Goal: Task Accomplishment & Management: Manage account settings

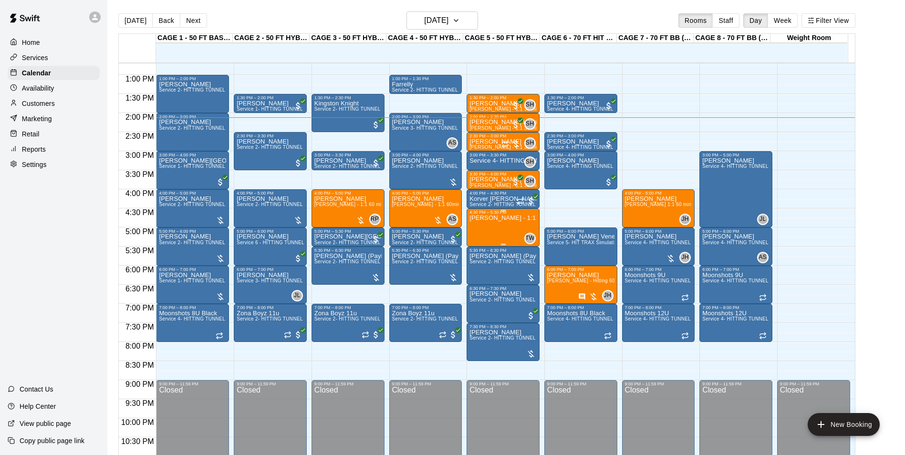
scroll to position [437, 0]
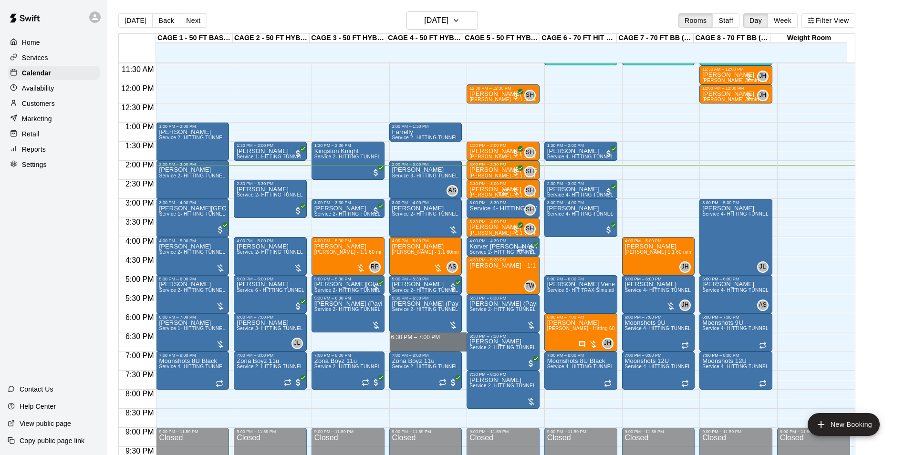
drag, startPoint x: 442, startPoint y: 333, endPoint x: 440, endPoint y: 345, distance: 11.6
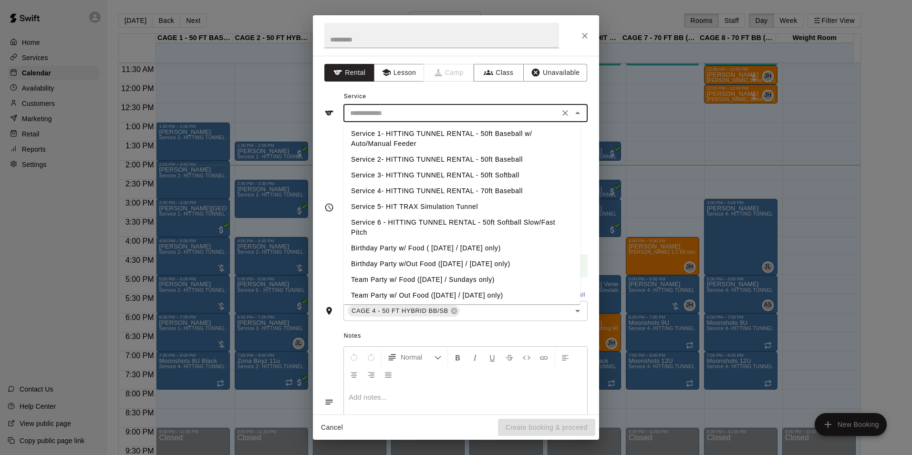
click at [450, 115] on input "text" at bounding box center [451, 113] width 210 height 12
click at [467, 170] on li "Service 3- HITTING TUNNEL RENTAL - 50ft Softball" at bounding box center [461, 175] width 237 height 16
type input "**********"
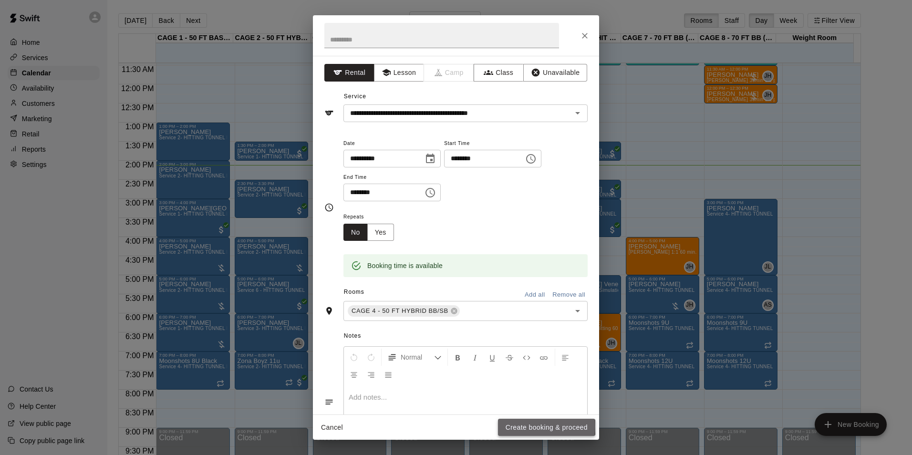
click at [520, 426] on button "Create booking & proceed" at bounding box center [546, 428] width 97 height 18
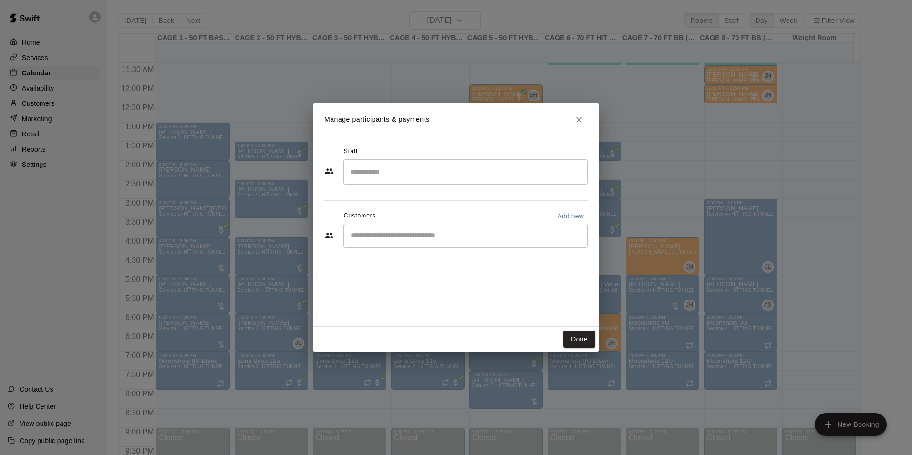
click at [453, 229] on div "​" at bounding box center [465, 236] width 244 height 24
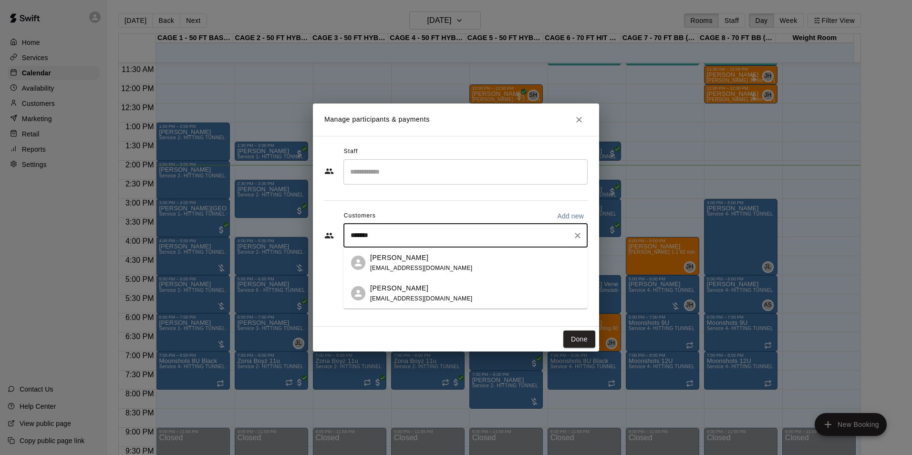
type input "********"
click at [421, 269] on span "kellzzz1@yahoo.com" at bounding box center [421, 268] width 103 height 7
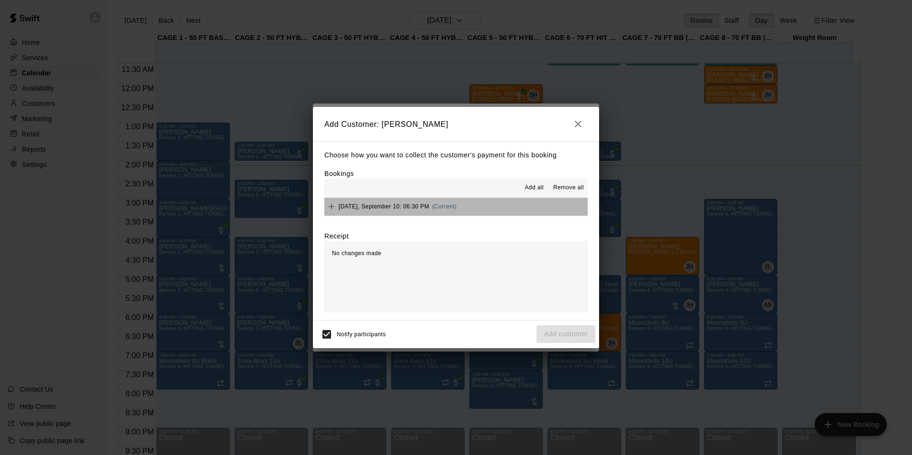
click at [502, 199] on button "Wednesday, September 10: 06:30 PM (Current)" at bounding box center [455, 207] width 263 height 18
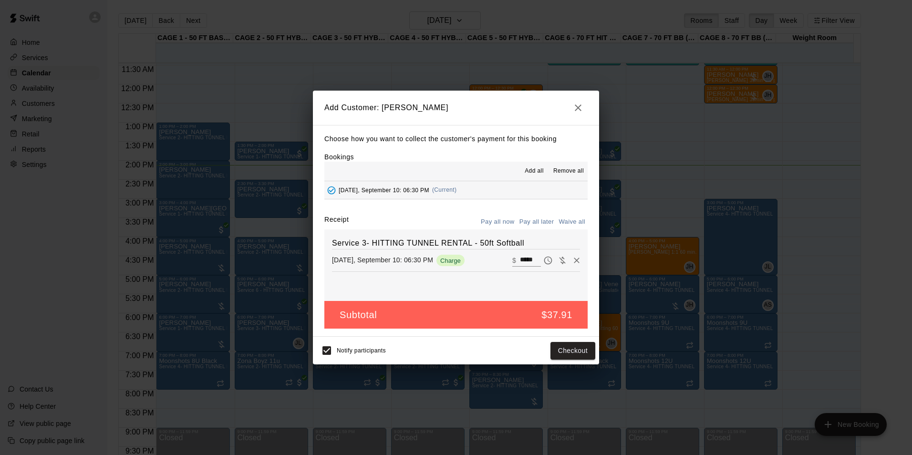
click at [533, 228] on button "Pay all later" at bounding box center [537, 222] width 40 height 15
click at [551, 351] on button "Add customer" at bounding box center [566, 351] width 59 height 18
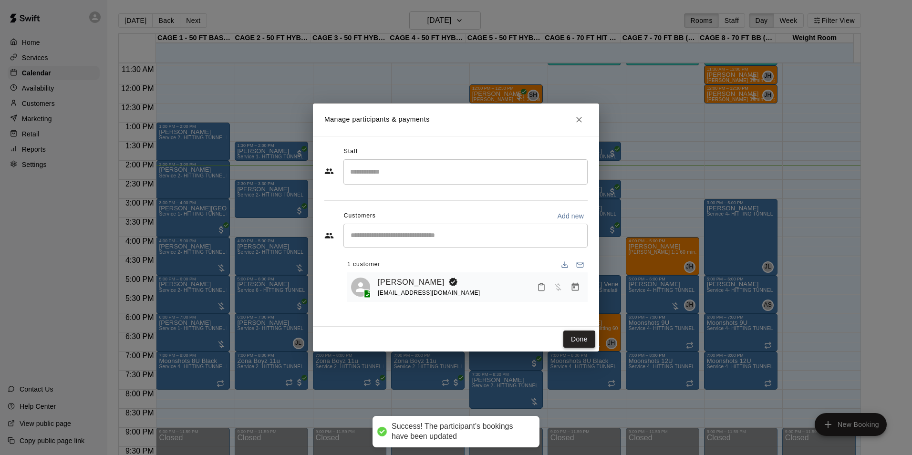
click at [581, 340] on button "Done" at bounding box center [579, 340] width 32 height 18
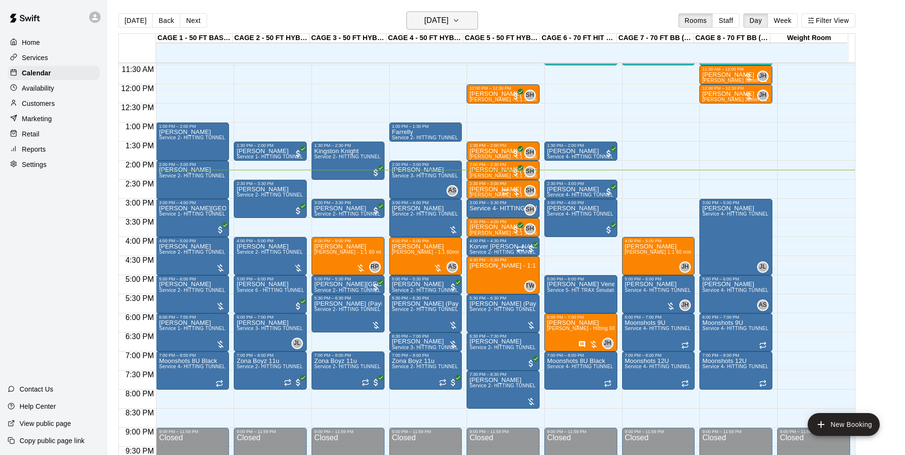
click at [445, 26] on h6 "[DATE]" at bounding box center [436, 20] width 24 height 13
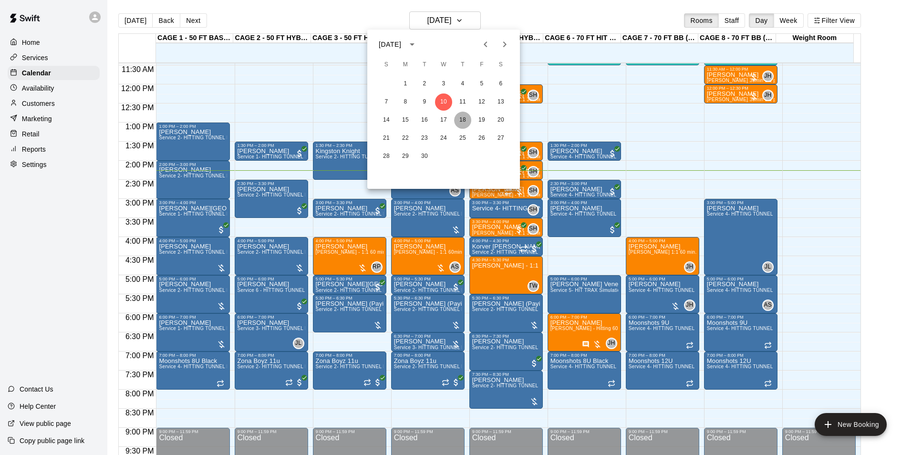
click at [466, 116] on button "18" at bounding box center [462, 120] width 17 height 17
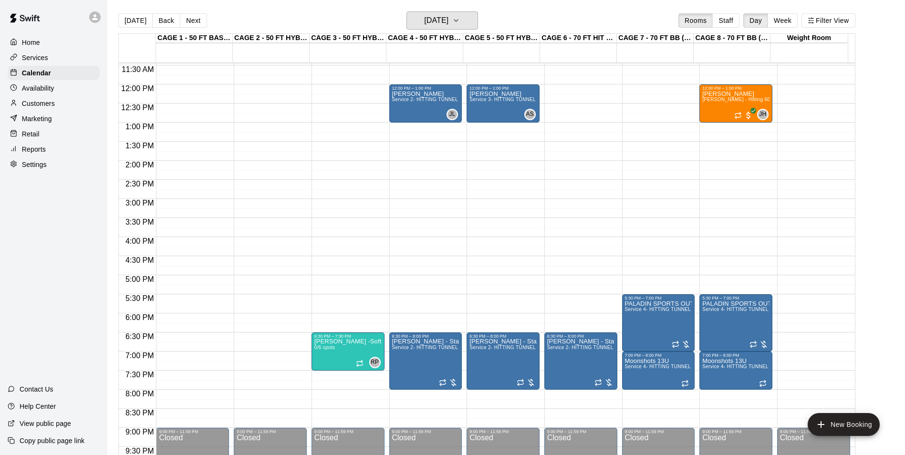
scroll to position [389, 0]
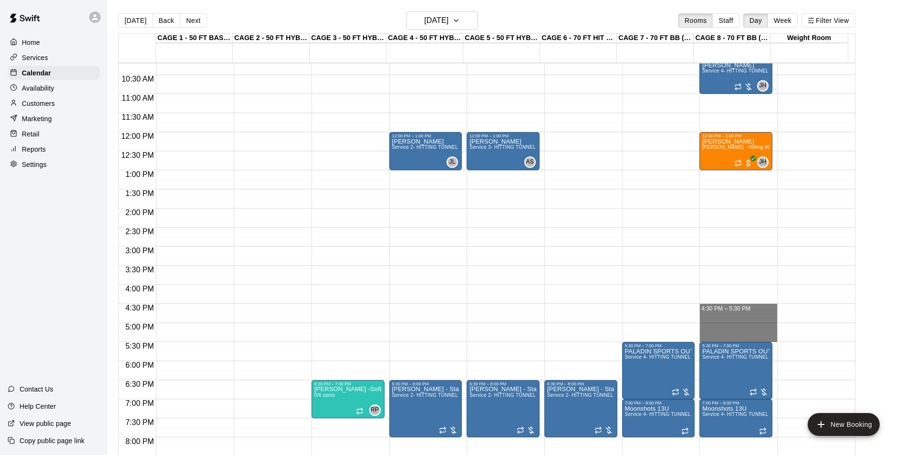
drag, startPoint x: 705, startPoint y: 306, endPoint x: 707, endPoint y: 340, distance: 33.9
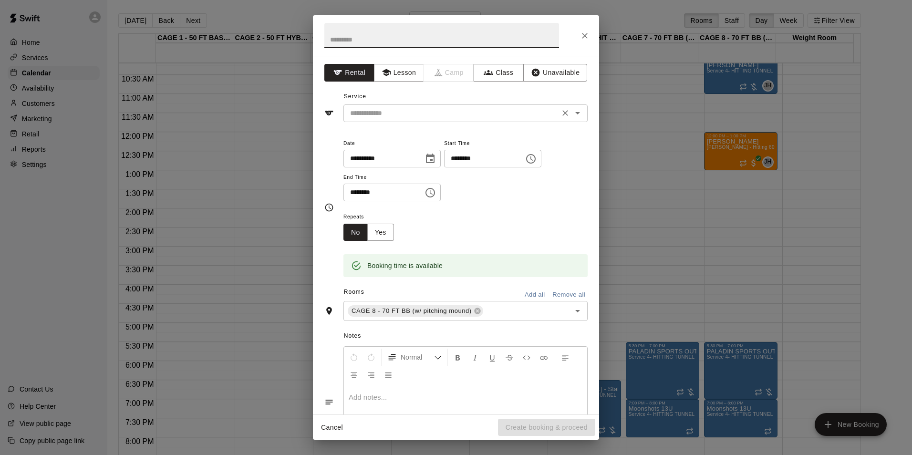
click at [463, 120] on div "​" at bounding box center [465, 113] width 244 height 18
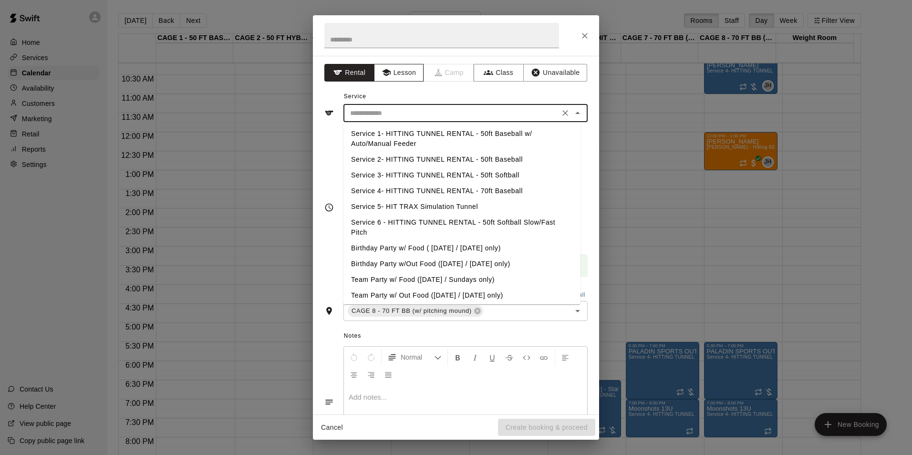
click at [410, 80] on button "Lesson" at bounding box center [399, 73] width 50 height 18
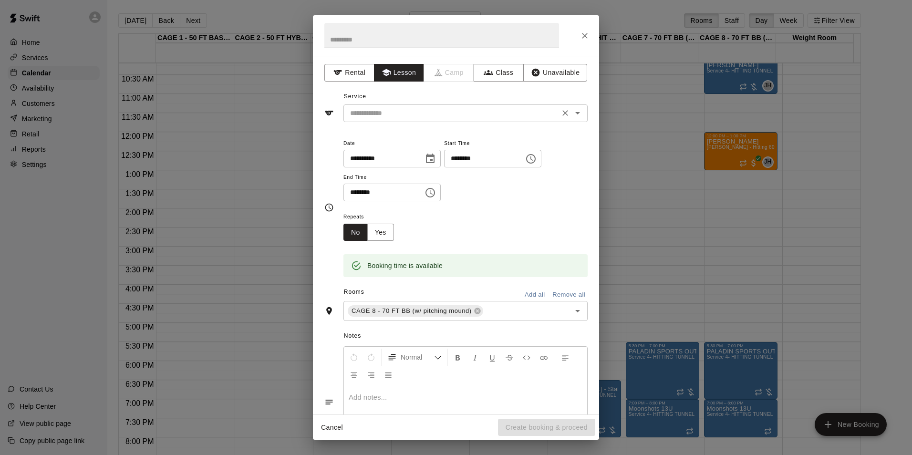
click at [414, 105] on div "​" at bounding box center [465, 113] width 244 height 18
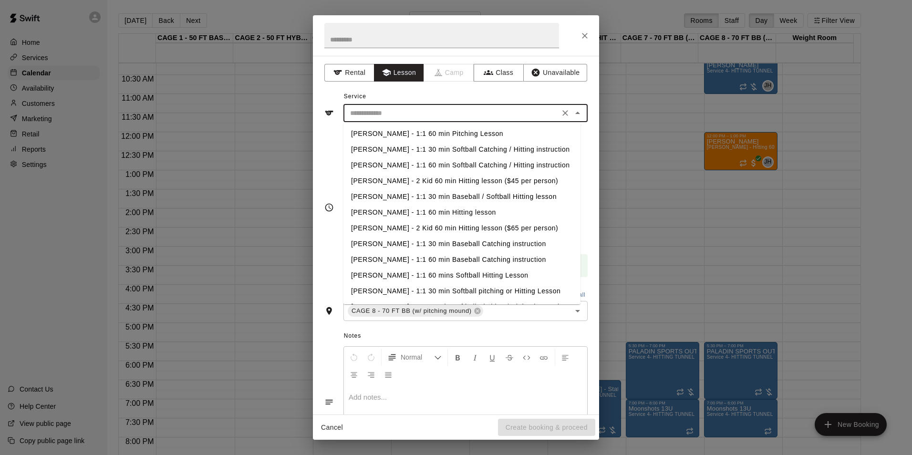
click at [456, 126] on li "Anthony Slama - 1:1 60 min Pitching Lesson" at bounding box center [461, 134] width 237 height 16
type input "**********"
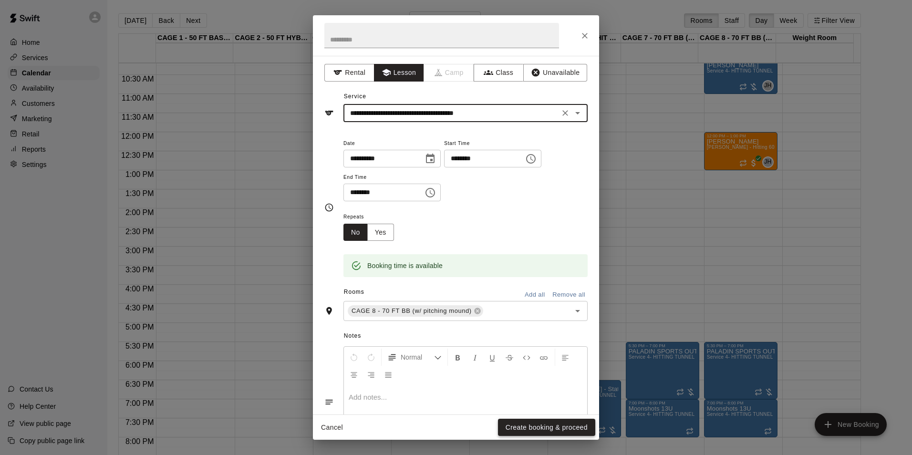
click at [537, 430] on button "Create booking & proceed" at bounding box center [546, 428] width 97 height 18
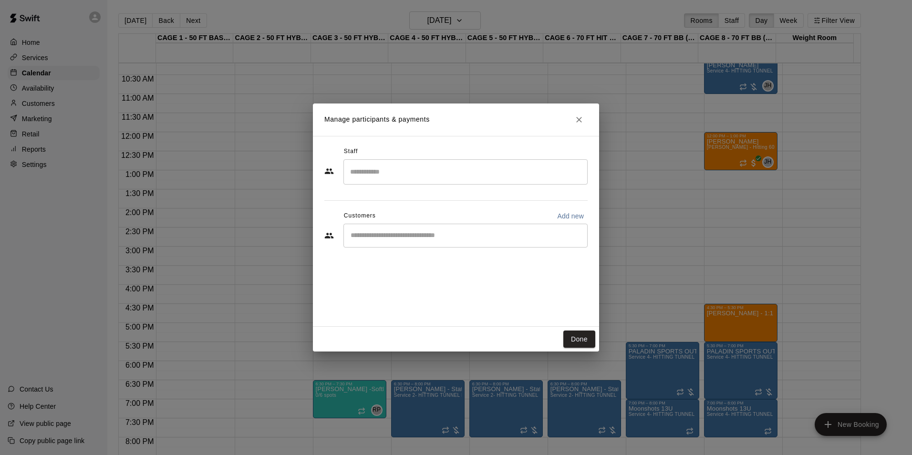
click at [443, 227] on div "​" at bounding box center [465, 236] width 244 height 24
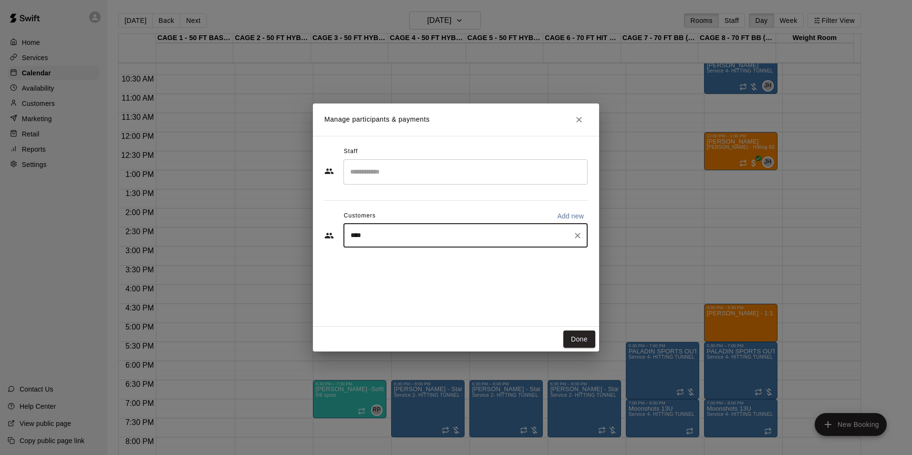
type input "*****"
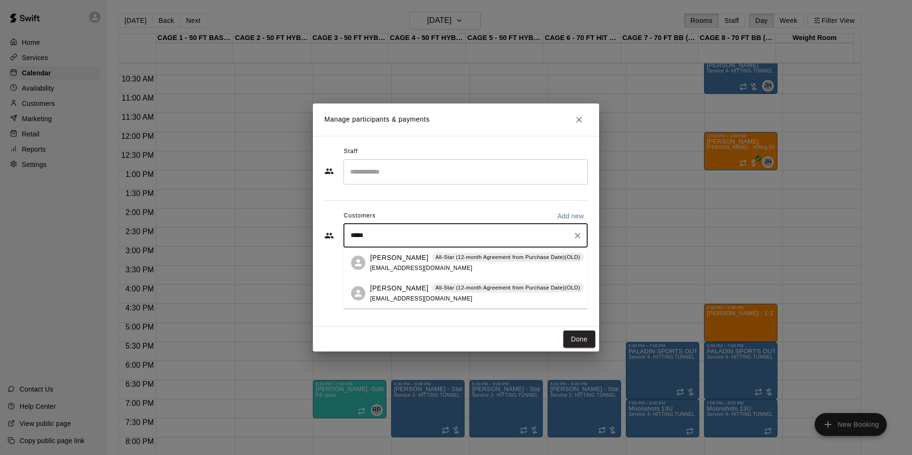
click at [413, 261] on p "Branden Mabey" at bounding box center [399, 258] width 58 height 10
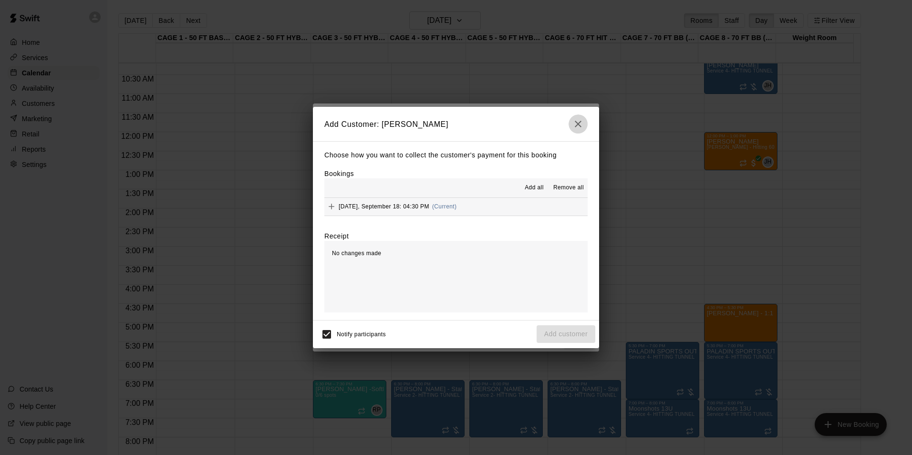
click at [580, 124] on icon "button" at bounding box center [578, 124] width 7 height 7
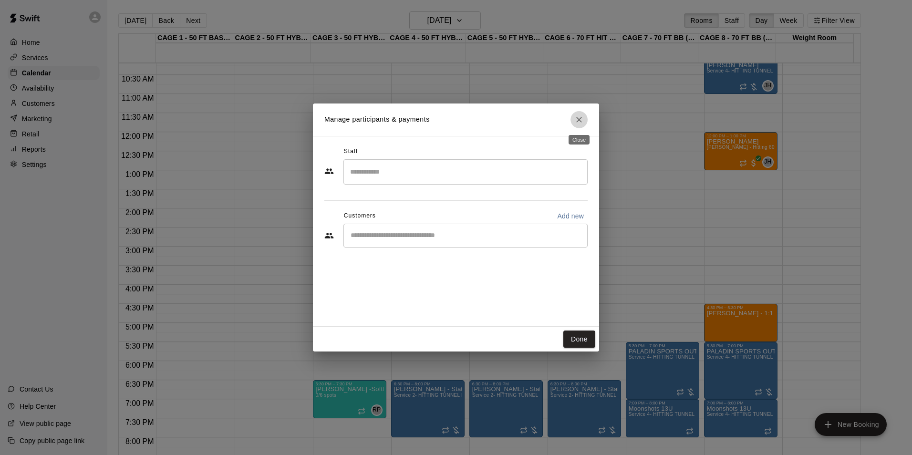
click at [580, 124] on button "Close" at bounding box center [579, 119] width 17 height 17
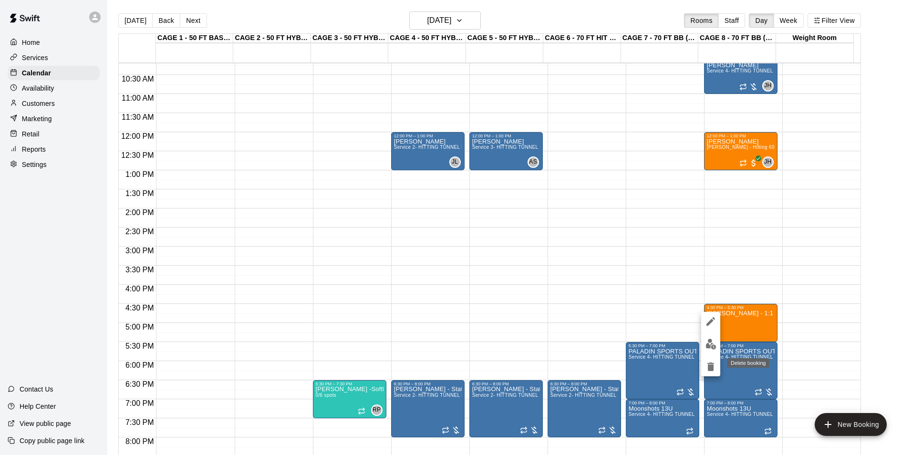
click at [713, 360] on button "delete" at bounding box center [710, 366] width 19 height 19
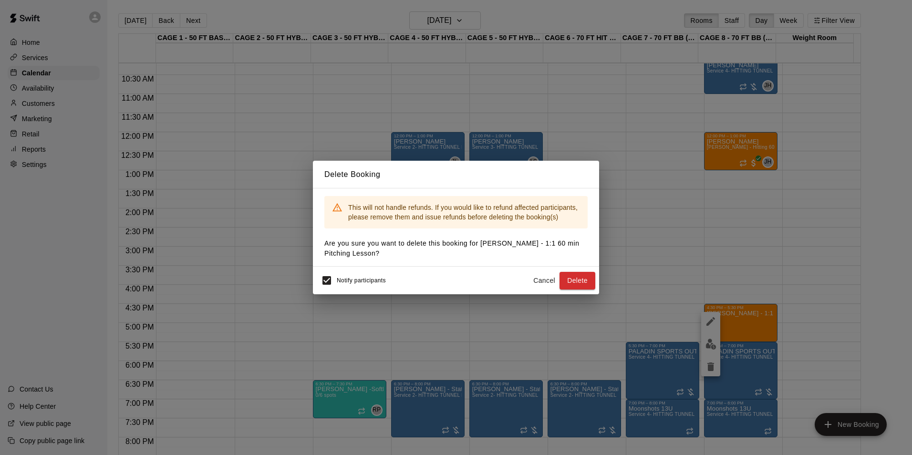
click at [348, 274] on div "Notify participants" at bounding box center [351, 280] width 69 height 20
click at [341, 276] on div "Notify participants" at bounding box center [351, 280] width 69 height 20
click at [591, 280] on button "Delete" at bounding box center [578, 281] width 36 height 18
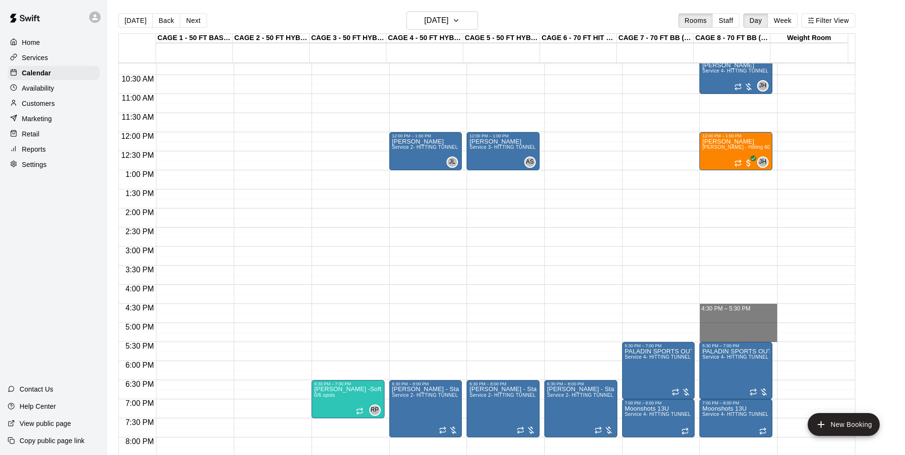
drag, startPoint x: 741, startPoint y: 308, endPoint x: 741, endPoint y: 337, distance: 29.1
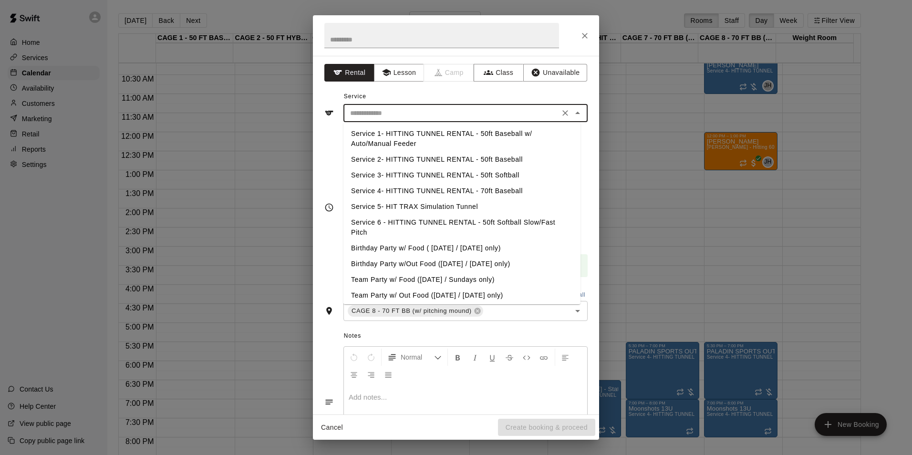
click at [406, 115] on input "text" at bounding box center [451, 113] width 210 height 12
click at [485, 192] on li "Service 4- HITTING TUNNEL RENTAL - 70ft Baseball" at bounding box center [461, 191] width 237 height 16
type input "**********"
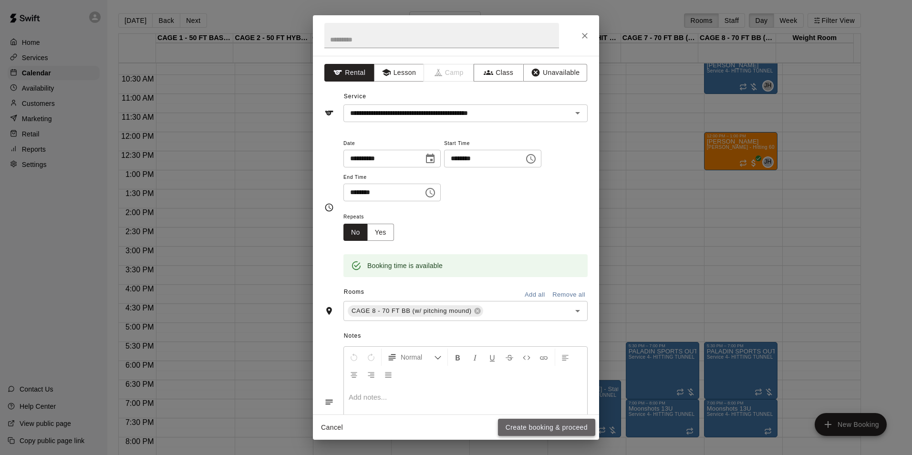
click at [549, 420] on button "Create booking & proceed" at bounding box center [546, 428] width 97 height 18
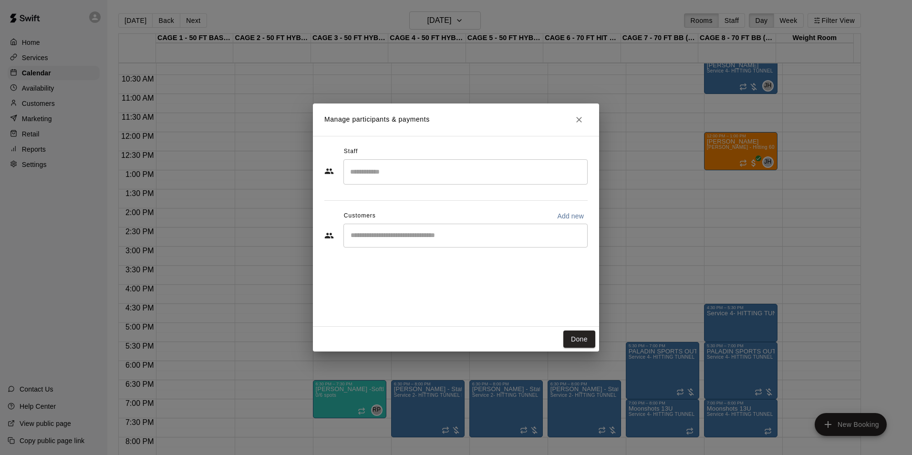
click at [439, 170] on input "Search staff" at bounding box center [466, 172] width 236 height 17
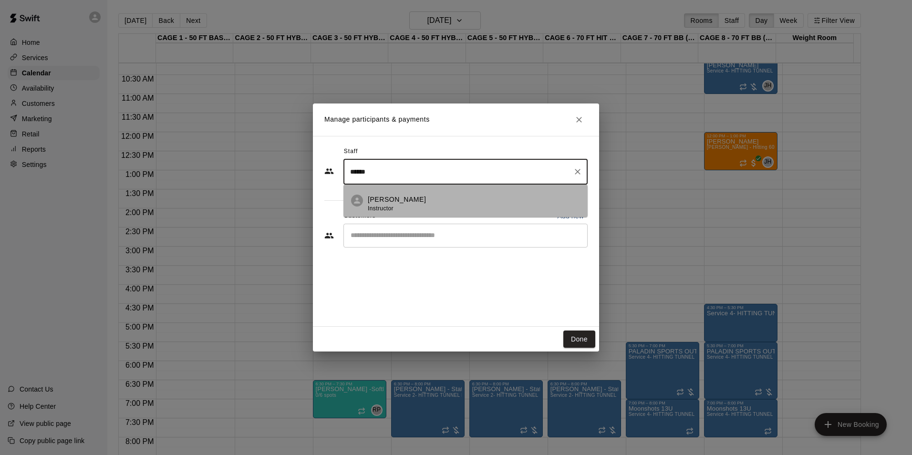
click at [444, 196] on div "Anthony Slama Instructor" at bounding box center [474, 204] width 212 height 19
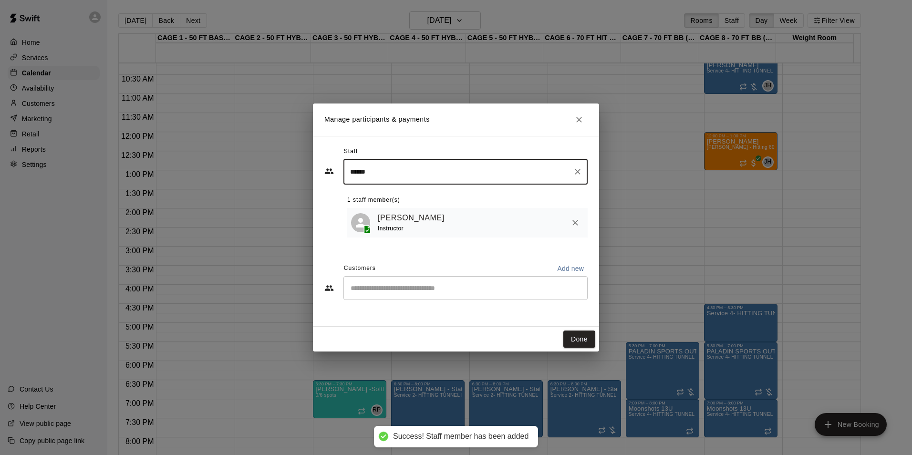
type input "******"
click at [450, 288] on input "Start typing to search customers..." at bounding box center [466, 288] width 236 height 10
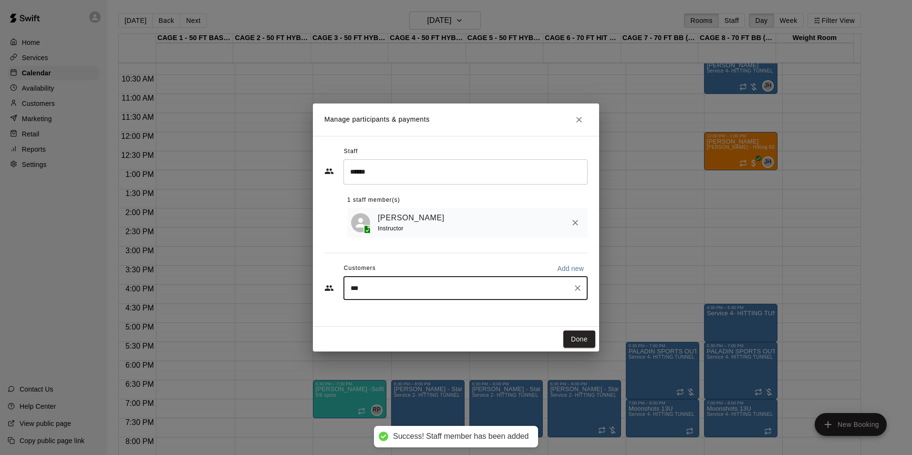
type input "****"
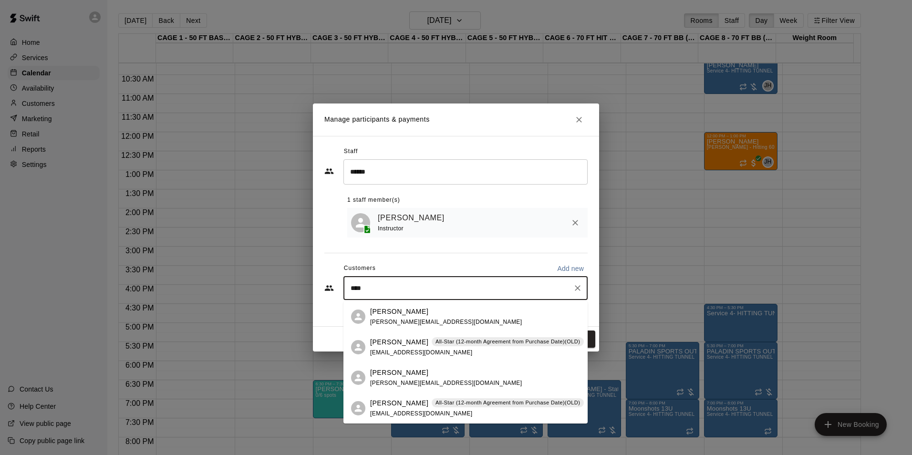
click at [384, 341] on p "Branden Mabey" at bounding box center [399, 342] width 58 height 10
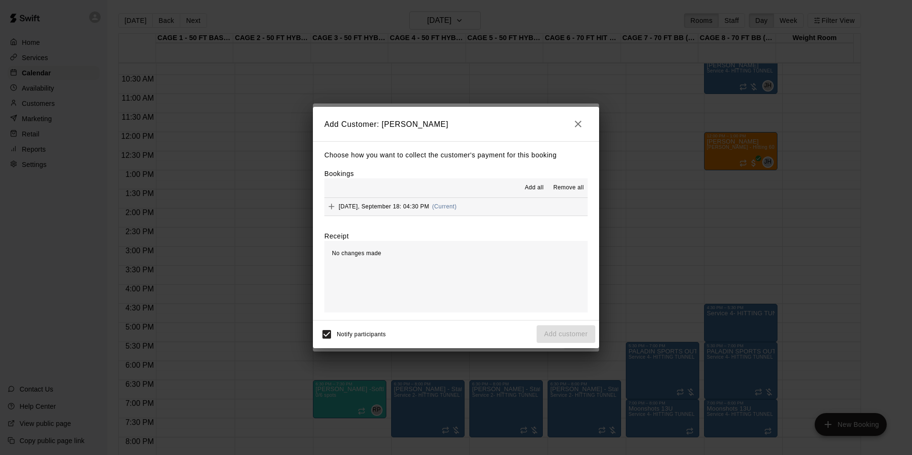
click at [457, 207] on span "(Current)" at bounding box center [444, 206] width 25 height 7
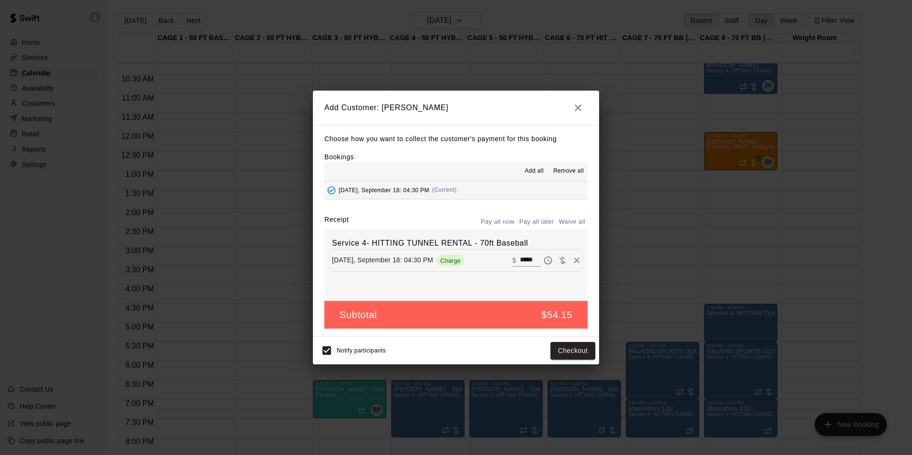
click at [524, 222] on button "Pay all later" at bounding box center [537, 222] width 40 height 15
click at [569, 346] on button "Add customer" at bounding box center [566, 351] width 59 height 18
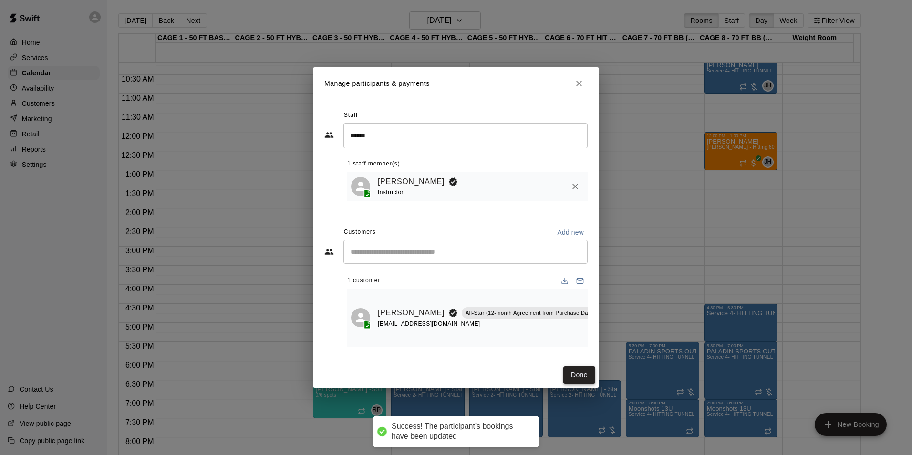
click at [579, 384] on button "Done" at bounding box center [579, 375] width 32 height 18
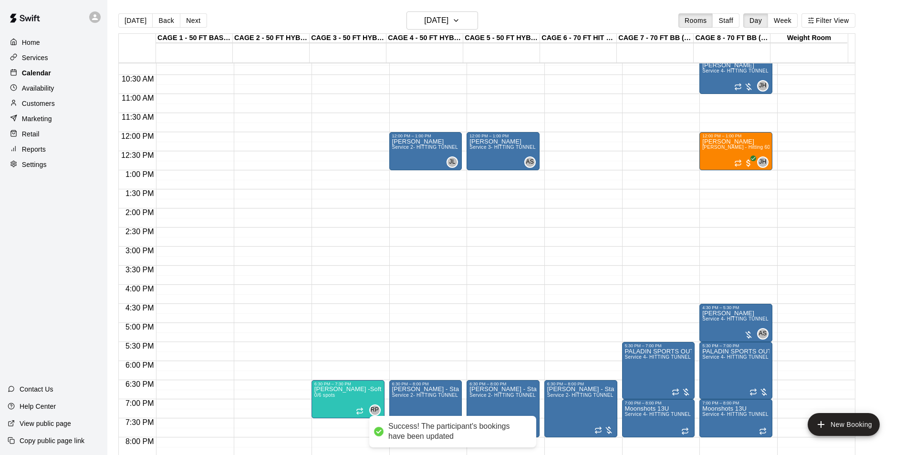
click at [74, 72] on div "Calendar" at bounding box center [54, 73] width 92 height 14
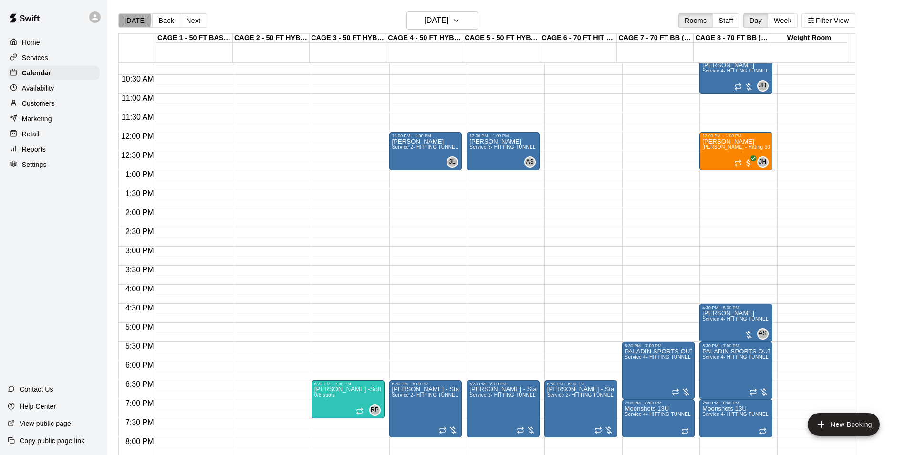
click at [124, 19] on button "[DATE]" at bounding box center [135, 20] width 34 height 14
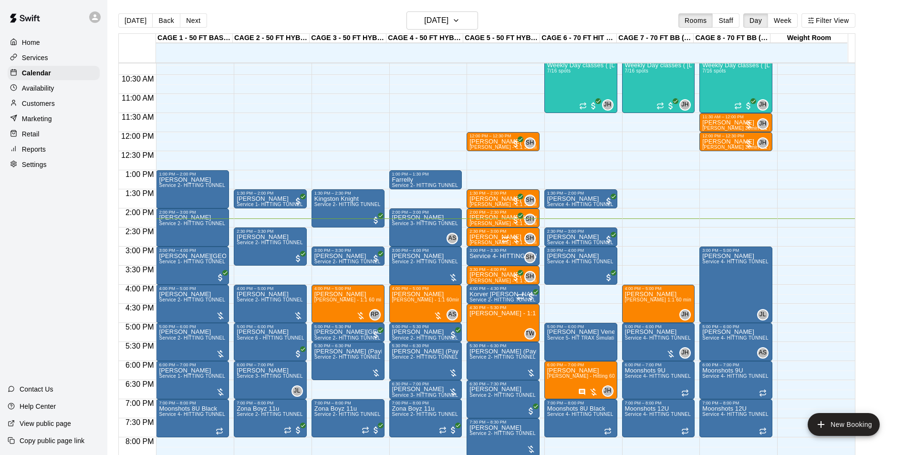
scroll to position [437, 0]
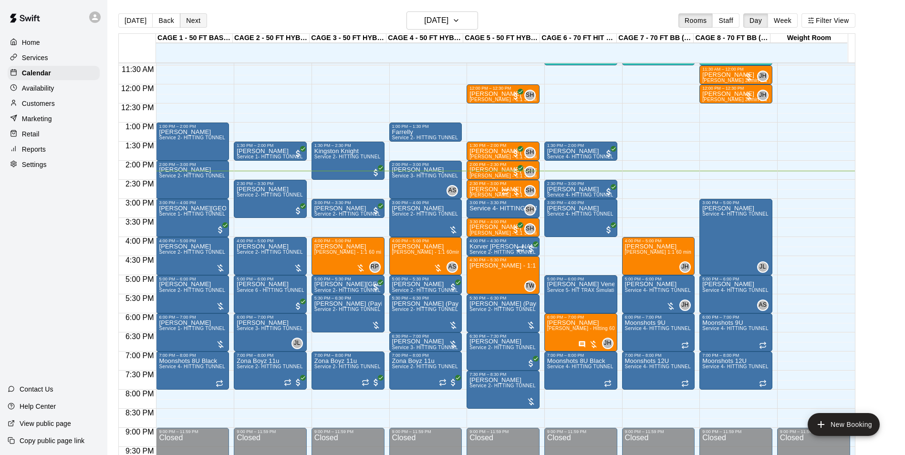
click at [189, 20] on button "Next" at bounding box center [193, 20] width 27 height 14
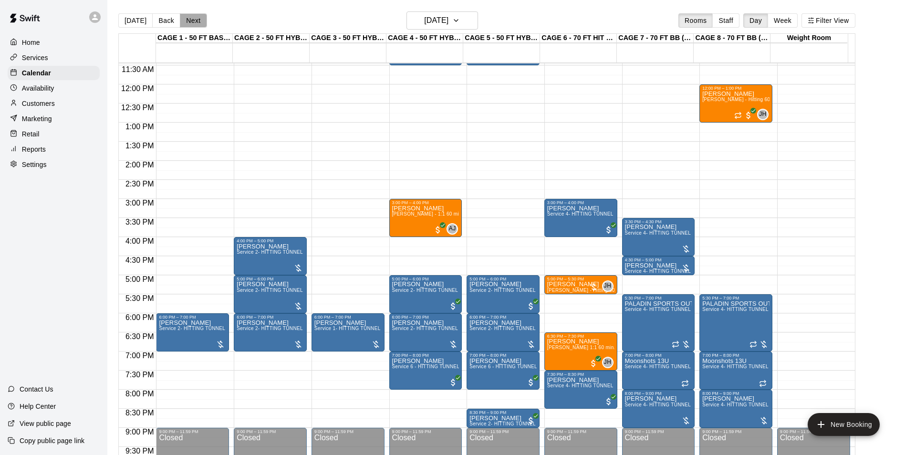
click at [189, 20] on button "Next" at bounding box center [193, 20] width 27 height 14
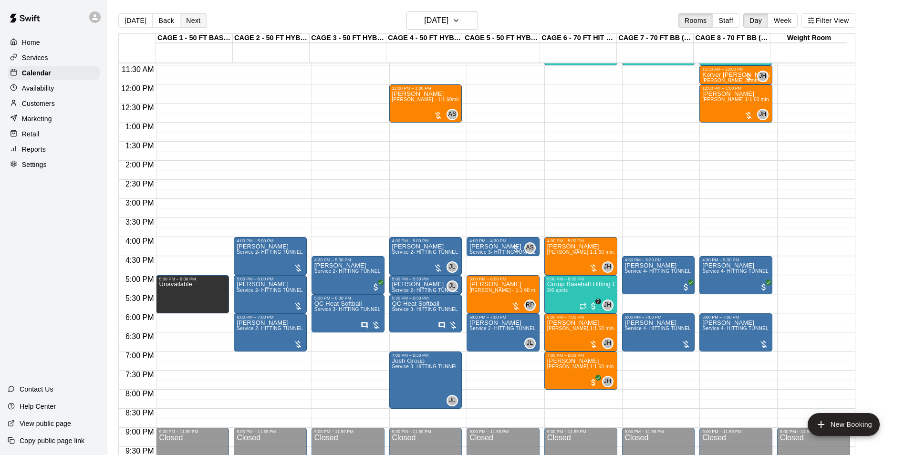
click at [189, 20] on button "Next" at bounding box center [193, 20] width 27 height 14
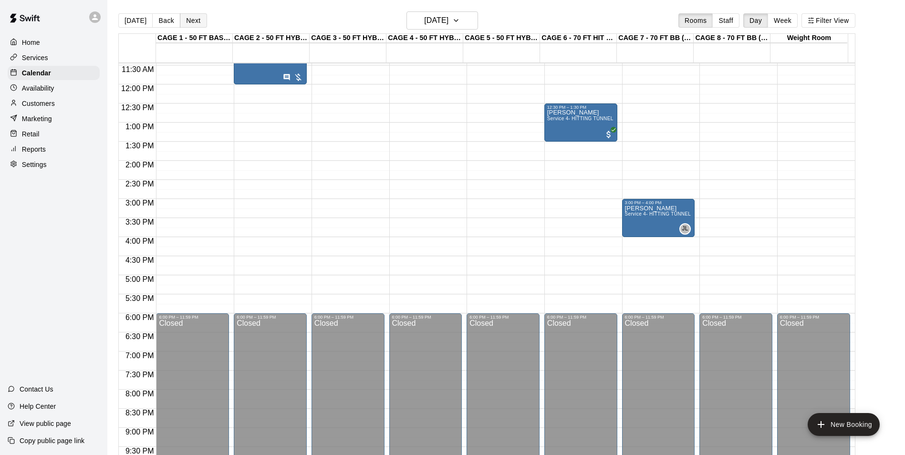
click at [189, 20] on button "Next" at bounding box center [193, 20] width 27 height 14
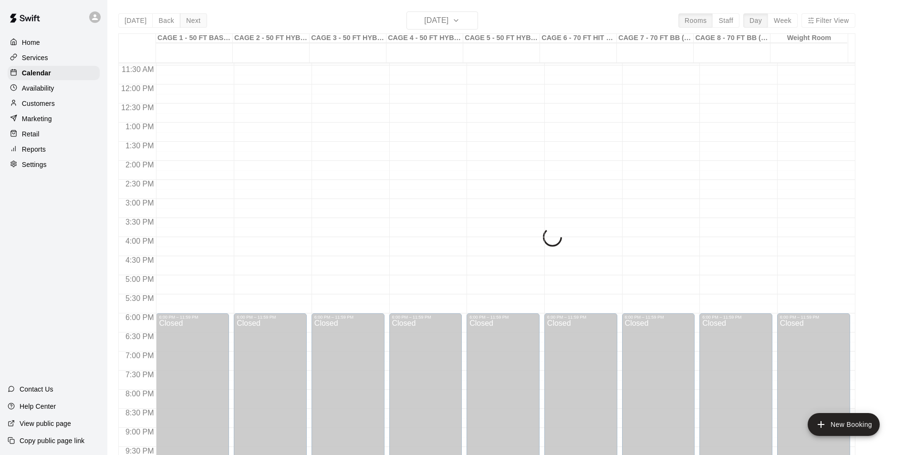
click at [189, 20] on button "Next" at bounding box center [193, 20] width 27 height 14
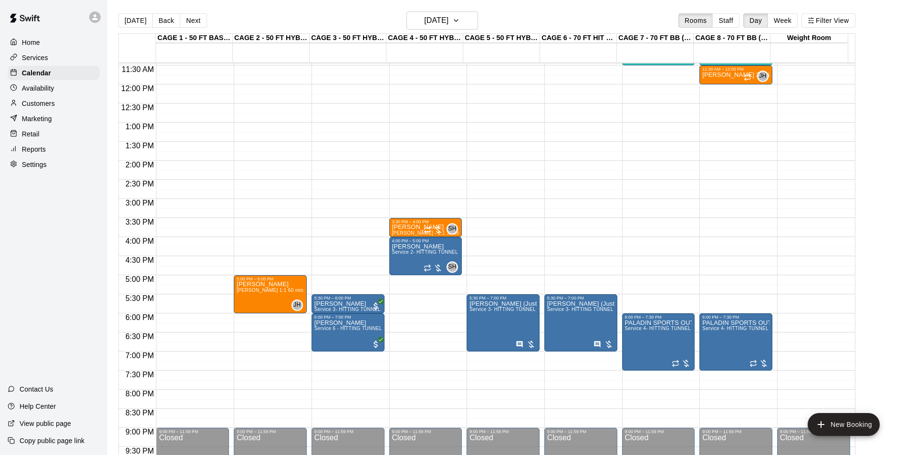
click at [453, 35] on div "CAGE 4 - 50 FT HYBRID BB/SB" at bounding box center [424, 38] width 77 height 9
click at [453, 27] on button "Monday Sep 15" at bounding box center [442, 20] width 72 height 18
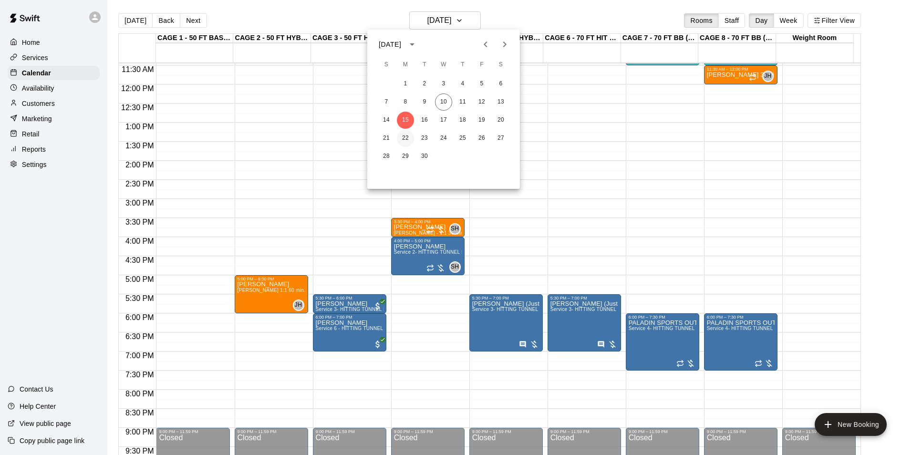
click at [407, 137] on button "22" at bounding box center [405, 138] width 17 height 17
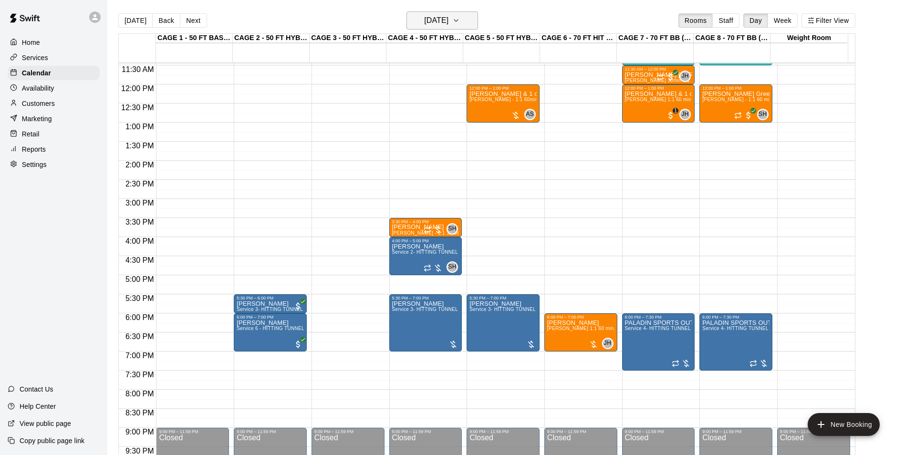
click at [448, 22] on h6 "Monday Sep 22" at bounding box center [436, 20] width 24 height 13
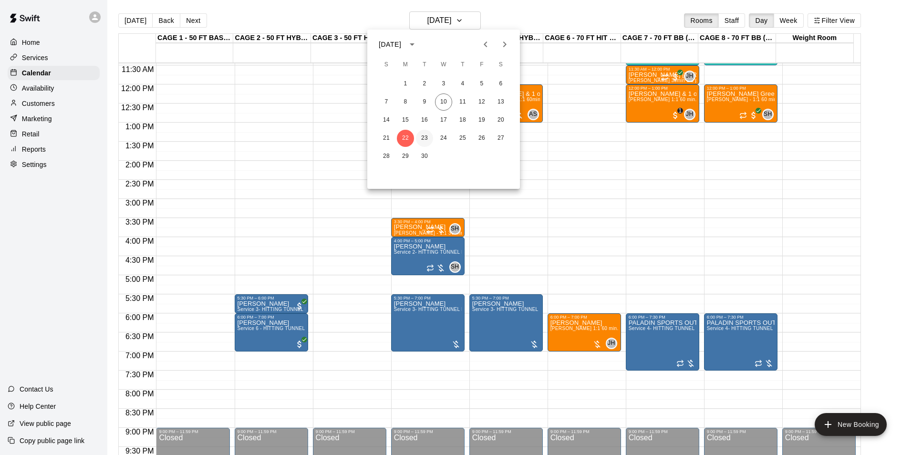
click at [425, 136] on button "23" at bounding box center [424, 138] width 17 height 17
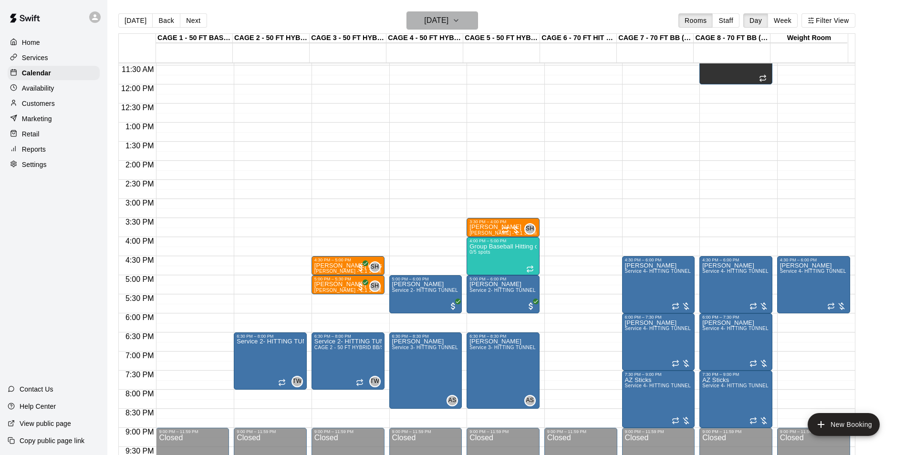
click at [443, 20] on h6 "Tuesday Sep 23" at bounding box center [436, 20] width 24 height 13
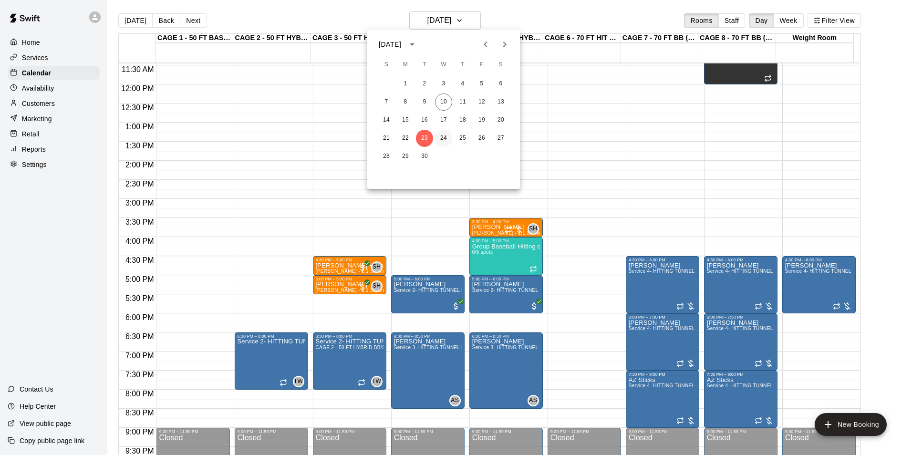
click at [451, 137] on button "24" at bounding box center [443, 138] width 17 height 17
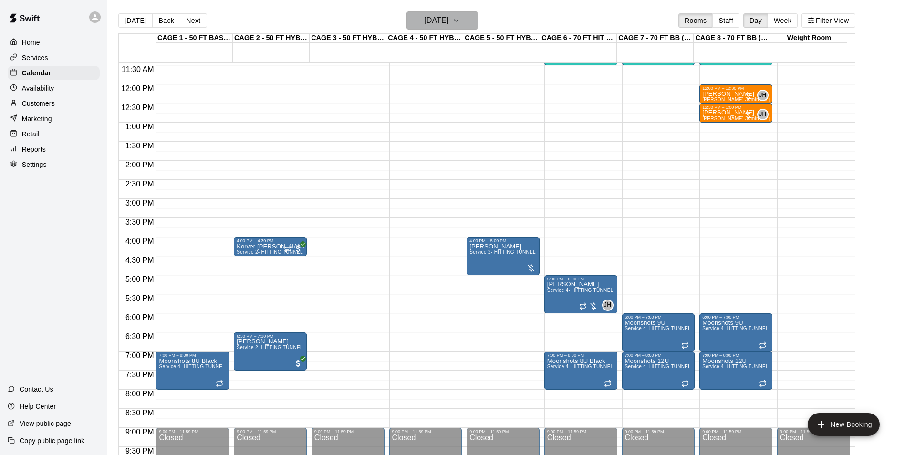
click at [458, 20] on icon "button" at bounding box center [456, 21] width 4 height 2
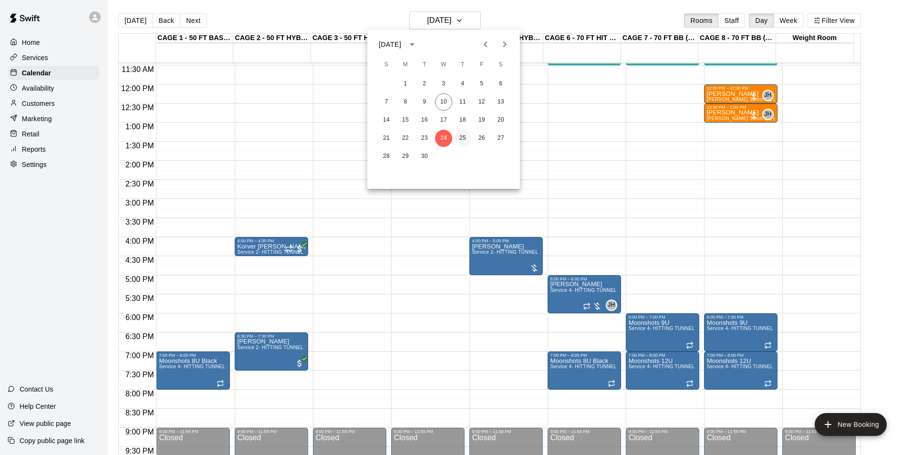
click at [462, 137] on button "25" at bounding box center [462, 138] width 17 height 17
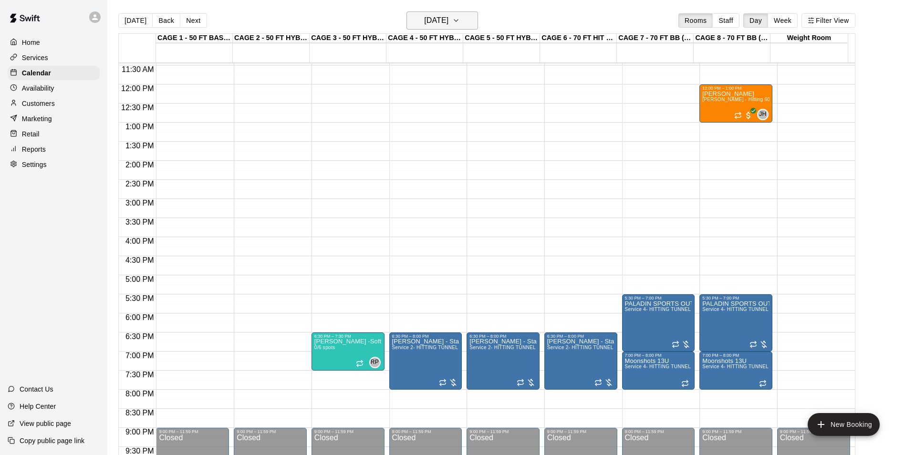
click at [448, 22] on h6 "Thursday Sep 25" at bounding box center [436, 20] width 24 height 13
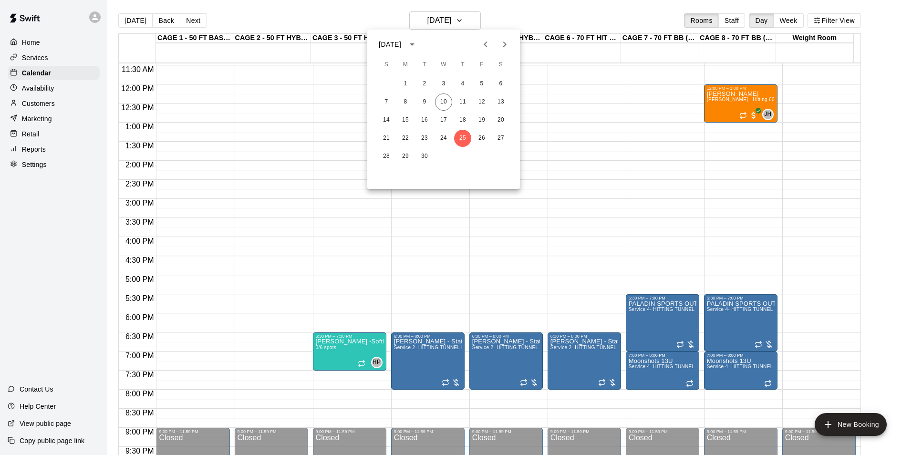
click at [507, 48] on icon "Next month" at bounding box center [504, 44] width 11 height 11
click at [484, 86] on button "3" at bounding box center [481, 83] width 17 height 17
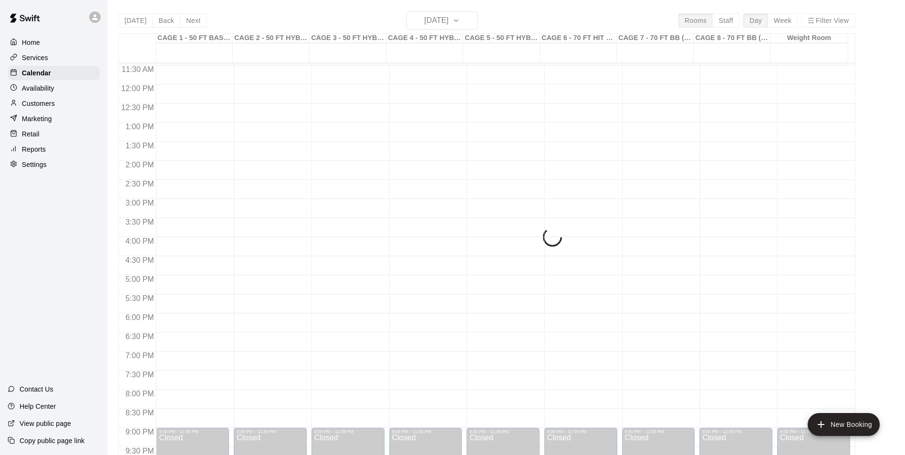
click at [465, 31] on div "Today Back Next Friday Oct 03 Rooms Staff Day Week Filter View CAGE 1 - 50 FT B…" at bounding box center [486, 238] width 737 height 455
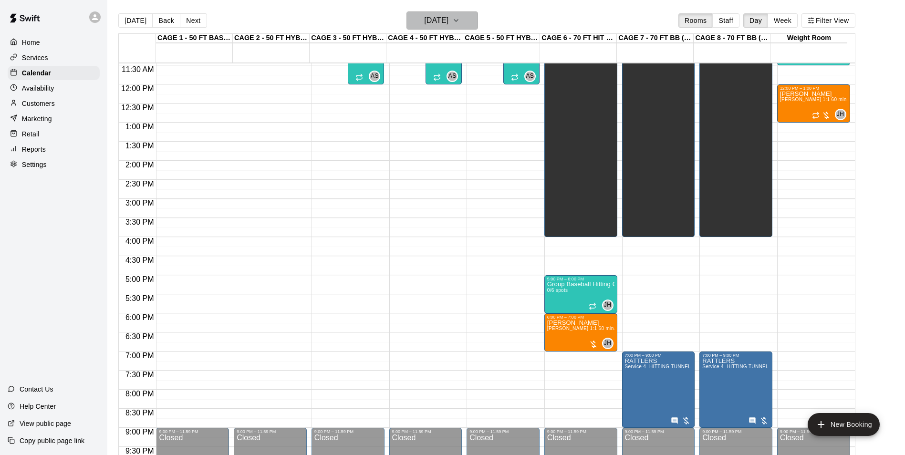
click at [460, 25] on icon "button" at bounding box center [456, 20] width 8 height 11
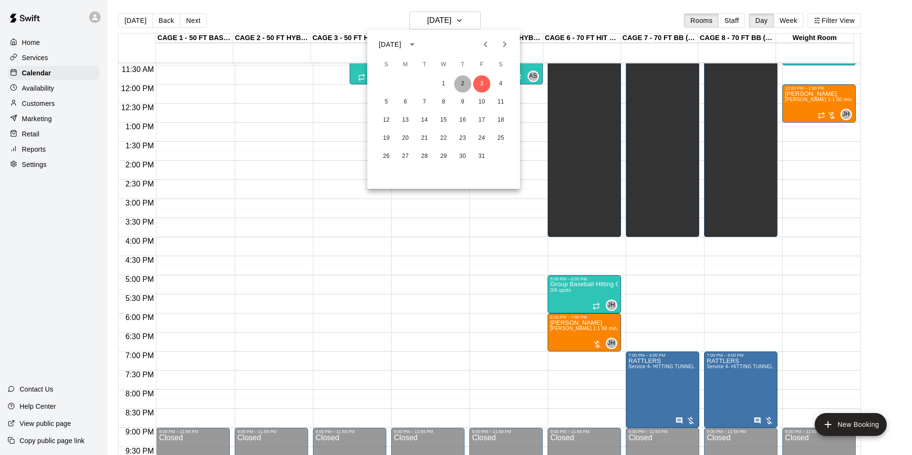
click at [458, 77] on button "2" at bounding box center [462, 83] width 17 height 17
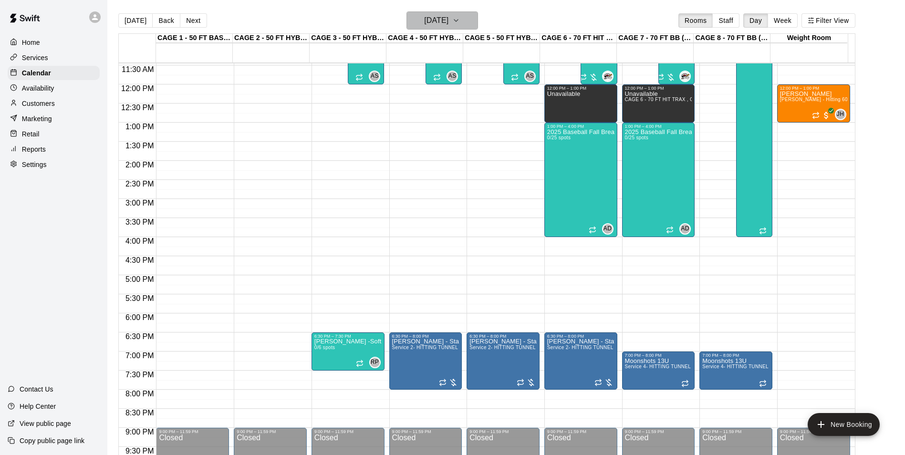
click at [467, 21] on button "Thursday Oct 02" at bounding box center [442, 20] width 72 height 18
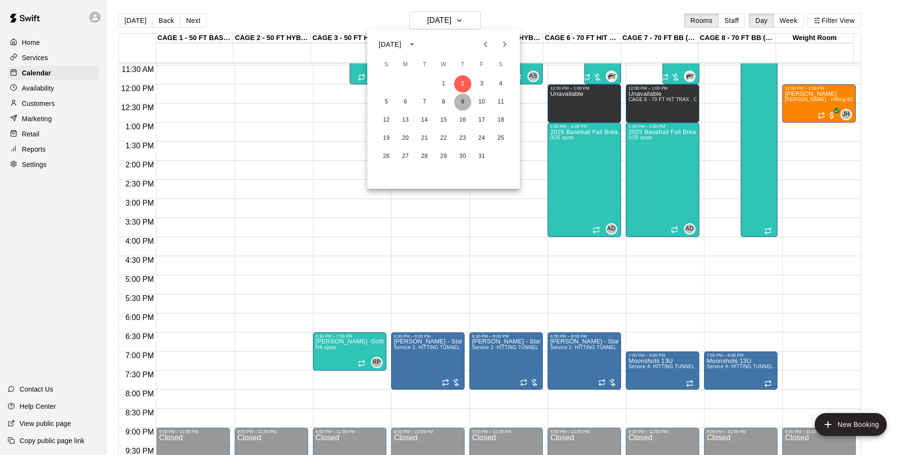
click at [464, 101] on button "9" at bounding box center [462, 101] width 17 height 17
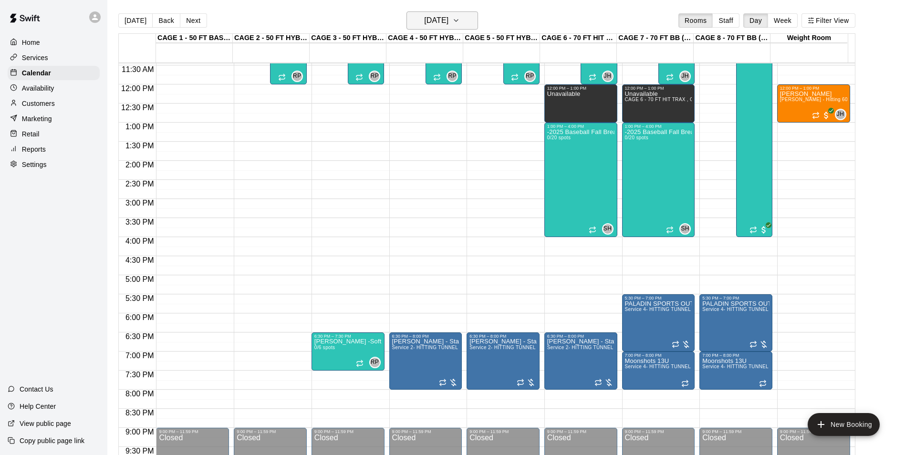
click at [469, 29] on button "Thursday Oct 09" at bounding box center [442, 20] width 72 height 18
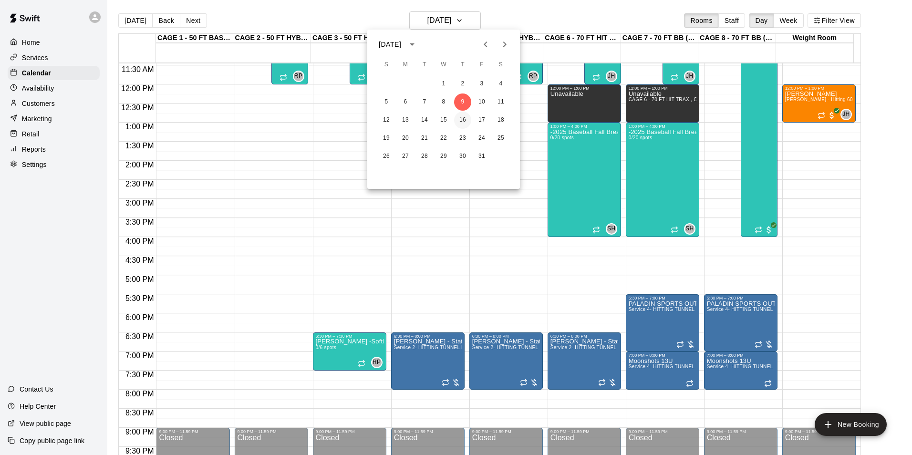
click at [462, 118] on button "16" at bounding box center [462, 120] width 17 height 17
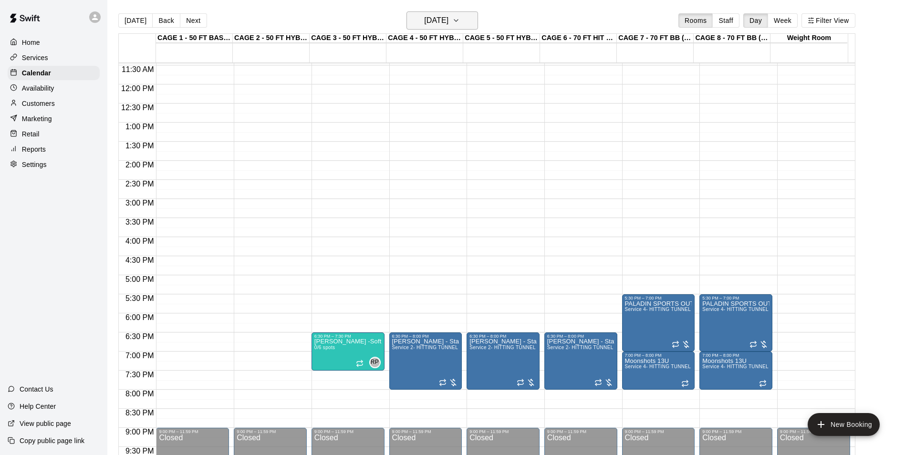
click at [478, 22] on button "Thursday Oct 16" at bounding box center [442, 20] width 72 height 18
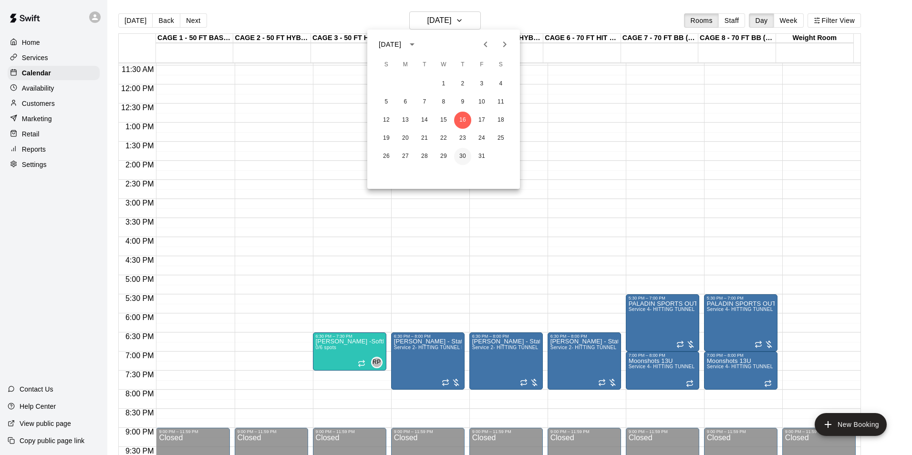
click at [464, 155] on button "30" at bounding box center [462, 156] width 17 height 17
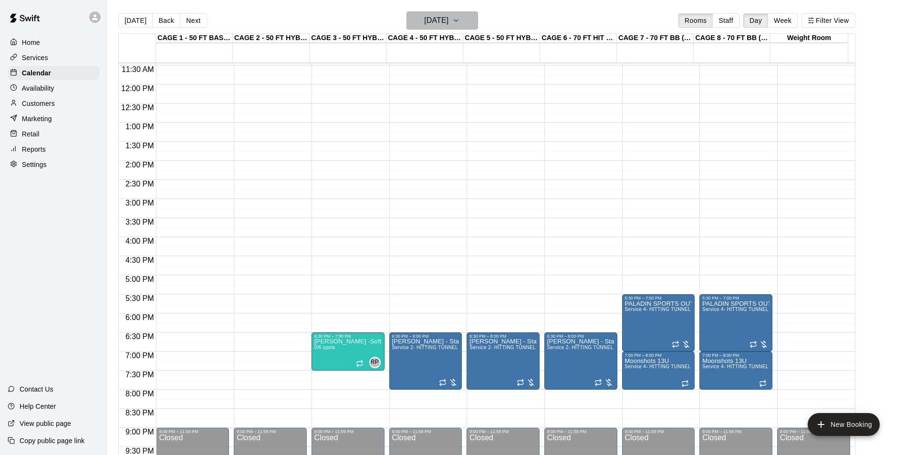
click at [468, 16] on button "Thursday Oct 30" at bounding box center [442, 20] width 72 height 18
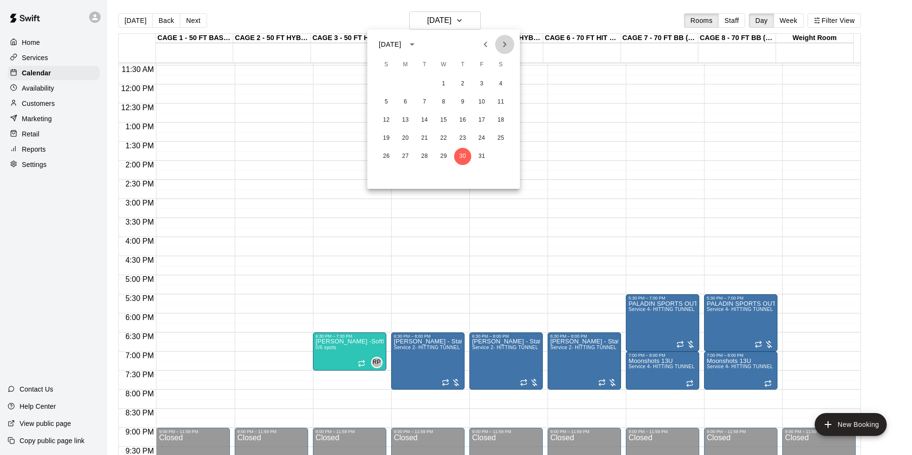
click at [506, 51] on button "Next month" at bounding box center [504, 44] width 19 height 19
click at [477, 105] on button "7" at bounding box center [481, 101] width 17 height 17
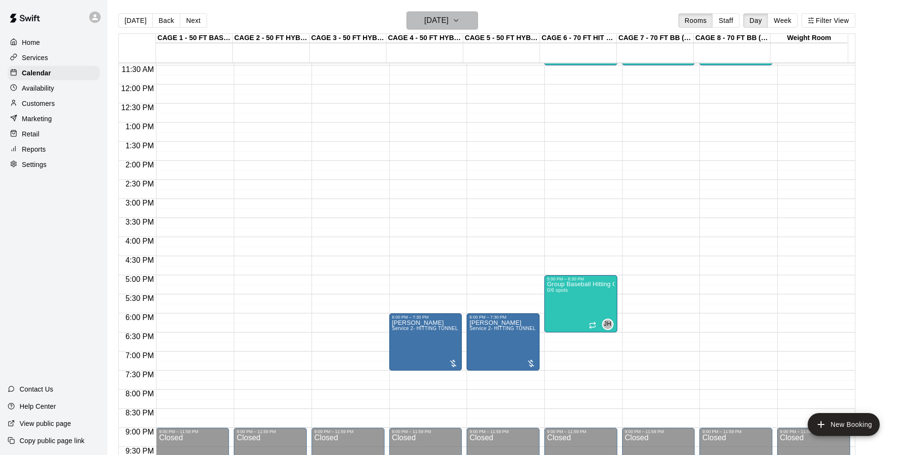
click at [448, 26] on h6 "Friday Nov 07" at bounding box center [436, 20] width 24 height 13
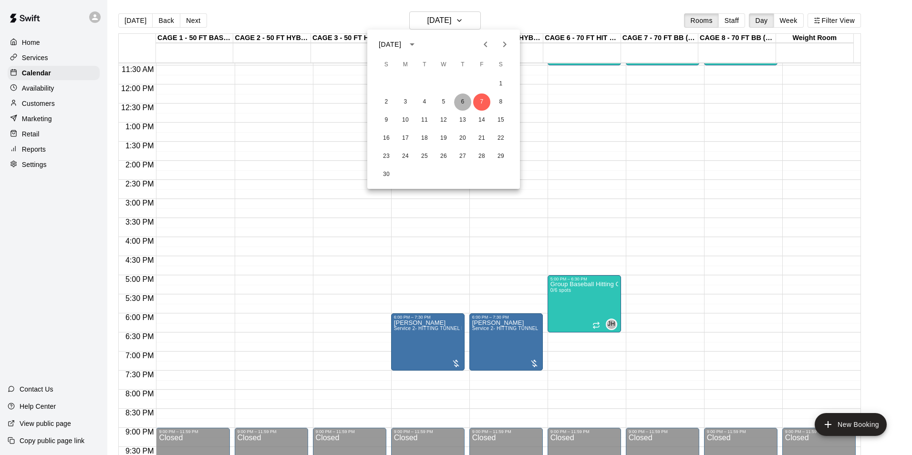
click at [459, 97] on button "6" at bounding box center [462, 101] width 17 height 17
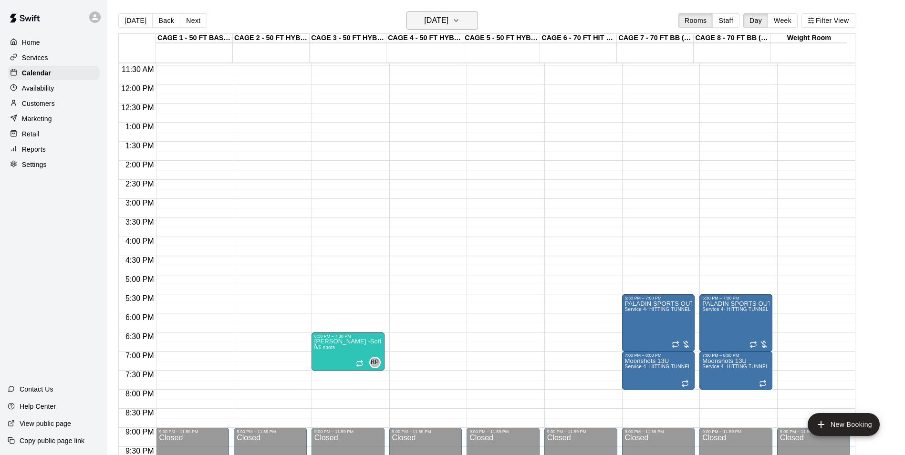
click at [448, 14] on h6 "Thursday Nov 06" at bounding box center [436, 20] width 24 height 13
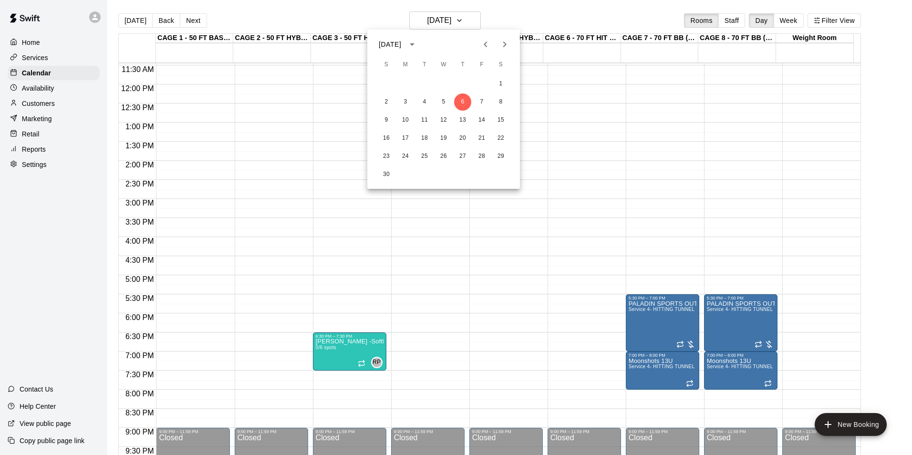
click at [159, 28] on div at bounding box center [456, 227] width 912 height 455
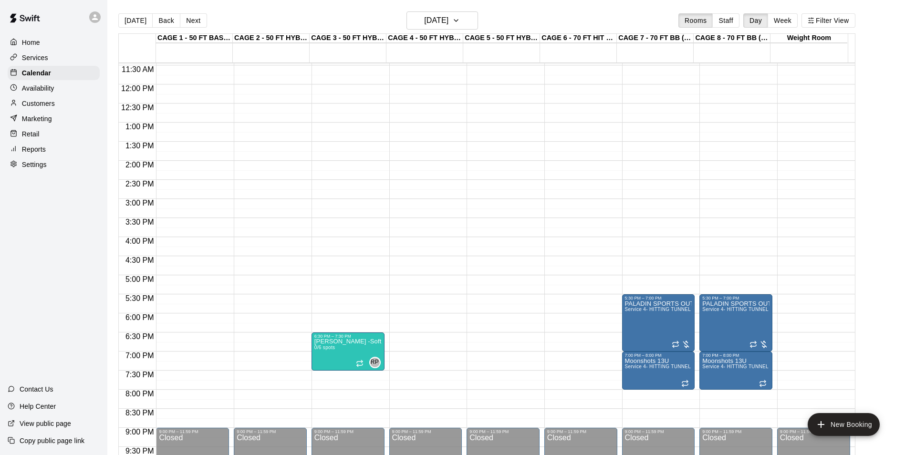
click at [136, 19] on div "November 2025 S M T W T F S 1 2 3 4 5 6 7 8 9 10 11 12 13 14 15 16 17 18 19 20 …" at bounding box center [452, 227] width 905 height 455
click at [136, 19] on button "[DATE]" at bounding box center [135, 20] width 34 height 14
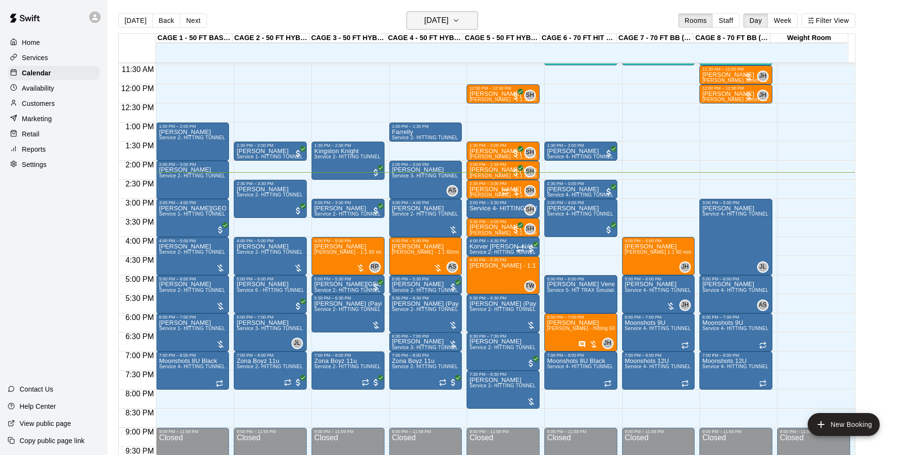
click at [448, 24] on h6 "[DATE]" at bounding box center [436, 20] width 24 height 13
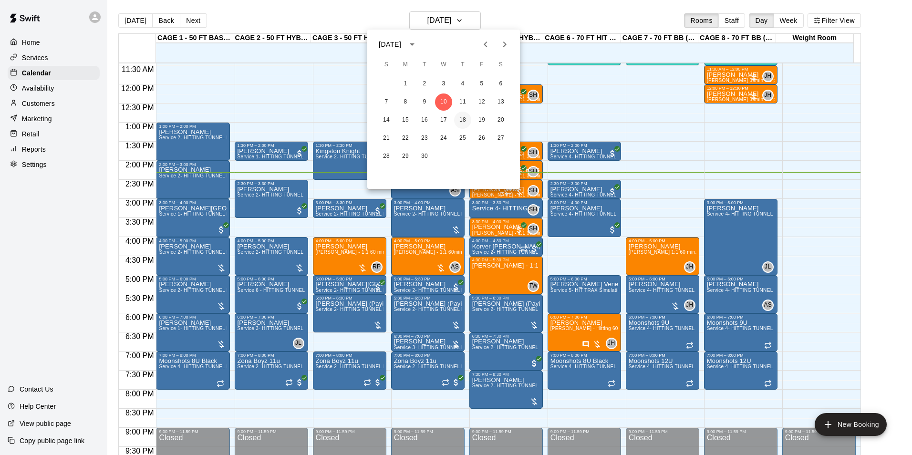
click at [468, 122] on button "18" at bounding box center [462, 120] width 17 height 17
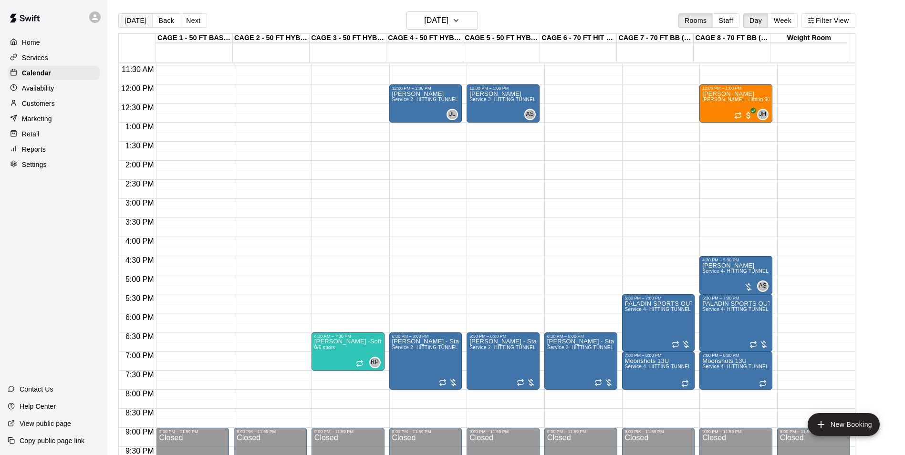
click at [139, 21] on button "[DATE]" at bounding box center [135, 20] width 34 height 14
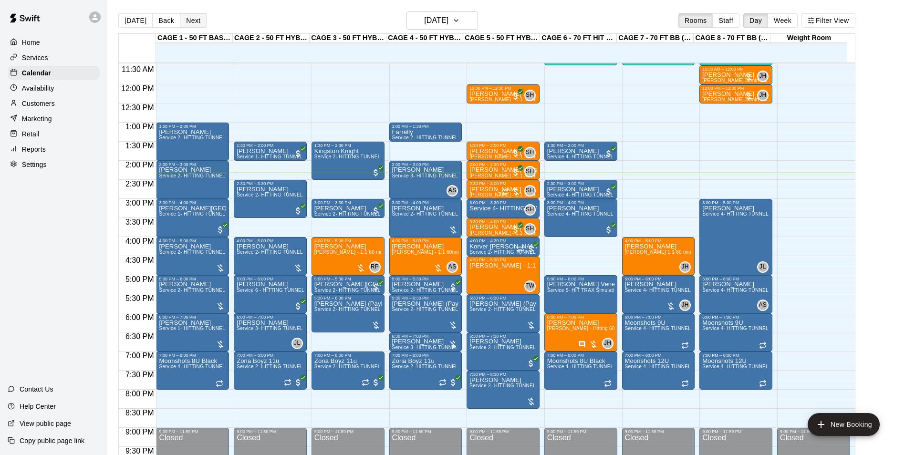
click at [197, 22] on button "Next" at bounding box center [193, 20] width 27 height 14
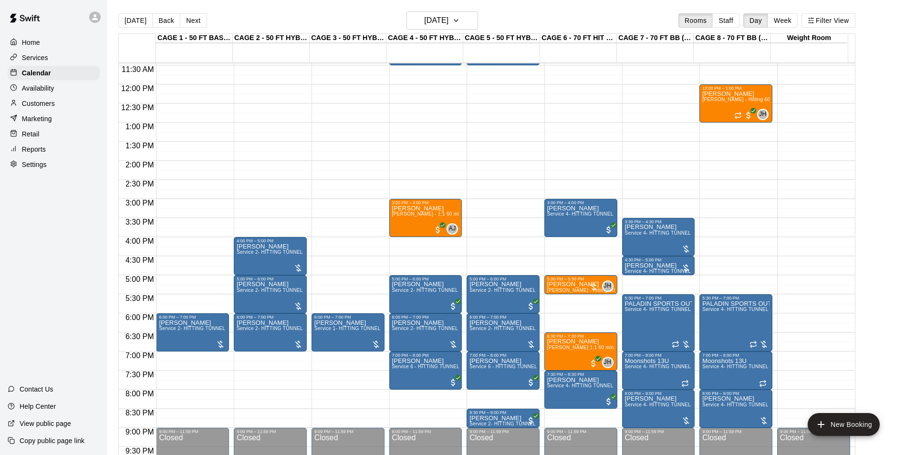
click at [196, 29] on div "Today Back Next Thursday Sep 11 Rooms Staff Day Week Filter View" at bounding box center [486, 22] width 737 height 22
click at [447, 18] on h6 "Thursday Sep 11" at bounding box center [436, 20] width 24 height 13
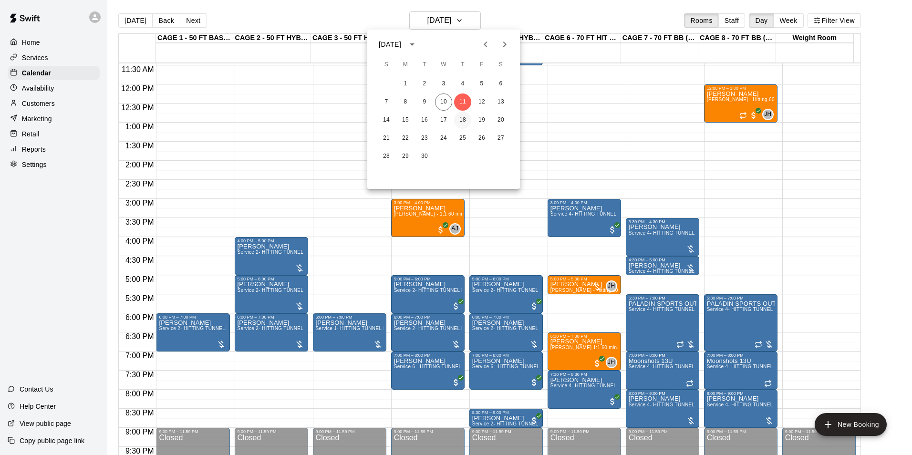
click at [465, 124] on button "18" at bounding box center [462, 120] width 17 height 17
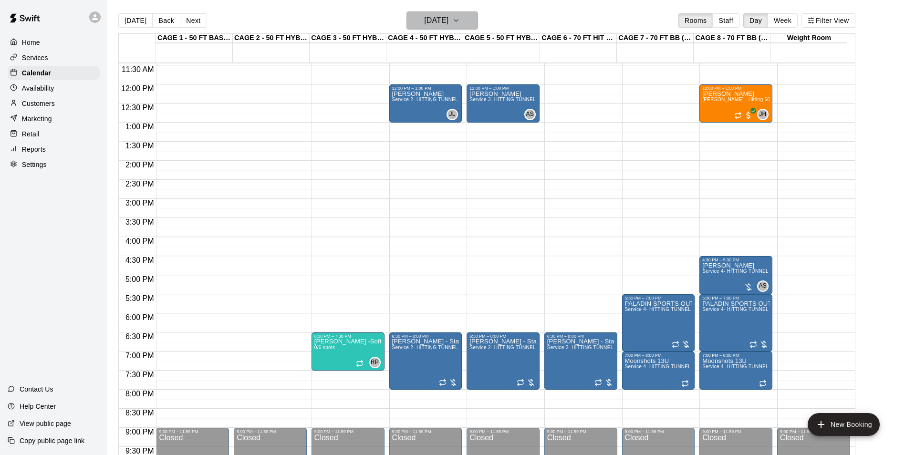
click at [440, 24] on h6 "Thursday Sep 18" at bounding box center [436, 20] width 24 height 13
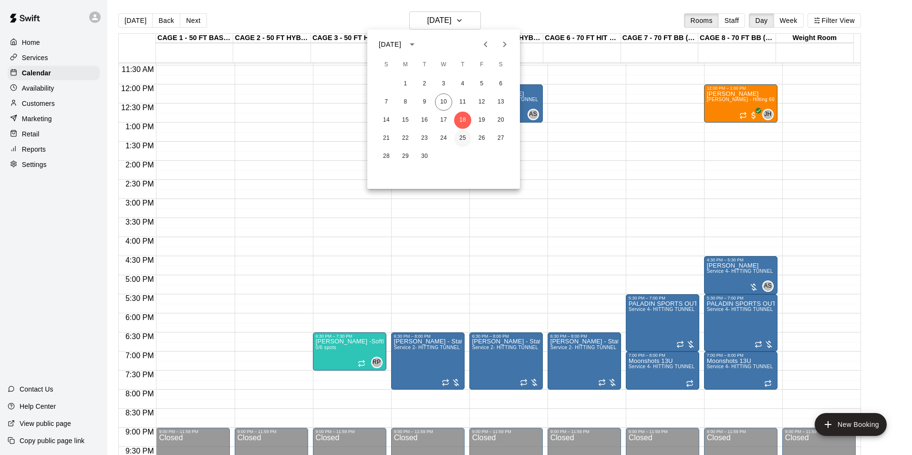
click at [466, 139] on button "25" at bounding box center [462, 138] width 17 height 17
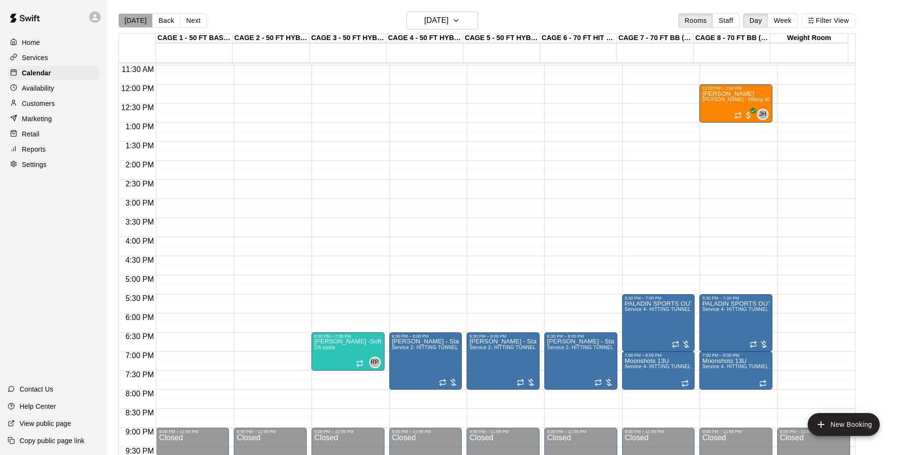
click at [141, 25] on button "[DATE]" at bounding box center [135, 20] width 34 height 14
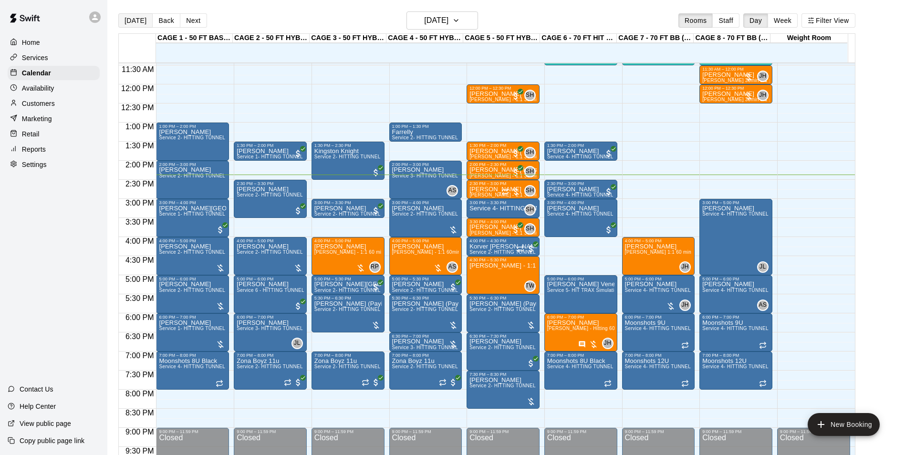
click at [125, 20] on button "[DATE]" at bounding box center [135, 20] width 34 height 14
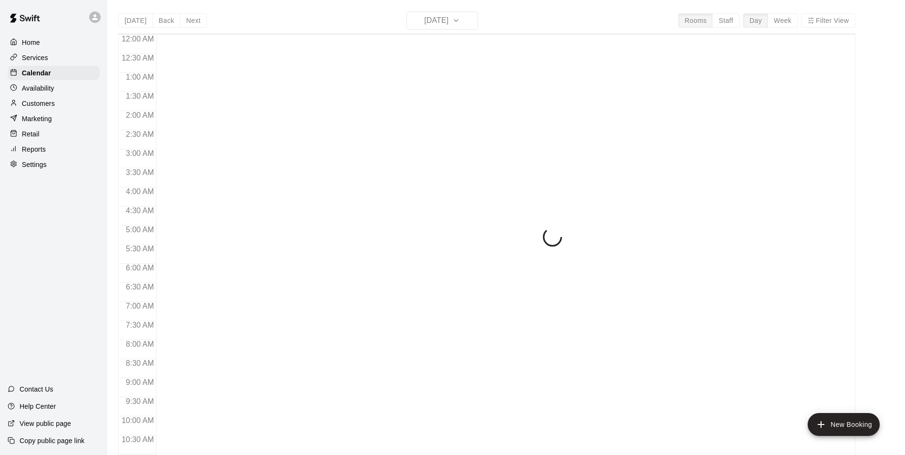
scroll to position [485, 0]
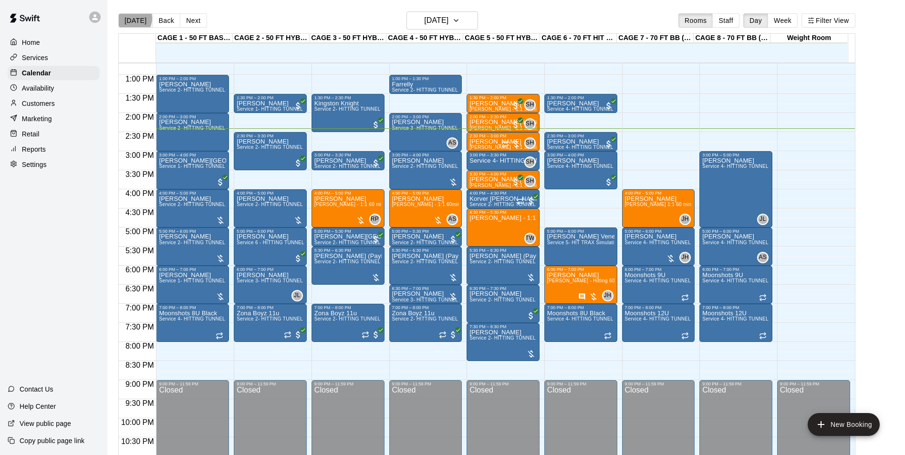
click at [132, 18] on button "[DATE]" at bounding box center [135, 20] width 34 height 14
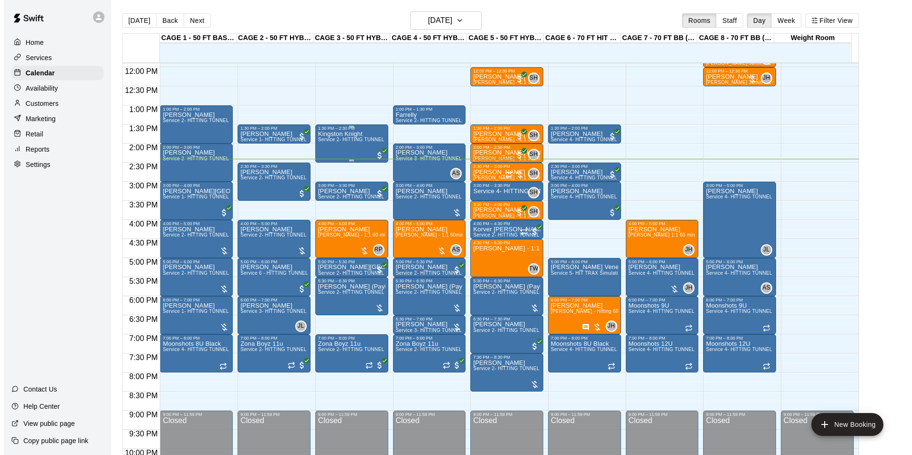
scroll to position [437, 0]
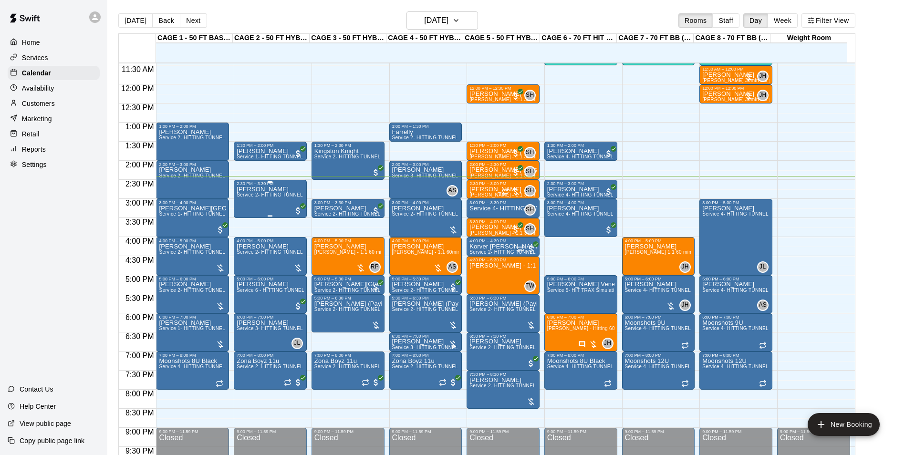
click at [279, 197] on span "Service 2- HITTING TUNNEL RENTAL - 50ft Baseball" at bounding box center [297, 194] width 121 height 5
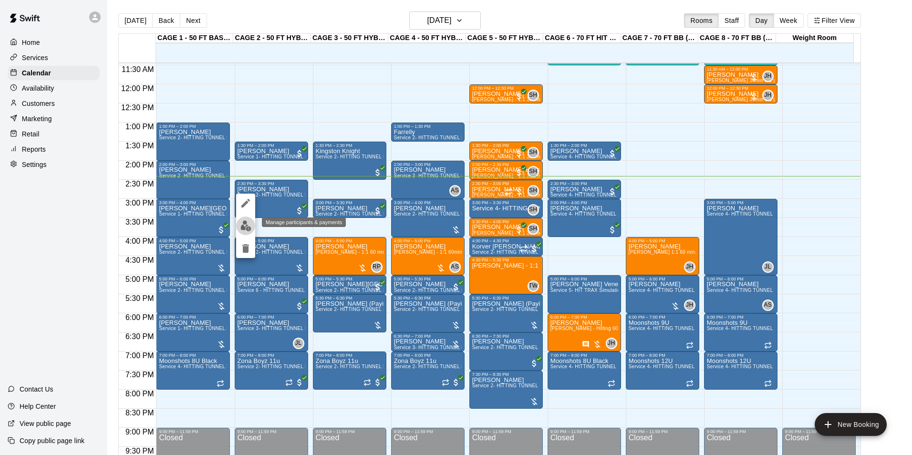
click at [238, 221] on button "edit" at bounding box center [245, 226] width 19 height 19
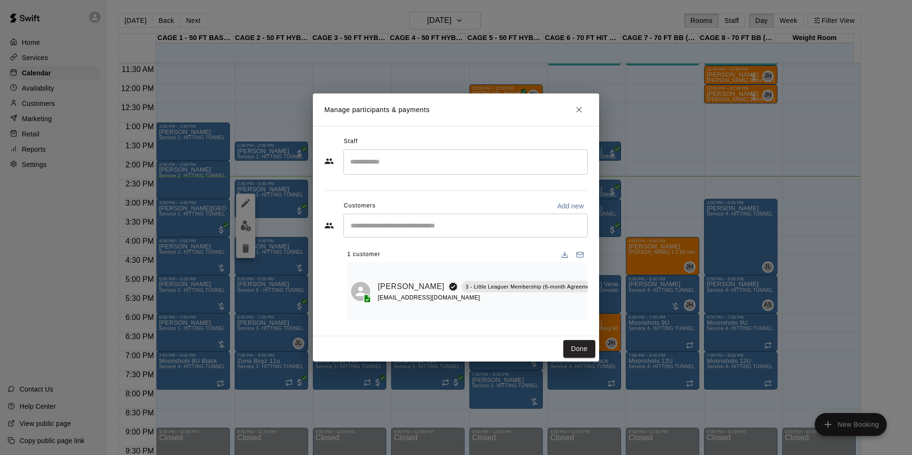
scroll to position [0, 37]
click at [619, 270] on icon "Mark attendance" at bounding box center [623, 274] width 9 height 9
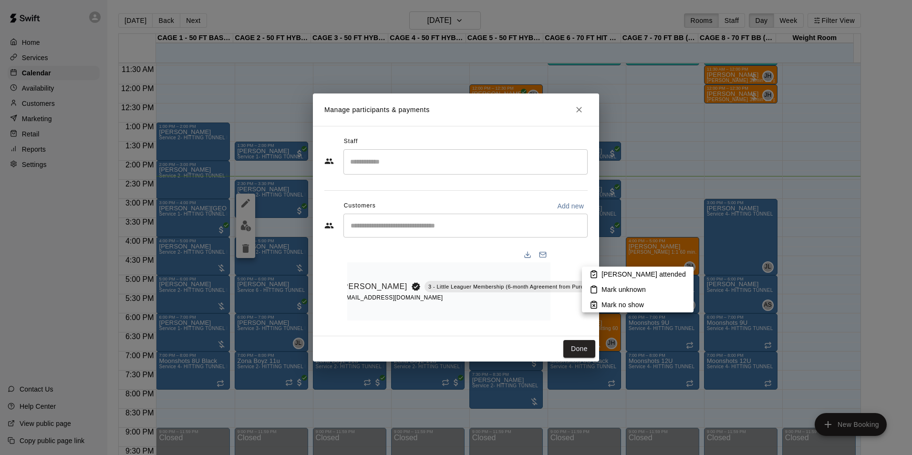
click at [589, 272] on li "Mark attended" at bounding box center [638, 274] width 112 height 15
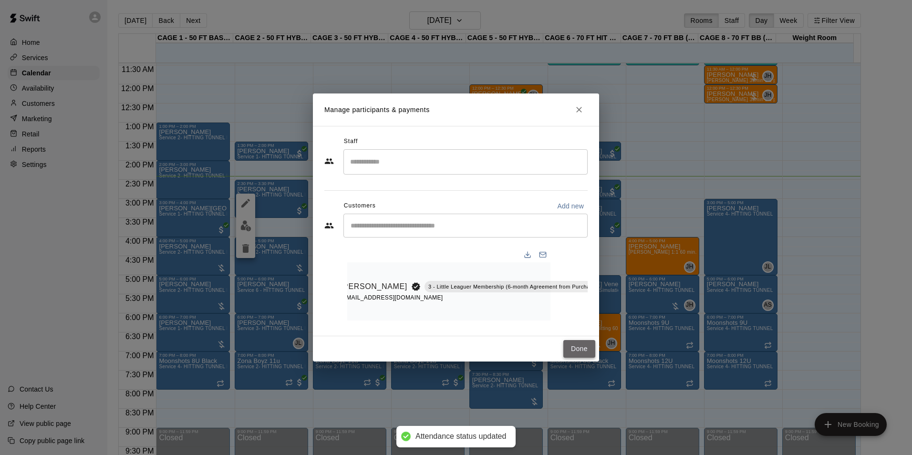
click at [576, 344] on button "Done" at bounding box center [579, 349] width 32 height 18
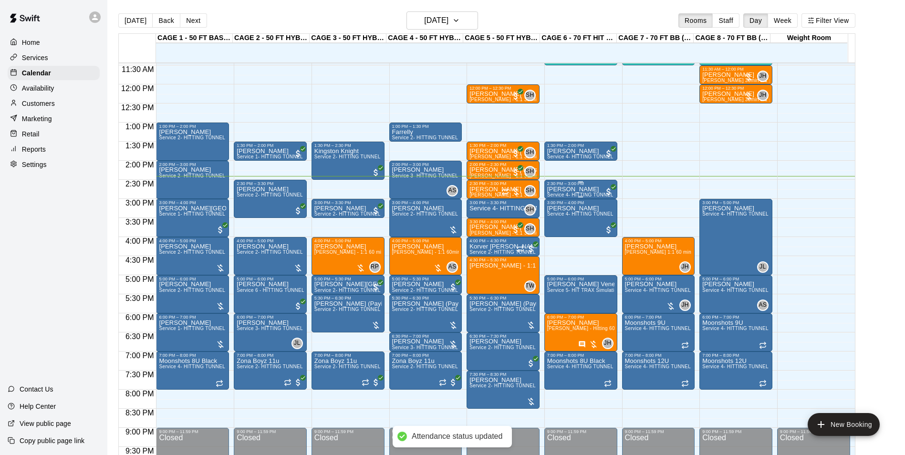
click at [584, 189] on p "[PERSON_NAME]" at bounding box center [580, 189] width 67 height 0
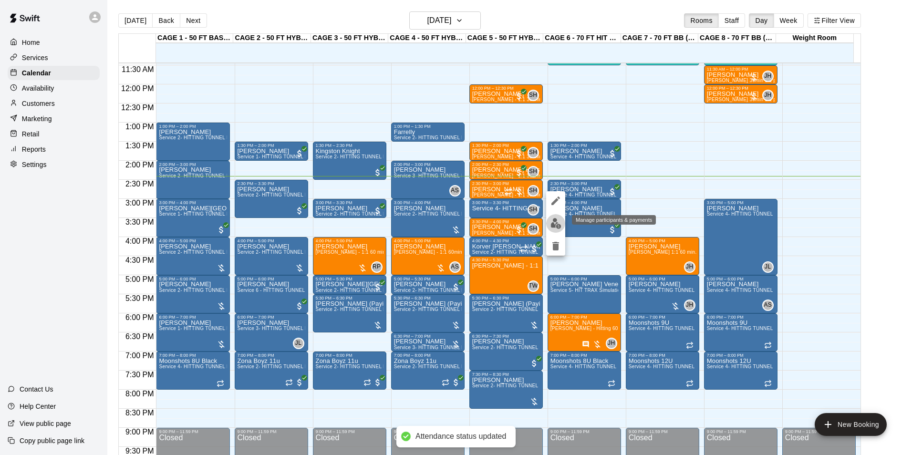
click at [560, 222] on img "edit" at bounding box center [555, 223] width 11 height 11
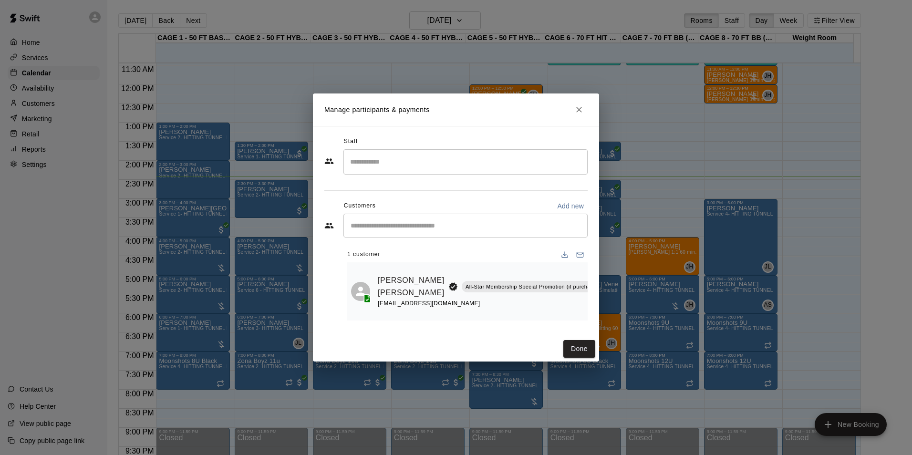
scroll to position [0, 142]
click at [581, 271] on icon "Mark attendance" at bounding box center [579, 274] width 6 height 7
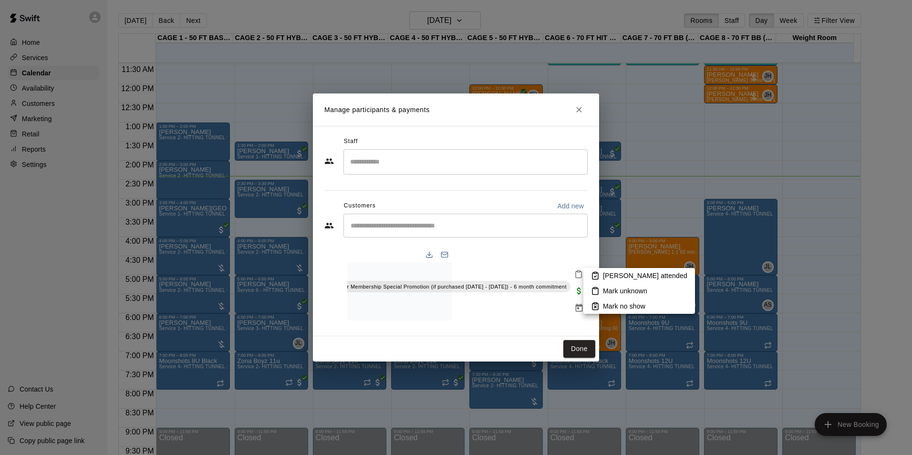
click at [588, 278] on li "Mark attended" at bounding box center [639, 275] width 112 height 15
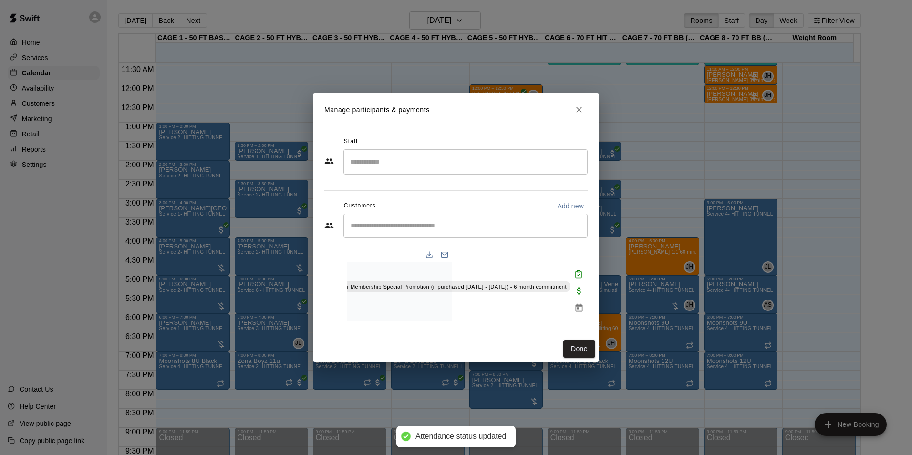
click at [577, 340] on div "Done" at bounding box center [456, 348] width 286 height 25
click at [577, 343] on div "Done" at bounding box center [456, 348] width 286 height 25
click at [589, 357] on button "Done" at bounding box center [579, 349] width 32 height 18
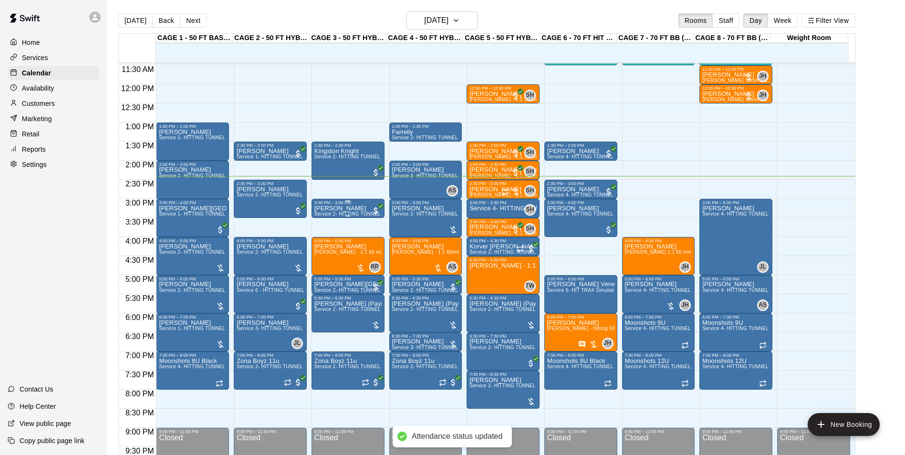
click at [347, 208] on p "[PERSON_NAME]" at bounding box center [347, 208] width 67 height 0
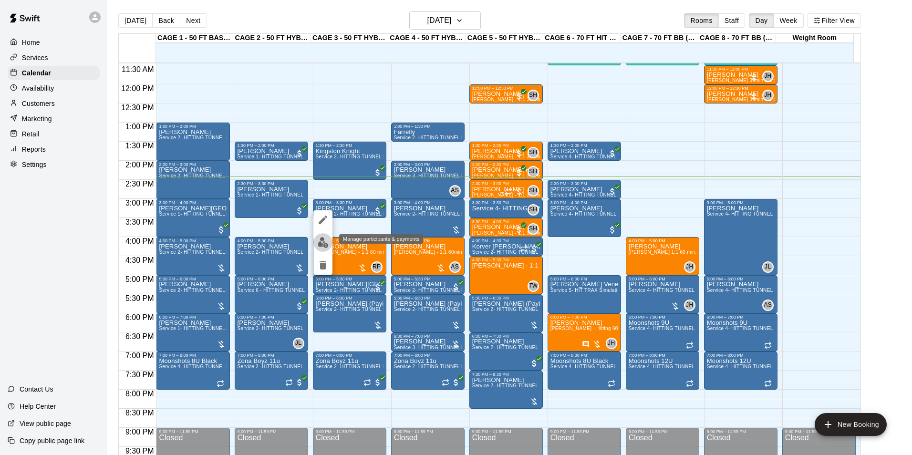
click at [327, 237] on img "edit" at bounding box center [323, 242] width 11 height 11
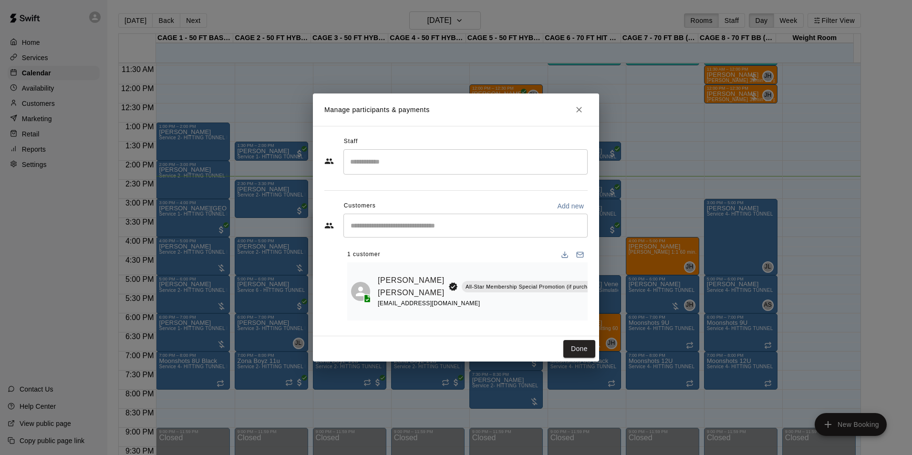
drag, startPoint x: 515, startPoint y: 305, endPoint x: 489, endPoint y: 302, distance: 26.4
click at [489, 302] on div "Sawyer Mangum-Bartholomew All-Star Membership Special Promotion (if purchased A…" at bounding box center [542, 291] width 328 height 34
click at [580, 274] on icon "Mark attendance" at bounding box center [578, 274] width 9 height 9
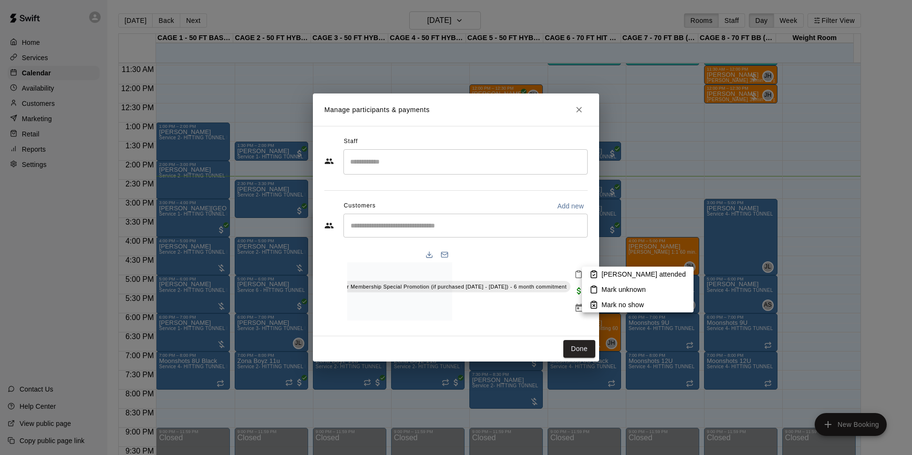
click at [592, 279] on li "Mark attended" at bounding box center [638, 274] width 112 height 15
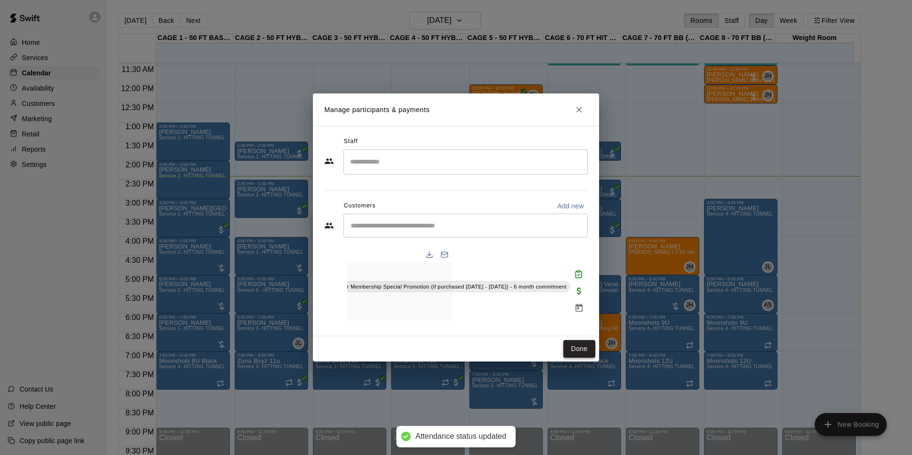
click at [577, 350] on button "Done" at bounding box center [579, 349] width 32 height 18
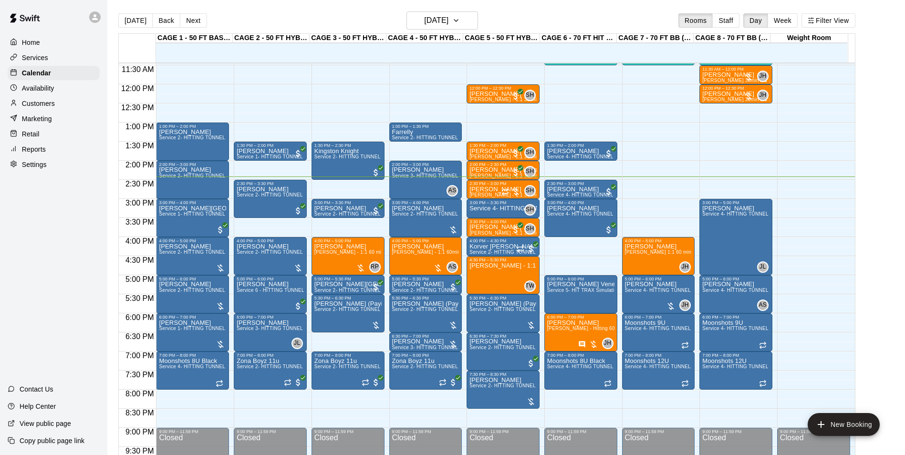
click at [141, 10] on main "Today Back Next Wednesday Sep 10 Rooms Staff Day Week Filter View CAGE 1 - 50 F…" at bounding box center [506, 235] width 798 height 470
click at [122, 33] on div "CAGE 1 - 50 FT BASEBALL w/ Auto Feeder 10 Wed CAGE 2 - 50 FT HYBRID BB/SB 10 We…" at bounding box center [486, 249] width 737 height 433
click at [131, 23] on button "[DATE]" at bounding box center [135, 20] width 34 height 14
click at [129, 11] on main "Today Back Next Wednesday Sep 10 Rooms Staff Day Week Filter View CAGE 1 - 50 F…" at bounding box center [506, 235] width 798 height 470
click at [129, 15] on button "[DATE]" at bounding box center [135, 20] width 34 height 14
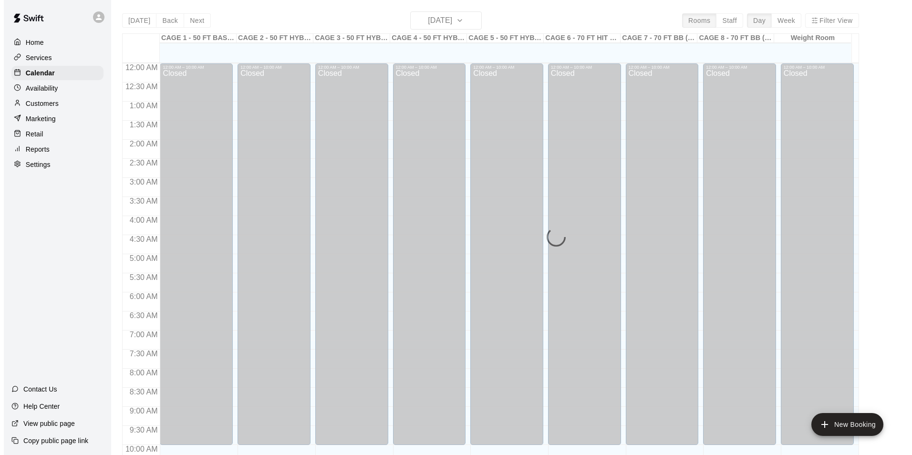
scroll to position [485, 0]
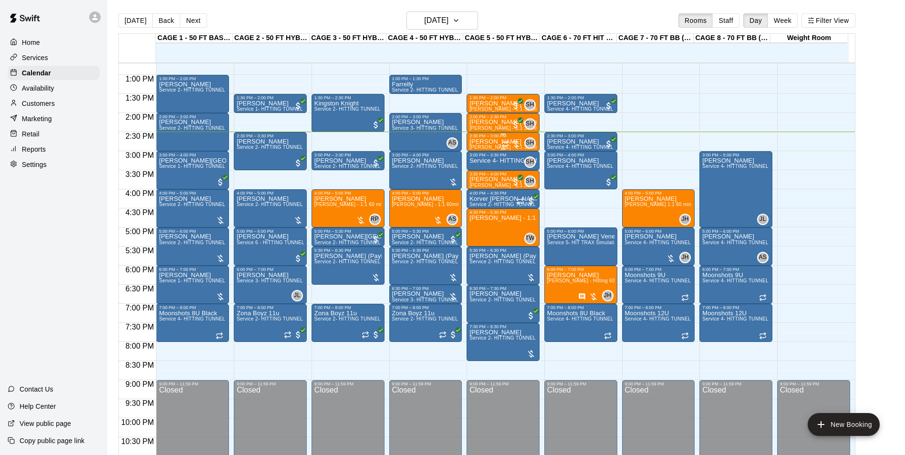
click at [482, 142] on p "[PERSON_NAME]" at bounding box center [502, 142] width 67 height 0
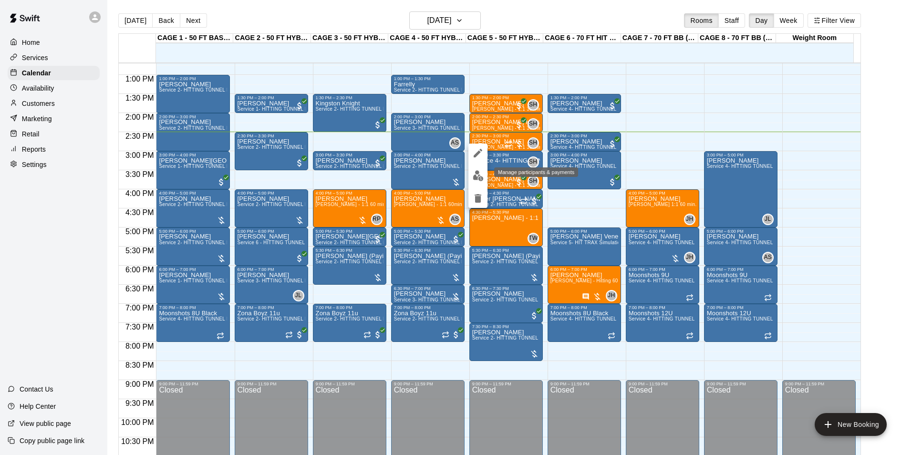
click at [478, 172] on img "edit" at bounding box center [478, 175] width 11 height 11
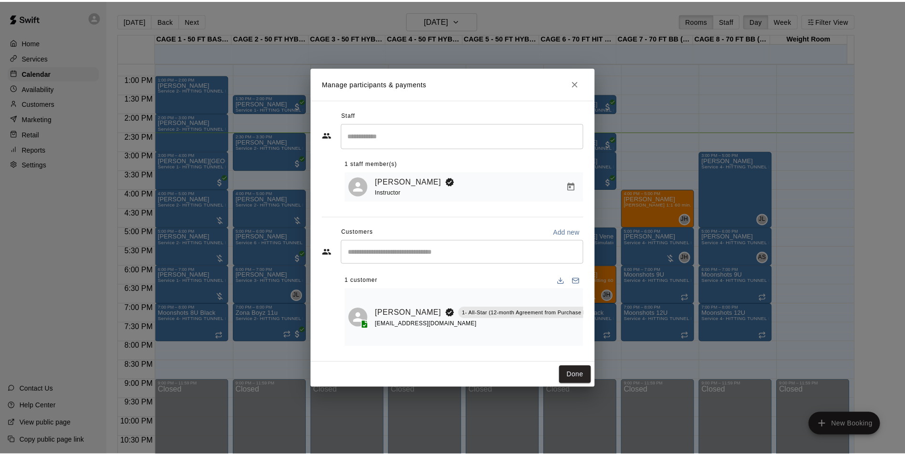
scroll to position [0, 1]
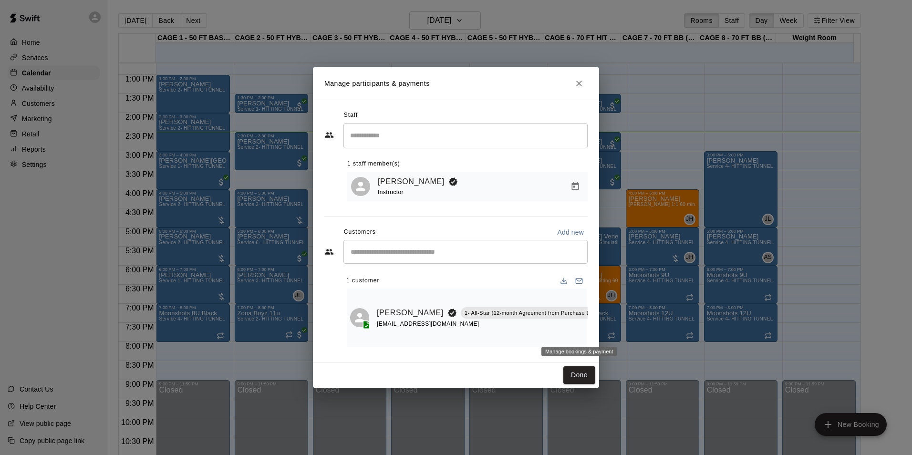
click at [608, 333] on icon "Manage bookings & payment" at bounding box center [613, 335] width 10 height 10
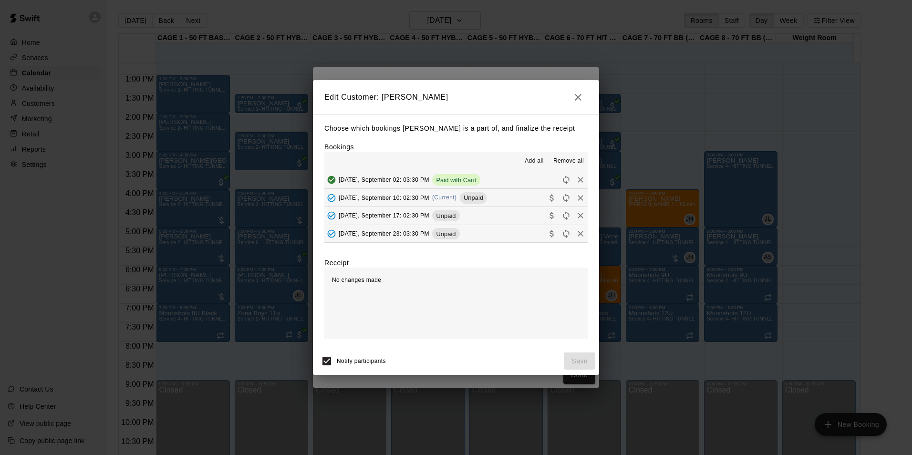
click at [515, 203] on button "Wednesday, September 10: 02:30 PM (Current) Unpaid" at bounding box center [455, 198] width 263 height 18
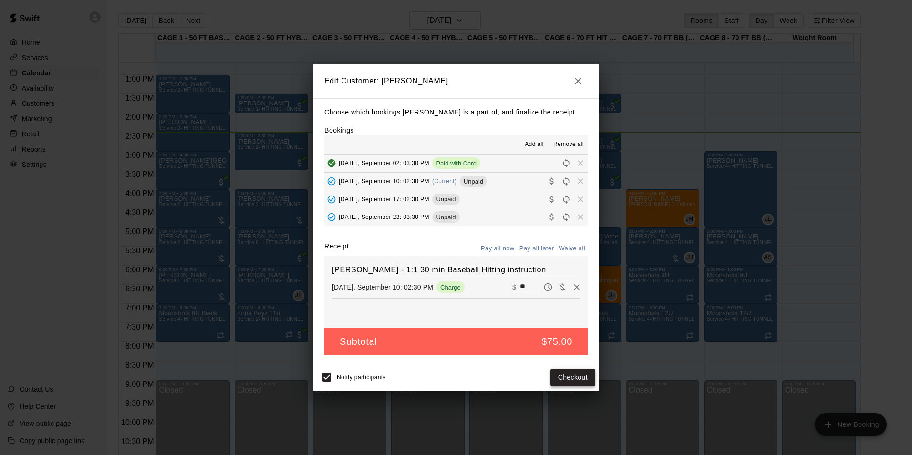
click at [572, 382] on button "Checkout" at bounding box center [572, 378] width 45 height 18
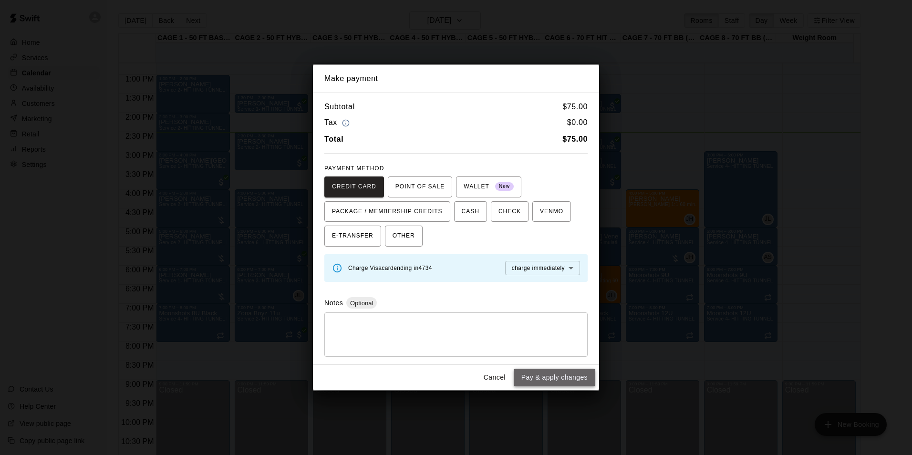
click at [565, 379] on button "Pay & apply changes" at bounding box center [555, 378] width 82 height 18
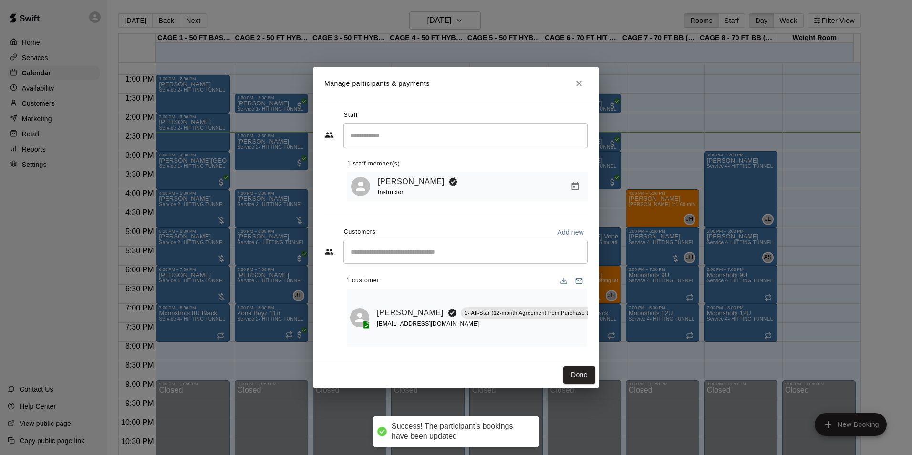
click at [575, 388] on div "Done" at bounding box center [456, 375] width 286 height 25
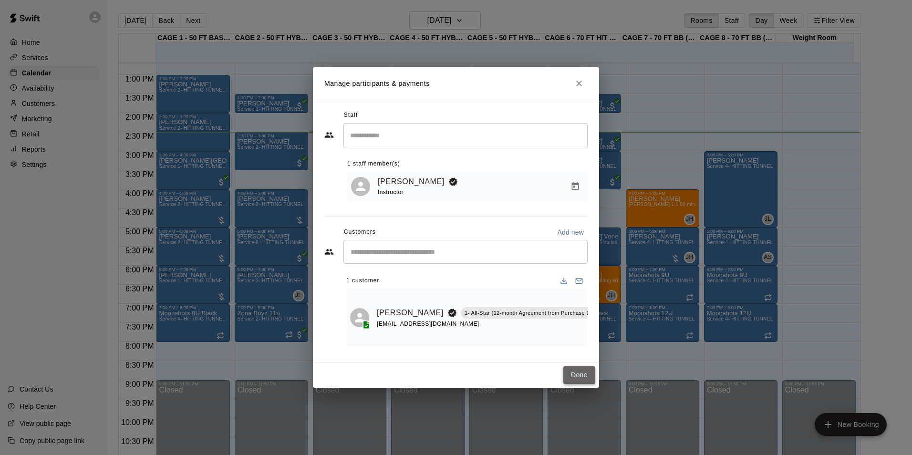
click at [577, 384] on button "Done" at bounding box center [579, 375] width 32 height 18
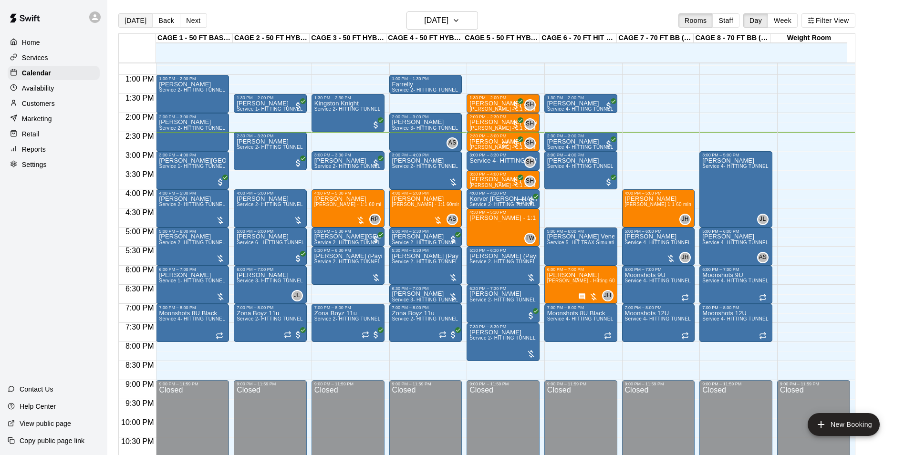
click at [142, 25] on button "[DATE]" at bounding box center [135, 20] width 34 height 14
click at [140, 21] on button "[DATE]" at bounding box center [135, 20] width 34 height 14
click at [131, 23] on button "[DATE]" at bounding box center [135, 20] width 34 height 14
click at [135, 17] on button "[DATE]" at bounding box center [135, 20] width 34 height 14
click at [438, 18] on h6 "[DATE]" at bounding box center [436, 20] width 24 height 13
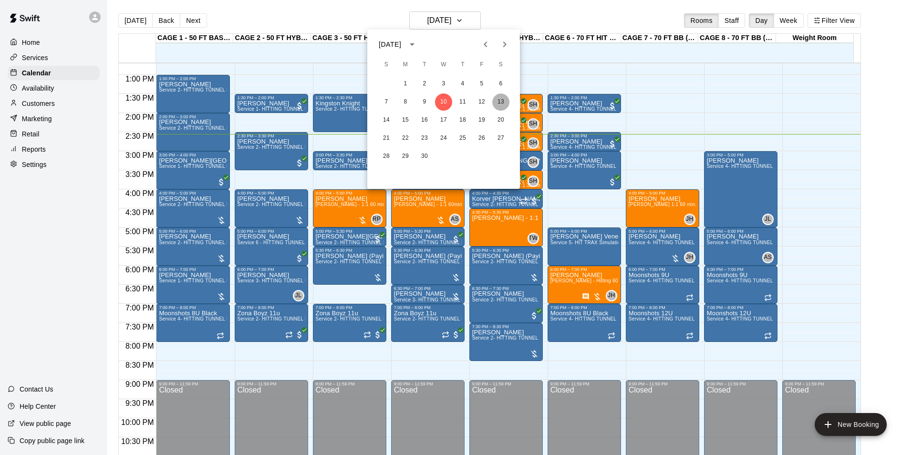
click at [505, 100] on button "13" at bounding box center [500, 101] width 17 height 17
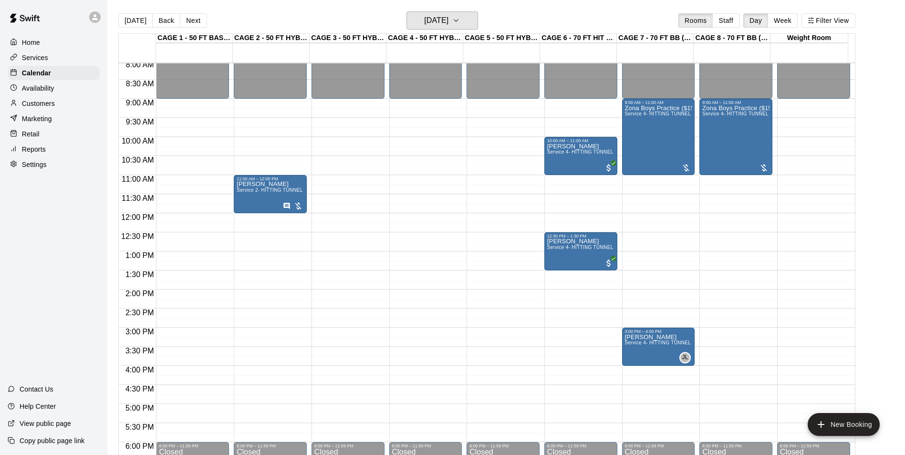
scroll to position [294, 0]
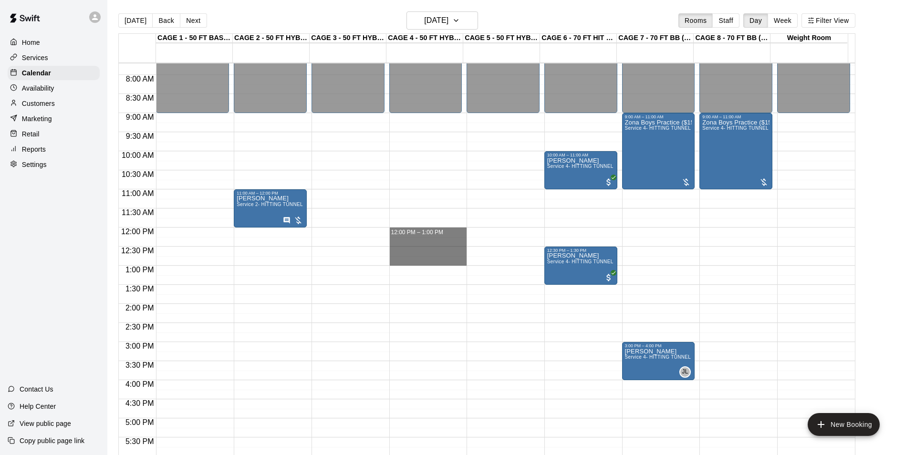
drag, startPoint x: 441, startPoint y: 229, endPoint x: 446, endPoint y: 258, distance: 29.6
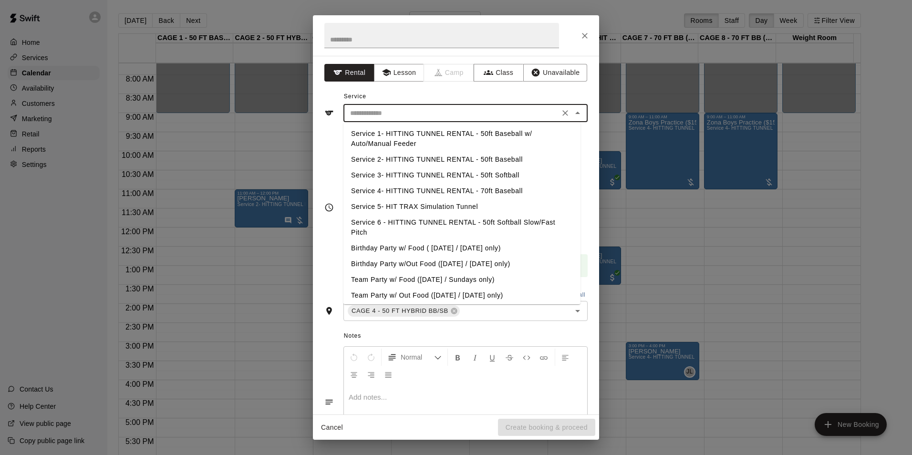
click at [463, 114] on input "text" at bounding box center [451, 113] width 210 height 12
click at [477, 159] on li "Service 2- HITTING TUNNEL RENTAL - 50ft Baseball" at bounding box center [461, 160] width 237 height 16
type input "**********"
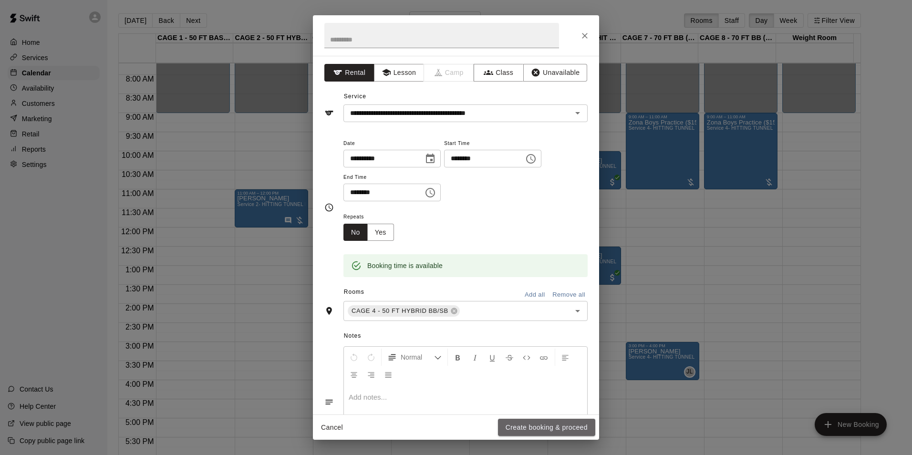
click at [548, 425] on button "Create booking & proceed" at bounding box center [546, 428] width 97 height 18
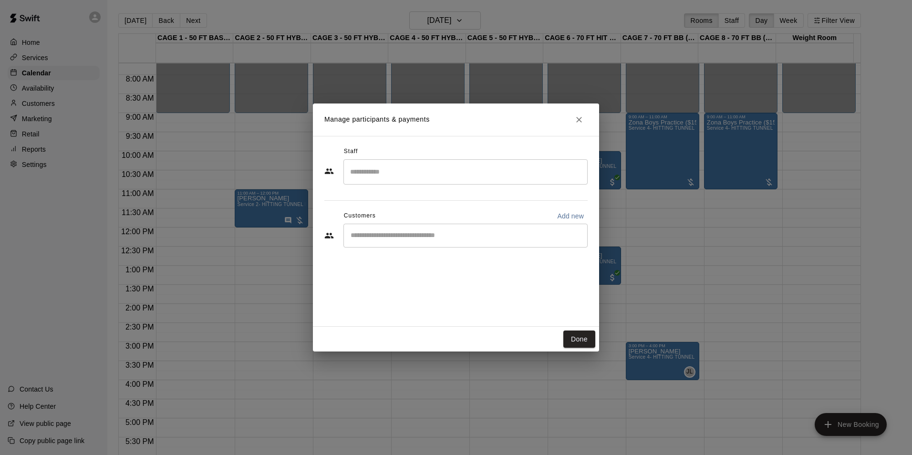
click at [444, 243] on div "​" at bounding box center [465, 236] width 244 height 24
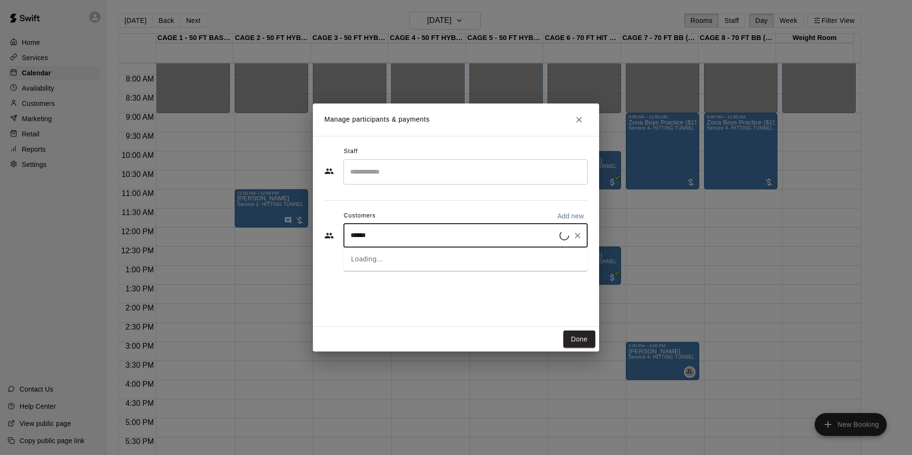
type input "******"
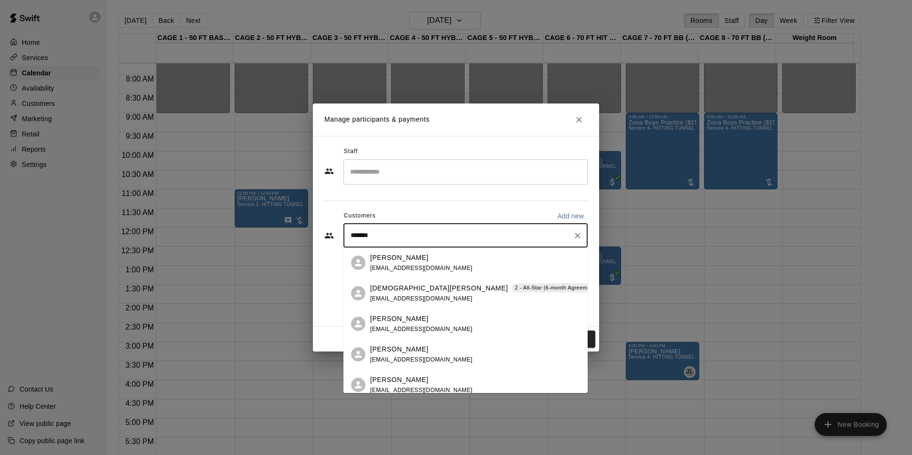
click at [417, 285] on p "Kristen Jordan" at bounding box center [439, 288] width 138 height 10
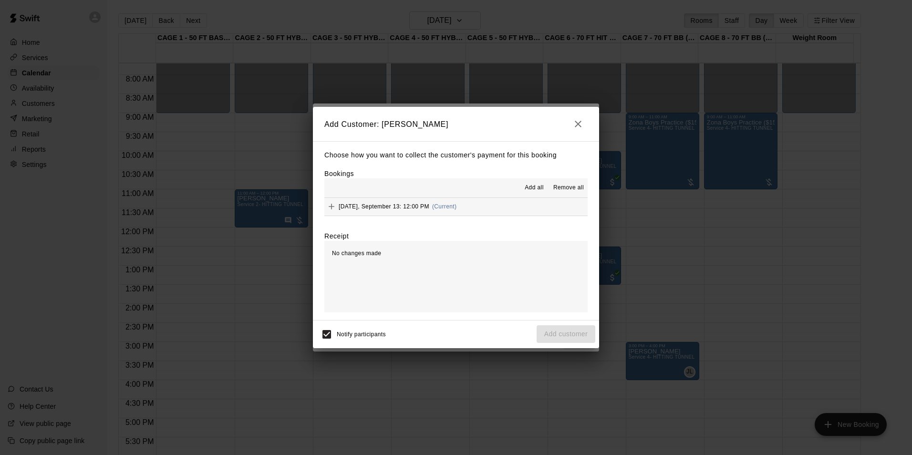
click at [477, 206] on button "Saturday, September 13: 12:00 PM (Current)" at bounding box center [455, 207] width 263 height 18
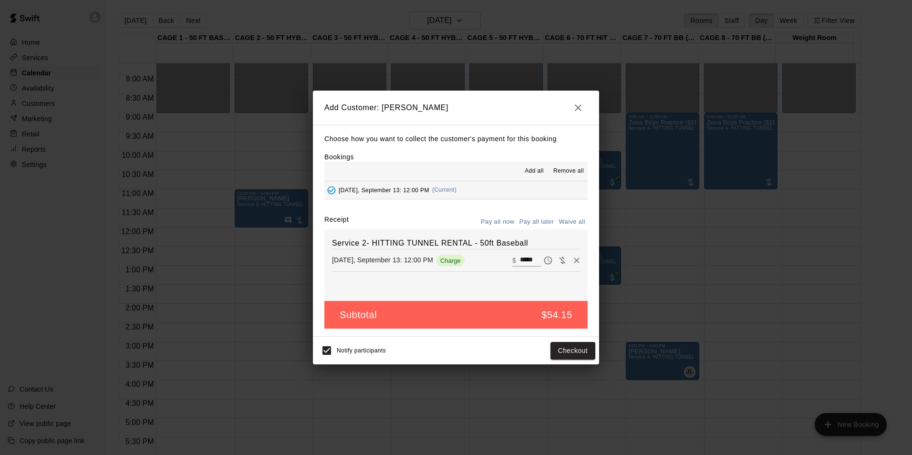
click at [523, 216] on button "Pay all later" at bounding box center [537, 222] width 40 height 15
click at [573, 352] on button "Add customer" at bounding box center [566, 351] width 59 height 18
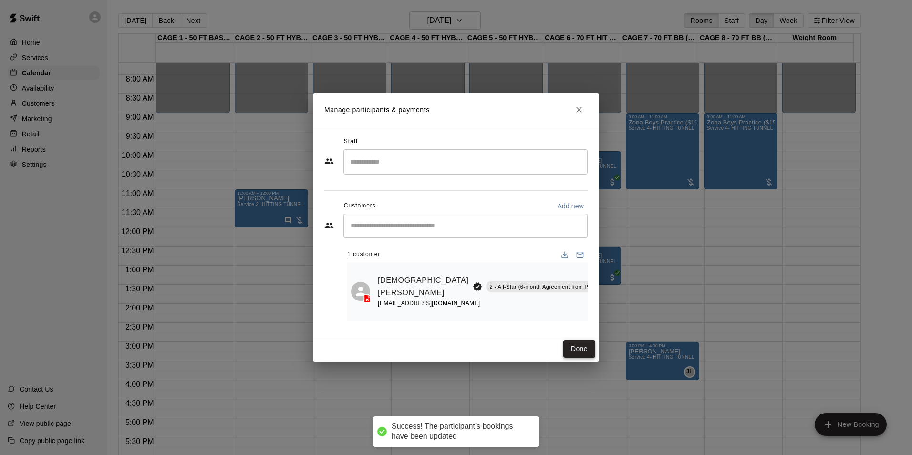
click at [581, 347] on button "Done" at bounding box center [579, 349] width 32 height 18
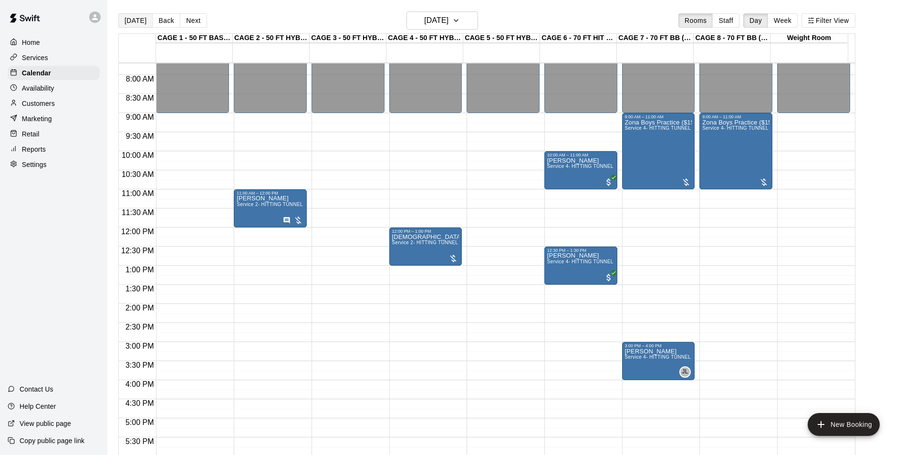
click at [125, 27] on button "[DATE]" at bounding box center [135, 20] width 34 height 14
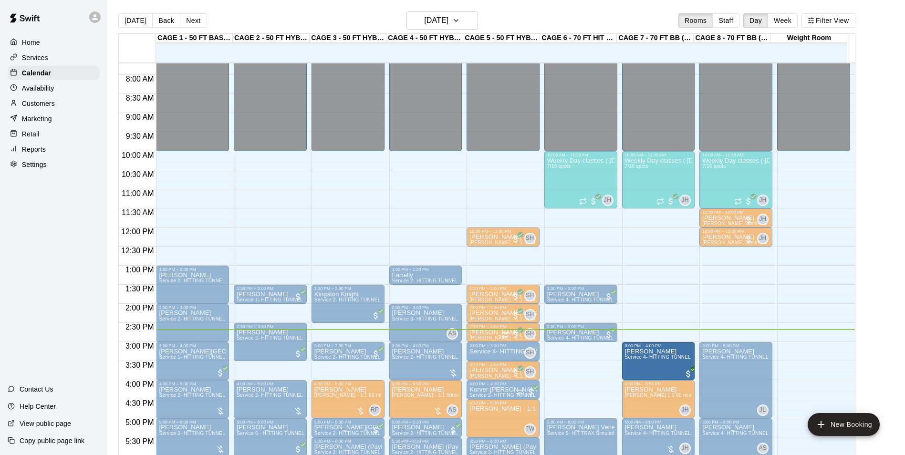
drag, startPoint x: 577, startPoint y: 357, endPoint x: 648, endPoint y: 363, distance: 71.3
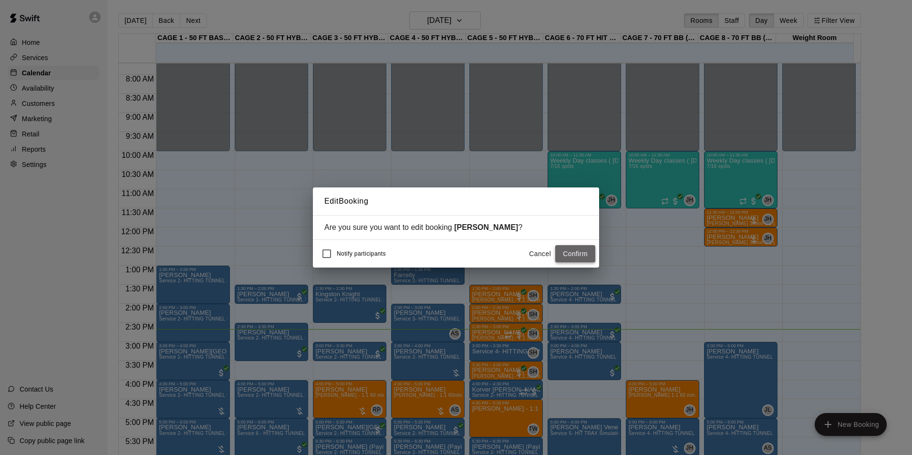
click at [573, 246] on button "Confirm" at bounding box center [575, 254] width 40 height 18
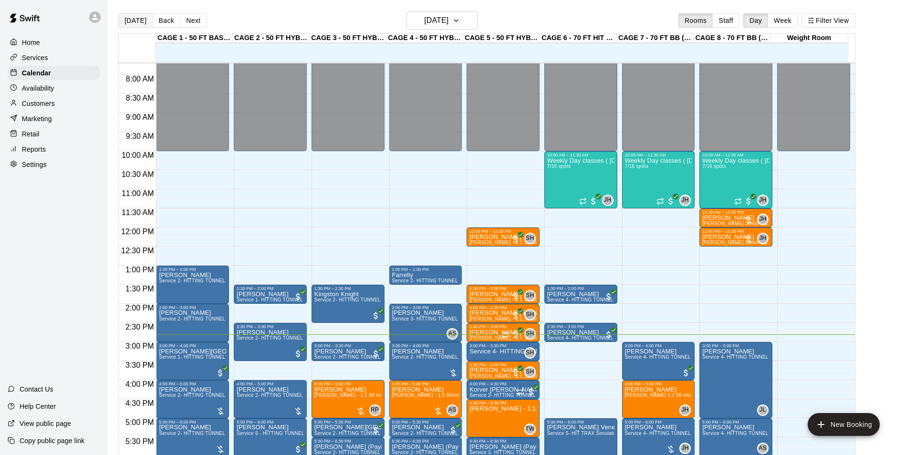
click at [141, 21] on button "[DATE]" at bounding box center [135, 20] width 34 height 14
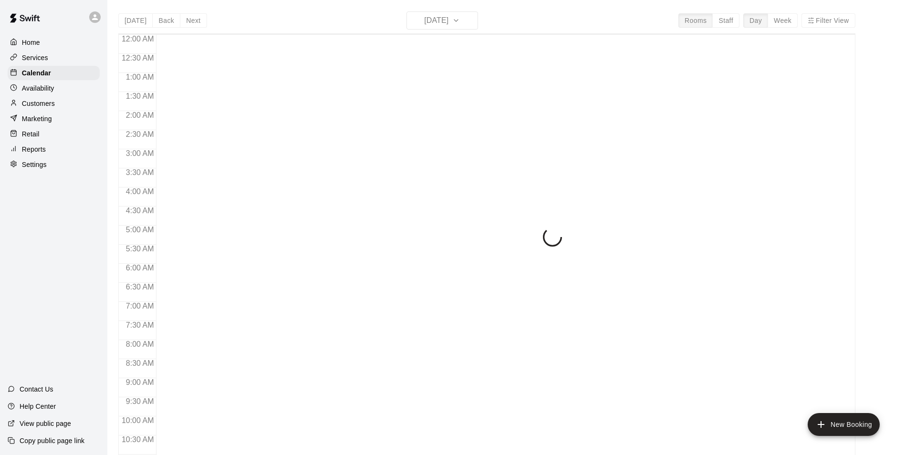
scroll to position [485, 0]
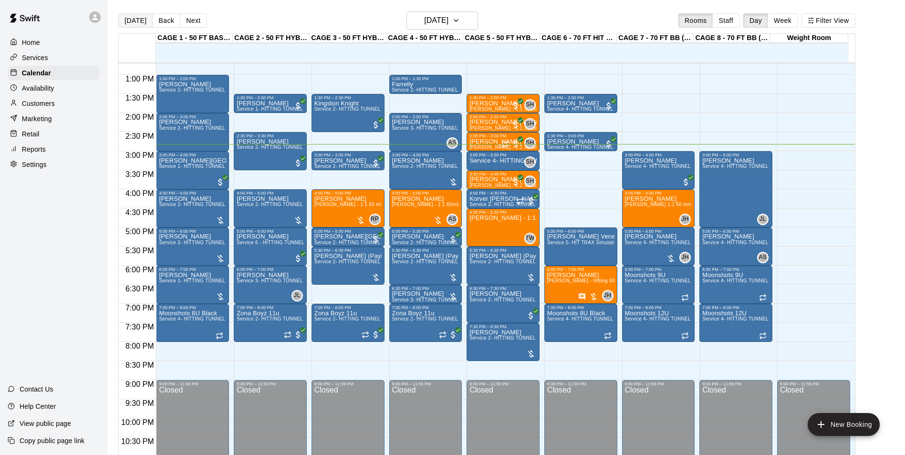
click at [145, 21] on button "[DATE]" at bounding box center [135, 20] width 34 height 14
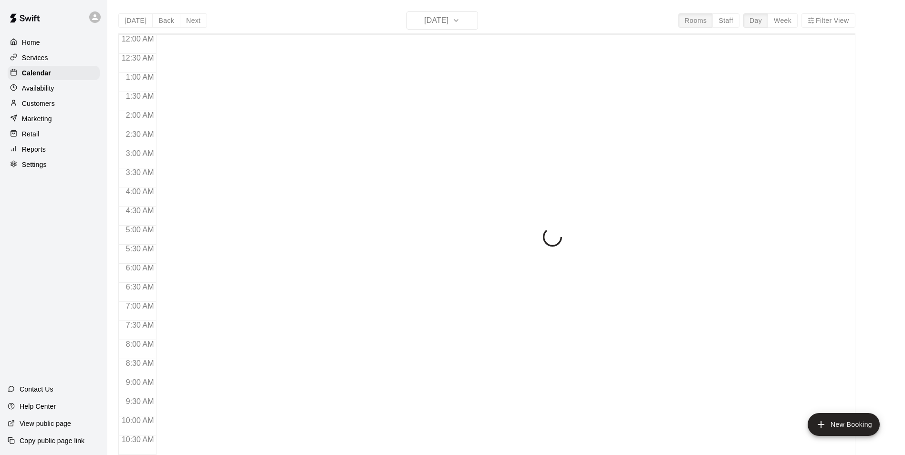
scroll to position [485, 0]
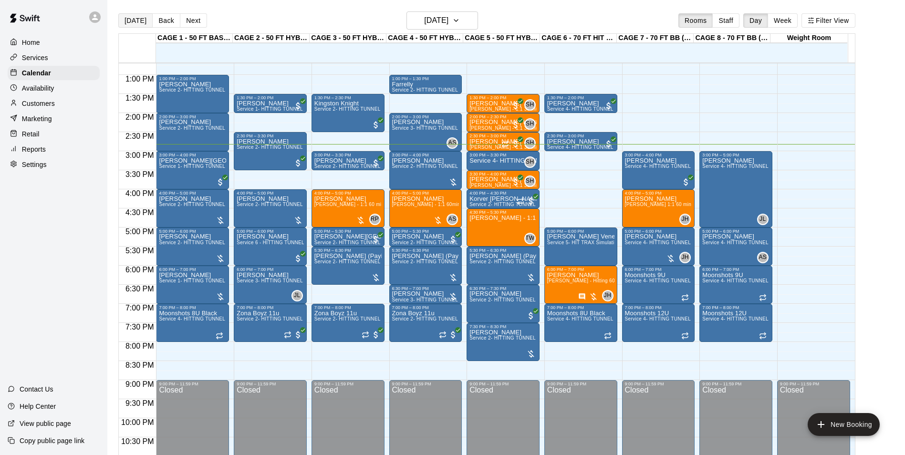
click at [125, 21] on button "[DATE]" at bounding box center [135, 20] width 34 height 14
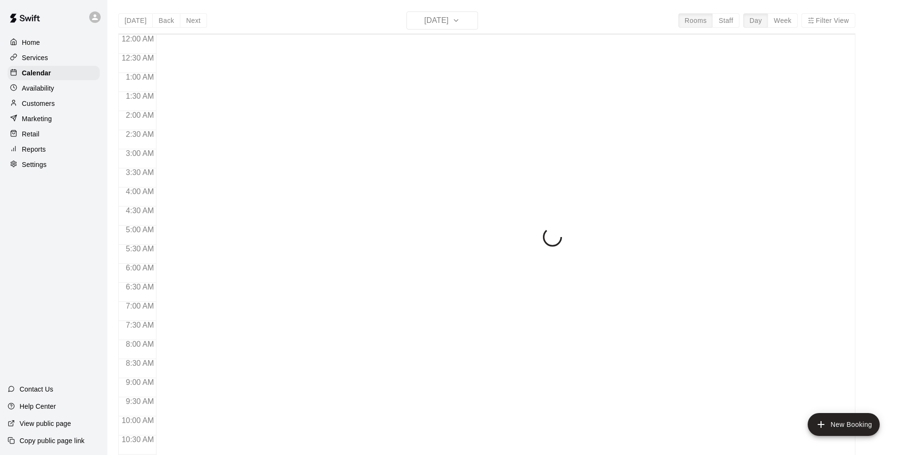
scroll to position [485, 0]
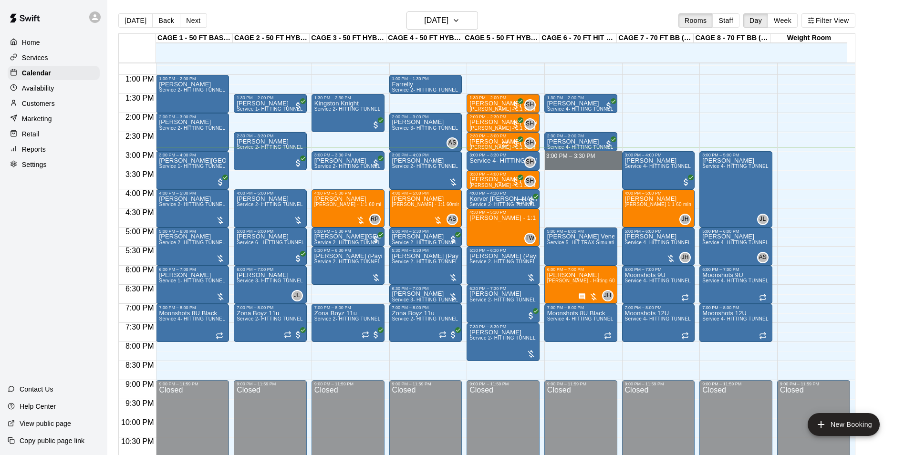
drag, startPoint x: 574, startPoint y: 154, endPoint x: 575, endPoint y: 163, distance: 9.1
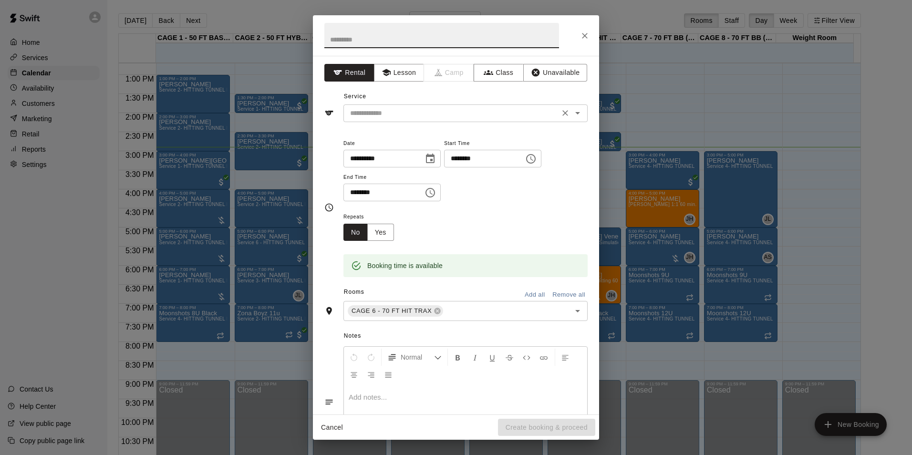
click at [424, 115] on input "text" at bounding box center [451, 113] width 210 height 12
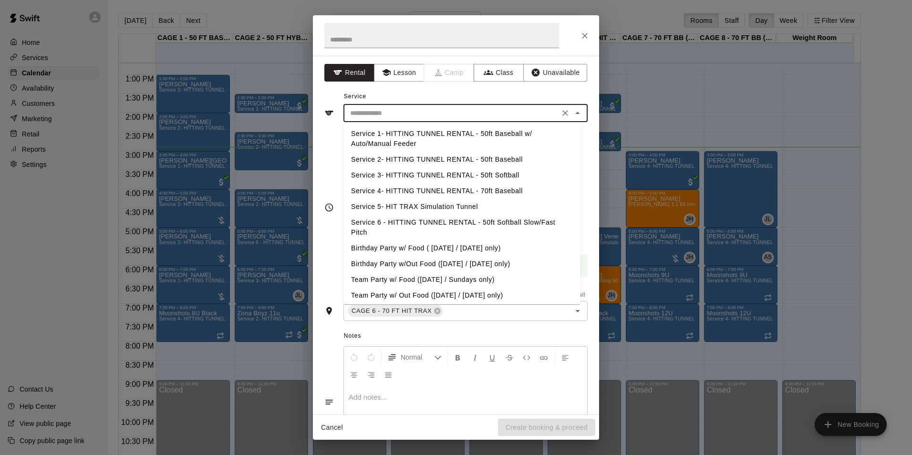
click at [455, 193] on li "Service 4- HITTING TUNNEL RENTAL - 70ft Baseball" at bounding box center [461, 191] width 237 height 16
type input "**********"
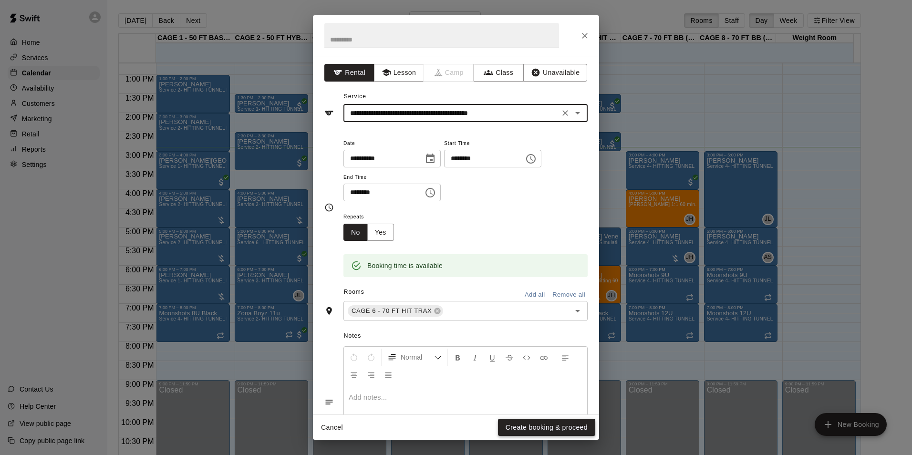
click at [519, 424] on button "Create booking & proceed" at bounding box center [546, 428] width 97 height 18
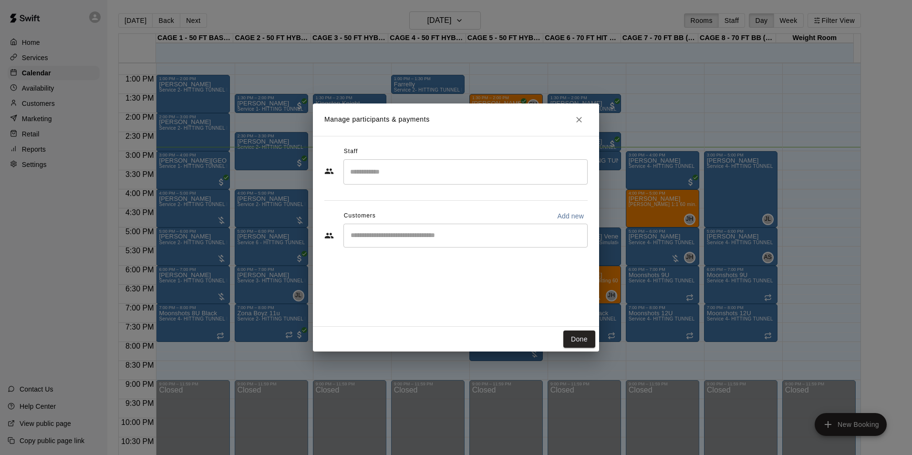
click at [402, 240] on div "​" at bounding box center [465, 236] width 244 height 24
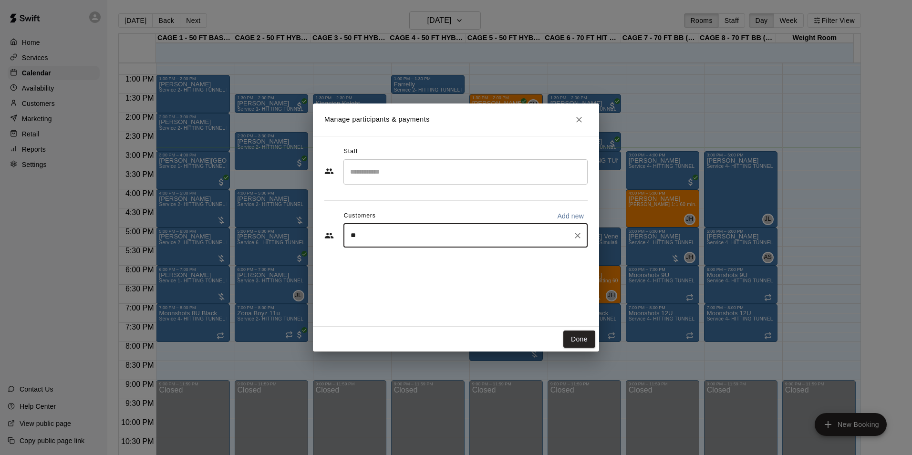
type input "***"
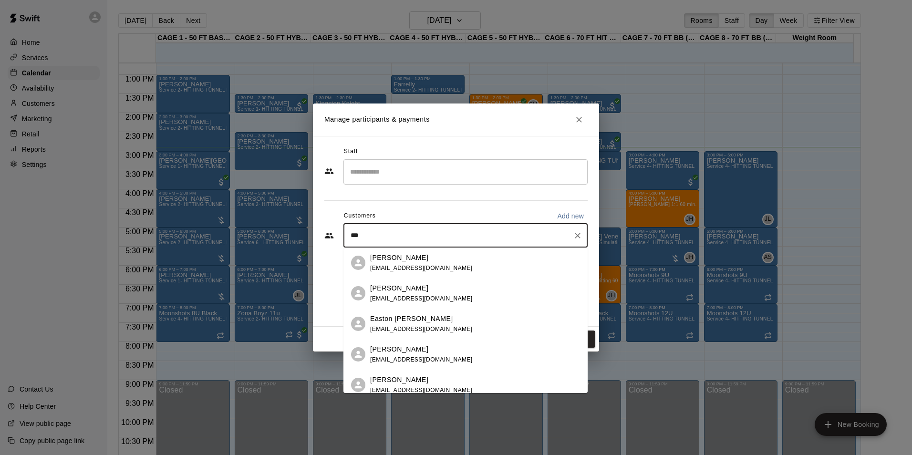
click at [424, 260] on div "Erick Syktich erscdh@gmail.com" at bounding box center [475, 263] width 210 height 21
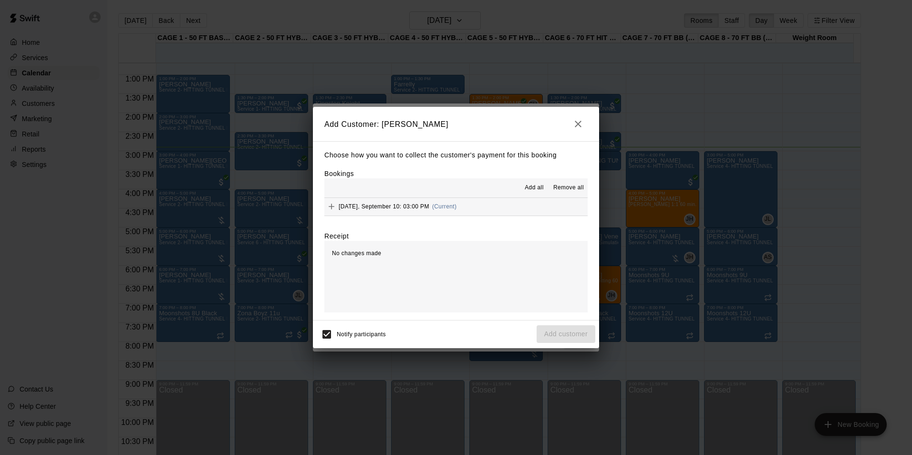
click at [478, 208] on button "Wednesday, September 10: 03:00 PM (Current)" at bounding box center [455, 207] width 263 height 18
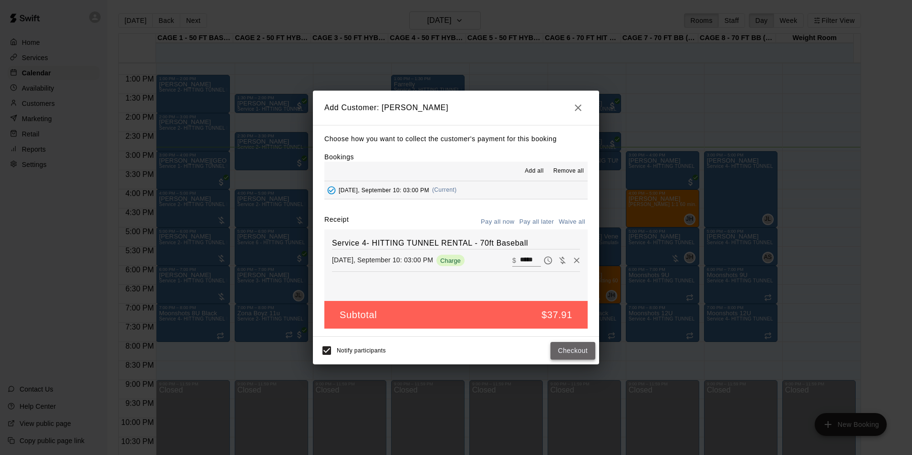
click at [576, 353] on button "Checkout" at bounding box center [572, 351] width 45 height 18
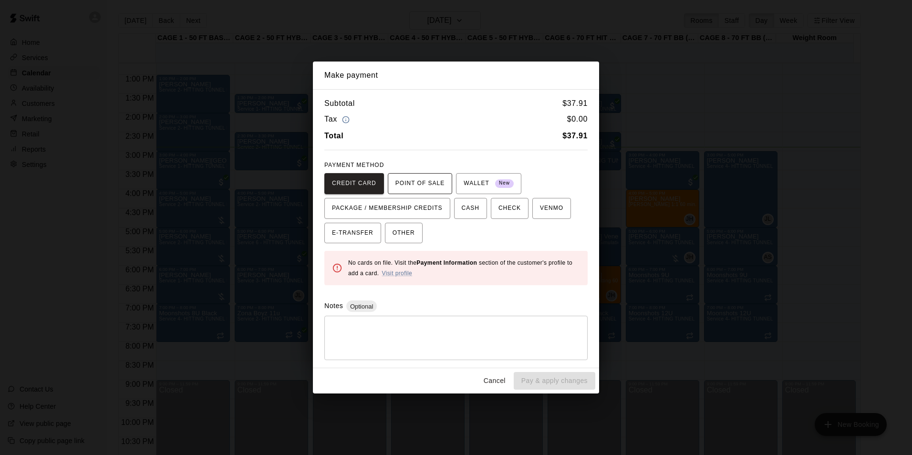
click at [415, 187] on span "POINT OF SALE" at bounding box center [419, 183] width 49 height 15
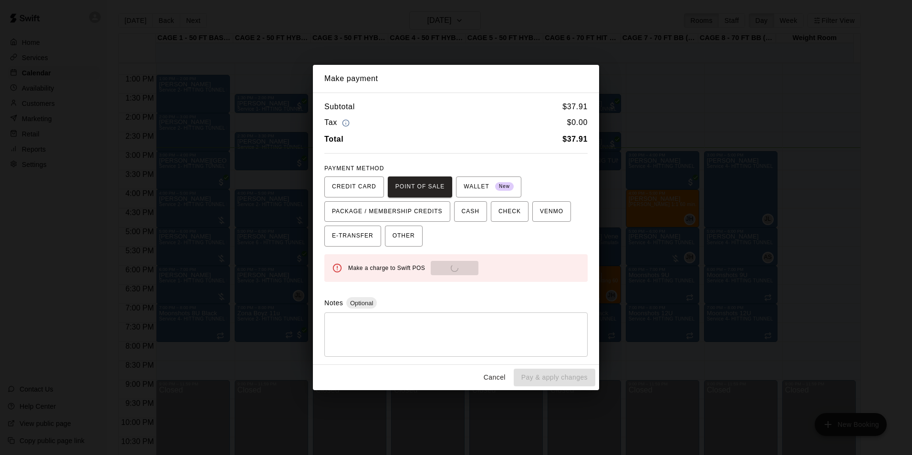
click at [498, 373] on button "Cancel" at bounding box center [494, 378] width 31 height 18
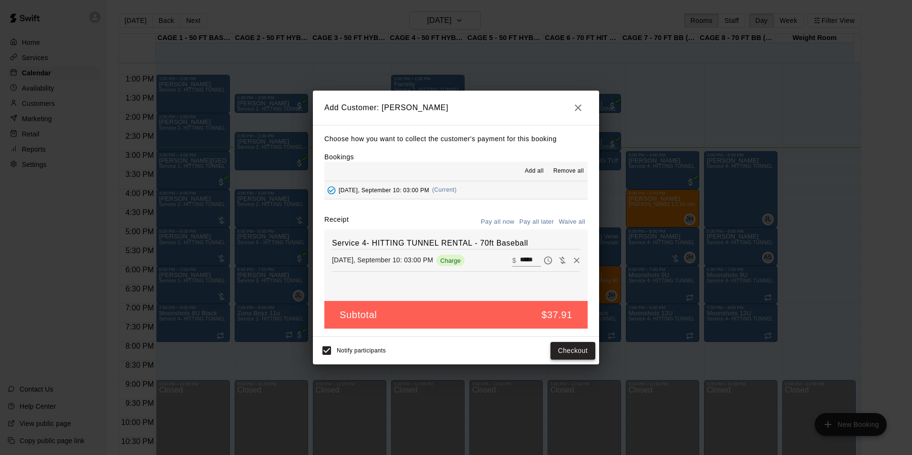
click at [571, 350] on button "Checkout" at bounding box center [572, 351] width 45 height 18
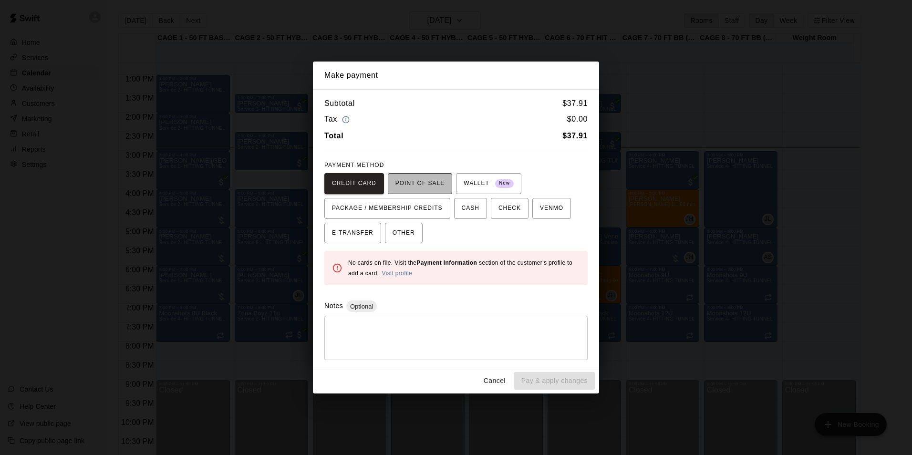
click at [416, 188] on span "POINT OF SALE" at bounding box center [419, 183] width 49 height 15
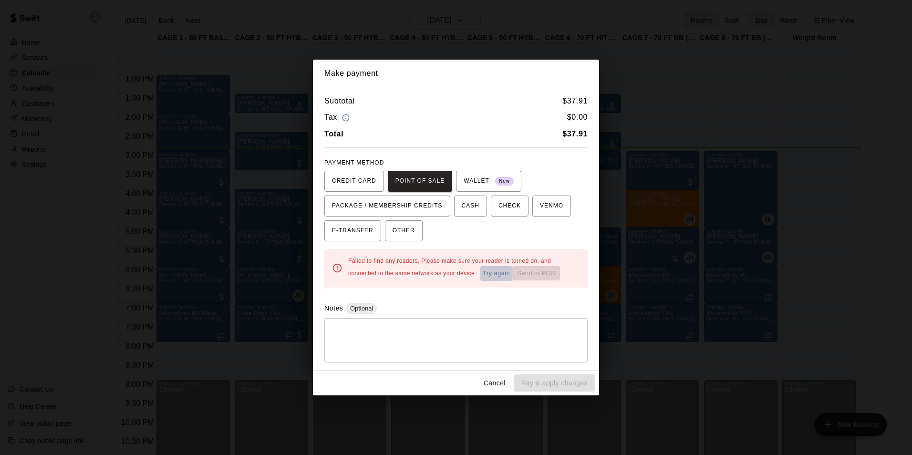
click at [480, 272] on button "Try again" at bounding box center [496, 273] width 32 height 15
click at [464, 272] on div "Failed to find any readers. Please make sure your reader is turned on, and conn…" at bounding box center [464, 268] width 232 height 25
drag, startPoint x: 464, startPoint y: 272, endPoint x: 521, endPoint y: 259, distance: 59.2
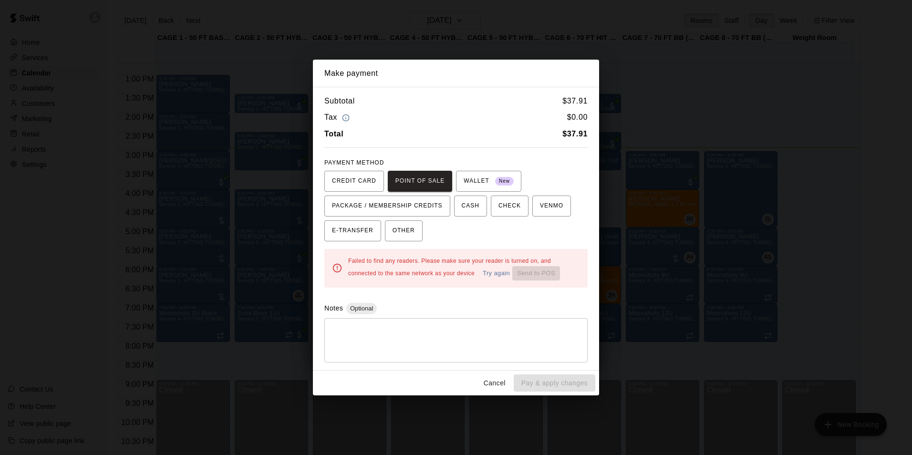
click at [521, 259] on span "Failed to find any readers. Please make sure your reader is turned on, and conn…" at bounding box center [449, 267] width 203 height 19
drag, startPoint x: 521, startPoint y: 259, endPoint x: 509, endPoint y: 309, distance: 51.6
click at [509, 311] on div "Notes Optional" at bounding box center [455, 308] width 263 height 11
click at [498, 374] on button "Cancel" at bounding box center [494, 383] width 31 height 18
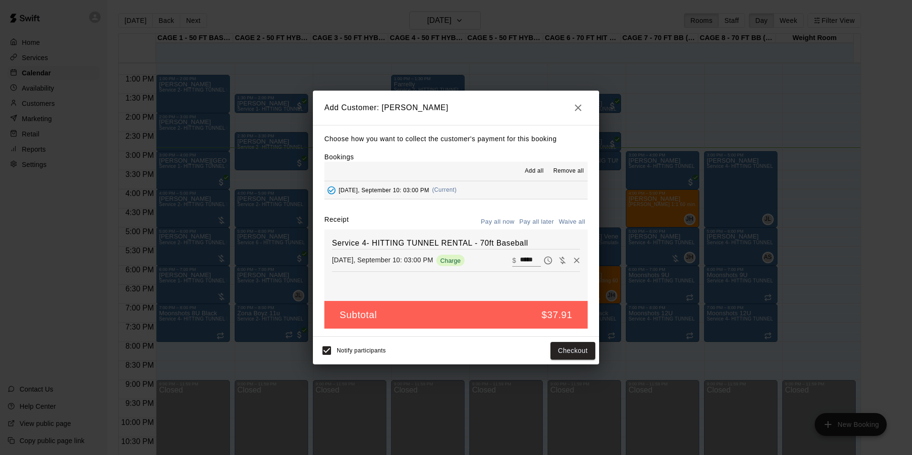
click at [544, 225] on button "Pay all later" at bounding box center [537, 222] width 40 height 15
click at [580, 346] on button "Add customer" at bounding box center [566, 351] width 59 height 18
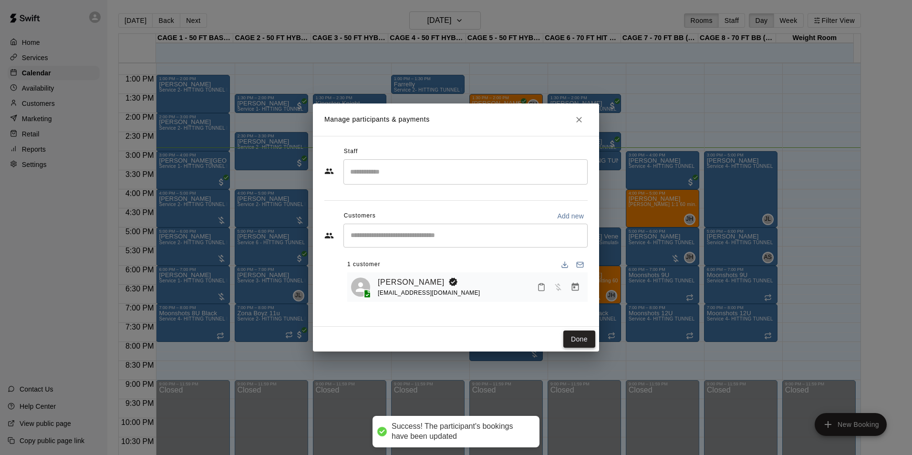
click at [581, 343] on button "Done" at bounding box center [579, 340] width 32 height 18
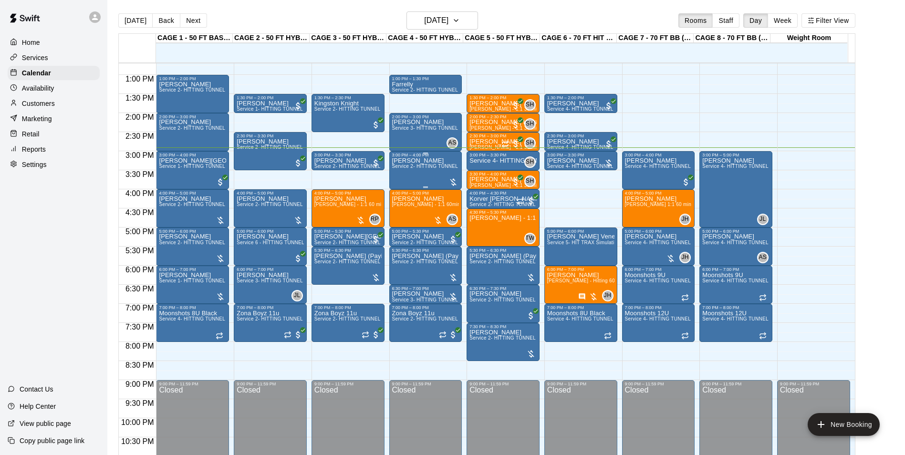
click at [424, 169] on span "Service 2- HITTING TUNNEL RENTAL - 50ft Baseball" at bounding box center [452, 166] width 121 height 5
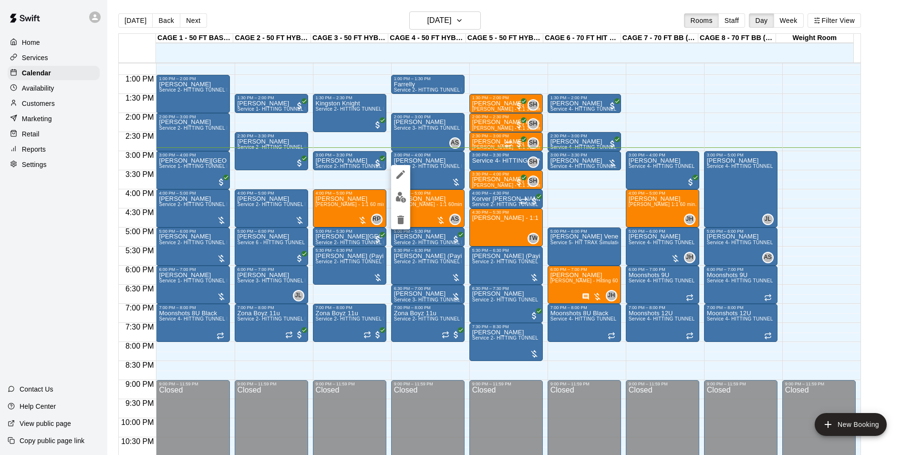
click at [405, 191] on button "edit" at bounding box center [400, 197] width 19 height 19
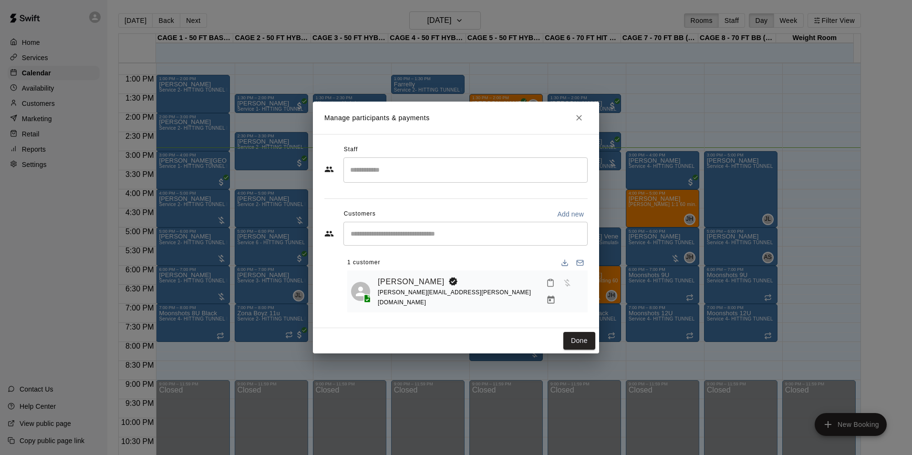
click at [583, 283] on div at bounding box center [562, 291] width 41 height 34
click at [555, 296] on icon "Manage bookings & payment" at bounding box center [551, 300] width 7 height 8
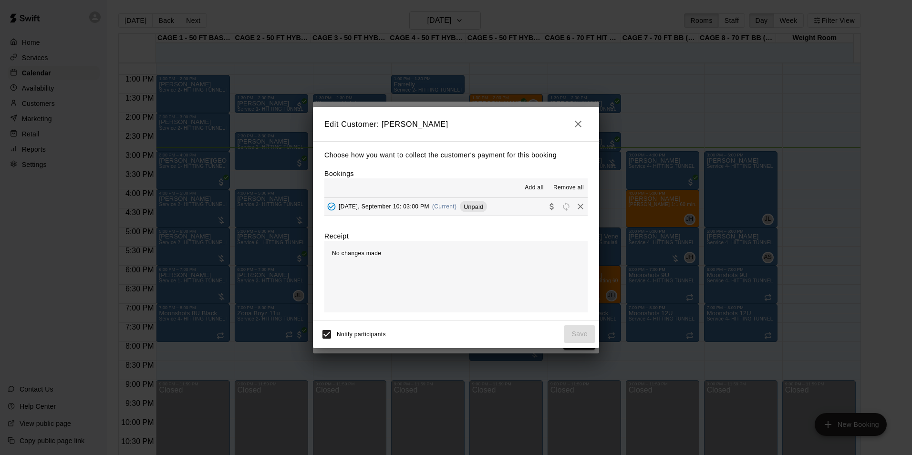
click at [583, 121] on icon "button" at bounding box center [577, 123] width 11 height 11
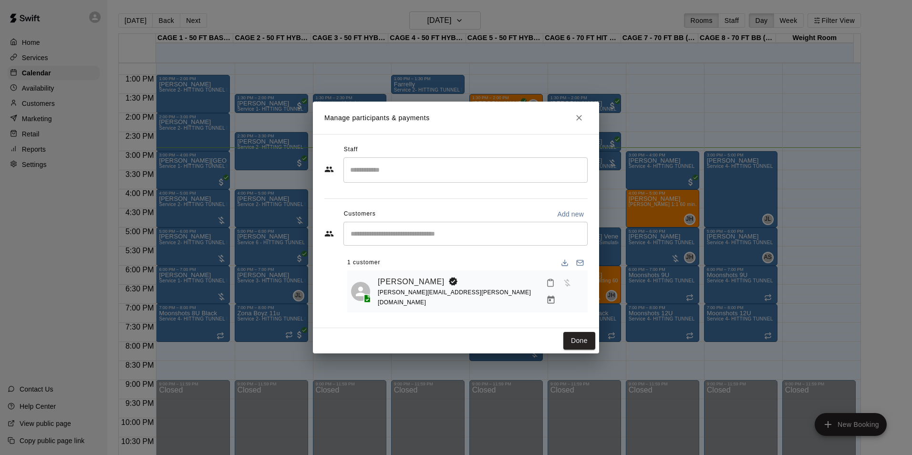
click at [575, 128] on h2 "Manage participants & payments" at bounding box center [456, 118] width 286 height 32
click at [578, 122] on icon "Close" at bounding box center [579, 118] width 10 height 10
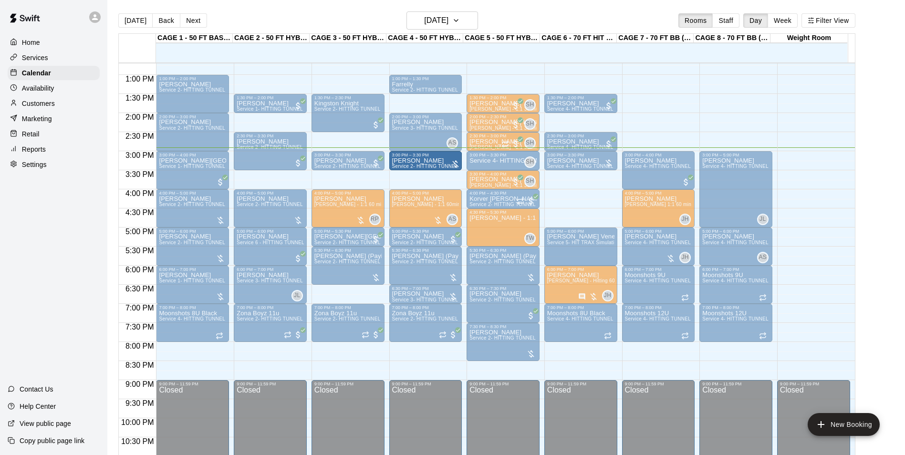
drag, startPoint x: 425, startPoint y: 188, endPoint x: 425, endPoint y: 171, distance: 16.7
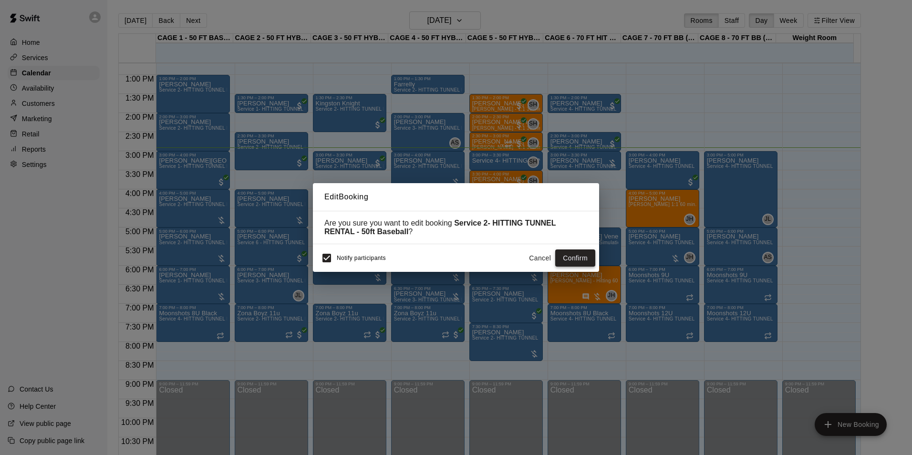
click at [572, 263] on button "Confirm" at bounding box center [575, 258] width 40 height 18
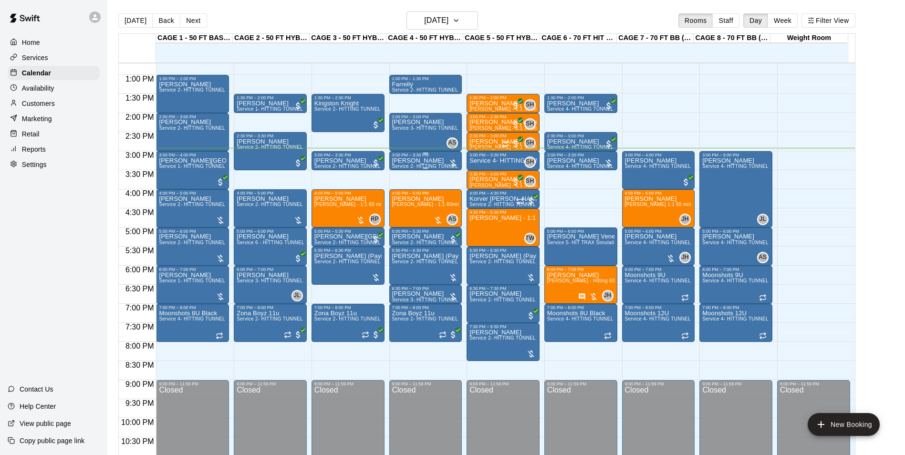
click at [429, 161] on div "Rick Corbett Service 2- HITTING TUNNEL RENTAL - 50ft Baseball" at bounding box center [425, 384] width 67 height 455
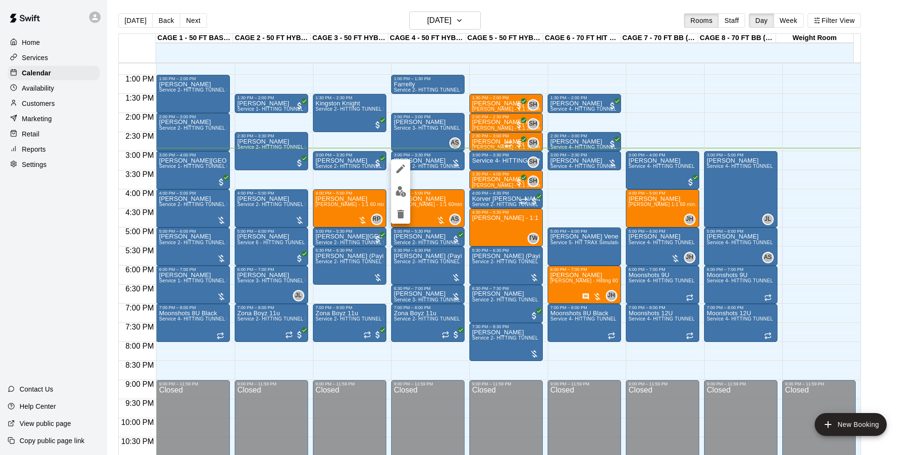
click at [393, 192] on button "edit" at bounding box center [400, 191] width 19 height 19
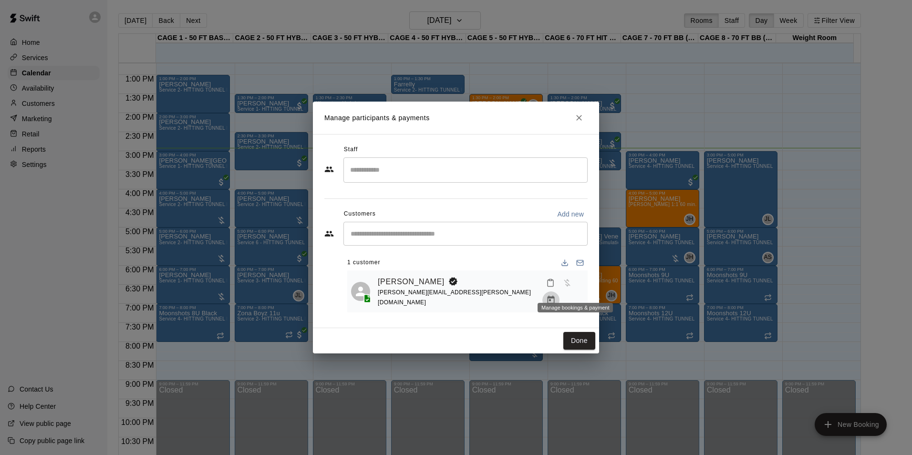
click at [555, 296] on icon "Manage bookings & payment" at bounding box center [551, 300] width 7 height 8
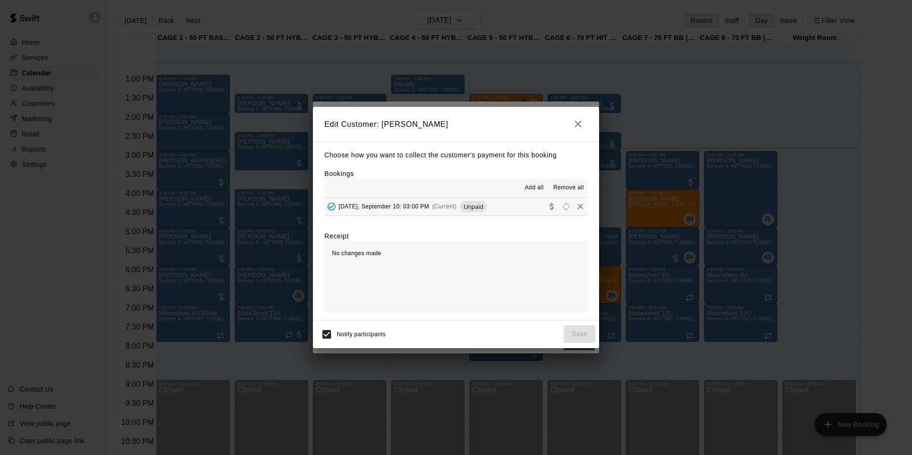
click at [477, 220] on div "Choose how you want to collect the customer's payment for this booking Bookings…" at bounding box center [456, 230] width 286 height 179
click at [477, 216] on button "Wednesday, September 10: 03:00 PM (Current) Unpaid" at bounding box center [455, 207] width 263 height 18
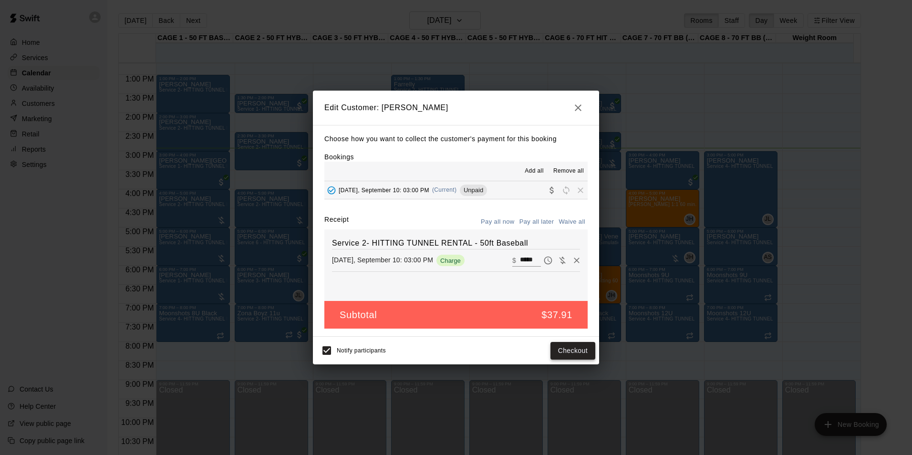
click at [566, 349] on button "Checkout" at bounding box center [572, 351] width 45 height 18
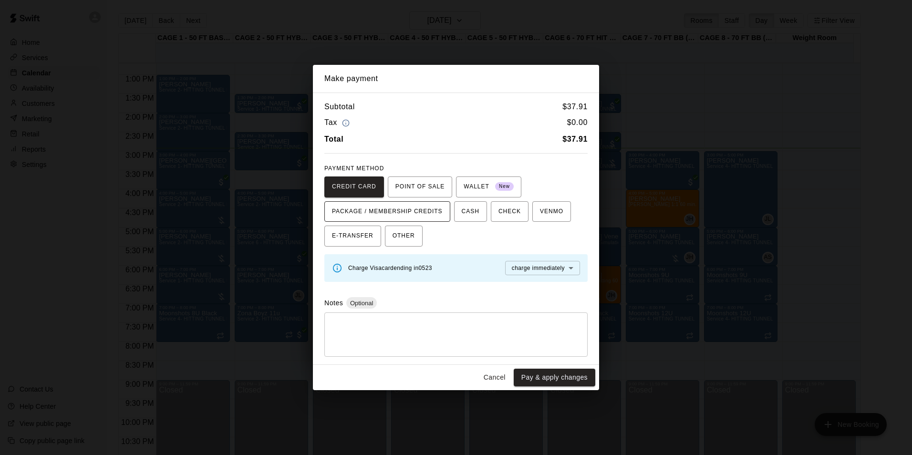
click at [434, 217] on span "PACKAGE / MEMBERSHIP CREDITS" at bounding box center [387, 211] width 111 height 15
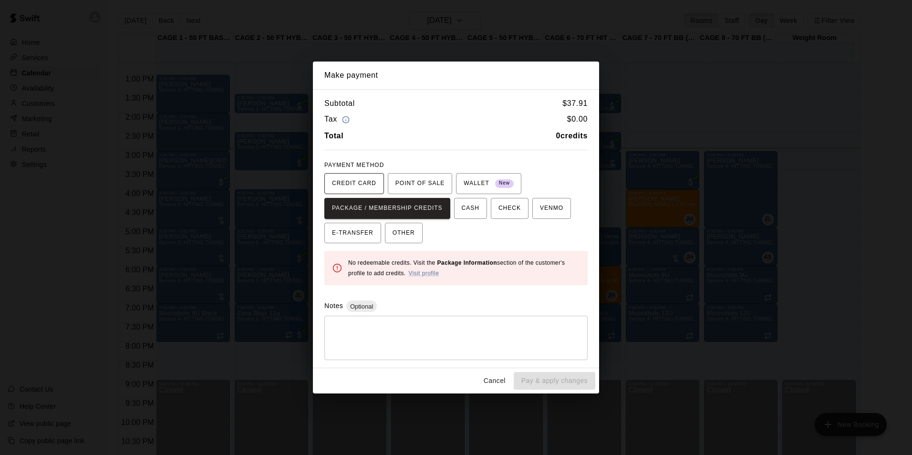
click at [371, 184] on span "CREDIT CARD" at bounding box center [354, 183] width 44 height 15
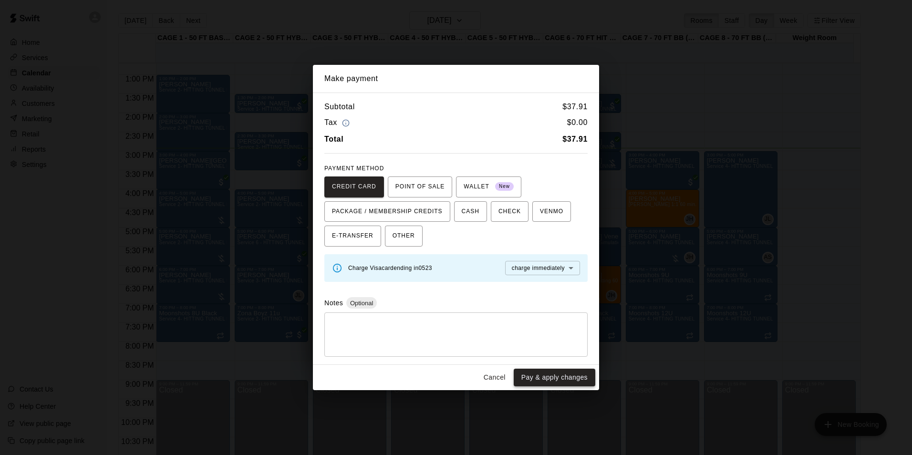
click at [557, 380] on button "Pay & apply changes" at bounding box center [555, 378] width 82 height 18
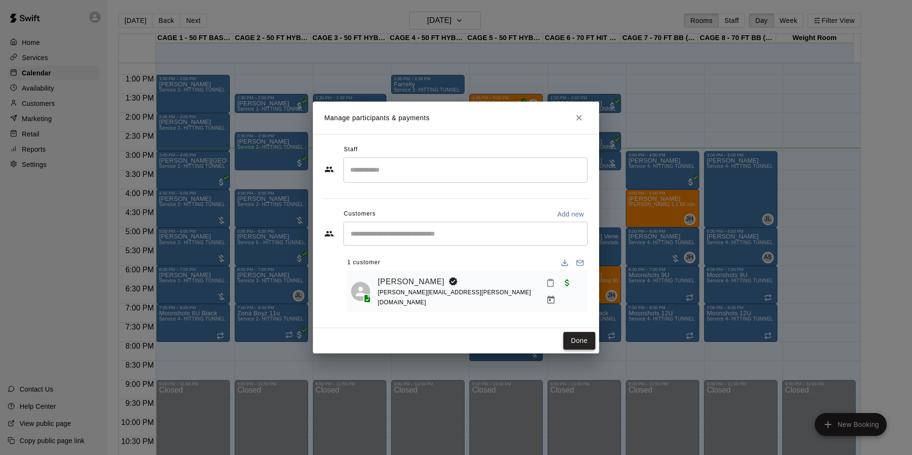
click at [571, 341] on button "Done" at bounding box center [579, 341] width 32 height 18
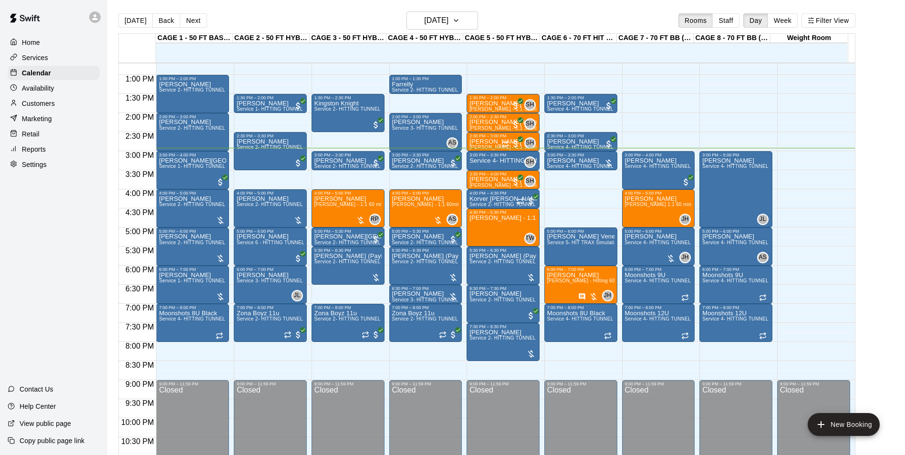
click at [124, 34] on div at bounding box center [137, 48] width 37 height 29
click at [124, 26] on button "[DATE]" at bounding box center [135, 20] width 34 height 14
click at [187, 203] on span "Service 2- HITTING TUNNEL RENTAL - 50ft Baseball" at bounding box center [219, 204] width 121 height 5
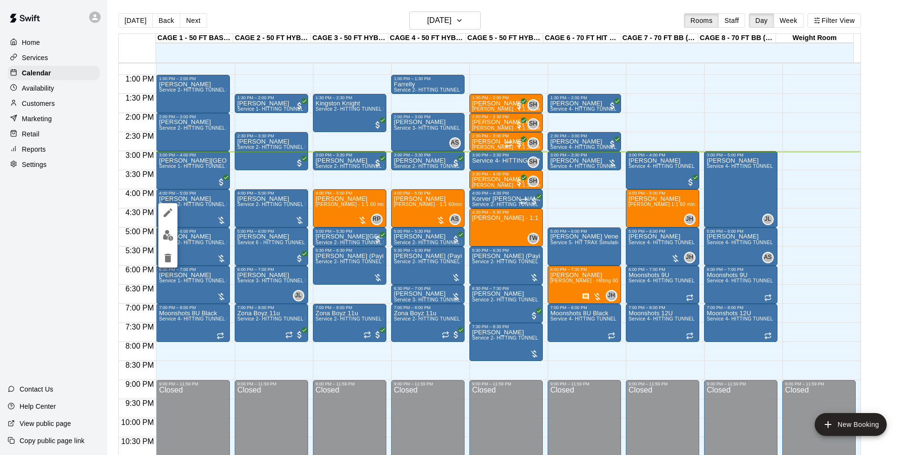
click at [245, 179] on div at bounding box center [456, 227] width 912 height 455
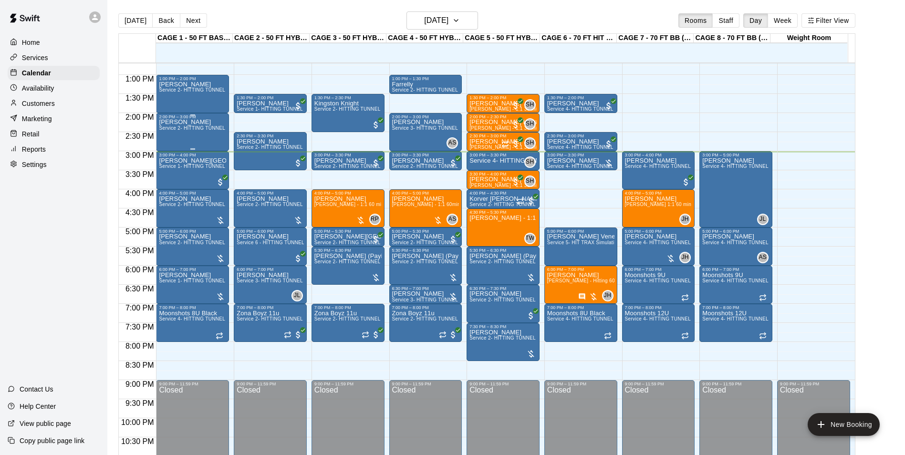
click at [213, 139] on div "Tom Lesson Service 2- HITTING TUNNEL RENTAL - 50ft Baseball" at bounding box center [192, 346] width 67 height 455
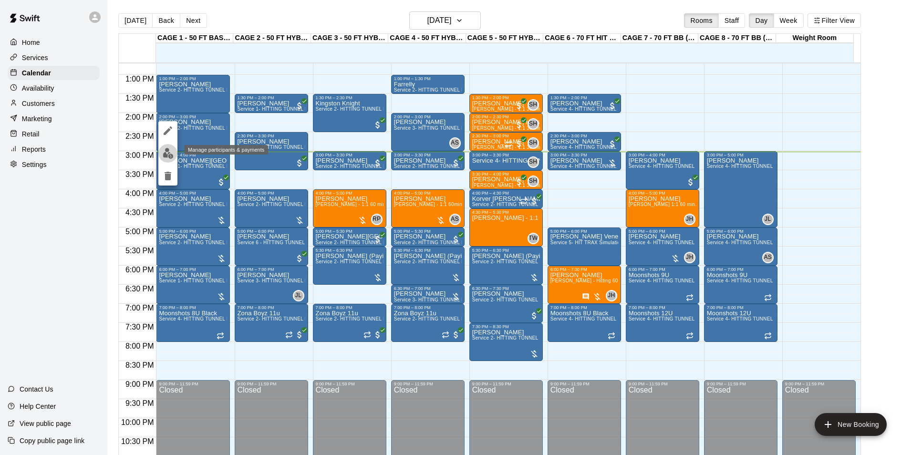
click at [170, 152] on img "edit" at bounding box center [168, 153] width 11 height 11
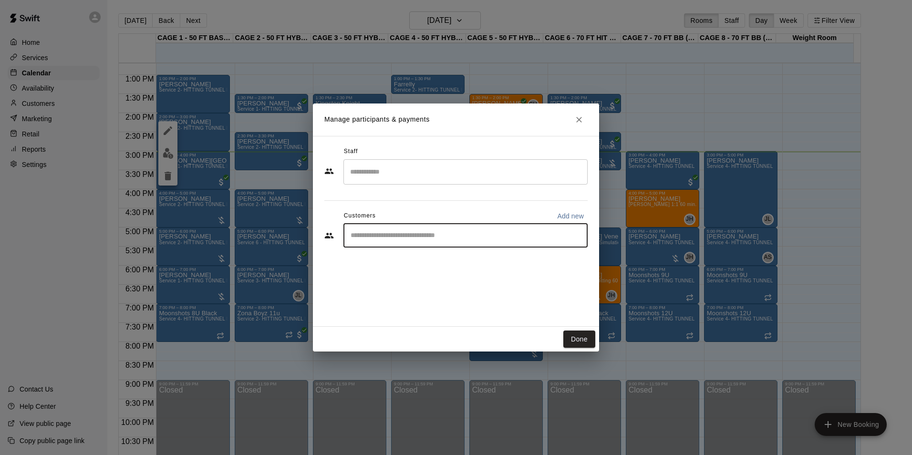
click at [512, 239] on input "Start typing to search customers..." at bounding box center [466, 236] width 236 height 10
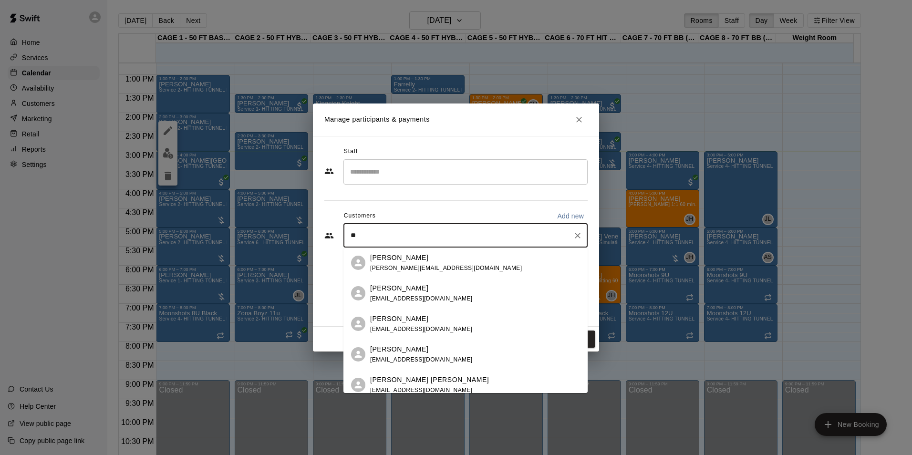
type input "*"
type input "*****"
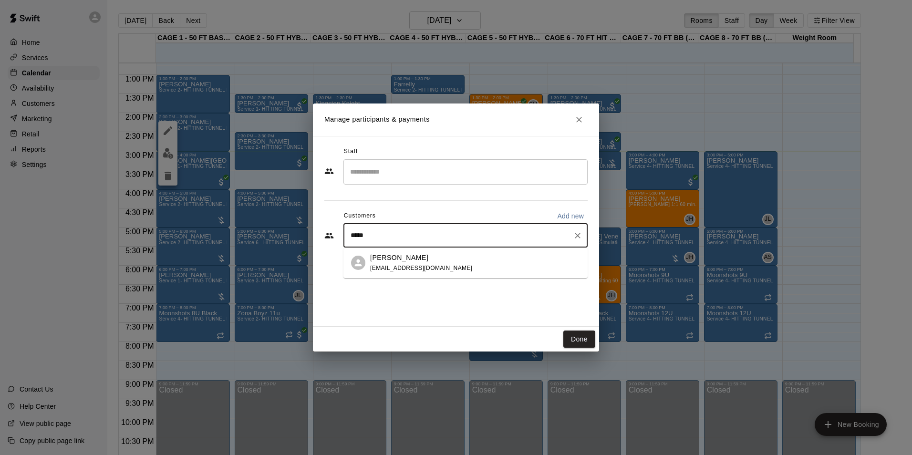
click at [485, 262] on div "Tom Siebert coachtomsiebert@gmail.com" at bounding box center [475, 263] width 210 height 21
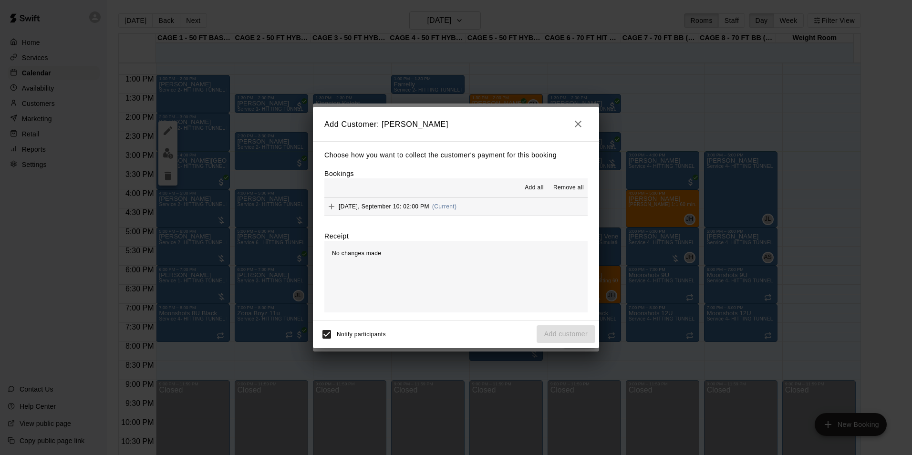
click at [466, 216] on hr at bounding box center [455, 216] width 263 height 0
click at [468, 213] on button "Wednesday, September 10: 02:00 PM (Current)" at bounding box center [455, 207] width 263 height 18
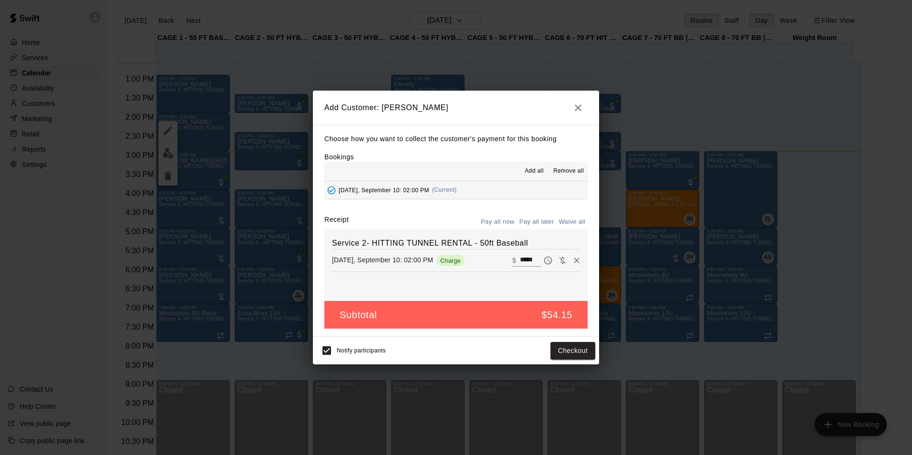
click at [520, 257] on input "*****" at bounding box center [530, 260] width 21 height 12
type input "**"
click at [343, 347] on div "Notify participants" at bounding box center [351, 351] width 69 height 20
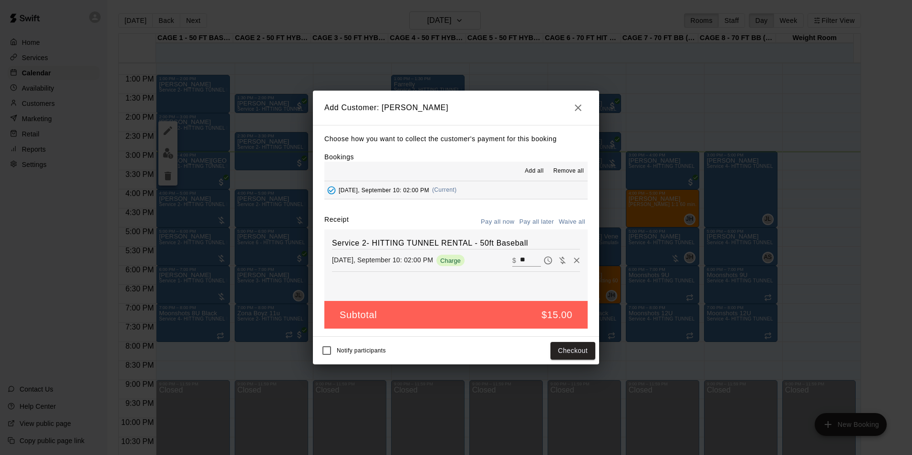
click at [337, 349] on span "Notify participants" at bounding box center [361, 351] width 49 height 7
click at [605, 356] on div "Add Customer: Tom Siebert Choose how you want to collect the customer's payment…" at bounding box center [456, 227] width 912 height 455
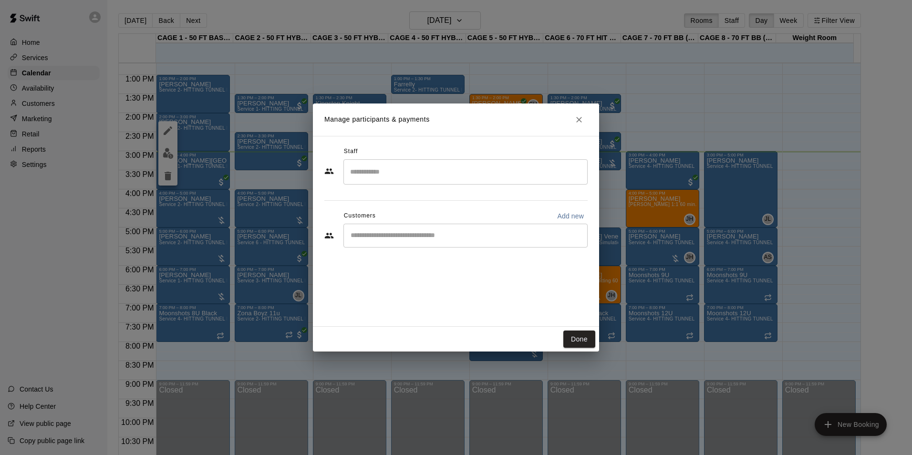
click at [477, 228] on div "​" at bounding box center [465, 236] width 244 height 24
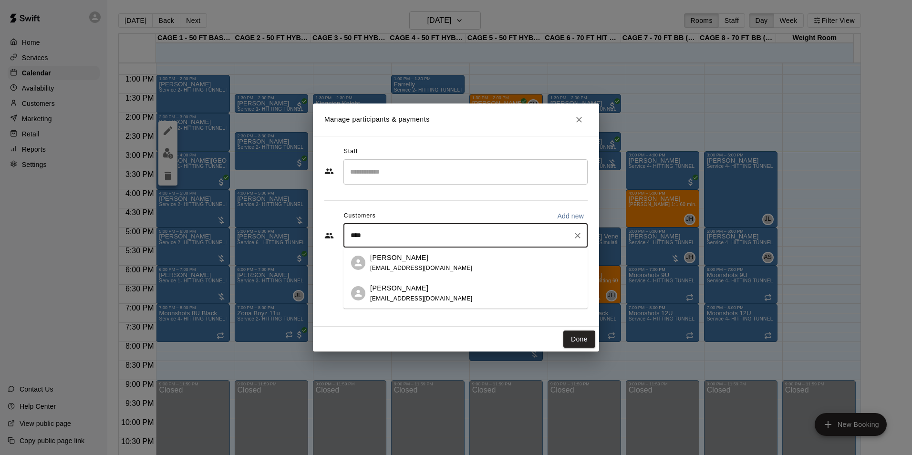
type input "*****"
click at [446, 252] on div "Tom Siebert coachtomsiebert@gmail.com" at bounding box center [465, 263] width 244 height 31
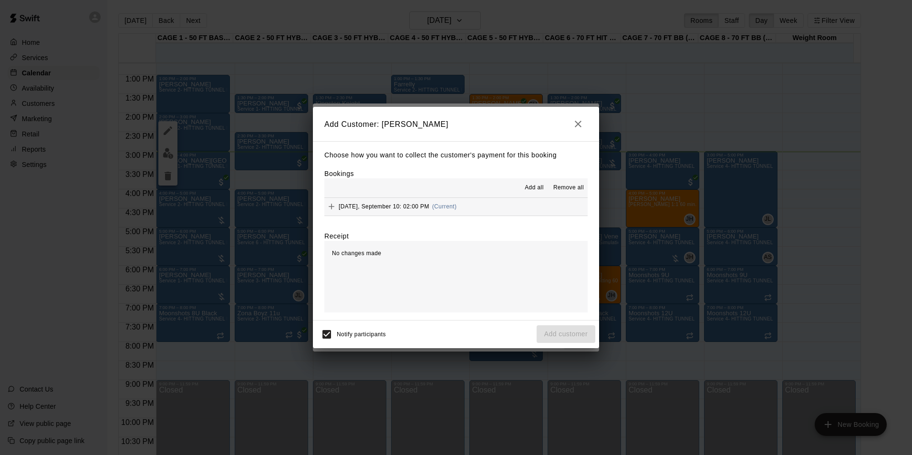
click at [477, 210] on button "Wednesday, September 10: 02:00 PM (Current)" at bounding box center [455, 207] width 263 height 18
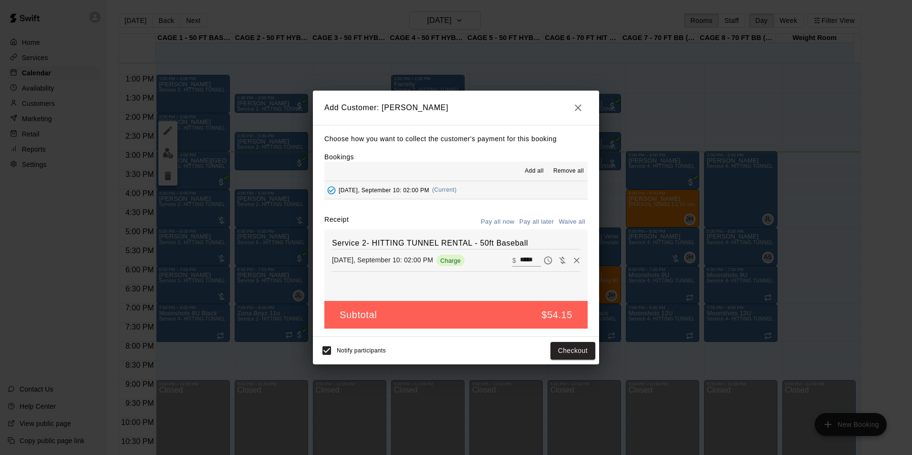
click at [512, 259] on div "​ $ *****" at bounding box center [526, 260] width 29 height 12
click at [520, 259] on input "*****" at bounding box center [530, 260] width 21 height 12
type input "**"
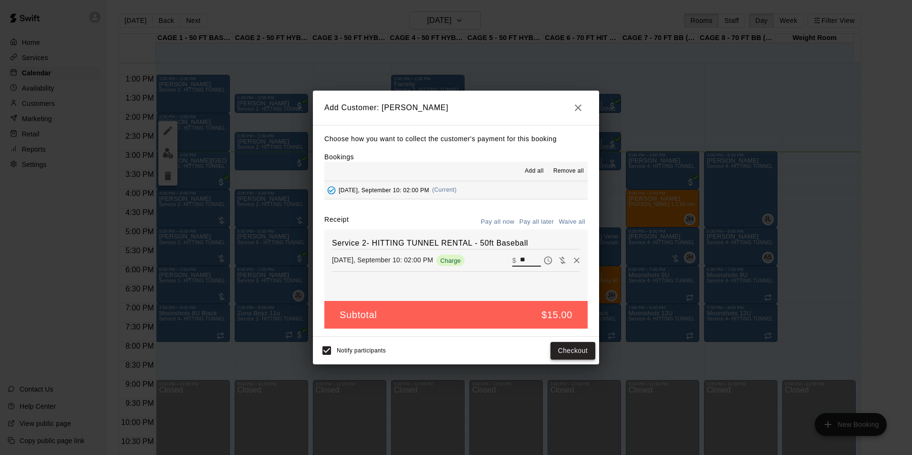
click at [567, 354] on button "Checkout" at bounding box center [572, 351] width 45 height 18
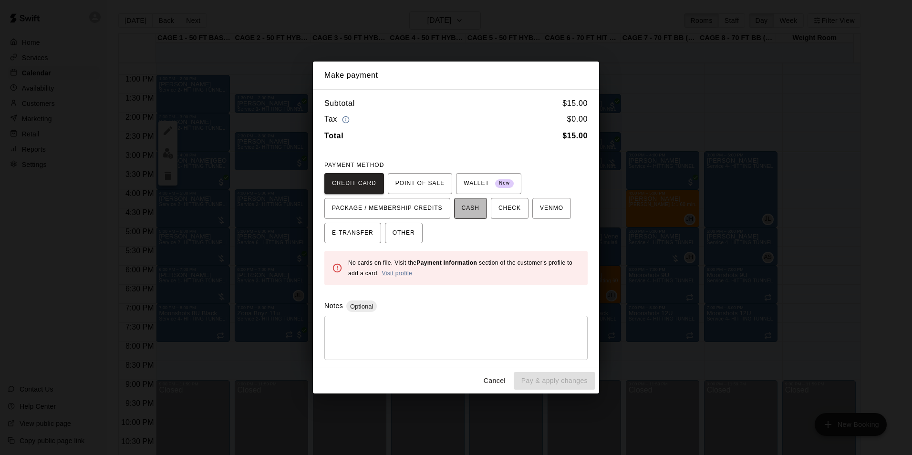
click at [462, 206] on span "CASH" at bounding box center [471, 208] width 18 height 15
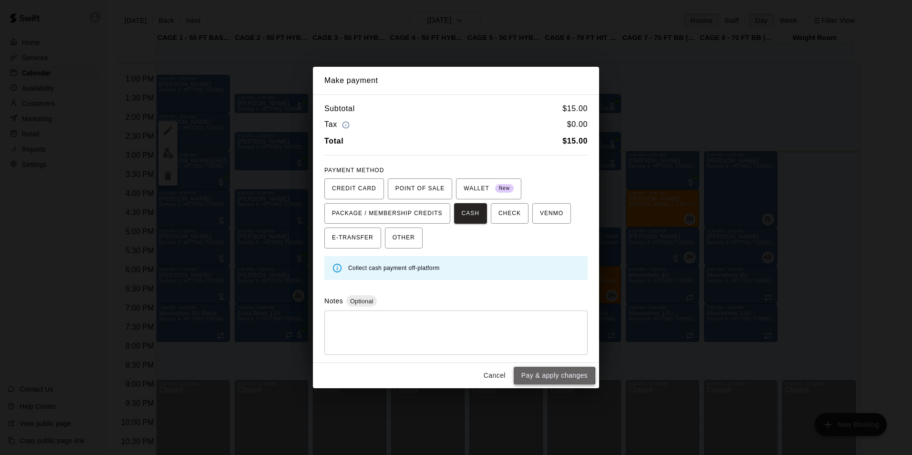
click at [544, 375] on button "Pay & apply changes" at bounding box center [555, 376] width 82 height 18
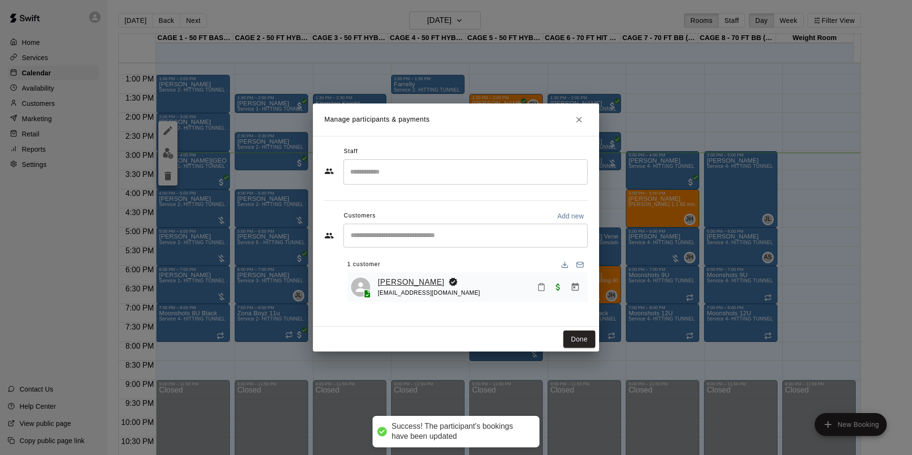
click at [411, 283] on link "[PERSON_NAME]" at bounding box center [411, 282] width 67 height 12
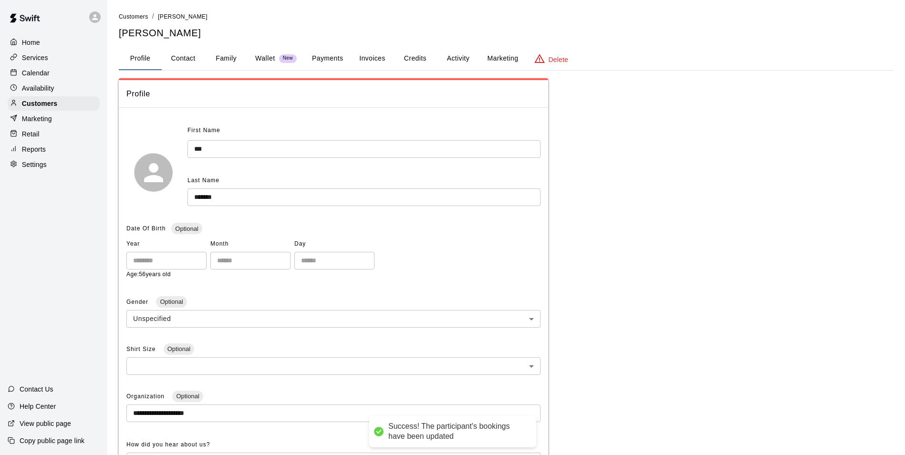
click at [402, 59] on button "Credits" at bounding box center [415, 58] width 43 height 23
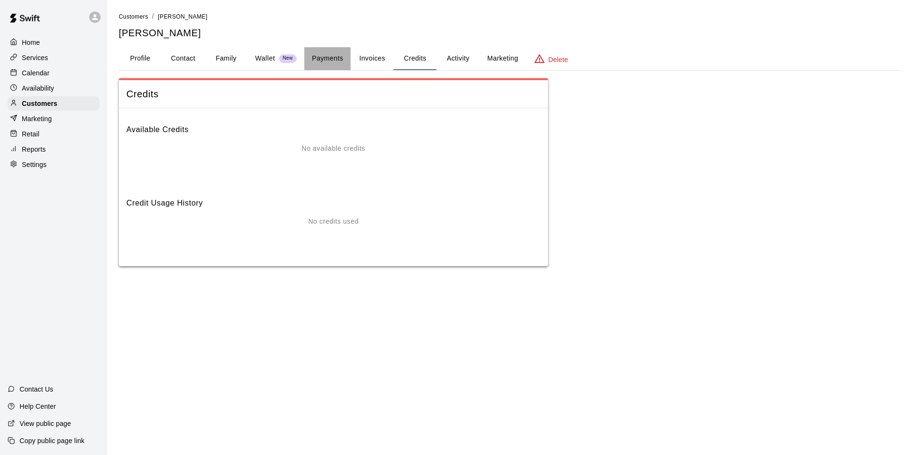
click at [340, 59] on button "Payments" at bounding box center [327, 58] width 46 height 23
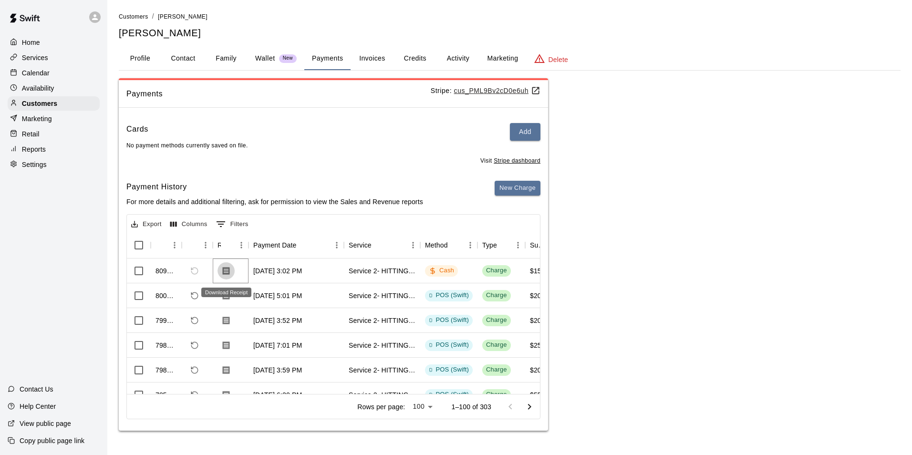
click at [229, 267] on button "Download Receipt" at bounding box center [226, 270] width 17 height 17
click at [55, 62] on div "Services" at bounding box center [54, 58] width 92 height 14
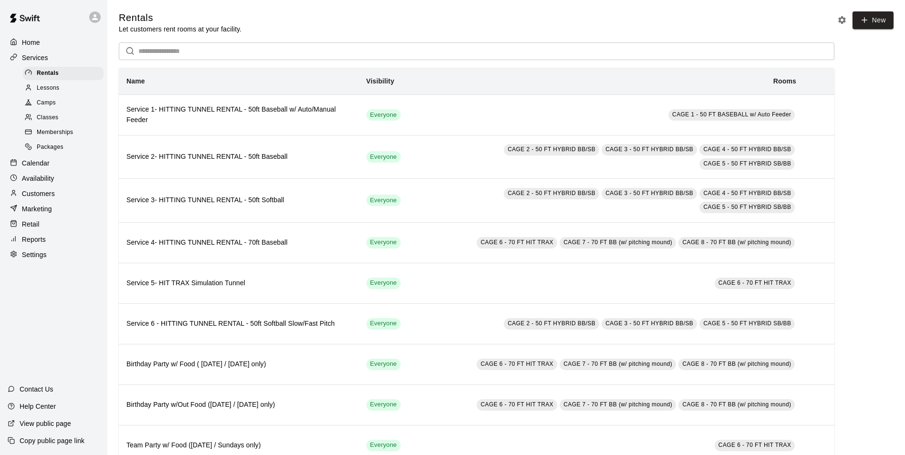
click at [41, 166] on p "Calendar" at bounding box center [36, 163] width 28 height 10
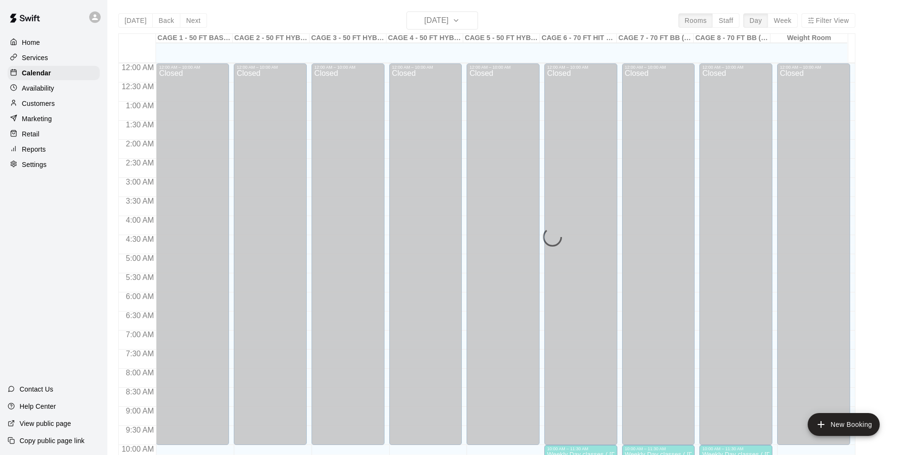
scroll to position [485, 0]
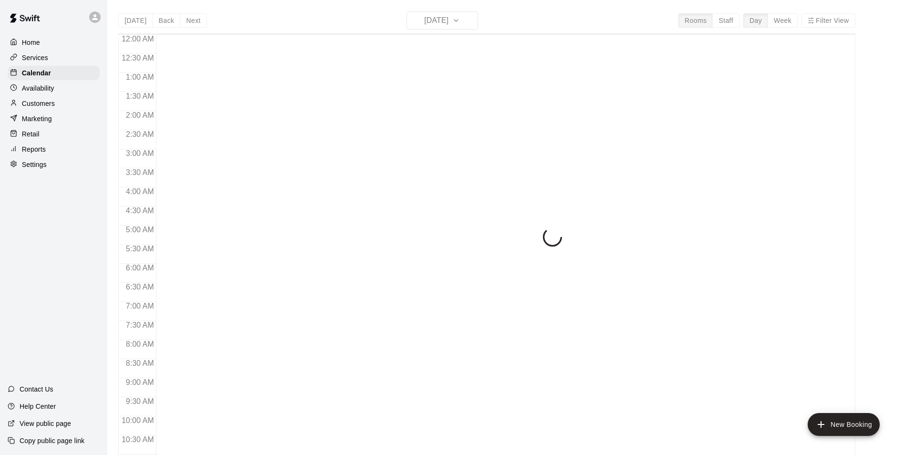
scroll to position [485, 0]
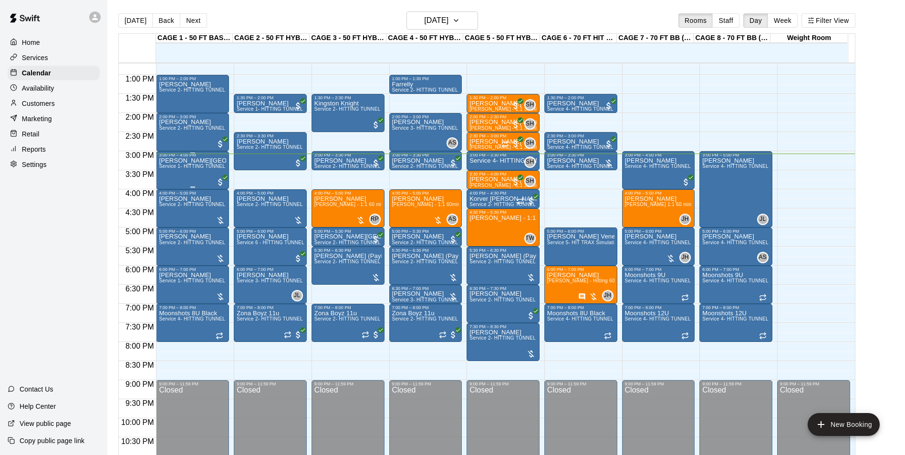
click at [197, 167] on span "Service 1- HITTING TUNNEL RENTAL - 50ft Baseball w/ Auto/Manual Feeder" at bounding box center [246, 166] width 175 height 5
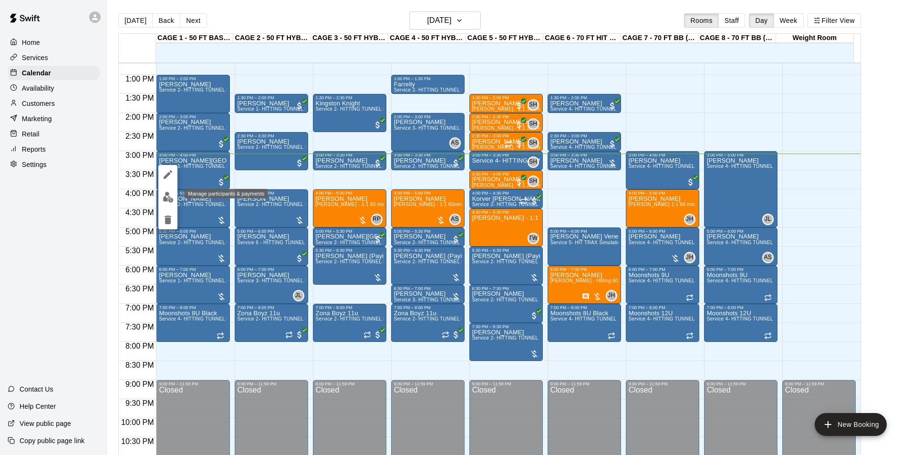
click at [170, 197] on img "edit" at bounding box center [168, 197] width 11 height 11
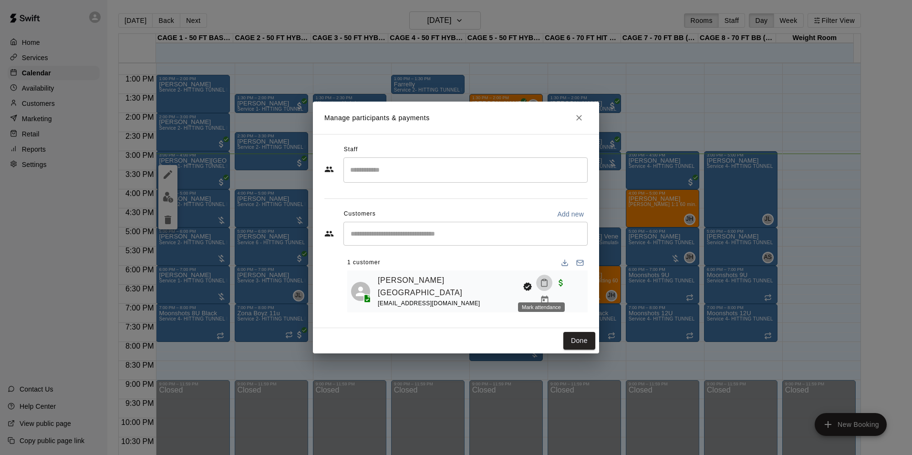
click at [545, 287] on icon "Mark attendance" at bounding box center [544, 283] width 9 height 9
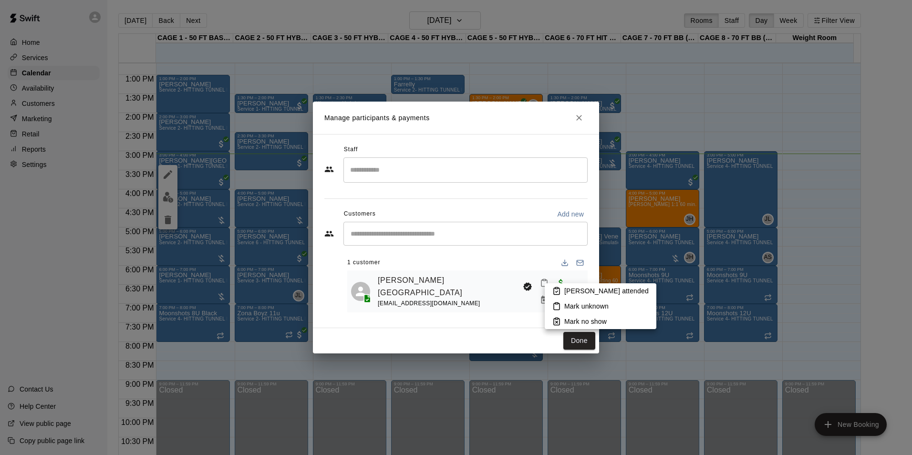
click at [573, 290] on p "[PERSON_NAME] attended" at bounding box center [606, 291] width 84 height 10
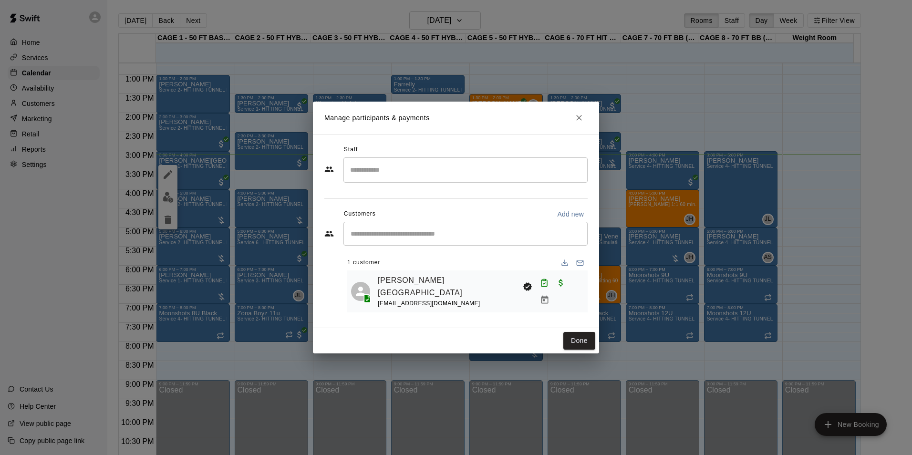
click at [563, 334] on div "Done" at bounding box center [456, 340] width 286 height 25
click at [576, 335] on button "Done" at bounding box center [579, 341] width 32 height 18
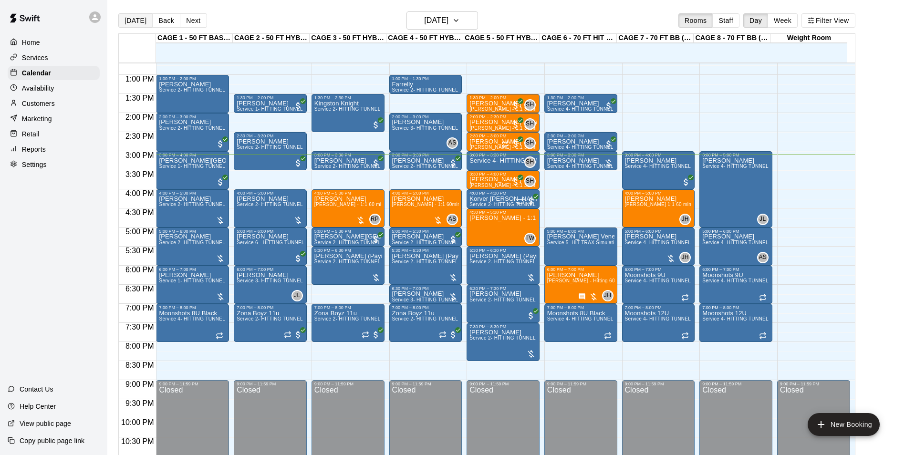
click at [133, 17] on button "[DATE]" at bounding box center [135, 20] width 34 height 14
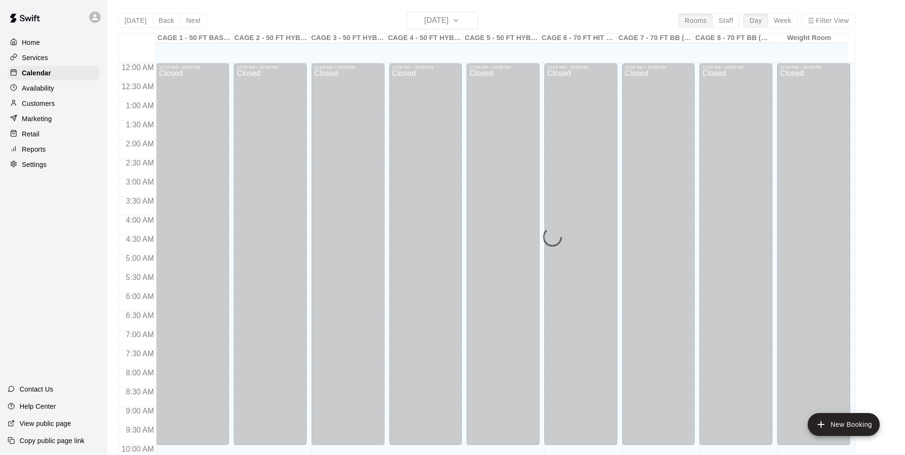
scroll to position [485, 0]
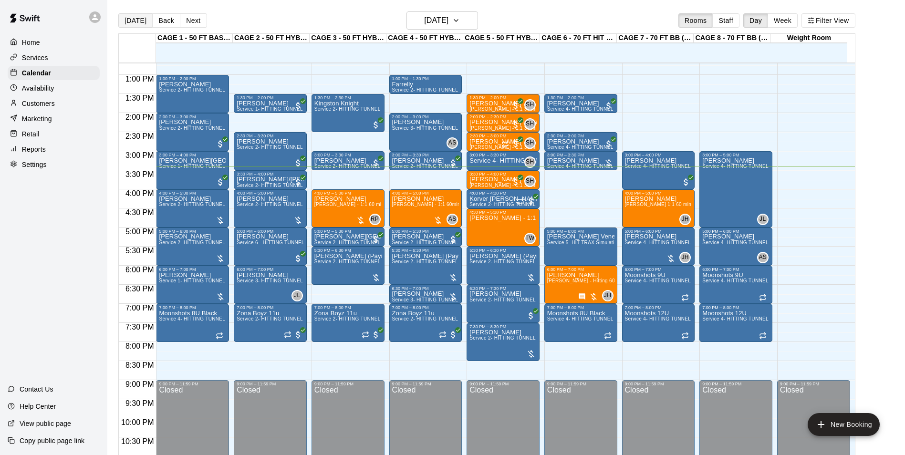
click at [136, 17] on button "[DATE]" at bounding box center [135, 20] width 34 height 14
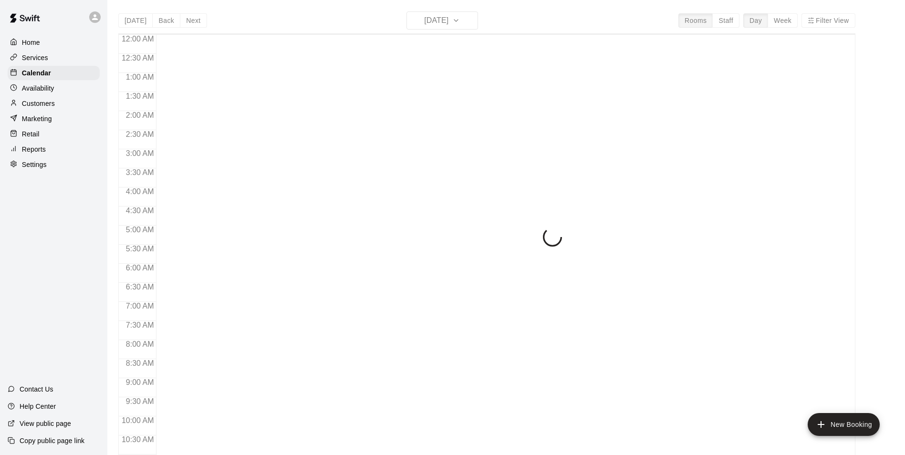
scroll to position [485, 0]
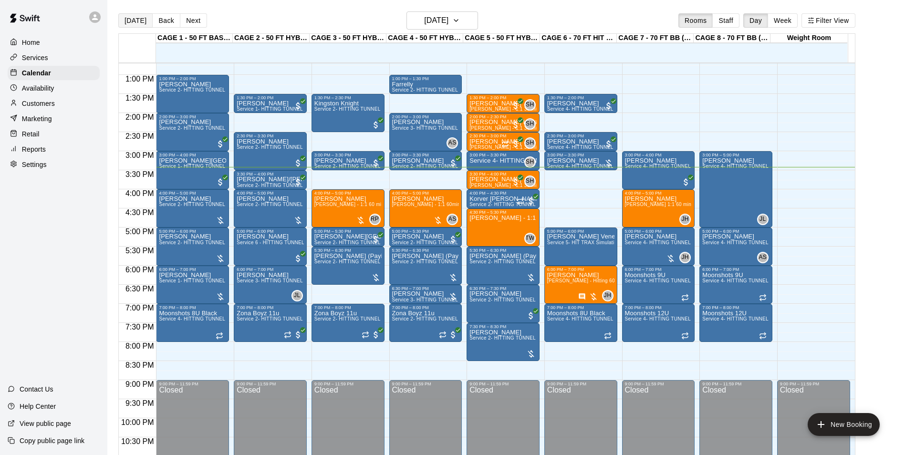
click at [136, 14] on button "[DATE]" at bounding box center [135, 20] width 34 height 14
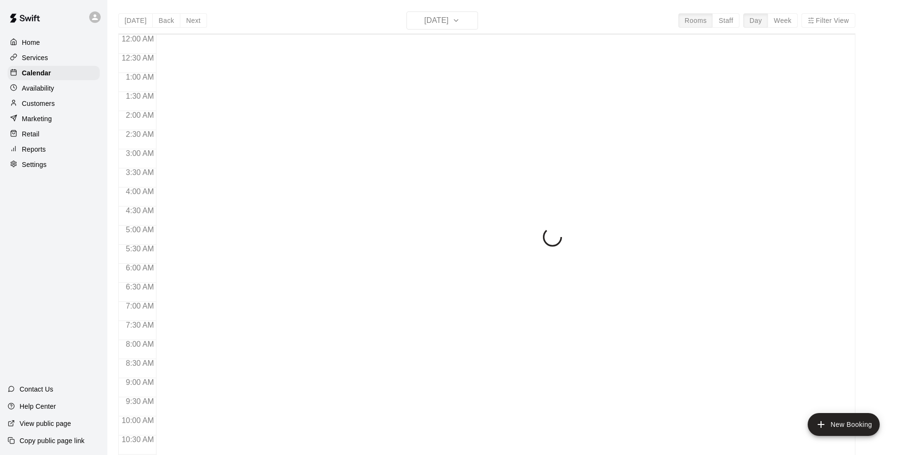
scroll to position [485, 0]
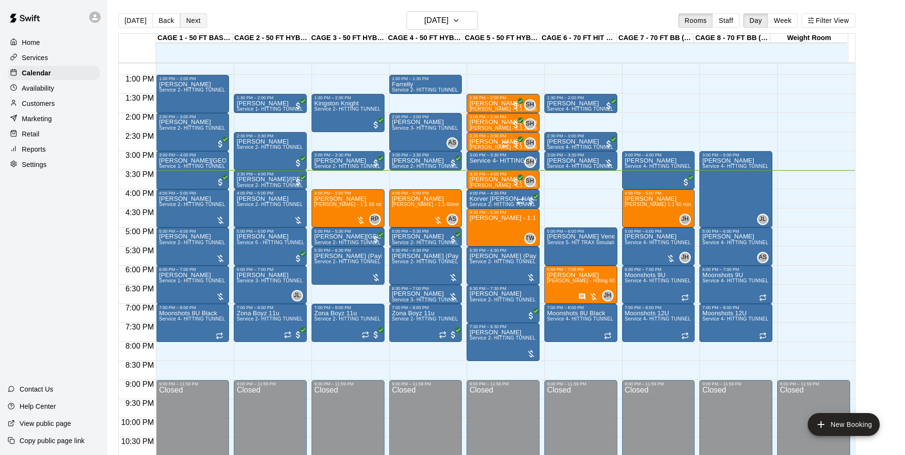
click at [199, 18] on button "Next" at bounding box center [193, 20] width 27 height 14
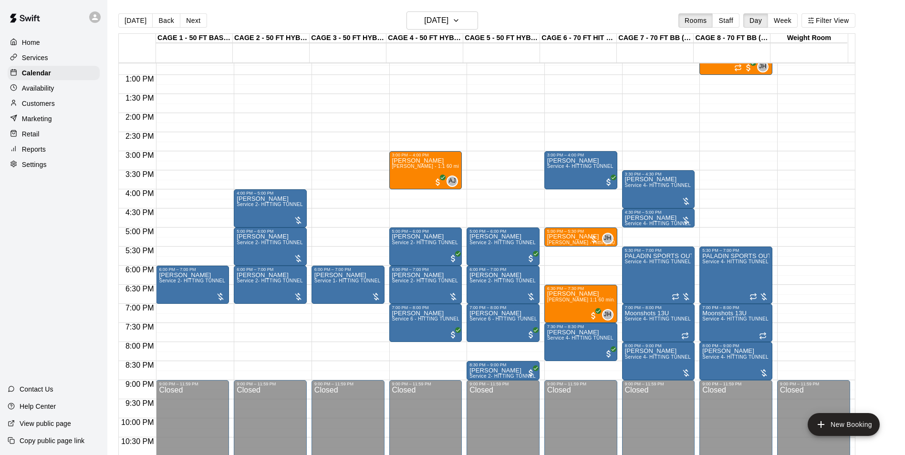
click at [193, 19] on button "Next" at bounding box center [193, 20] width 27 height 14
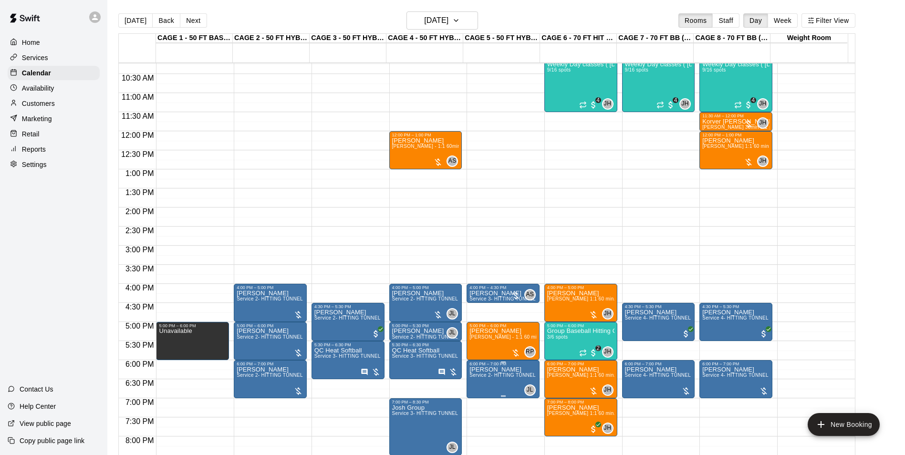
scroll to position [389, 0]
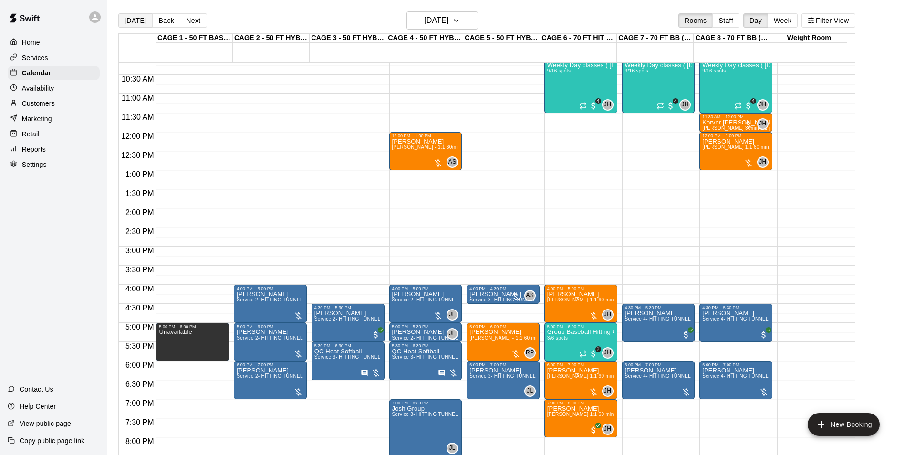
click at [139, 20] on button "[DATE]" at bounding box center [135, 20] width 34 height 14
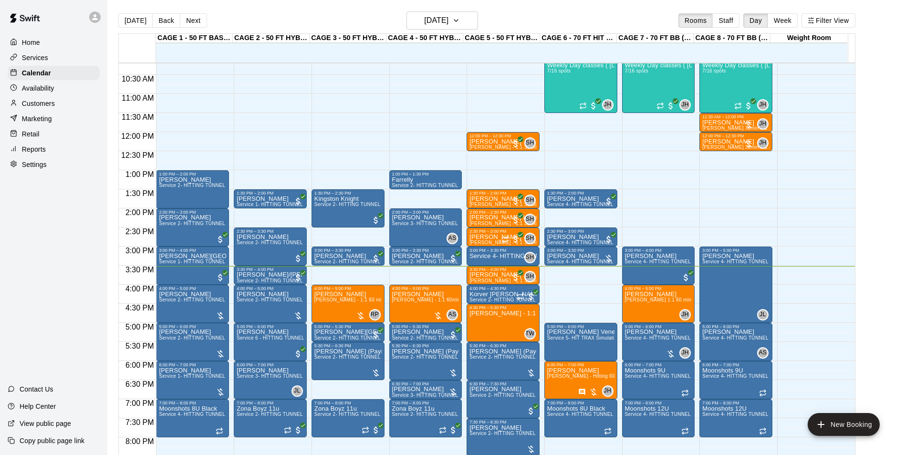
scroll to position [437, 0]
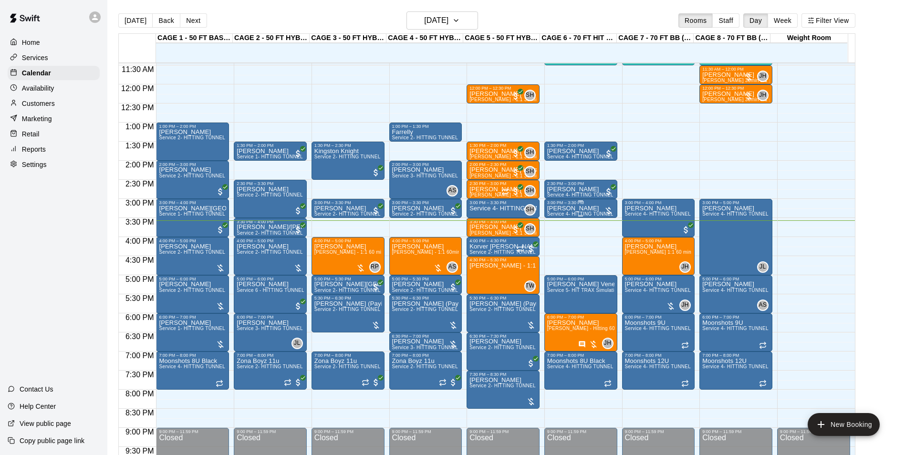
click at [557, 205] on div "3:00 PM – 3:30 PM" at bounding box center [580, 202] width 67 height 5
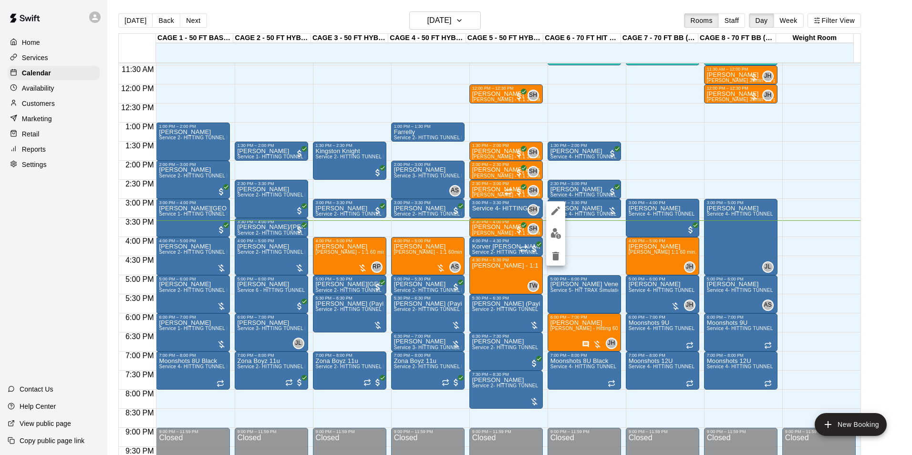
click at [551, 226] on button "edit" at bounding box center [555, 233] width 19 height 19
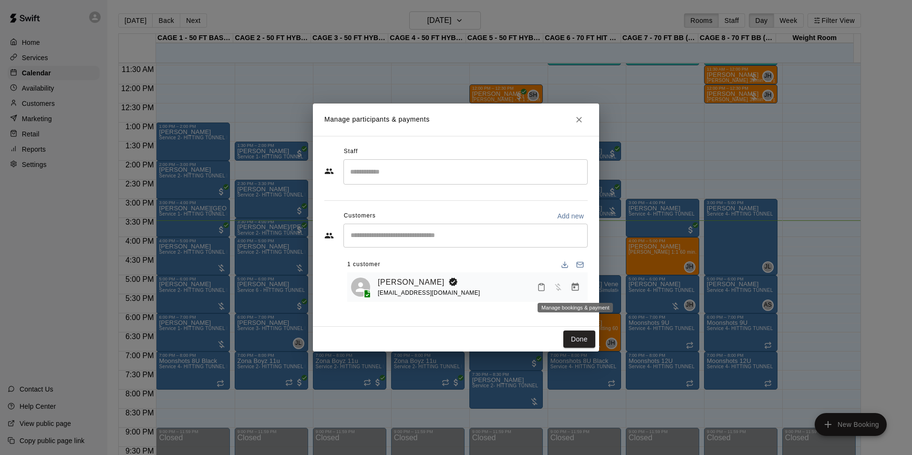
click at [572, 284] on icon "Manage bookings & payment" at bounding box center [576, 287] width 10 height 10
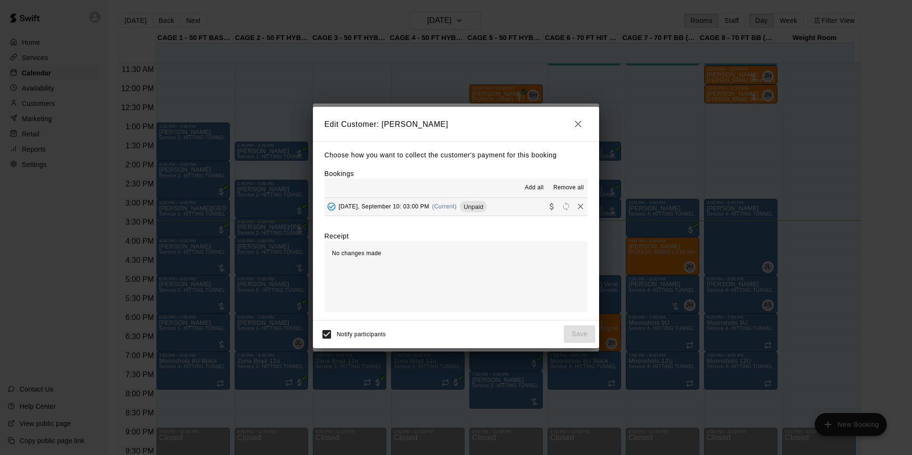
click at [467, 216] on button "[DATE], September 10: 03:00 PM (Current) Unpaid" at bounding box center [455, 207] width 263 height 18
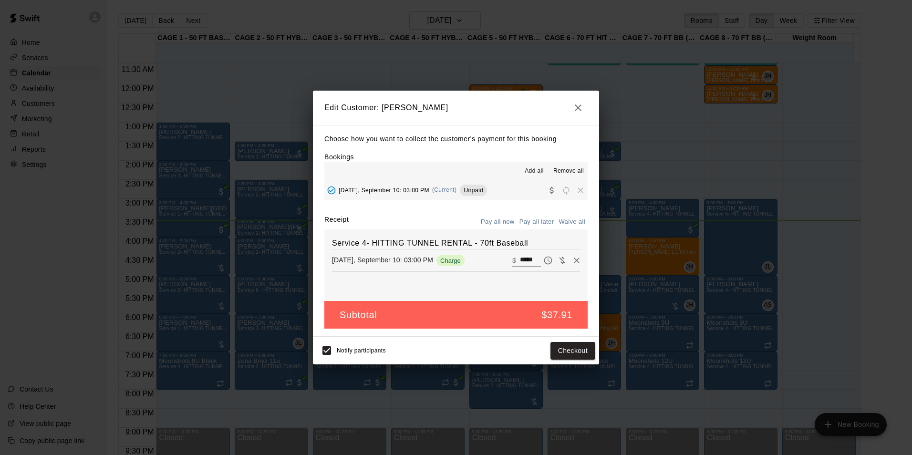
click at [561, 339] on div "Notify participants Checkout" at bounding box center [456, 351] width 286 height 28
click at [562, 340] on div "Notify participants Checkout" at bounding box center [456, 351] width 286 height 28
drag, startPoint x: 562, startPoint y: 340, endPoint x: 562, endPoint y: 345, distance: 5.7
click at [562, 345] on button "Checkout" at bounding box center [572, 351] width 45 height 18
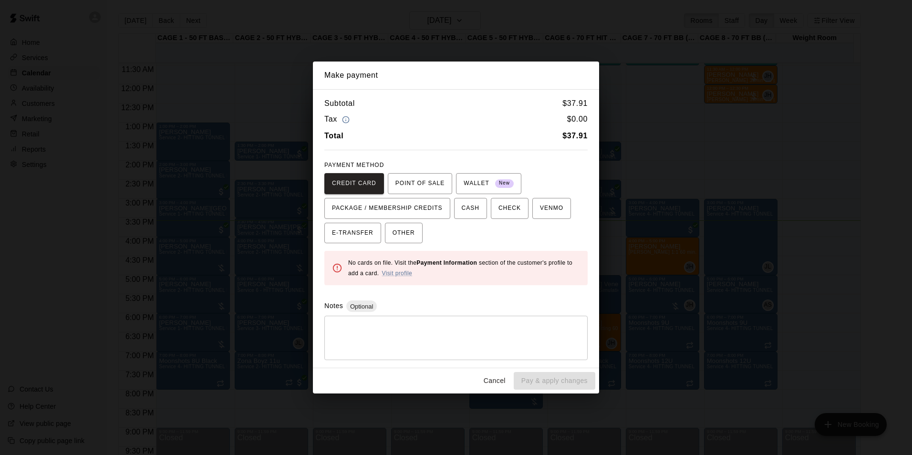
click at [411, 165] on div "PAYMENT METHOD CREDIT CARD POINT OF SALE WALLET New PACKAGE / MEMBERSHIP CREDIT…" at bounding box center [455, 201] width 263 height 86
click at [425, 191] on span "POINT OF SALE" at bounding box center [419, 183] width 49 height 15
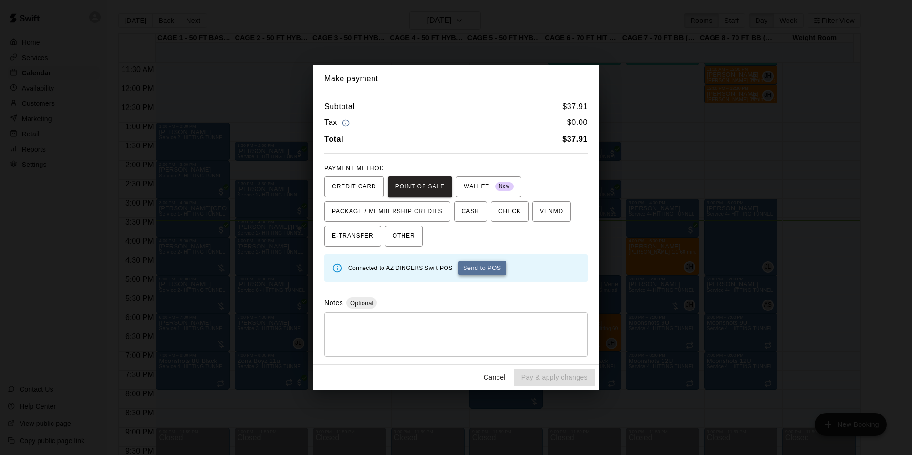
click at [482, 262] on button "Send to POS" at bounding box center [482, 268] width 48 height 14
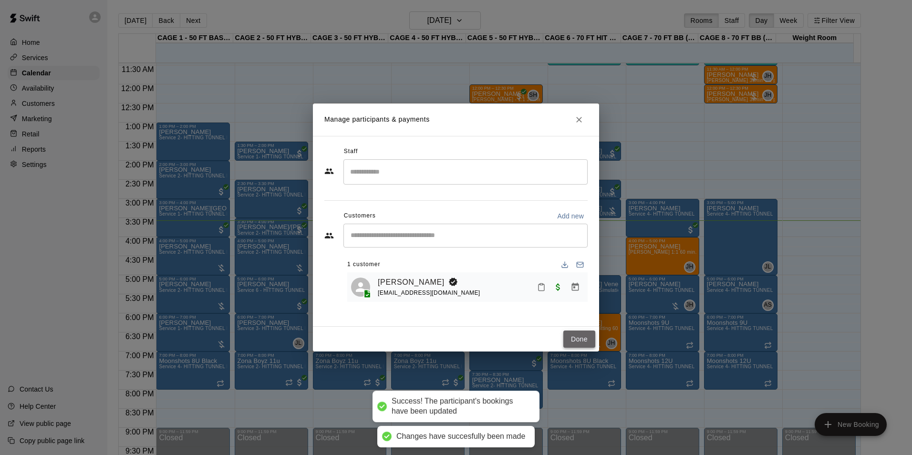
click at [571, 332] on button "Done" at bounding box center [579, 340] width 32 height 18
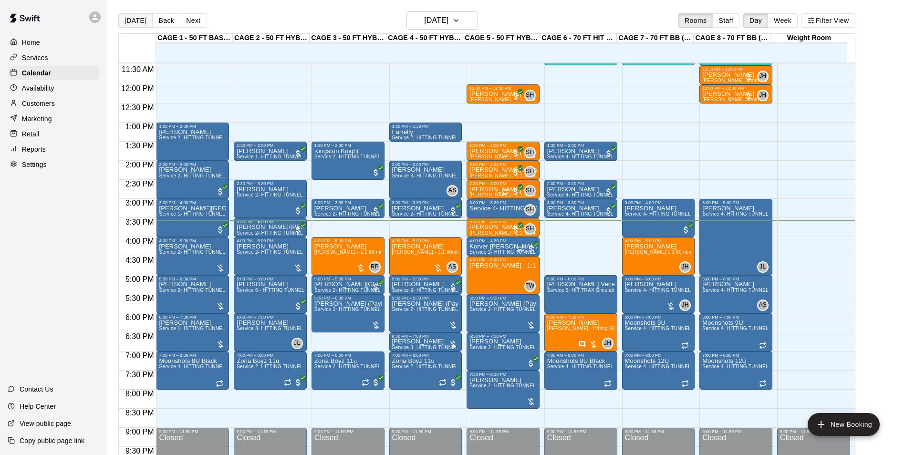
click at [128, 14] on button "[DATE]" at bounding box center [135, 20] width 34 height 14
click at [138, 23] on button "[DATE]" at bounding box center [135, 20] width 34 height 14
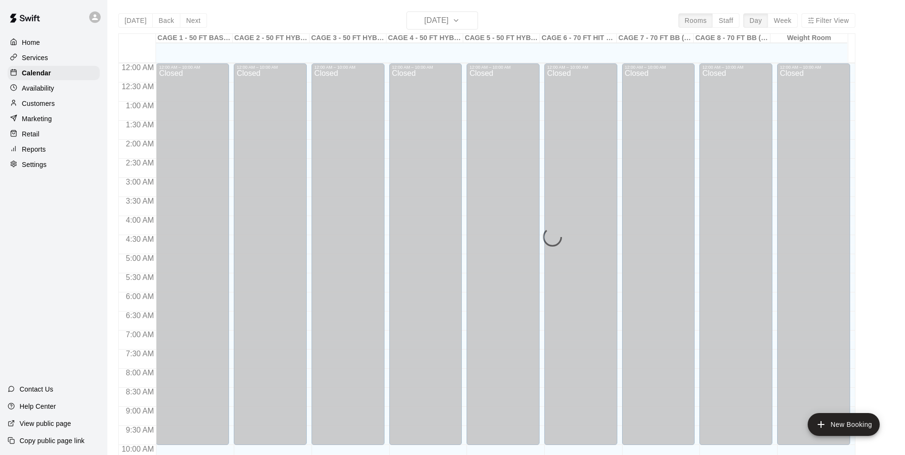
scroll to position [485, 0]
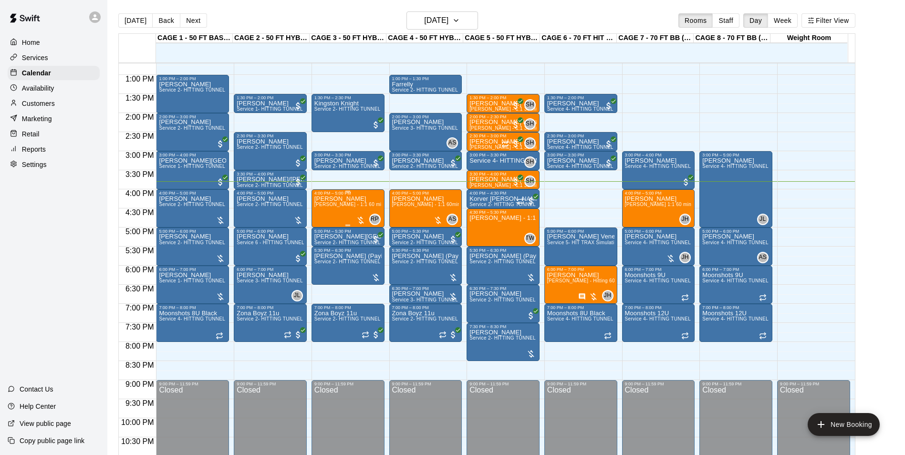
click at [349, 207] on span "[PERSON_NAME] - 1:1 60 min Softball Pitching / Hitting instruction" at bounding box center [390, 204] width 152 height 5
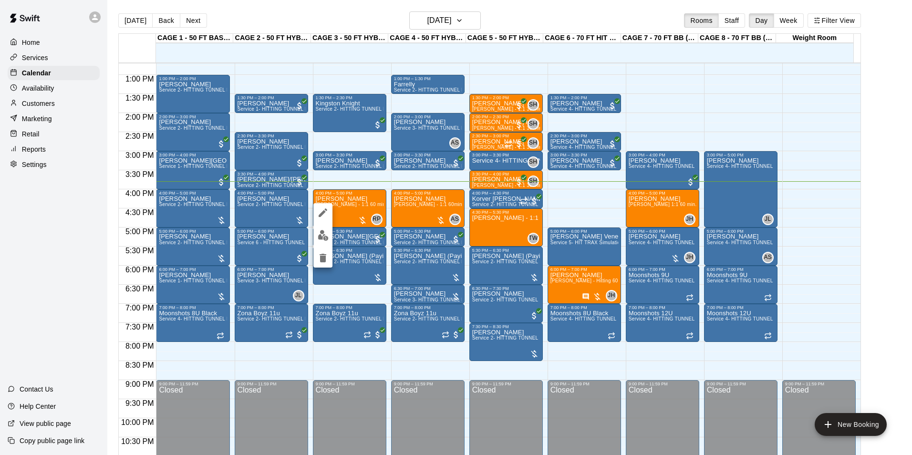
click at [324, 228] on button "edit" at bounding box center [322, 235] width 19 height 19
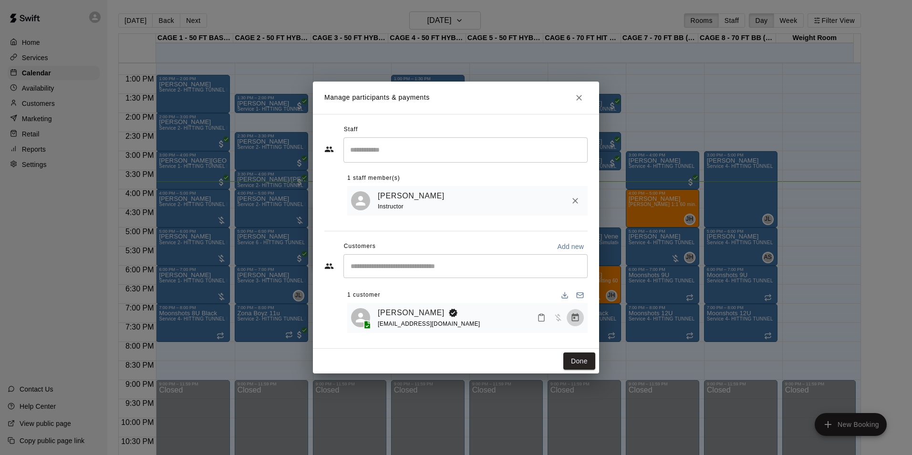
click at [578, 316] on icon "Manage bookings & payment" at bounding box center [575, 317] width 7 height 8
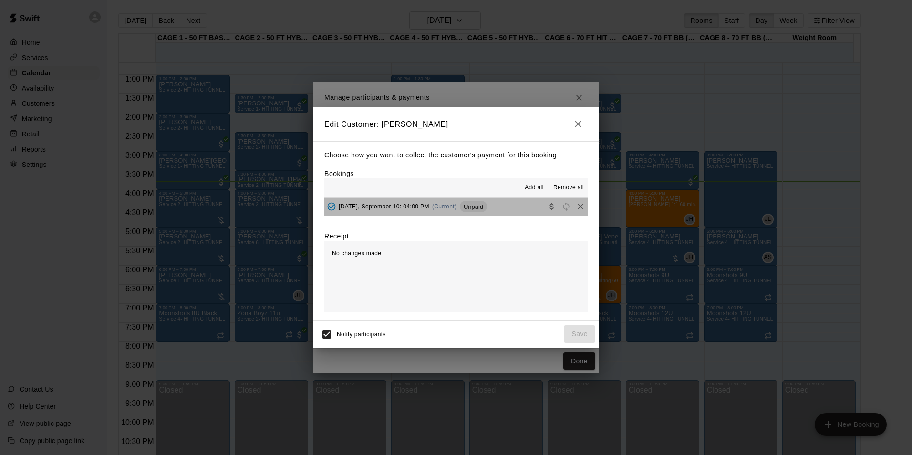
click at [499, 211] on button "Wednesday, September 10: 04:00 PM (Current) Unpaid" at bounding box center [455, 207] width 263 height 18
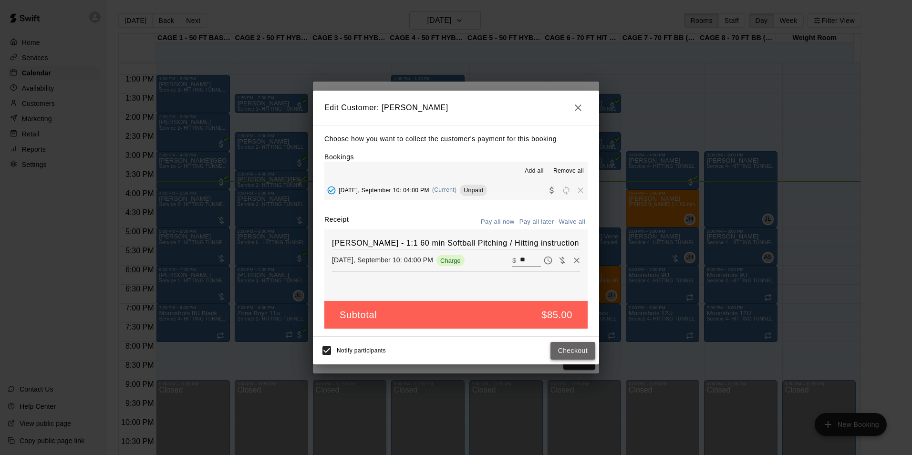
click at [574, 347] on button "Checkout" at bounding box center [572, 351] width 45 height 18
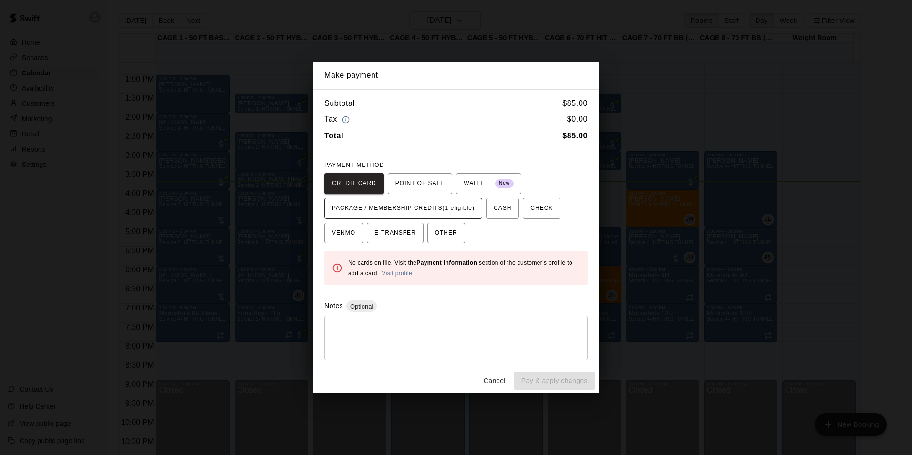
click at [445, 203] on button "PACKAGE / MEMBERSHIP CREDITS (1 eligible)" at bounding box center [403, 208] width 158 height 21
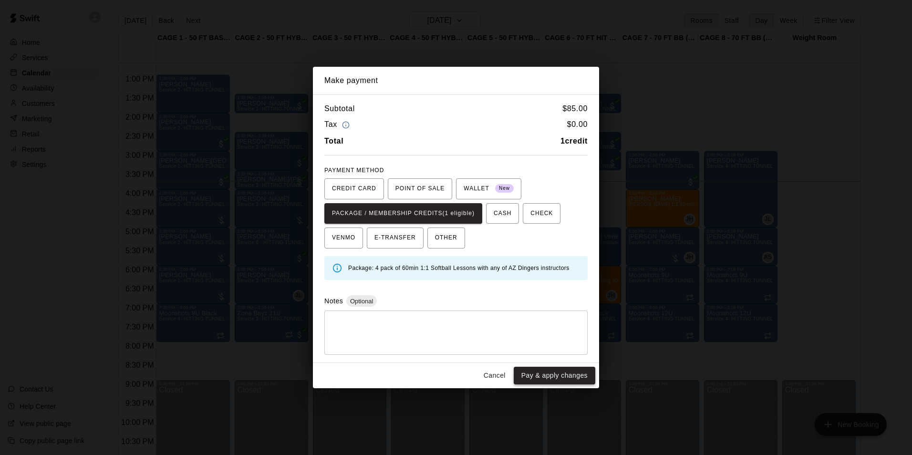
click at [552, 369] on button "Pay & apply changes" at bounding box center [555, 376] width 82 height 18
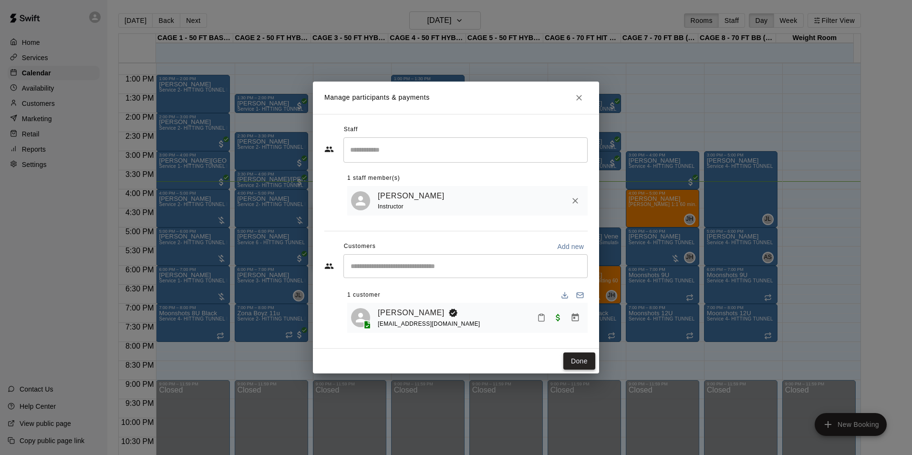
click at [585, 354] on button "Done" at bounding box center [579, 362] width 32 height 18
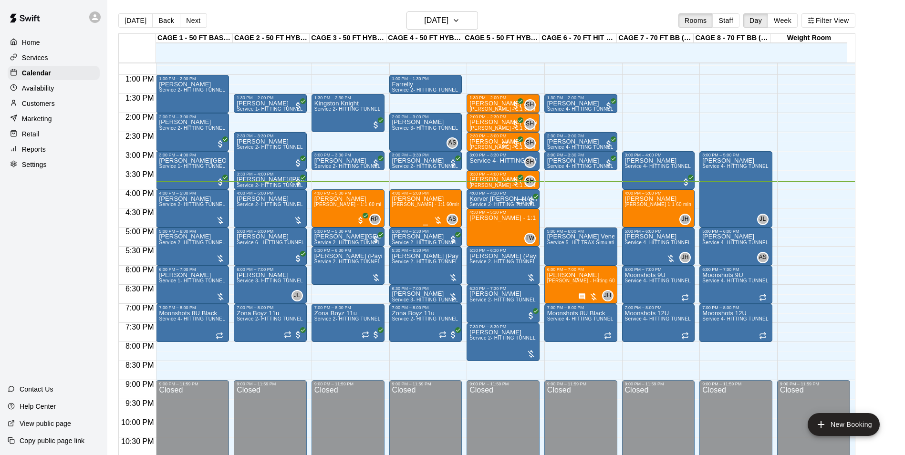
click at [441, 210] on div "Charli Colby Allie Skaggs - 1:1 60min softball Hitting / Fielding instruction" at bounding box center [425, 423] width 67 height 455
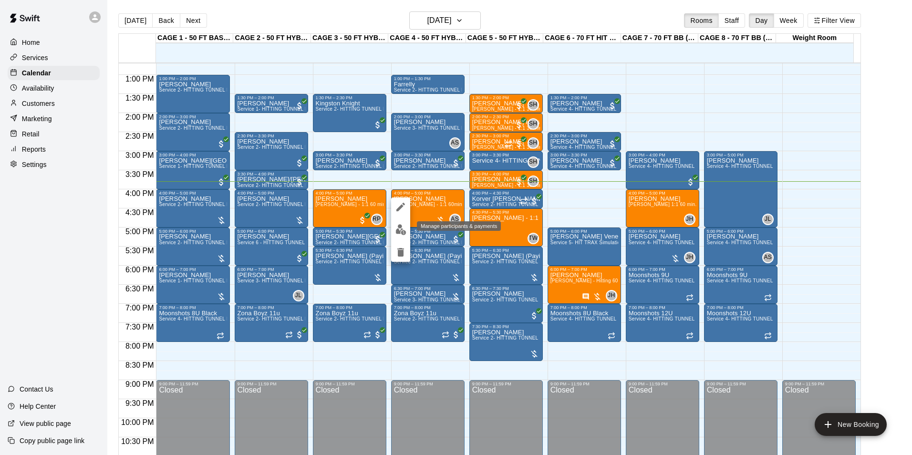
click at [405, 227] on img "edit" at bounding box center [400, 229] width 11 height 11
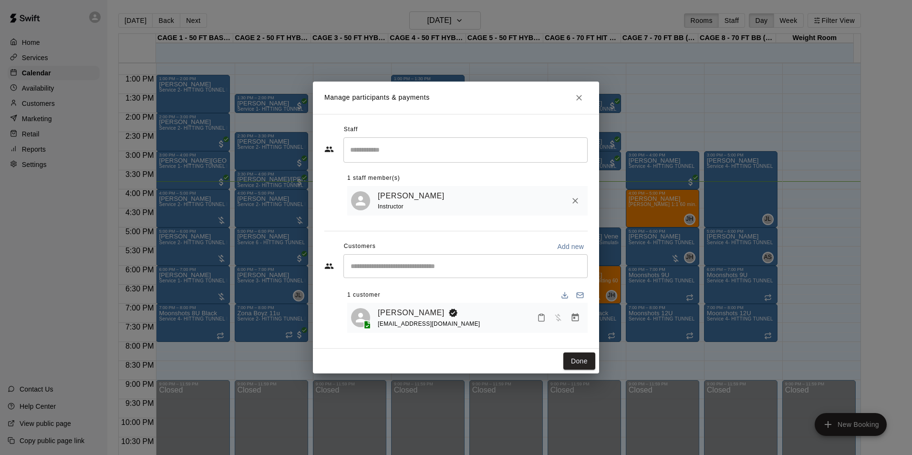
click at [582, 321] on button "Manage bookings & payment" at bounding box center [575, 317] width 17 height 17
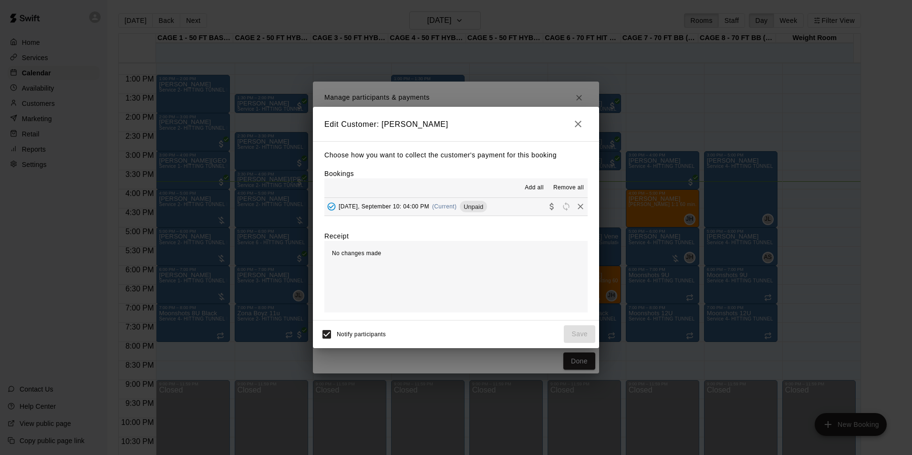
drag, startPoint x: 465, startPoint y: 213, endPoint x: 469, endPoint y: 222, distance: 10.5
click at [465, 212] on div "Wednesday, September 10: 04:00 PM (Current) Unpaid" at bounding box center [405, 206] width 163 height 14
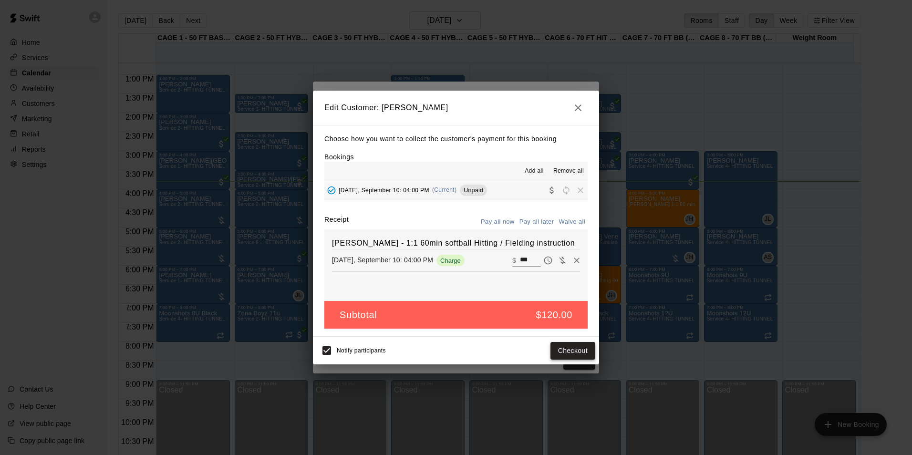
click at [579, 345] on button "Checkout" at bounding box center [572, 351] width 45 height 18
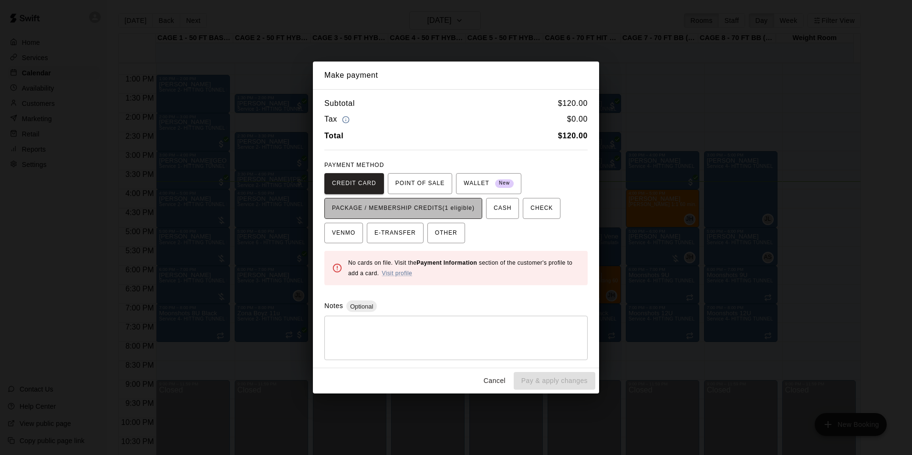
drag, startPoint x: 431, startPoint y: 218, endPoint x: 429, endPoint y: 208, distance: 9.6
click at [430, 218] on button "PACKAGE / MEMBERSHIP CREDITS (1 eligible)" at bounding box center [403, 208] width 158 height 21
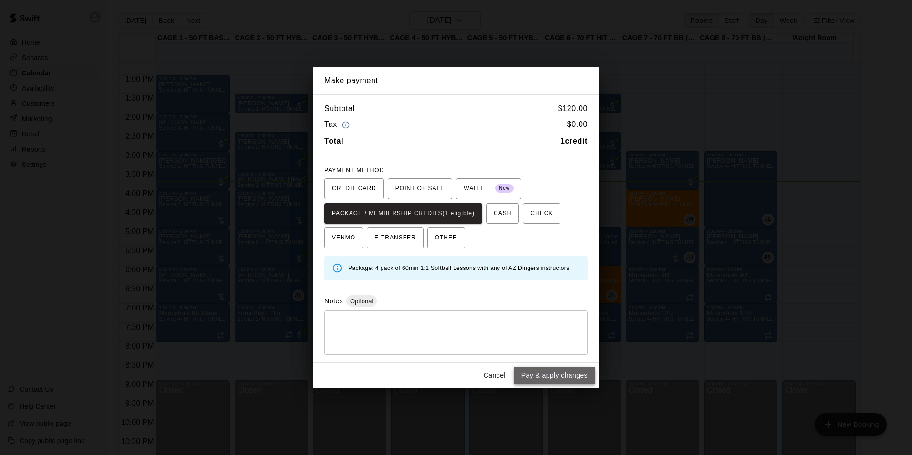
click at [546, 369] on button "Pay & apply changes" at bounding box center [555, 376] width 82 height 18
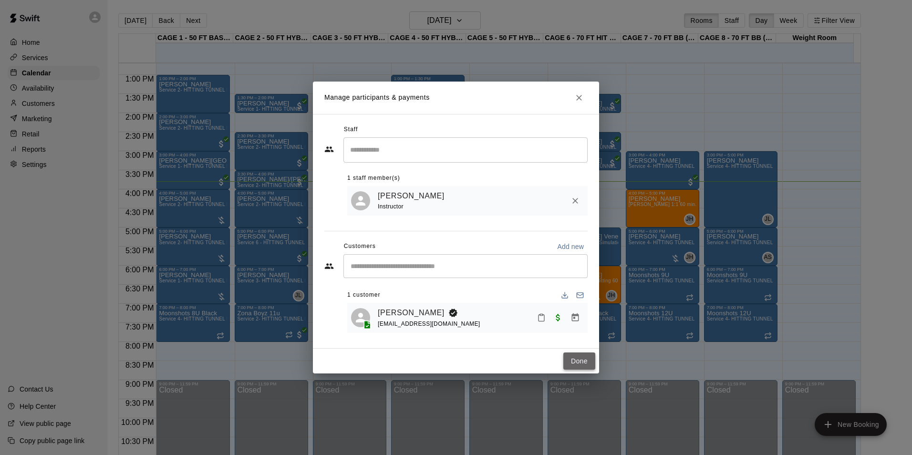
click at [593, 367] on button "Done" at bounding box center [579, 362] width 32 height 18
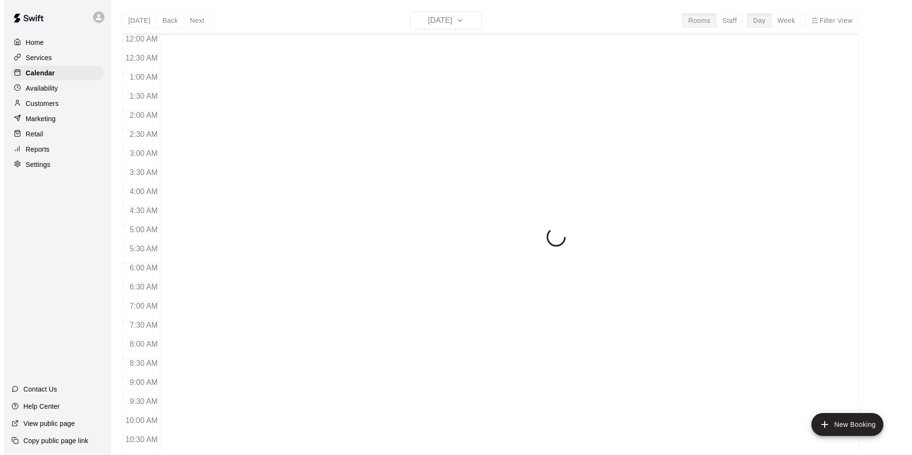
scroll to position [485, 0]
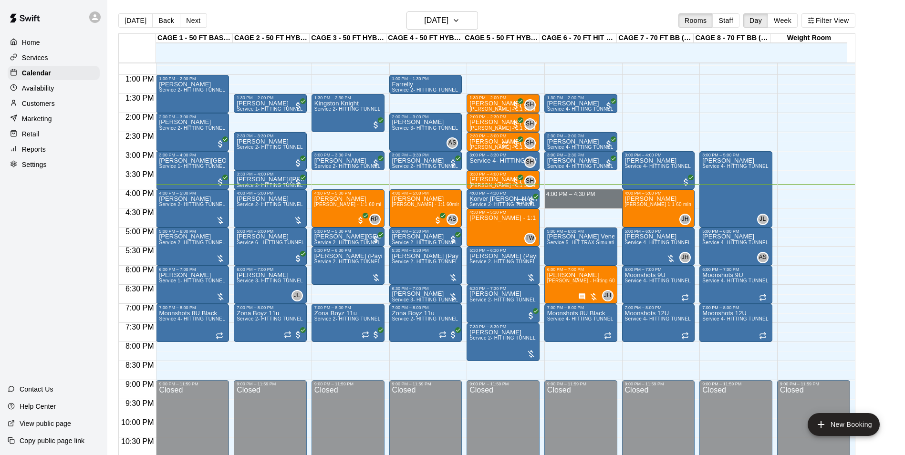
drag, startPoint x: 572, startPoint y: 192, endPoint x: 573, endPoint y: 205, distance: 12.9
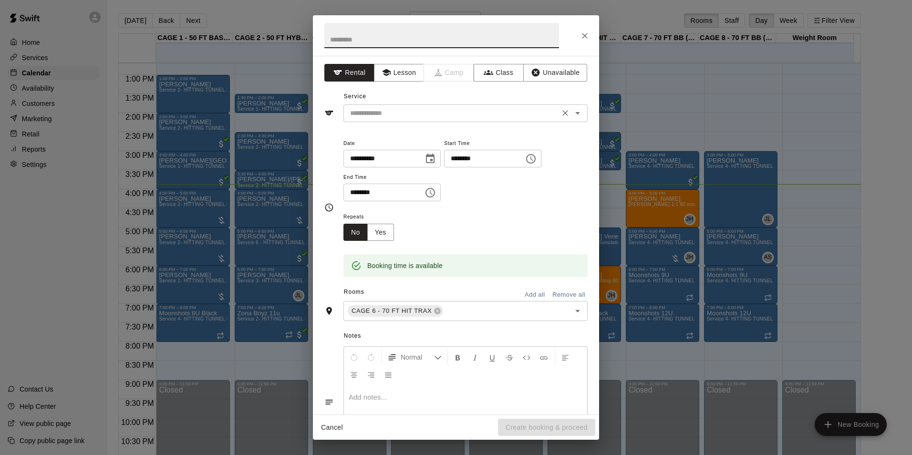
click at [435, 107] on div "​" at bounding box center [465, 113] width 244 height 18
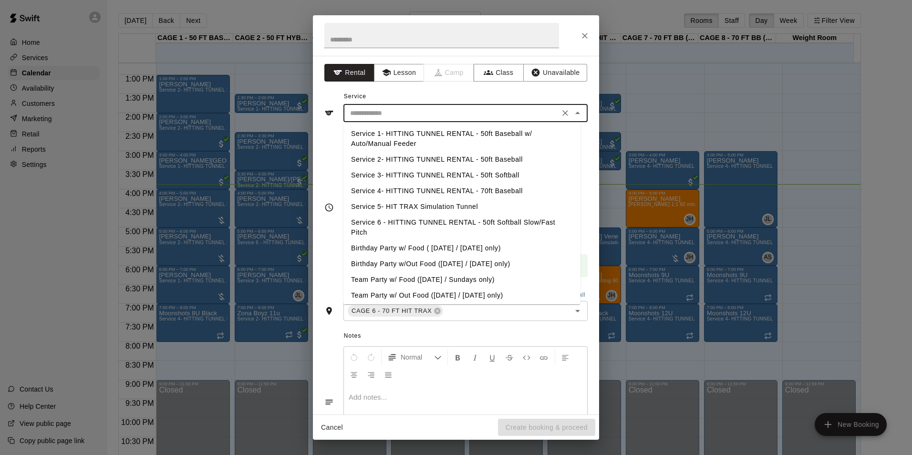
click at [474, 156] on li "Service 2- HITTING TUNNEL RENTAL - 50ft Baseball" at bounding box center [461, 160] width 237 height 16
type input "**********"
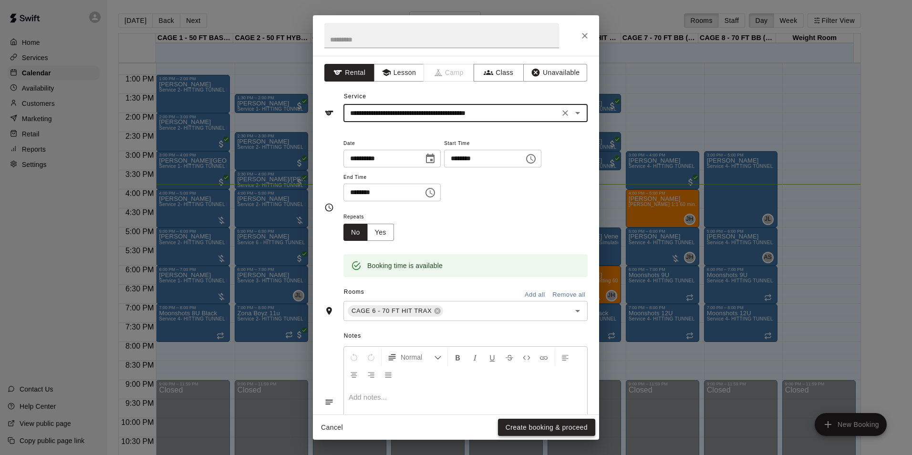
click at [521, 424] on button "Create booking & proceed" at bounding box center [546, 428] width 97 height 18
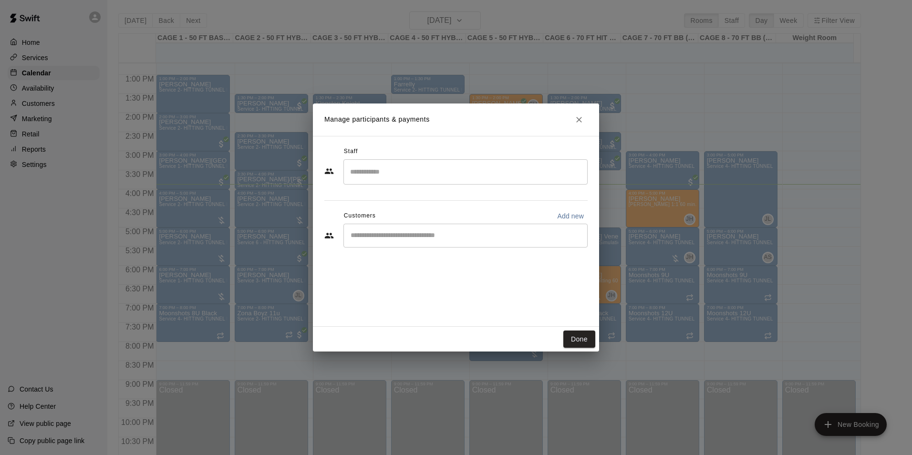
click at [416, 241] on div "​" at bounding box center [465, 236] width 244 height 24
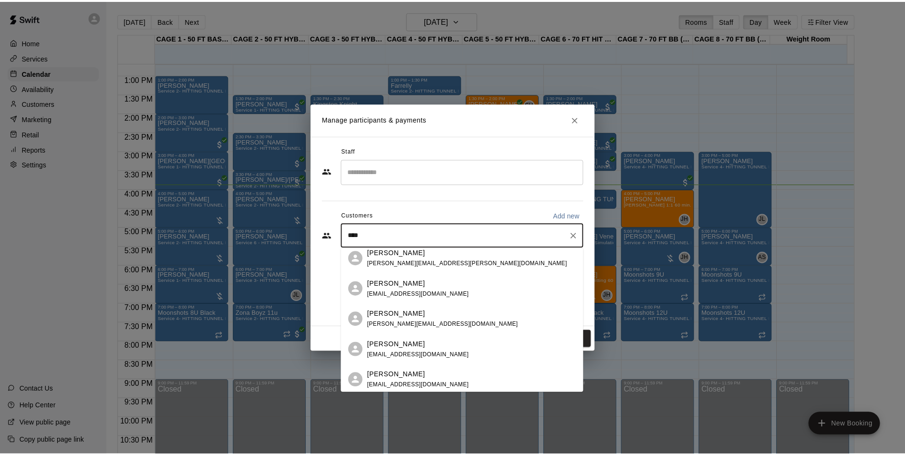
scroll to position [0, 0]
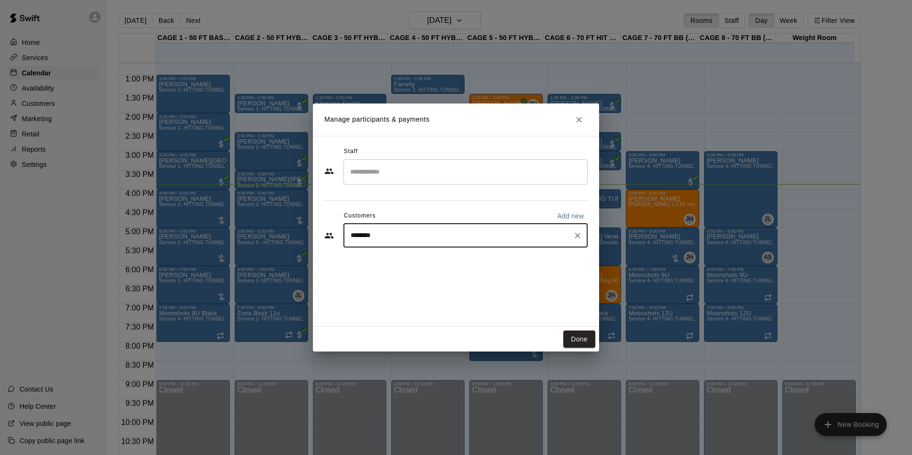
drag, startPoint x: 398, startPoint y: 237, endPoint x: 261, endPoint y: 239, distance: 136.9
click at [261, 239] on div "Manage participants & payments Staff ​ Customers Add new ******** ​ Done" at bounding box center [456, 227] width 912 height 455
type input "*********"
click at [446, 255] on div "Keegan Park dgirl1919@yahoo.com" at bounding box center [475, 263] width 210 height 21
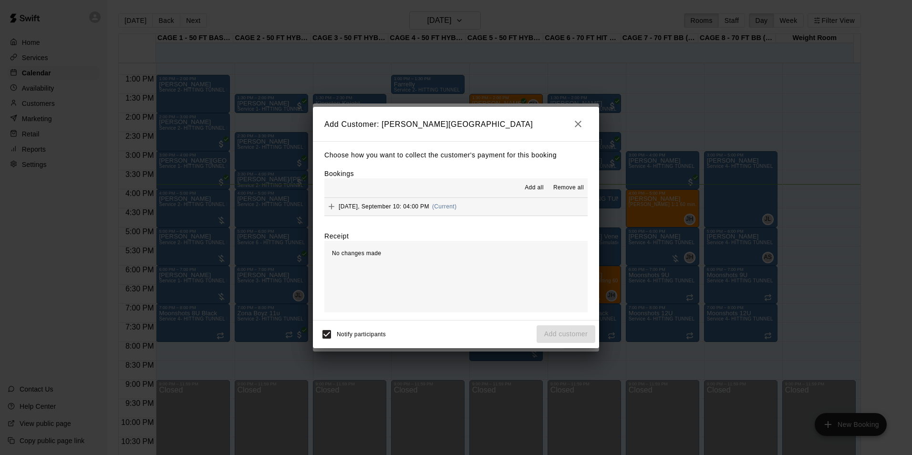
click at [456, 214] on div "Wednesday, September 10: 04:00 PM (Current)" at bounding box center [390, 206] width 132 height 14
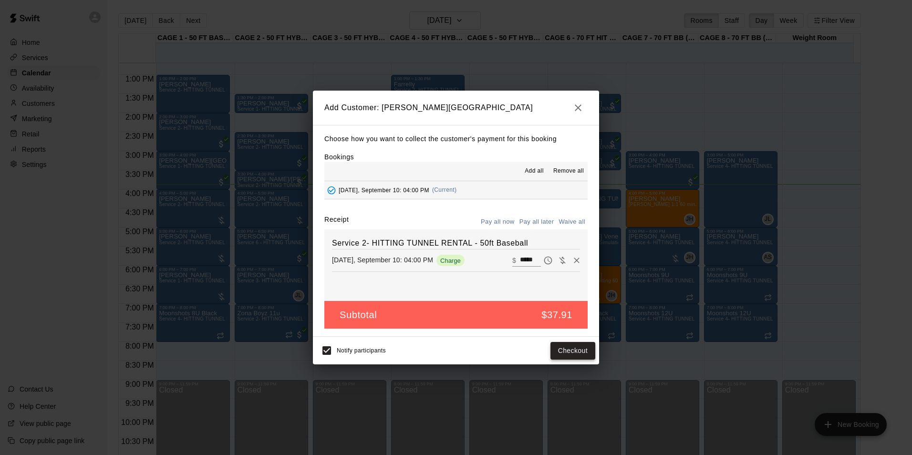
click at [559, 347] on button "Checkout" at bounding box center [572, 351] width 45 height 18
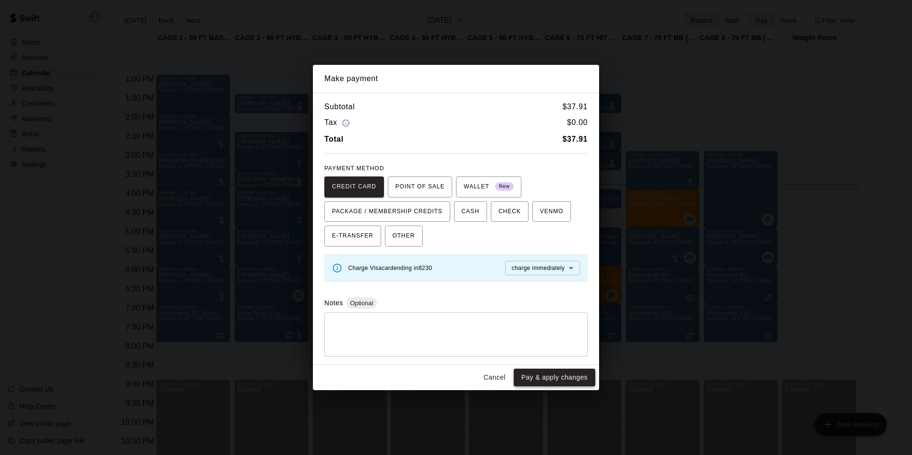
click at [551, 375] on button "Pay & apply changes" at bounding box center [555, 378] width 82 height 18
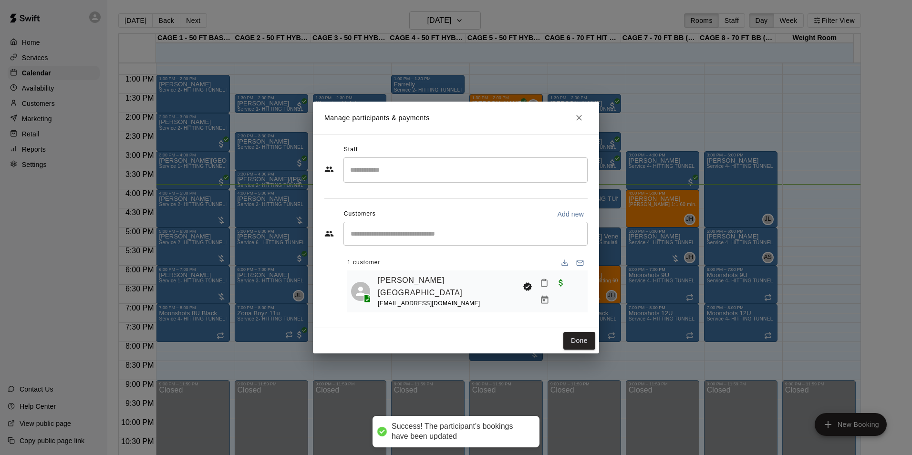
click at [575, 353] on div "Manage participants & payments Staff ​ Customers Add new ​ 1 customer Keegan Pa…" at bounding box center [456, 227] width 912 height 455
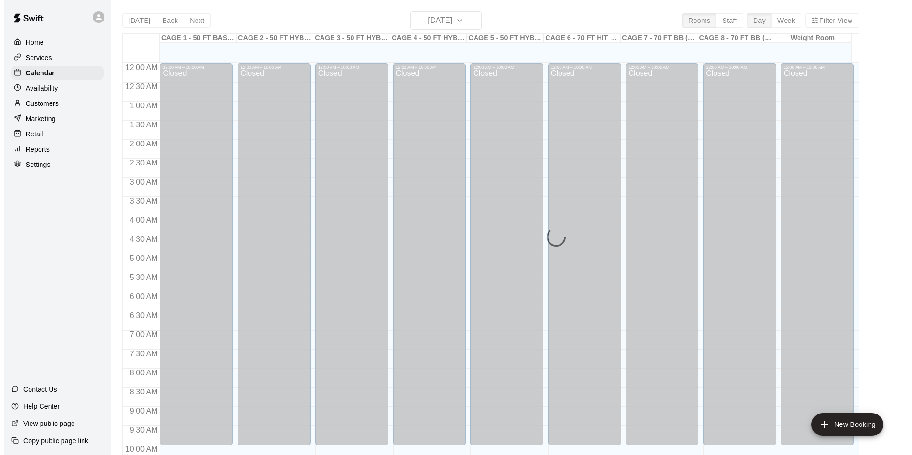
scroll to position [485, 0]
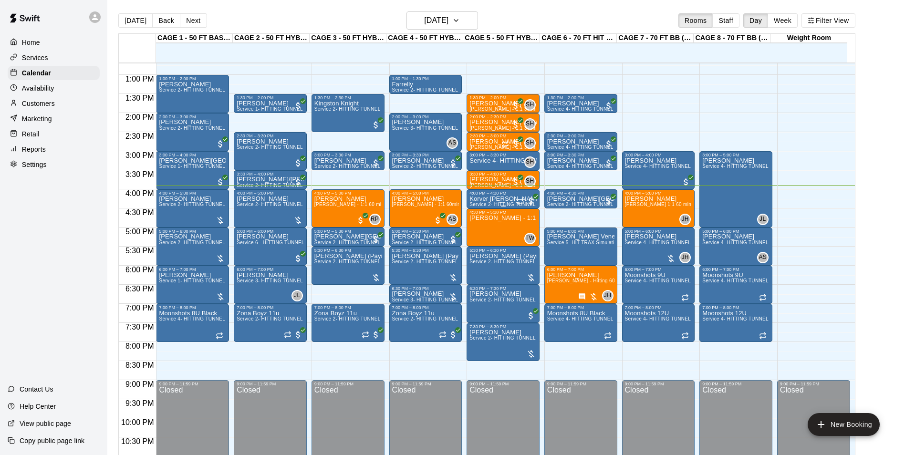
click at [493, 199] on p "Korver [PERSON_NAME]" at bounding box center [502, 199] width 67 height 0
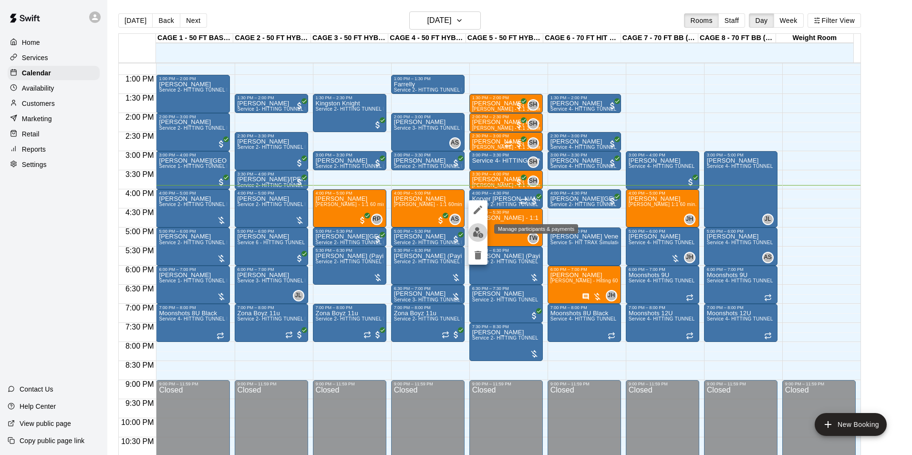
click at [479, 233] on img "edit" at bounding box center [478, 232] width 11 height 11
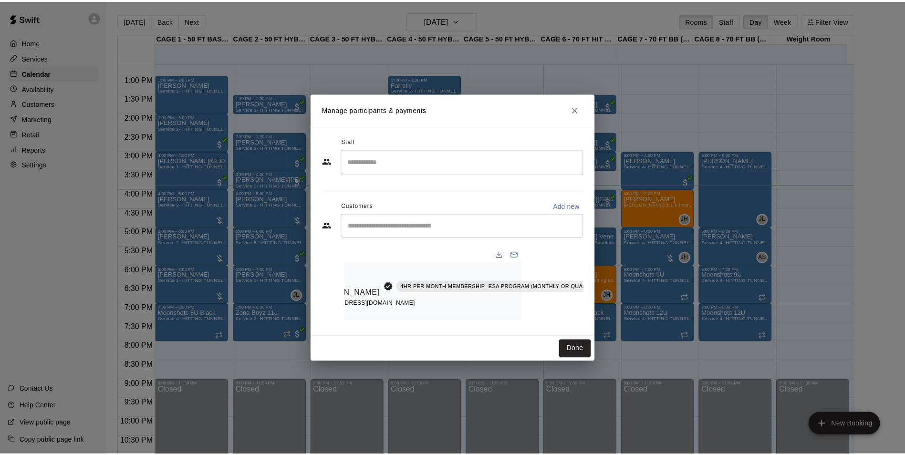
scroll to position [0, 82]
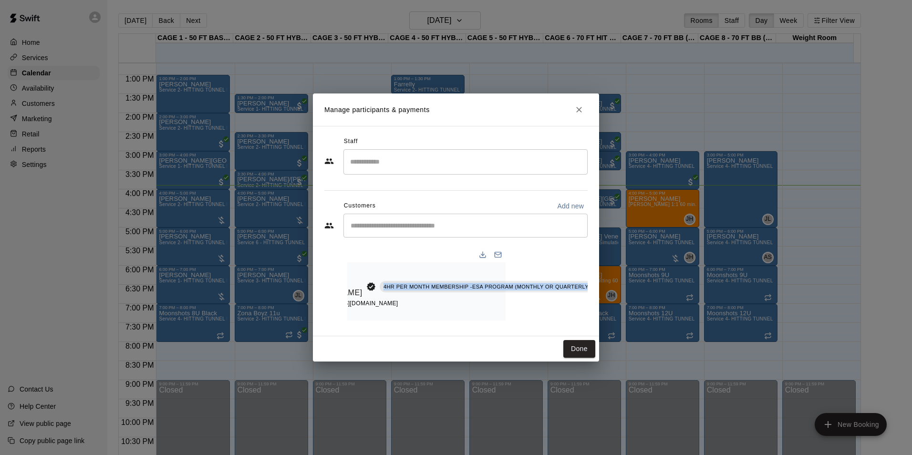
click at [571, 278] on div "Korver [PERSON_NAME] 4HR PER MONTH MEMBERSHIP -ESA PROGRAM (MONTHLY OR QUARTERL…" at bounding box center [462, 286] width 332 height 24
drag, startPoint x: 571, startPoint y: 278, endPoint x: 582, endPoint y: 275, distance: 10.8
click at [628, 275] on button "Mark attendance" at bounding box center [636, 274] width 16 height 16
drag, startPoint x: 615, startPoint y: 270, endPoint x: 612, endPoint y: 274, distance: 5.2
click at [612, 274] on p "[PERSON_NAME] attended" at bounding box center [642, 271] width 84 height 10
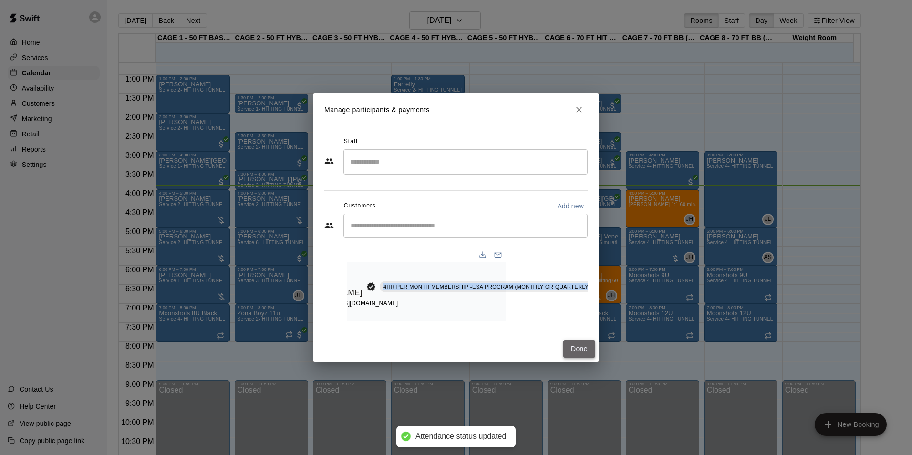
click at [578, 352] on button "Done" at bounding box center [579, 349] width 32 height 18
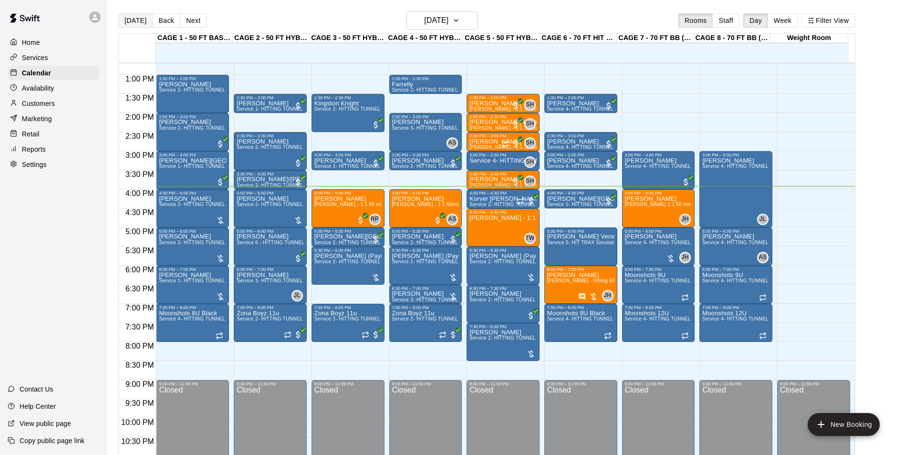
click at [126, 19] on button "[DATE]" at bounding box center [135, 20] width 34 height 14
click at [129, 23] on button "[DATE]" at bounding box center [135, 20] width 34 height 14
click at [131, 21] on button "[DATE]" at bounding box center [135, 20] width 34 height 14
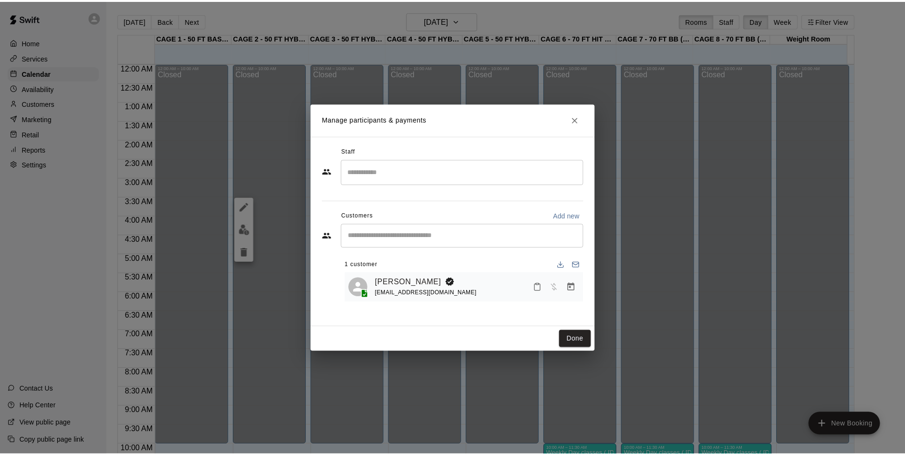
scroll to position [485, 0]
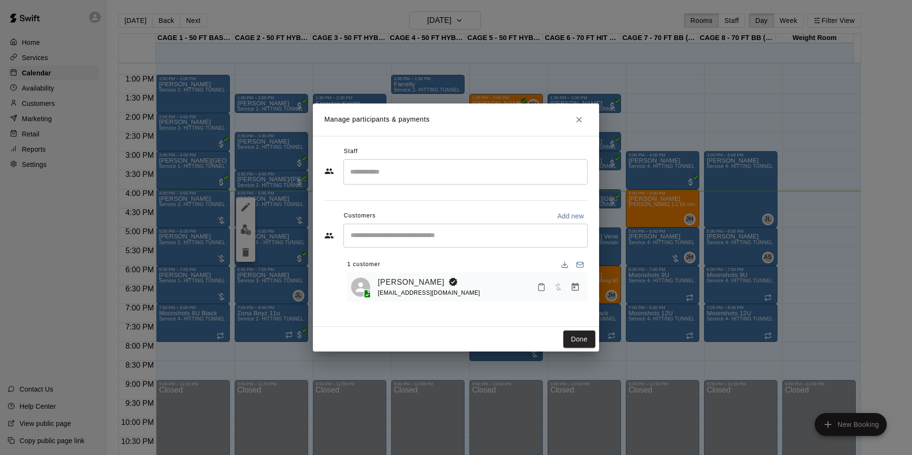
click at [571, 287] on icon "Manage bookings & payment" at bounding box center [576, 287] width 10 height 10
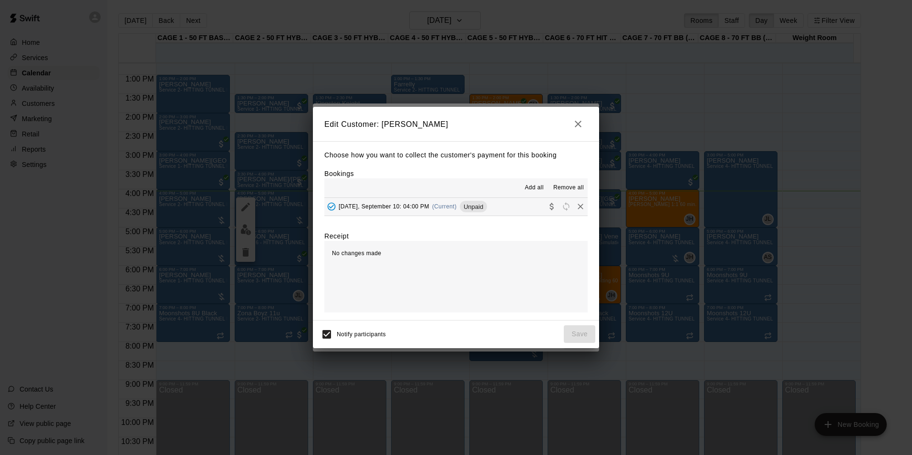
drag, startPoint x: 454, startPoint y: 210, endPoint x: 464, endPoint y: 214, distance: 10.9
click at [453, 210] on div "[DATE], September 10: 04:00 PM (Current) Unpaid" at bounding box center [405, 206] width 163 height 14
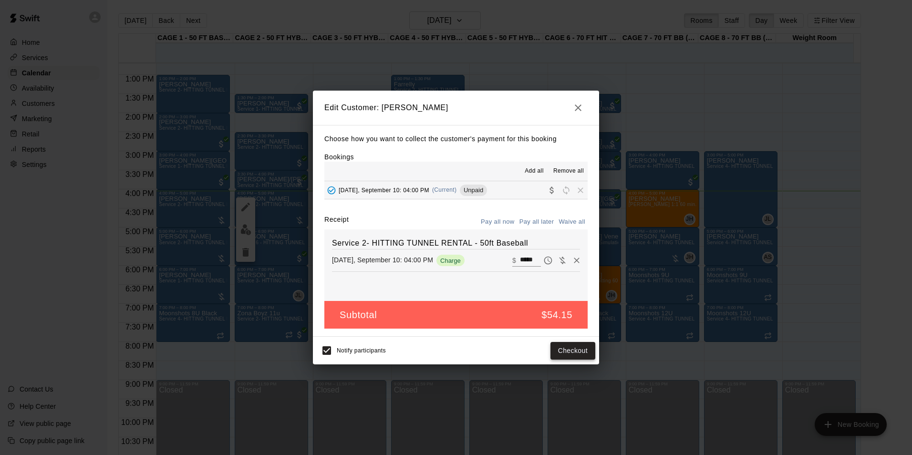
click at [561, 345] on button "Checkout" at bounding box center [572, 351] width 45 height 18
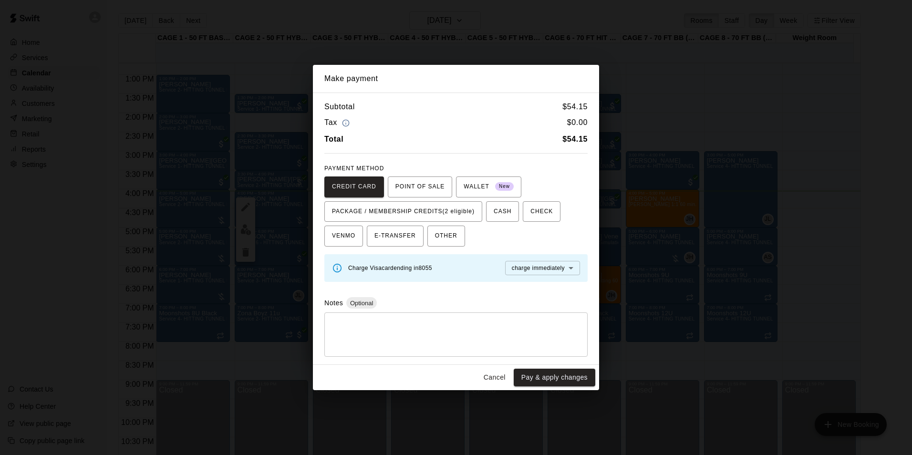
click at [491, 373] on button "Cancel" at bounding box center [494, 378] width 31 height 18
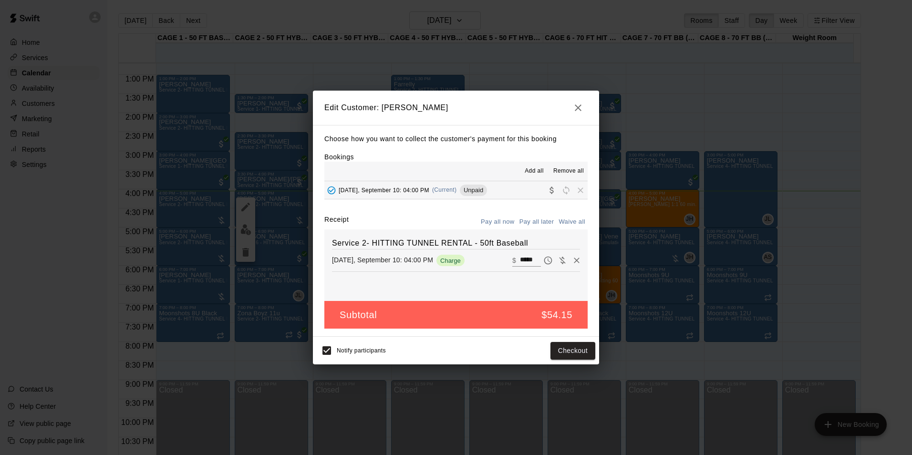
click at [575, 108] on icon "button" at bounding box center [577, 107] width 11 height 11
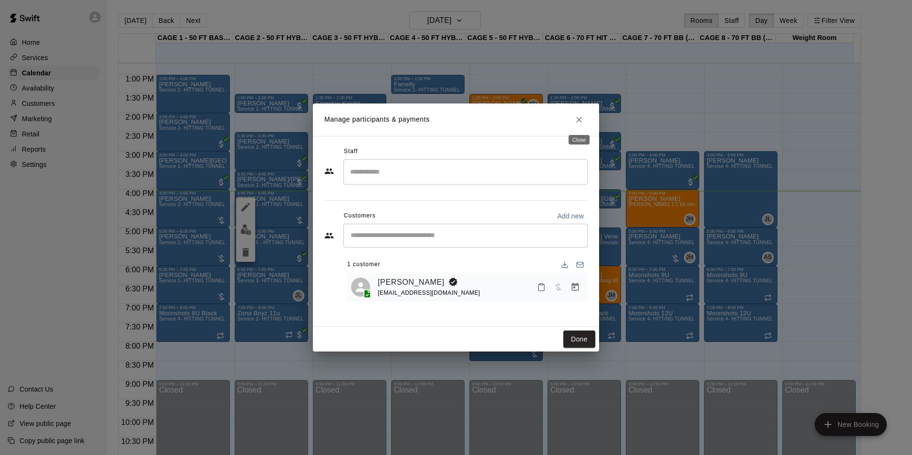
click at [581, 119] on icon "Close" at bounding box center [579, 120] width 10 height 10
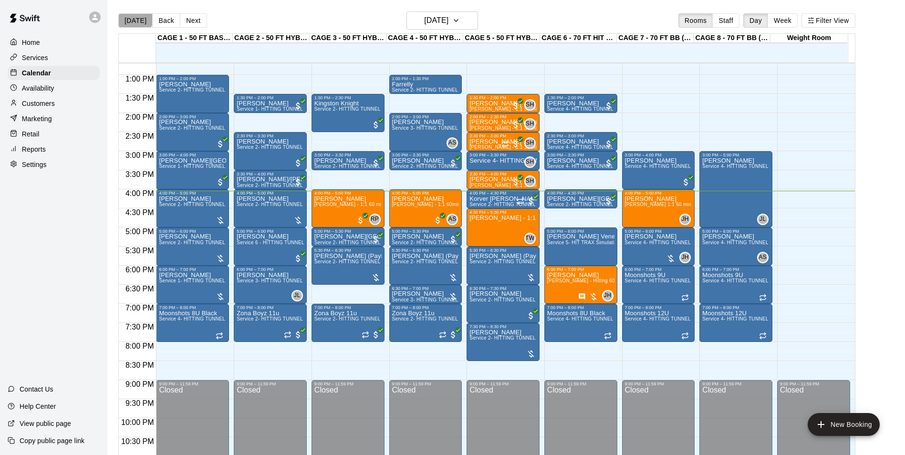
click at [134, 15] on button "[DATE]" at bounding box center [135, 20] width 34 height 14
click at [259, 210] on div "Justin Free Service 2- HITTING TUNNEL RENTAL - 50ft Baseball" at bounding box center [270, 423] width 67 height 455
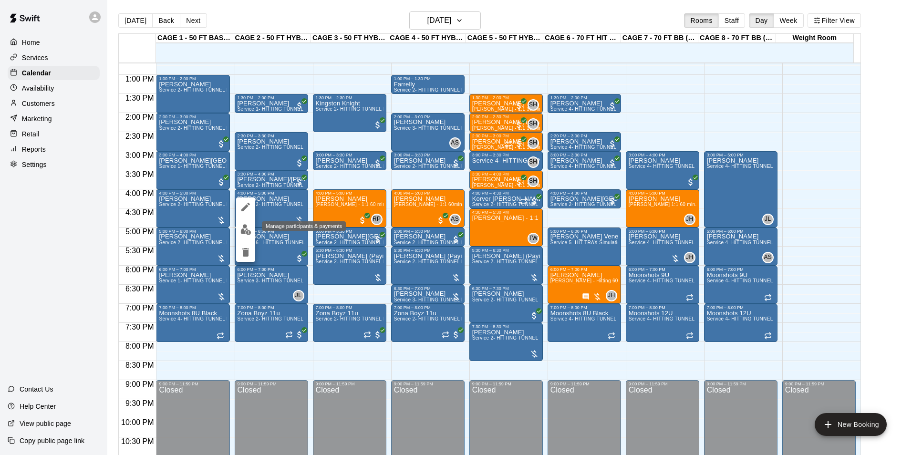
click at [244, 232] on img "edit" at bounding box center [245, 229] width 11 height 11
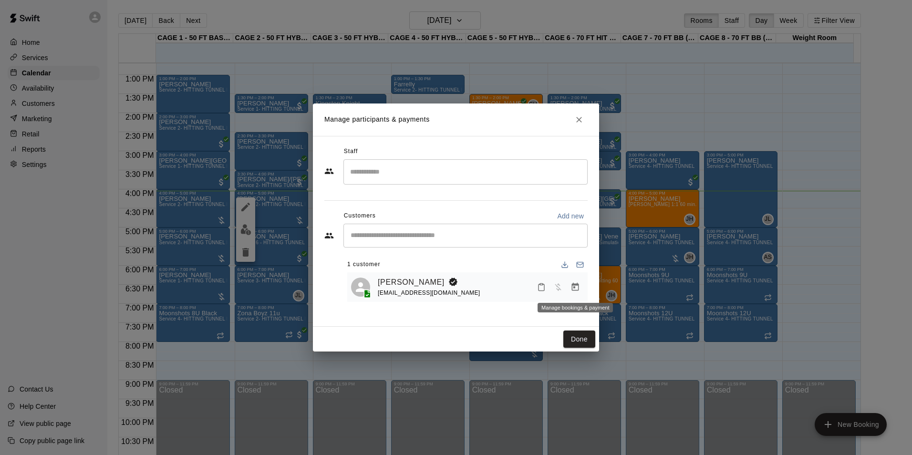
click at [575, 293] on button "Manage bookings & payment" at bounding box center [575, 287] width 17 height 17
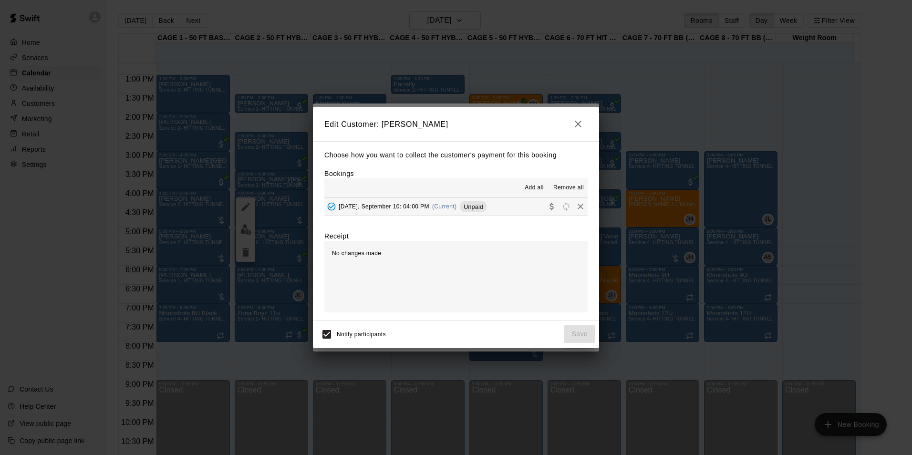
click at [515, 204] on button "Wednesday, September 10: 04:00 PM (Current) Unpaid" at bounding box center [455, 207] width 263 height 18
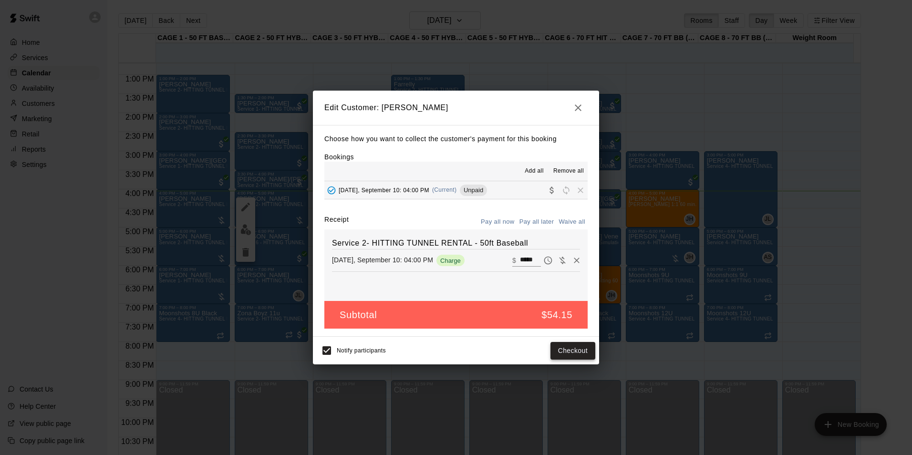
click at [564, 354] on button "Checkout" at bounding box center [572, 351] width 45 height 18
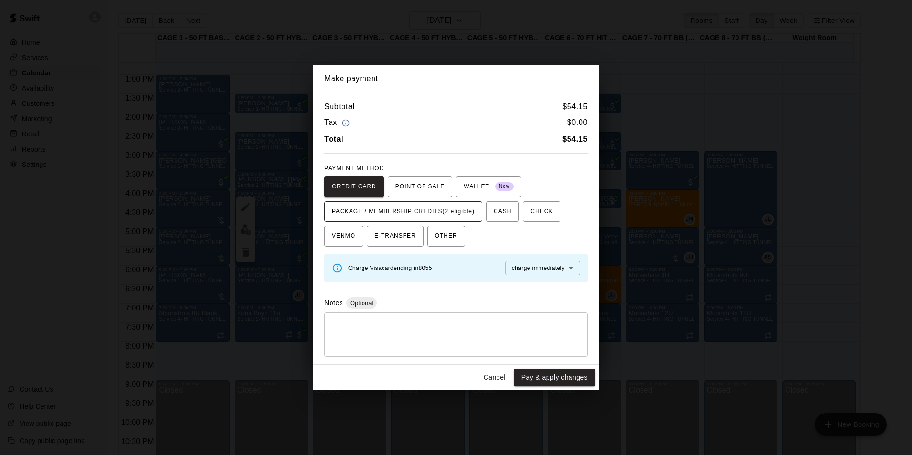
click at [387, 212] on span "PACKAGE / MEMBERSHIP CREDITS (2 eligible)" at bounding box center [403, 211] width 143 height 15
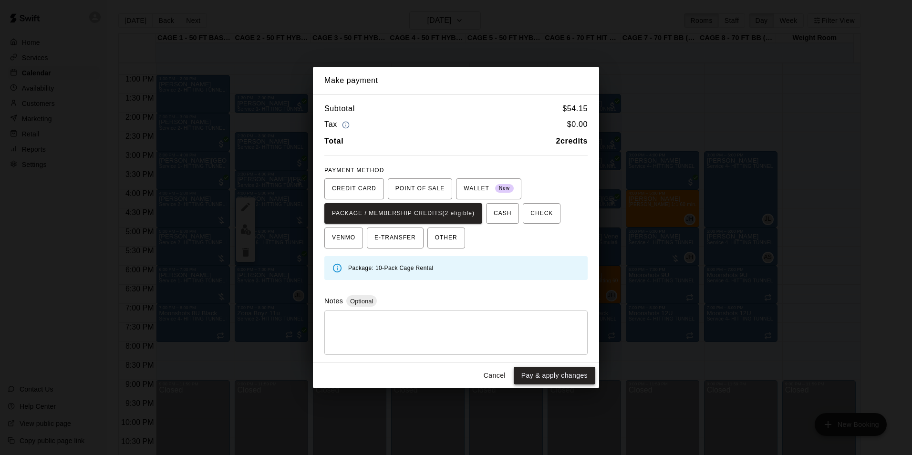
click at [571, 374] on button "Pay & apply changes" at bounding box center [555, 376] width 82 height 18
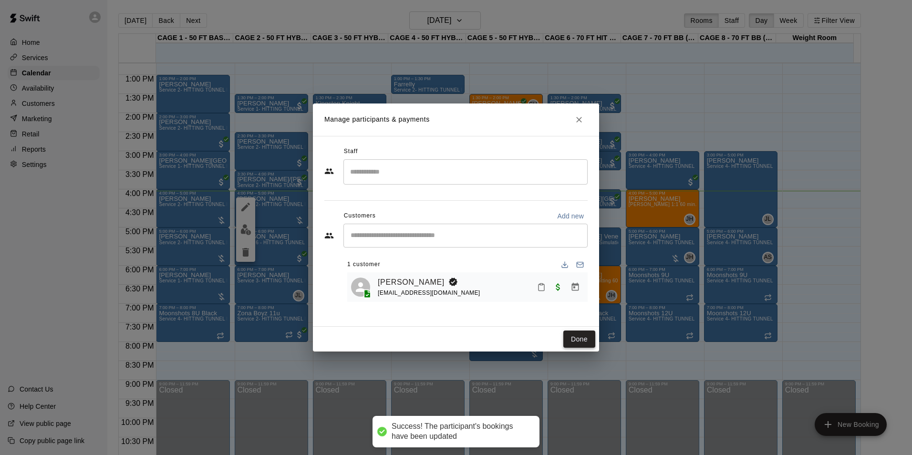
click at [587, 339] on button "Done" at bounding box center [579, 340] width 32 height 18
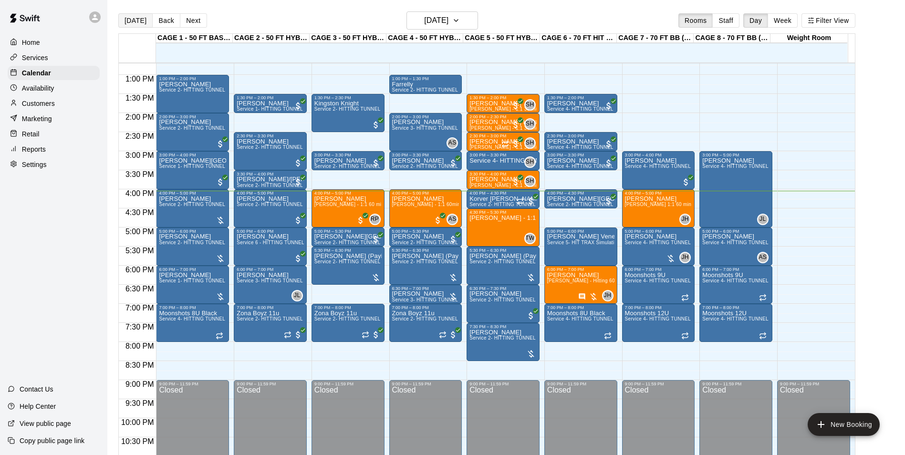
click at [136, 26] on button "[DATE]" at bounding box center [135, 20] width 34 height 14
click at [188, 206] on span "Service 2- HITTING TUNNEL RENTAL - 50ft Baseball" at bounding box center [219, 204] width 121 height 5
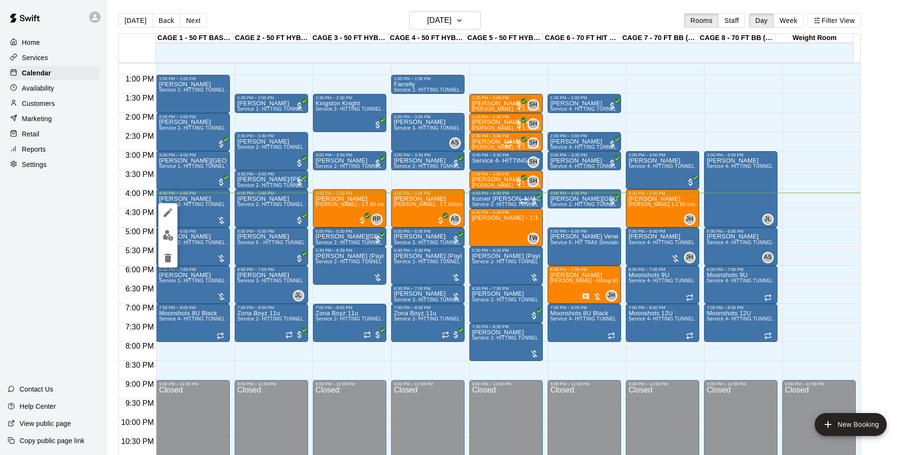
click at [168, 229] on button "edit" at bounding box center [167, 235] width 19 height 19
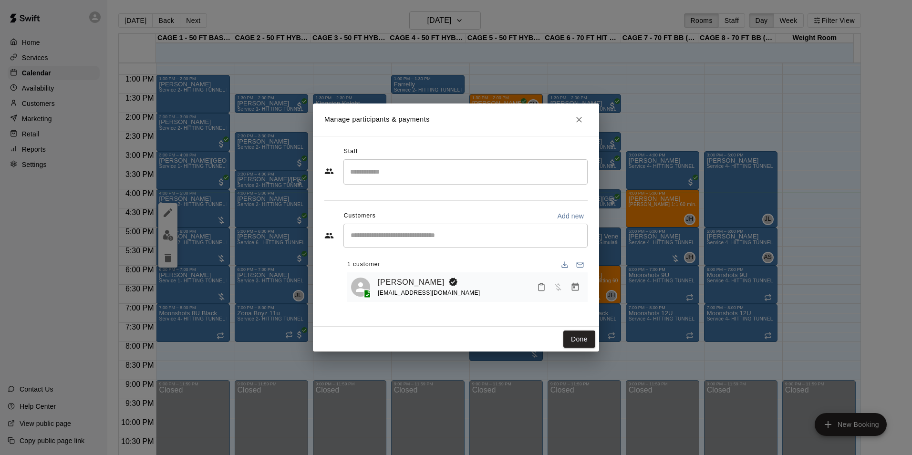
click at [573, 290] on icon "Manage bookings & payment" at bounding box center [576, 287] width 10 height 10
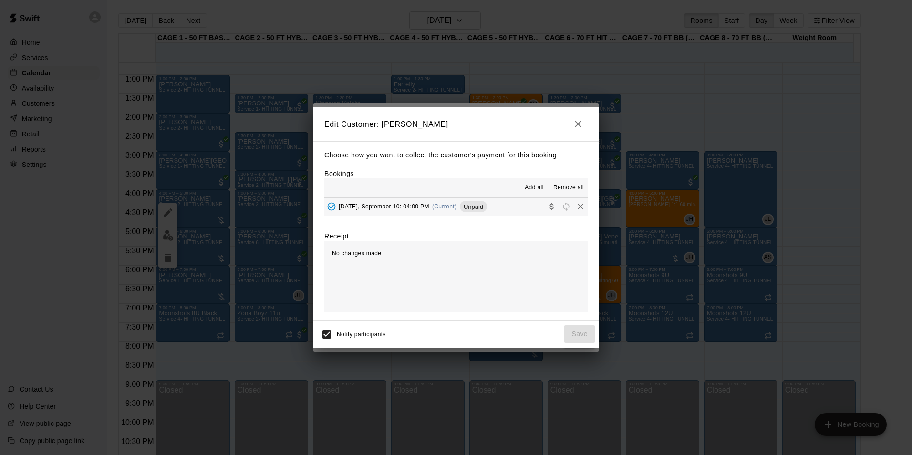
click at [502, 214] on button "Wednesday, September 10: 04:00 PM (Current) Unpaid" at bounding box center [455, 207] width 263 height 18
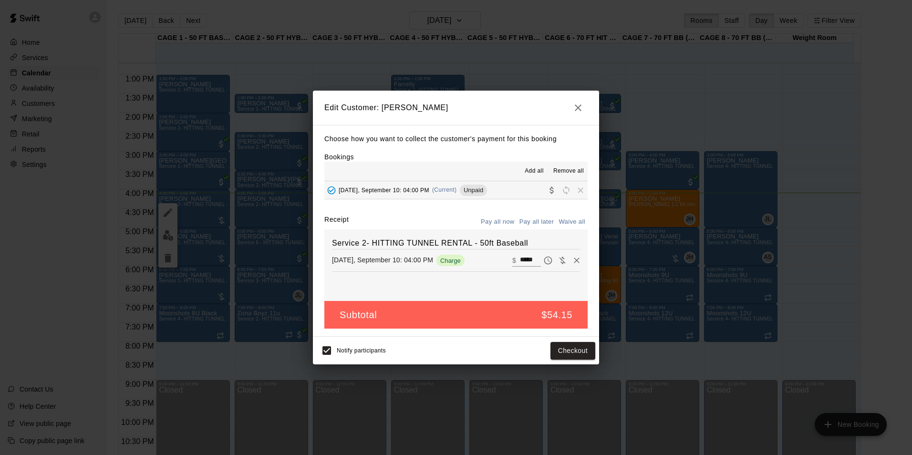
click at [521, 265] on input "*****" at bounding box center [530, 260] width 21 height 12
type input "**"
click at [576, 355] on button "Checkout" at bounding box center [572, 351] width 45 height 18
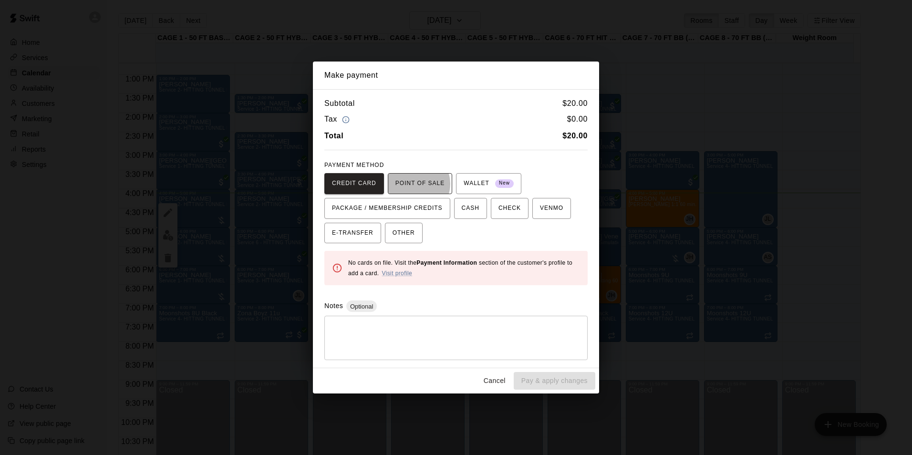
click at [411, 184] on span "POINT OF SALE" at bounding box center [419, 183] width 49 height 15
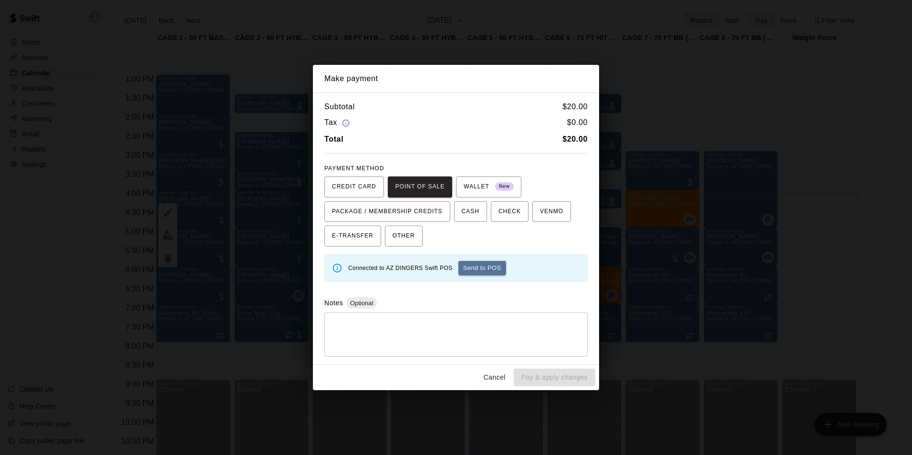
click at [477, 263] on button "Send to POS" at bounding box center [482, 268] width 48 height 14
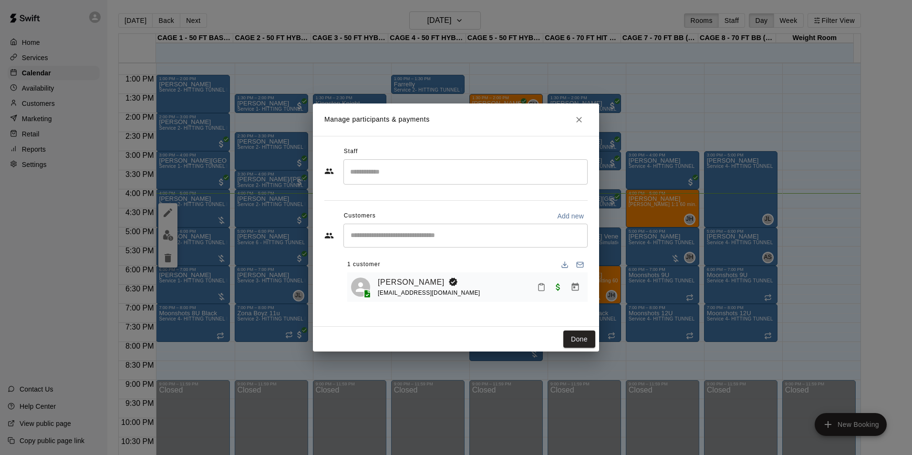
click at [580, 350] on div "Done" at bounding box center [456, 339] width 286 height 25
click at [578, 342] on button "Done" at bounding box center [579, 340] width 32 height 18
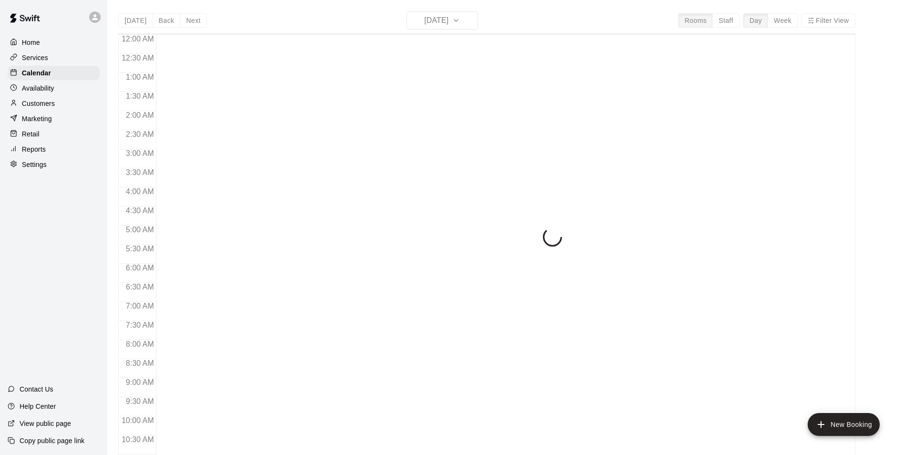
scroll to position [485, 0]
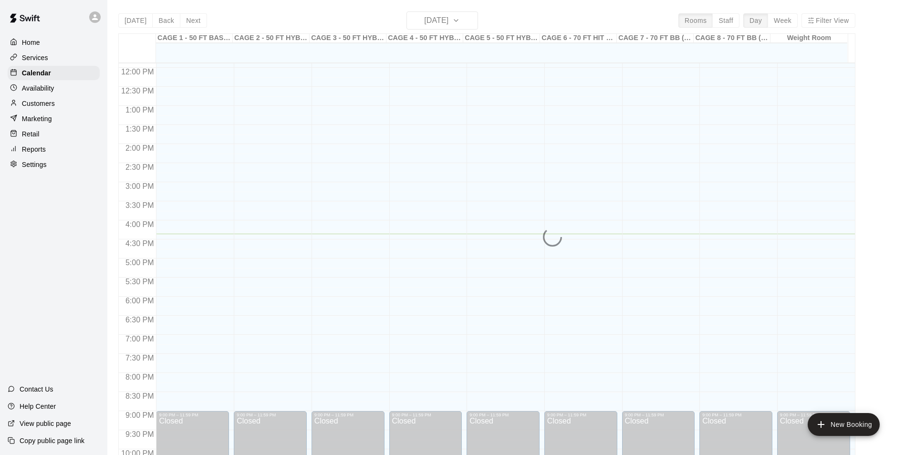
scroll to position [437, 0]
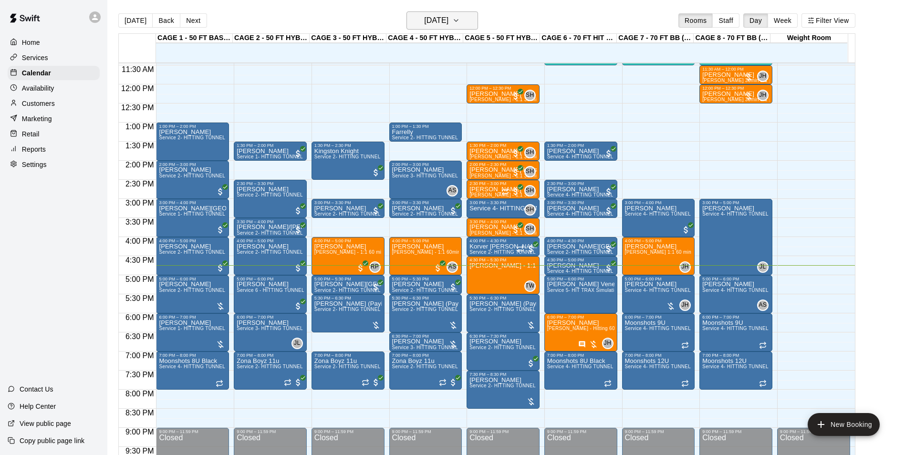
click at [460, 17] on icon "button" at bounding box center [456, 20] width 8 height 11
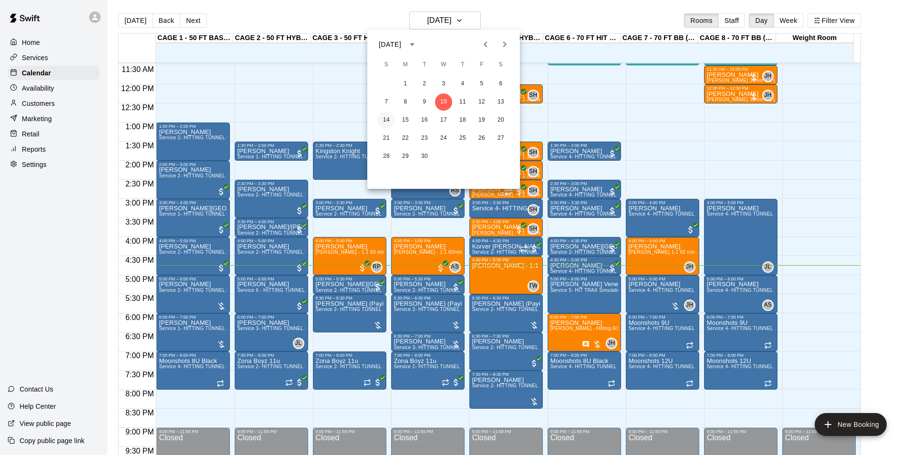
click at [388, 115] on button "14" at bounding box center [386, 120] width 17 height 17
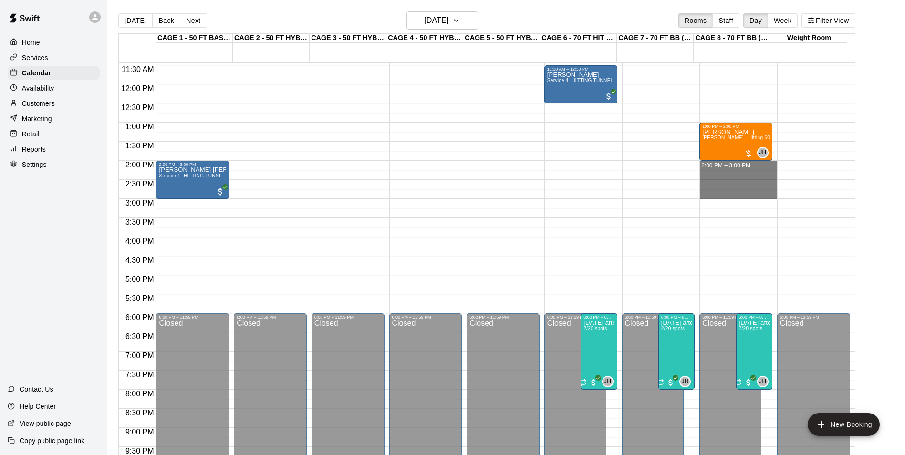
drag, startPoint x: 700, startPoint y: 162, endPoint x: 716, endPoint y: 162, distance: 16.2
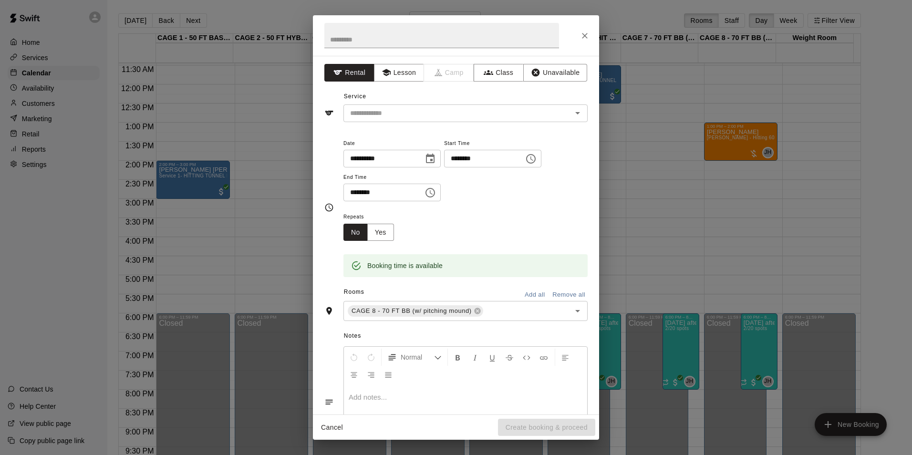
click at [573, 34] on div at bounding box center [456, 35] width 286 height 41
click at [585, 35] on icon "Close" at bounding box center [585, 36] width 6 height 6
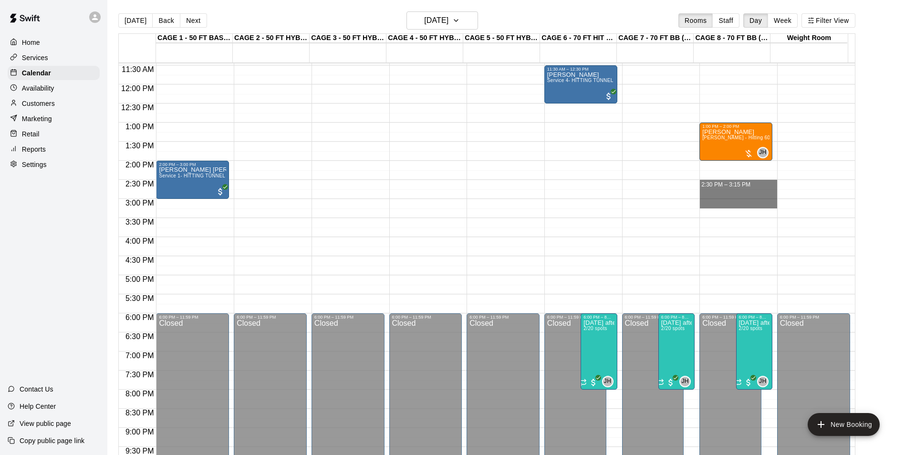
drag, startPoint x: 708, startPoint y: 181, endPoint x: 707, endPoint y: 201, distance: 20.5
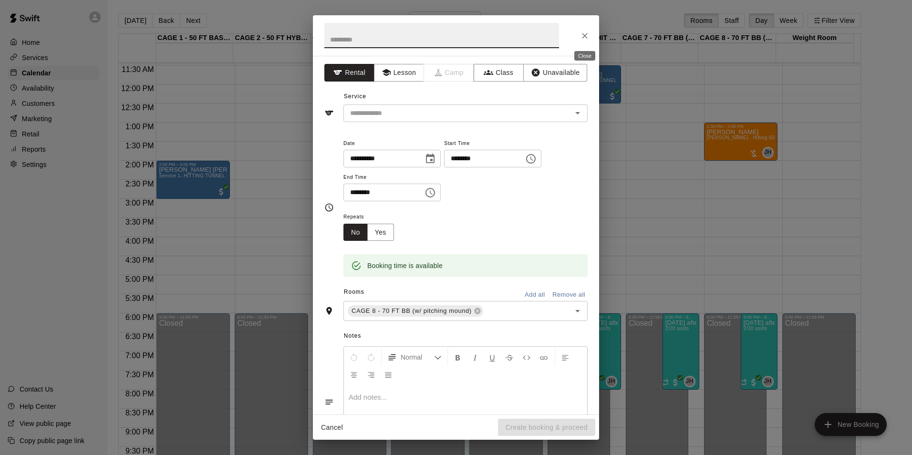
click at [586, 35] on icon "Close" at bounding box center [585, 36] width 6 height 6
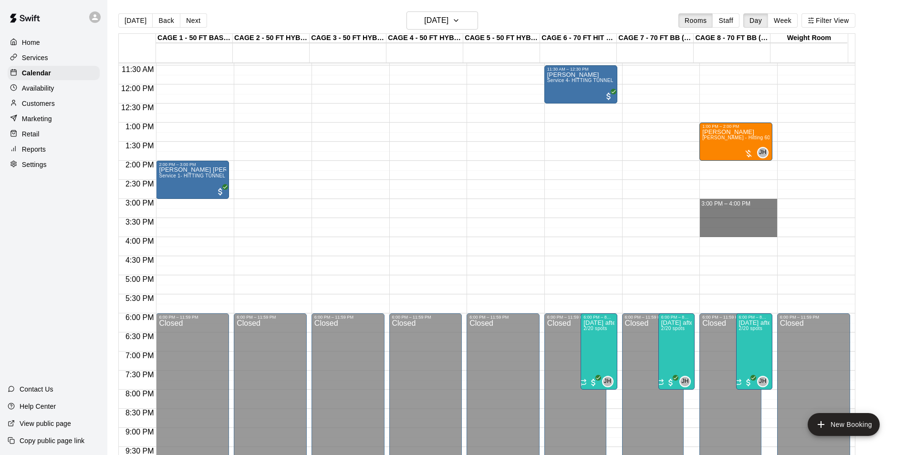
drag, startPoint x: 711, startPoint y: 201, endPoint x: 711, endPoint y: 230, distance: 29.1
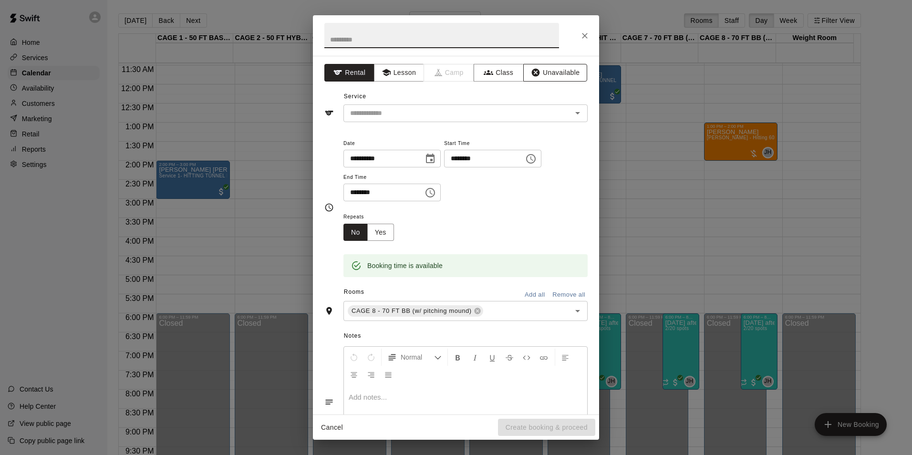
click at [566, 77] on button "Unavailable" at bounding box center [555, 73] width 64 height 18
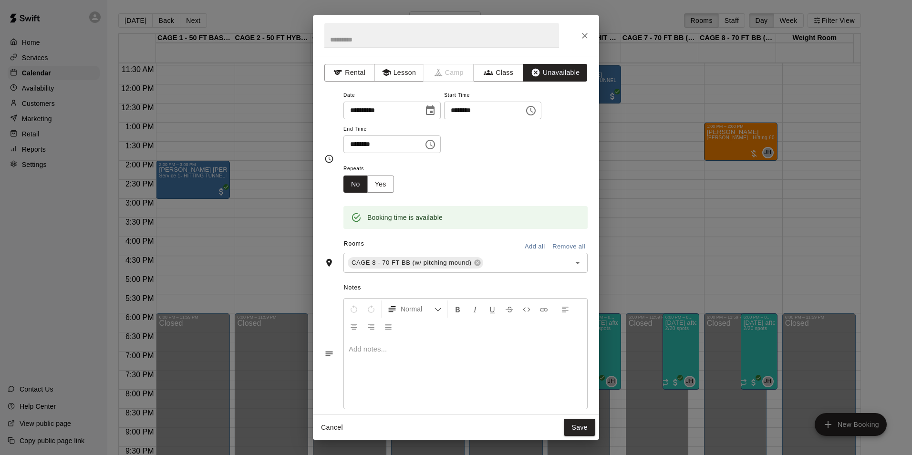
drag, startPoint x: 380, startPoint y: 43, endPoint x: 371, endPoint y: 40, distance: 9.4
click at [380, 43] on input "text" at bounding box center [441, 35] width 235 height 25
type input "****"
click at [571, 429] on button "Save" at bounding box center [579, 428] width 31 height 18
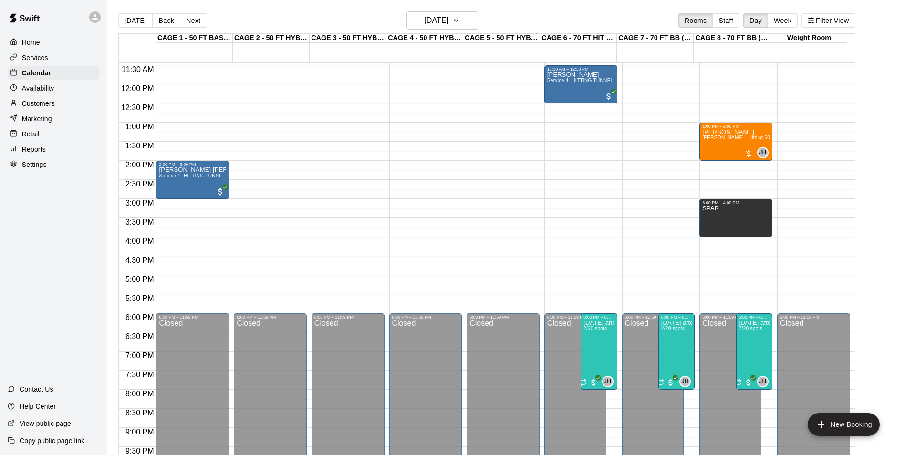
click at [429, 10] on main "Today Back Next Sunday Sep 14 Rooms Staff Day Week Filter View CAGE 1 - 50 FT B…" at bounding box center [506, 235] width 798 height 470
click at [437, 21] on h6 "Sunday Sep 14" at bounding box center [436, 20] width 24 height 13
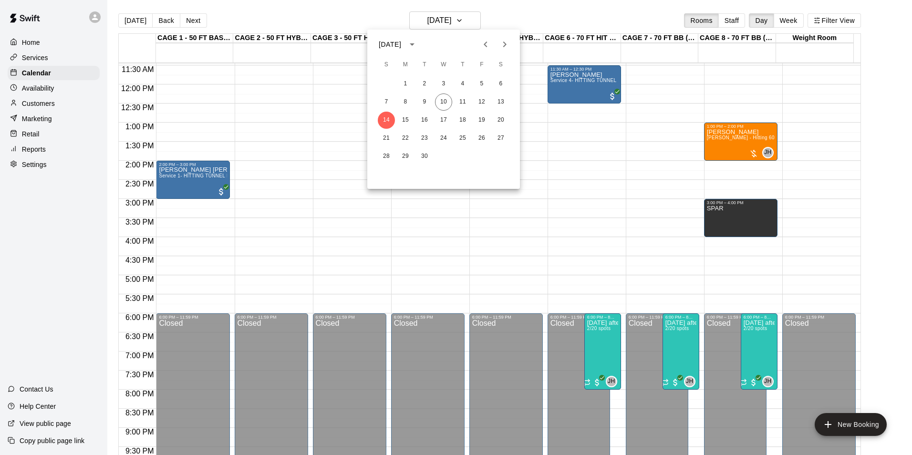
click at [131, 21] on div at bounding box center [456, 227] width 912 height 455
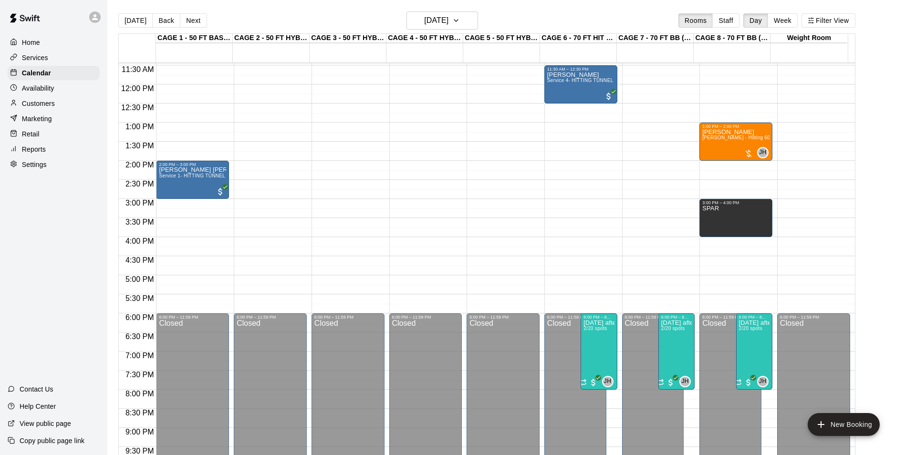
click at [131, 21] on button "[DATE]" at bounding box center [135, 20] width 34 height 14
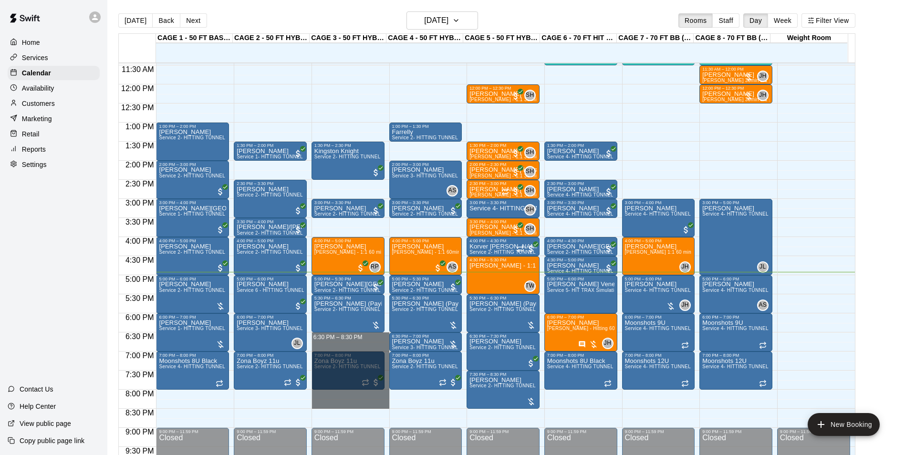
drag, startPoint x: 350, startPoint y: 333, endPoint x: 360, endPoint y: 405, distance: 71.8
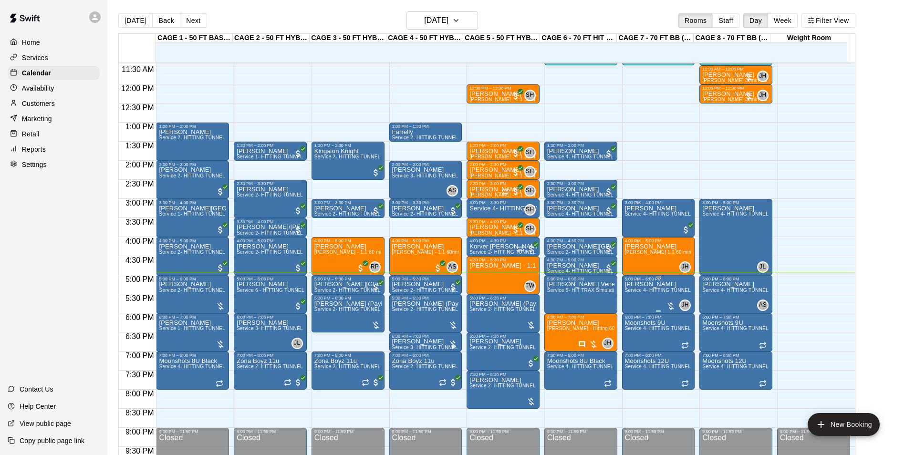
click at [646, 293] on span "Service 4- HITTING TUNNEL RENTAL - 70ft Baseball" at bounding box center [685, 290] width 121 height 5
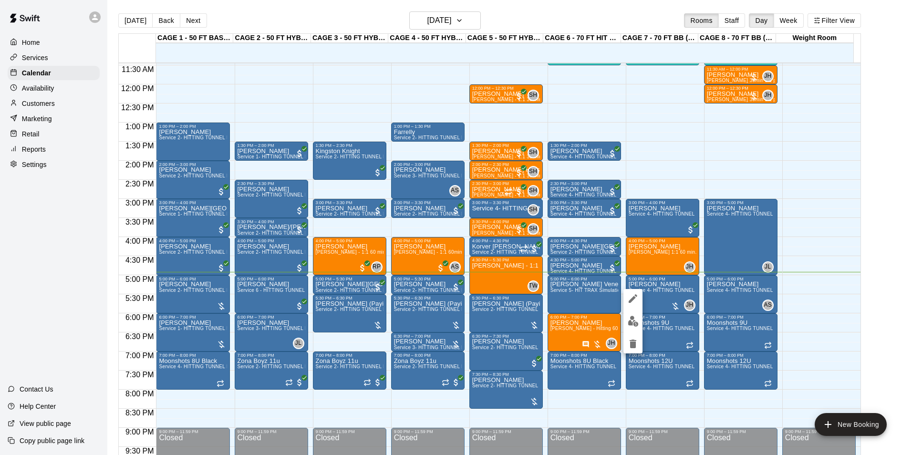
click at [631, 322] on img "edit" at bounding box center [633, 321] width 11 height 11
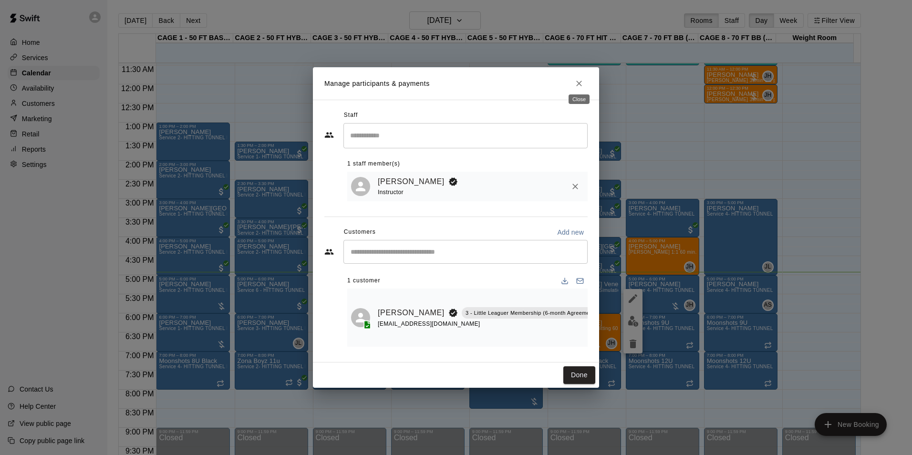
click at [580, 79] on icon "Close" at bounding box center [579, 84] width 10 height 10
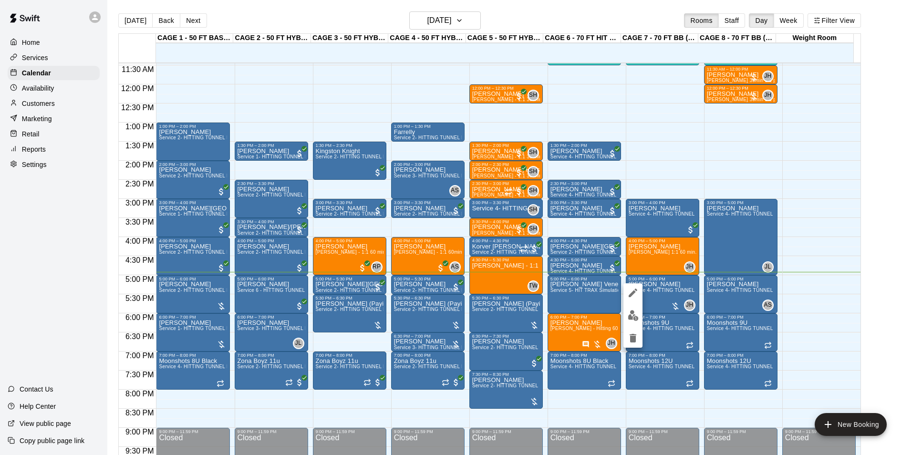
click at [880, 215] on div at bounding box center [456, 227] width 912 height 455
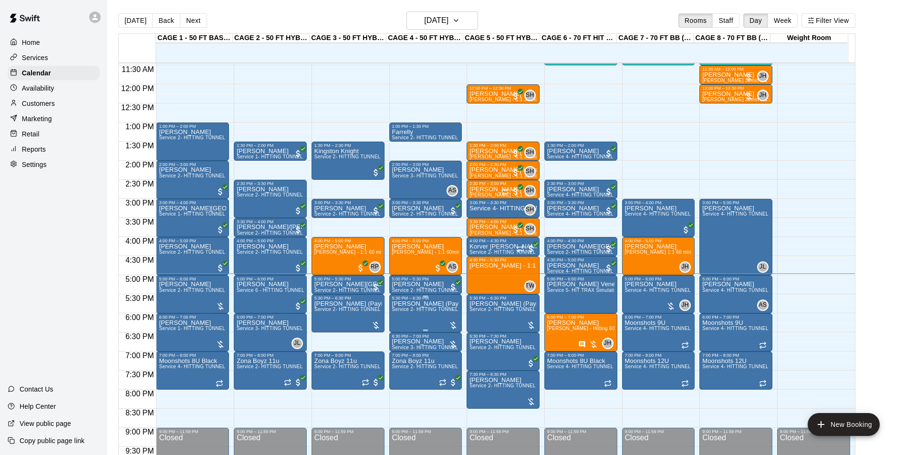
click at [417, 304] on p "[PERSON_NAME] (Paying Cash)" at bounding box center [425, 304] width 67 height 0
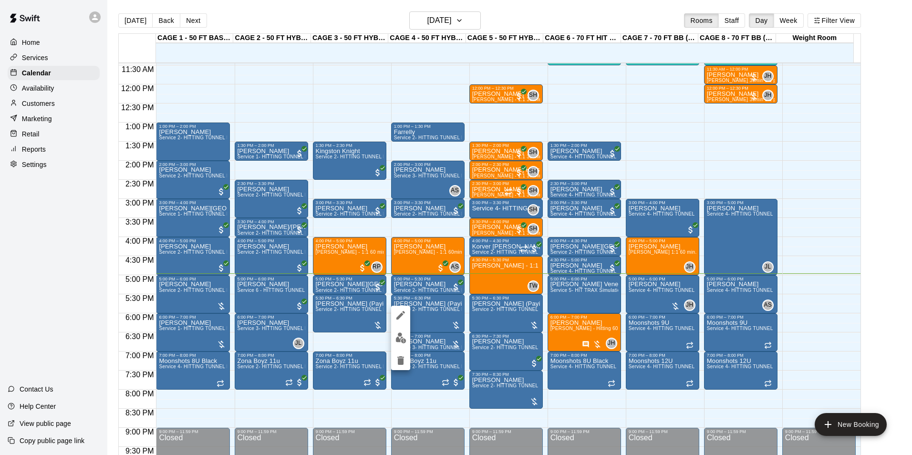
click at [406, 341] on button "edit" at bounding box center [400, 338] width 19 height 19
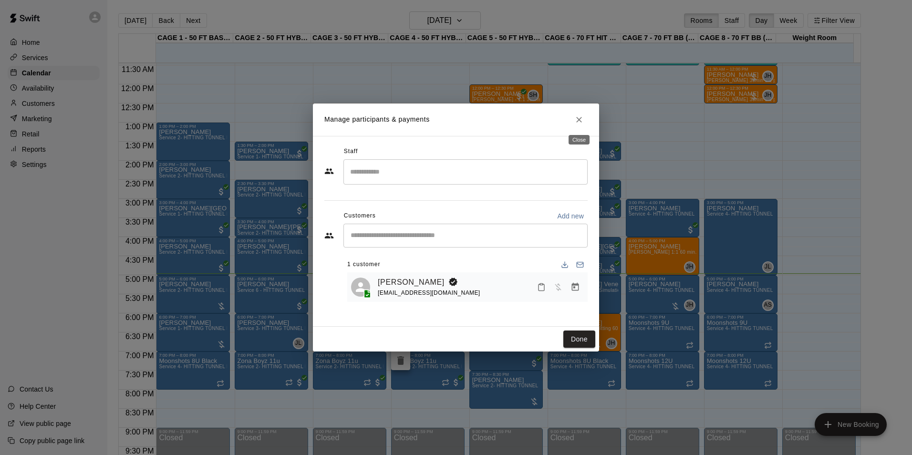
click at [576, 117] on icon "Close" at bounding box center [579, 120] width 10 height 10
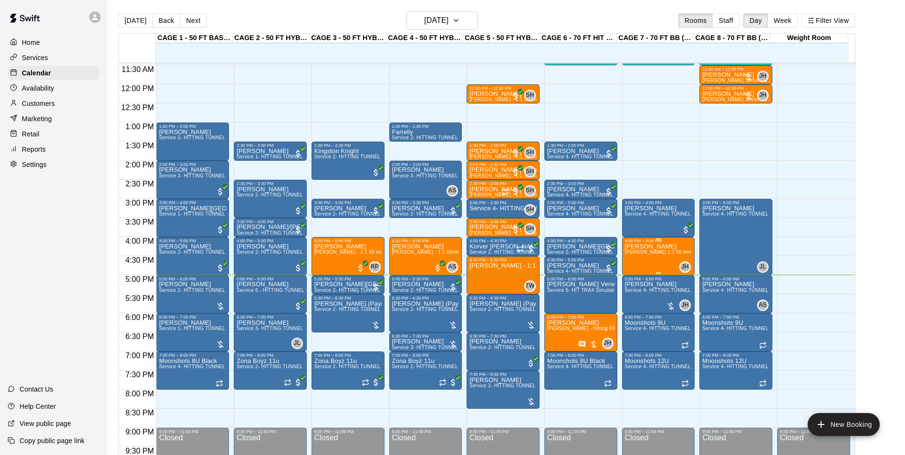
click at [647, 255] on span "[PERSON_NAME] 1:1 60 min. pitching Lesson" at bounding box center [677, 251] width 105 height 5
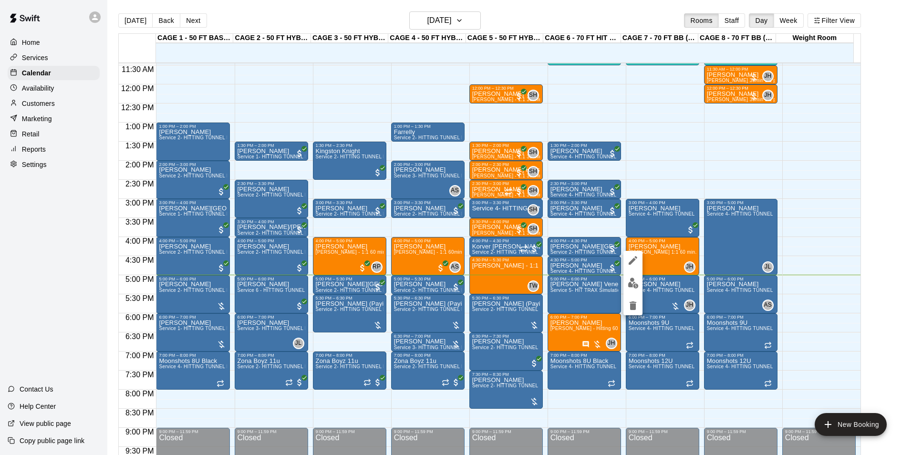
click at [712, 252] on div at bounding box center [456, 227] width 912 height 455
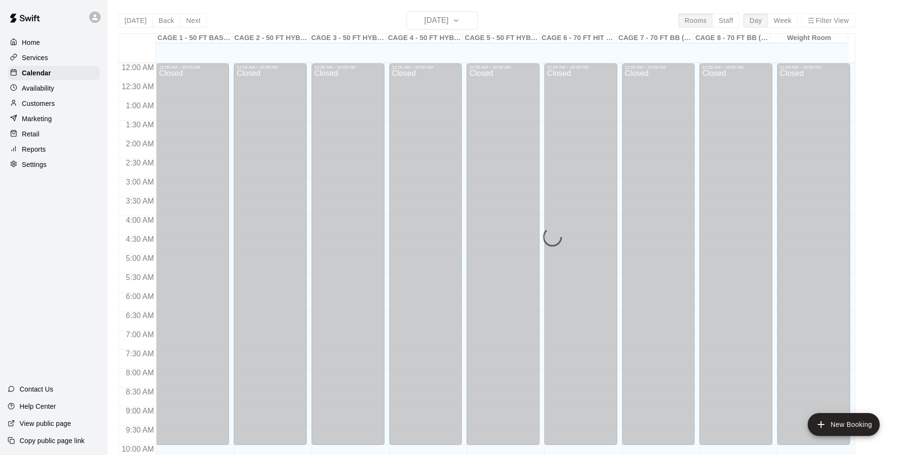
scroll to position [485, 0]
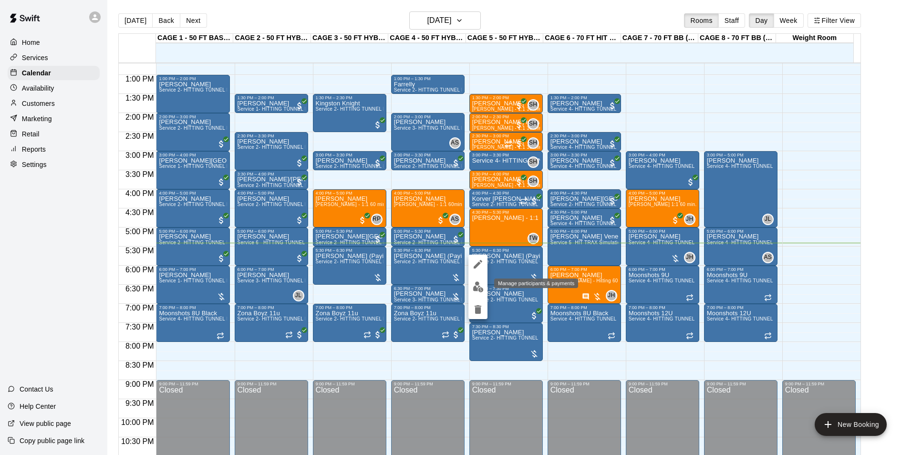
click at [475, 281] on img "edit" at bounding box center [478, 286] width 11 height 11
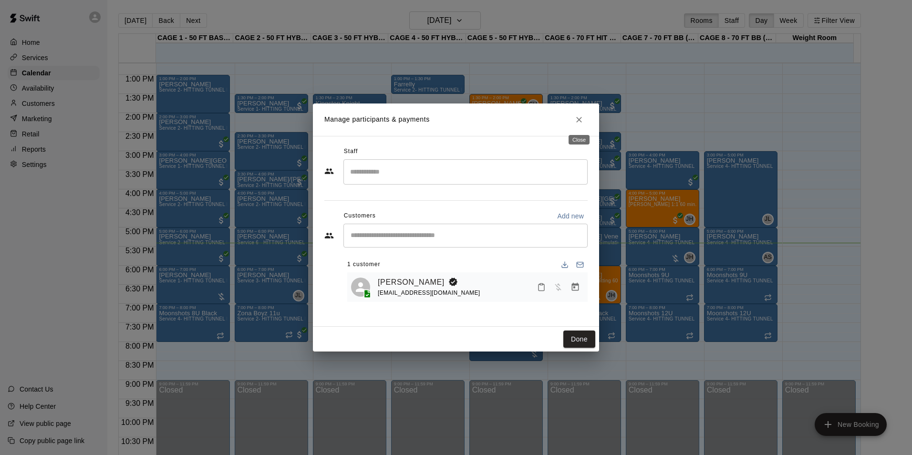
click at [578, 119] on icon "Close" at bounding box center [579, 120] width 10 height 10
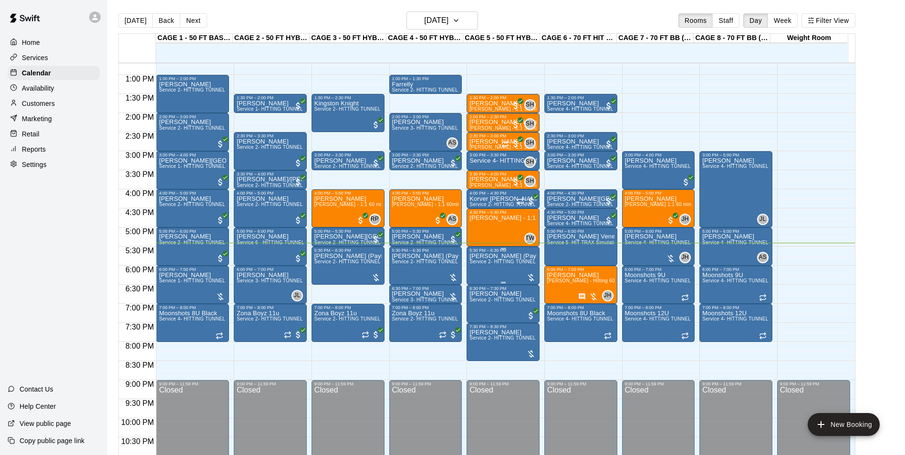
click at [515, 264] on span "Service 2- HITTING TUNNEL RENTAL - 50ft Baseball" at bounding box center [529, 261] width 121 height 5
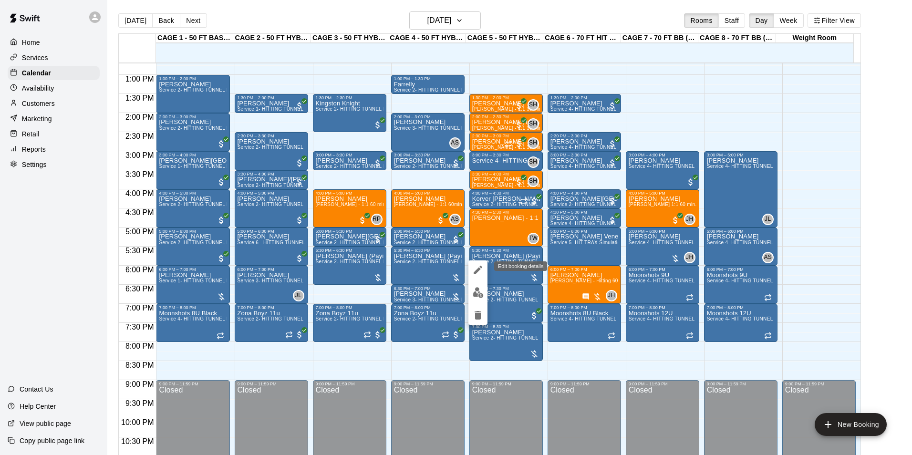
click at [482, 273] on icon "edit" at bounding box center [477, 269] width 11 height 11
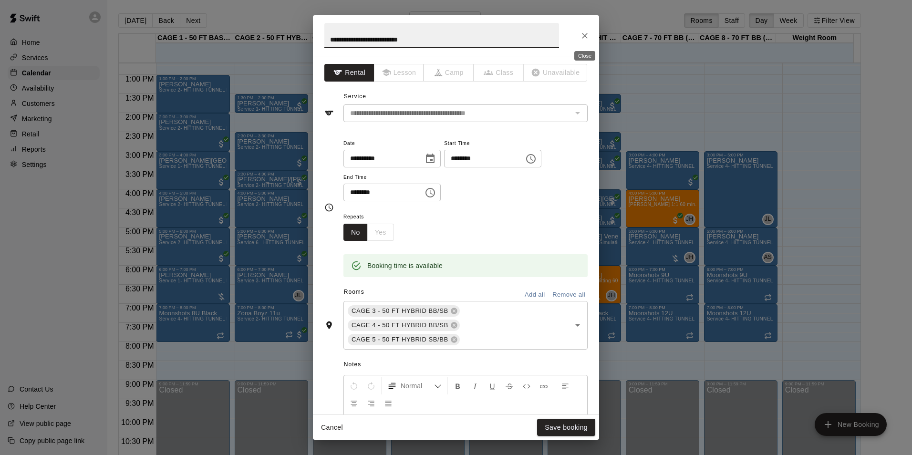
click at [589, 39] on icon "Close" at bounding box center [585, 36] width 10 height 10
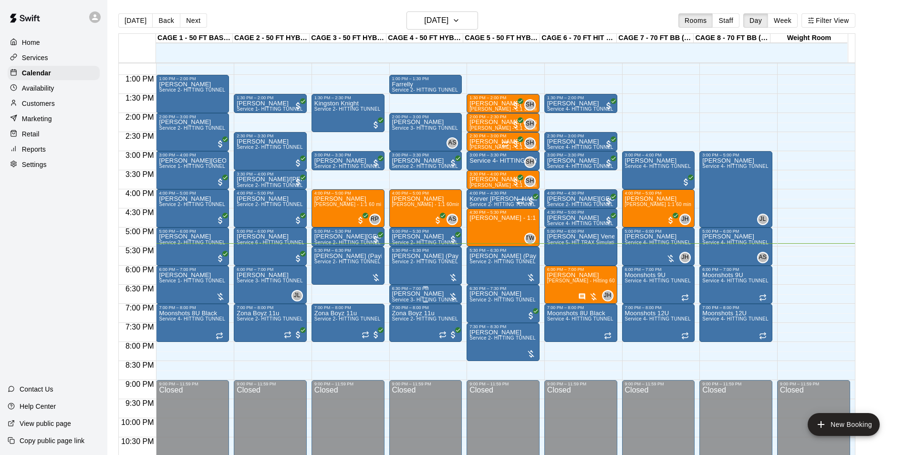
click at [409, 294] on p "[PERSON_NAME]" at bounding box center [425, 294] width 67 height 0
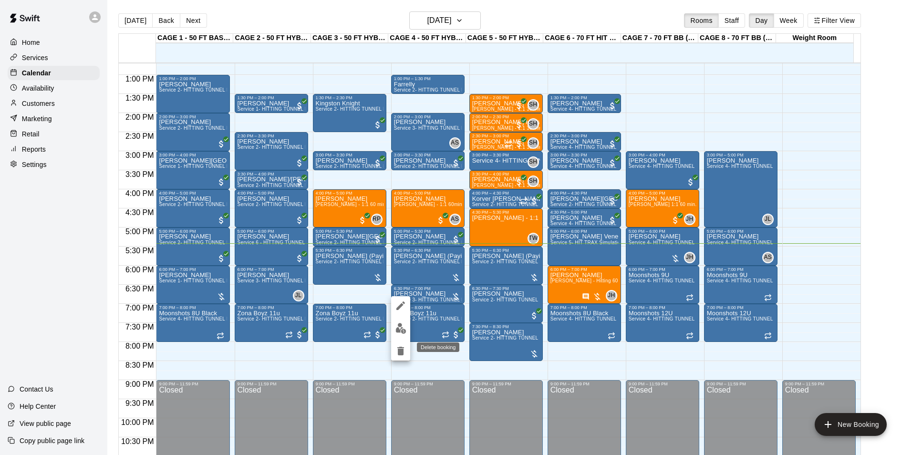
click at [399, 353] on icon "delete" at bounding box center [400, 351] width 7 height 9
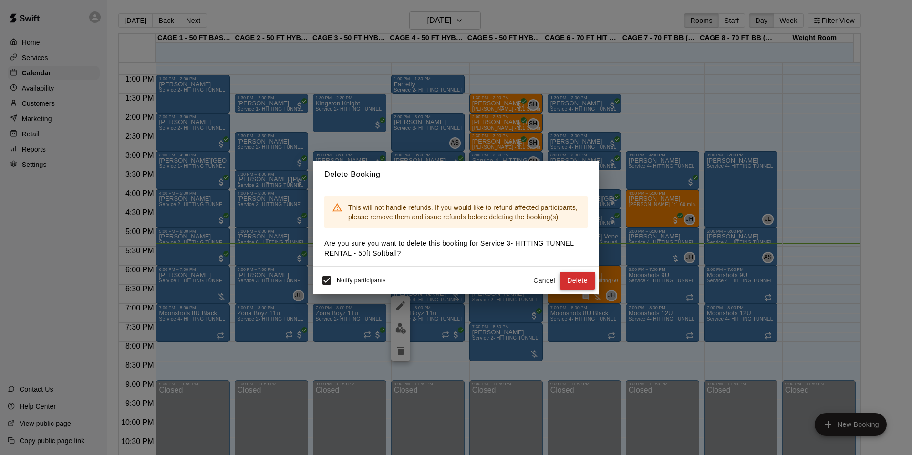
click at [569, 278] on button "Delete" at bounding box center [578, 281] width 36 height 18
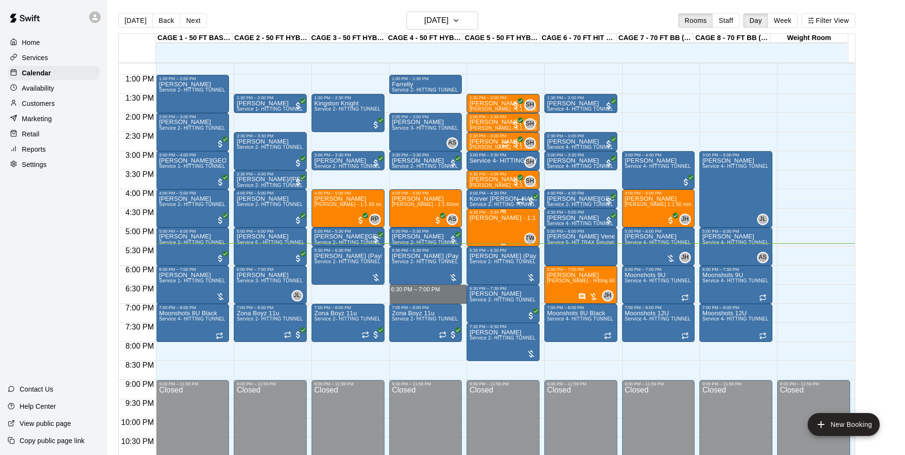
drag, startPoint x: 389, startPoint y: 286, endPoint x: 482, endPoint y: 219, distance: 113.8
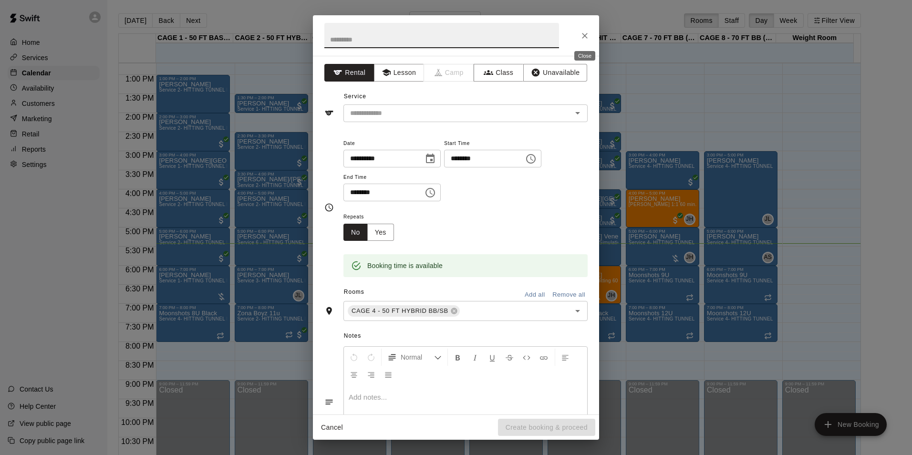
click at [582, 39] on icon "Close" at bounding box center [585, 36] width 10 height 10
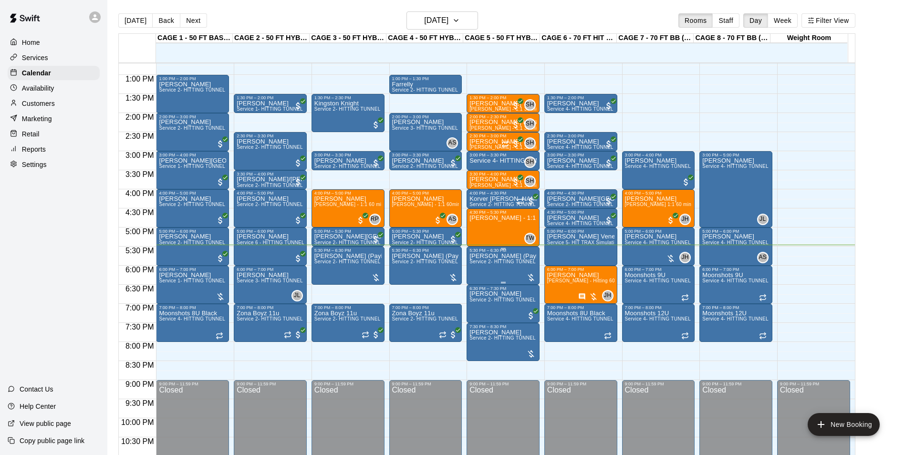
click at [500, 261] on span "Service 2- HITTING TUNNEL RENTAL - 50ft Baseball" at bounding box center [529, 261] width 121 height 5
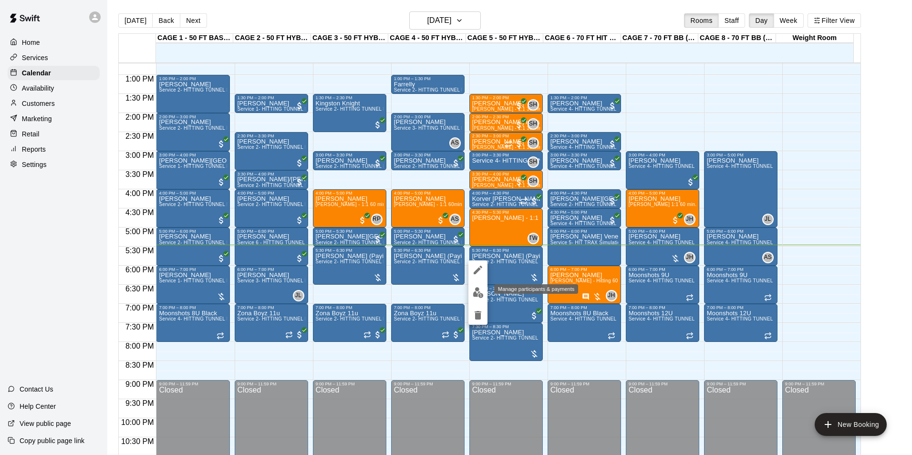
click at [476, 291] on img "edit" at bounding box center [478, 292] width 11 height 11
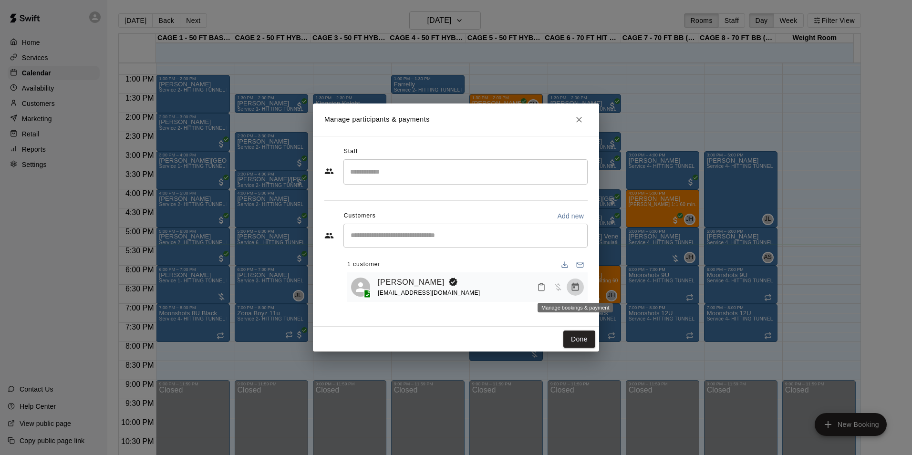
click at [576, 286] on icon "Manage bookings & payment" at bounding box center [575, 287] width 7 height 8
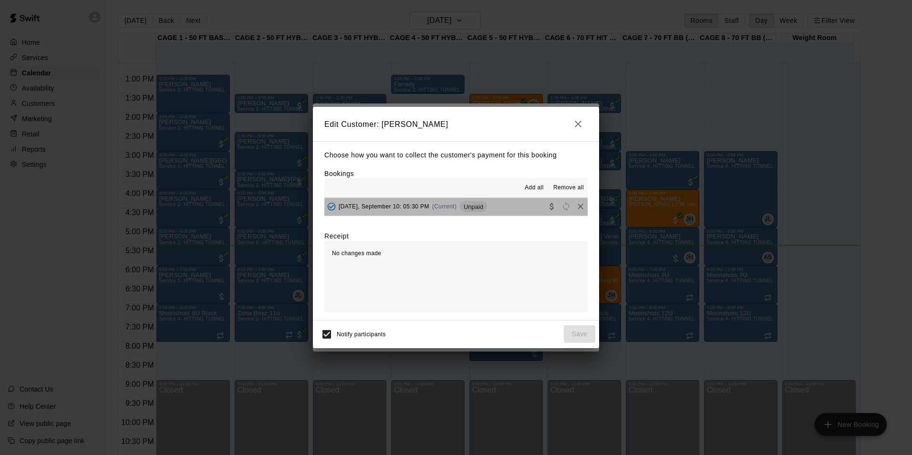
click at [477, 212] on div "Unpaid" at bounding box center [473, 206] width 27 height 11
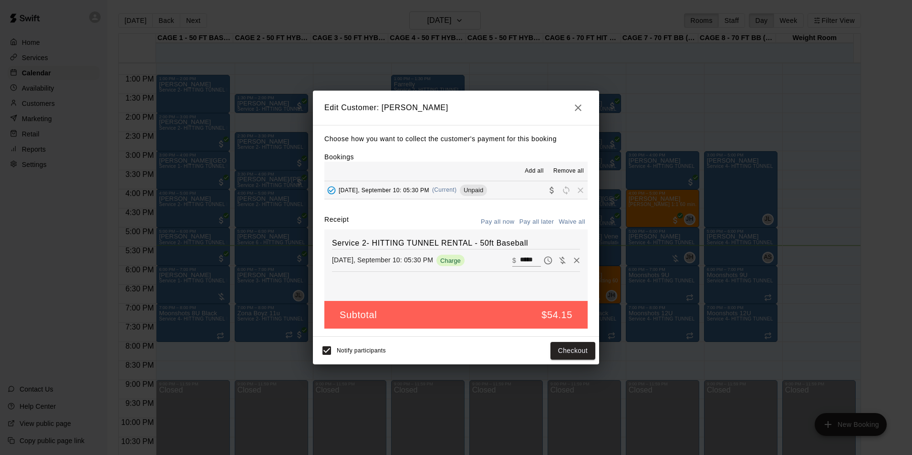
click at [531, 174] on span "Add all" at bounding box center [534, 171] width 19 height 10
click at [572, 342] on button "Checkout" at bounding box center [572, 351] width 45 height 18
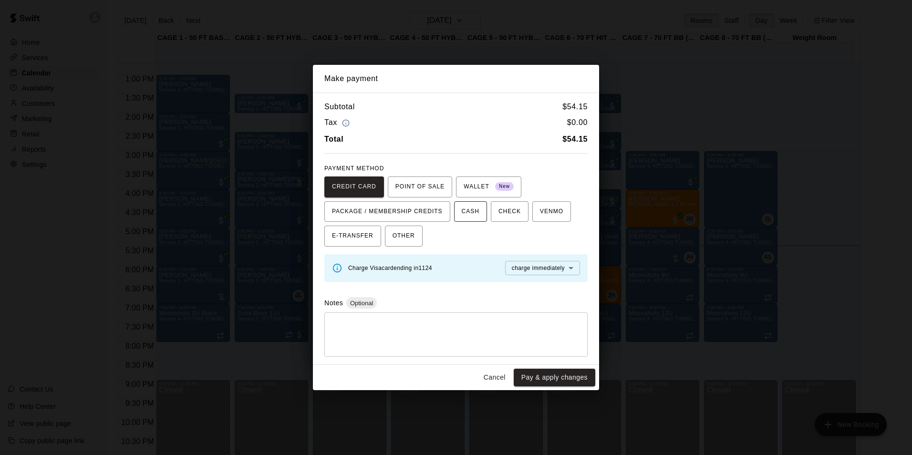
click at [462, 214] on span "CASH" at bounding box center [471, 211] width 18 height 15
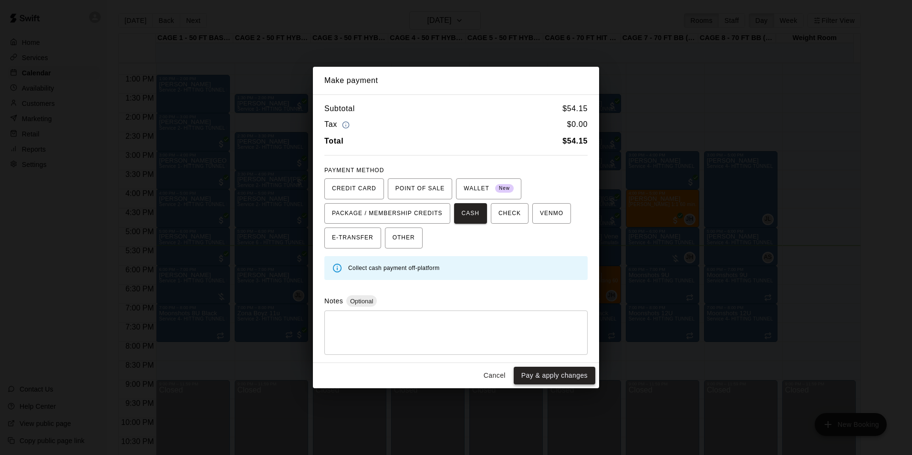
click at [563, 374] on button "Pay & apply changes" at bounding box center [555, 376] width 82 height 18
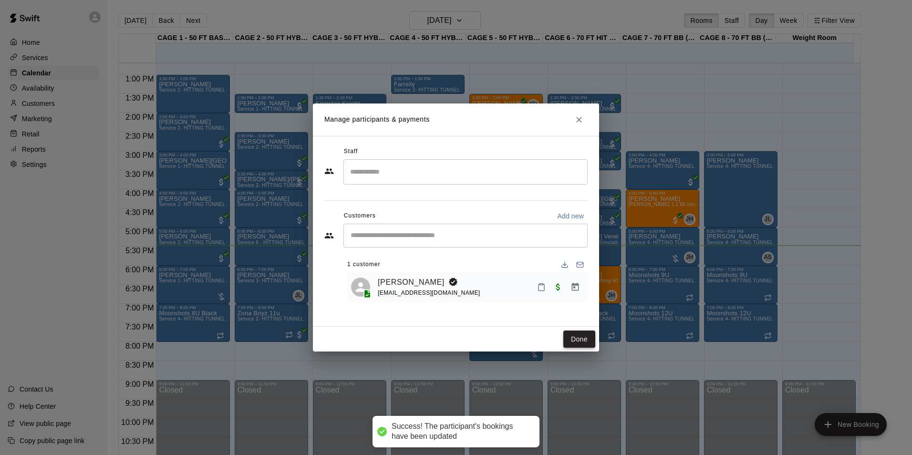
click at [580, 335] on button "Done" at bounding box center [579, 340] width 32 height 18
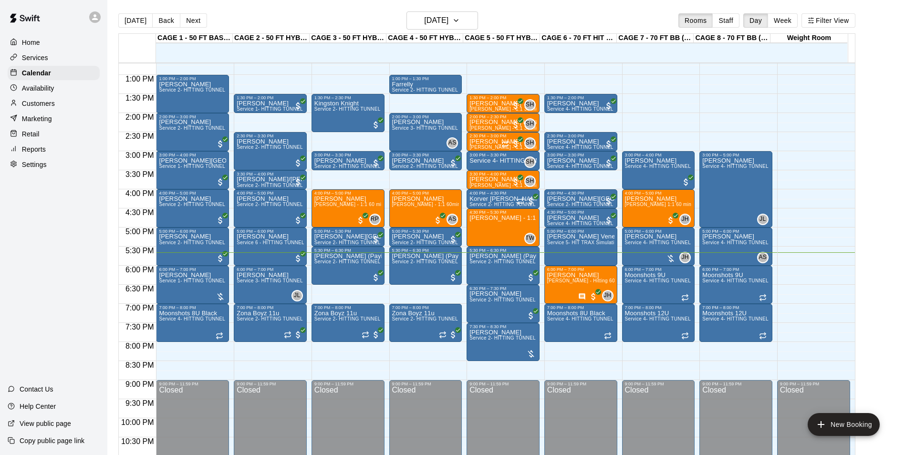
click at [306, 354] on div at bounding box center [272, 357] width 77 height 10
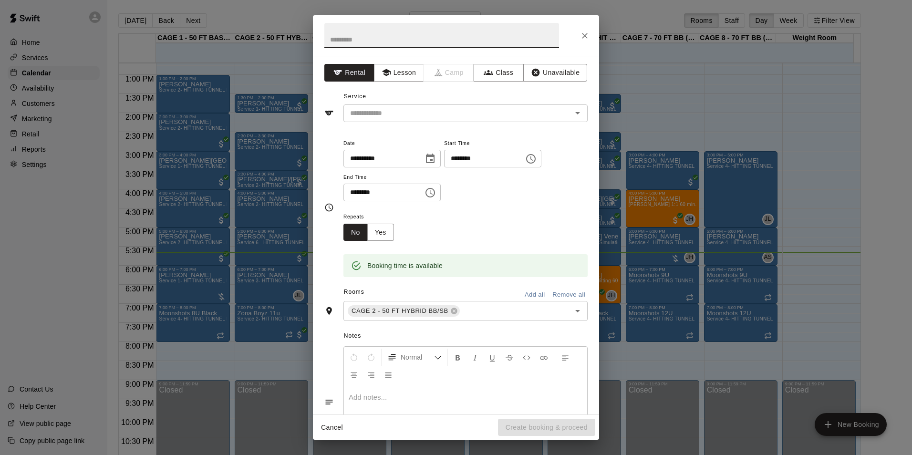
click at [580, 28] on div at bounding box center [456, 35] width 286 height 41
click at [585, 33] on icon "Close" at bounding box center [585, 36] width 10 height 10
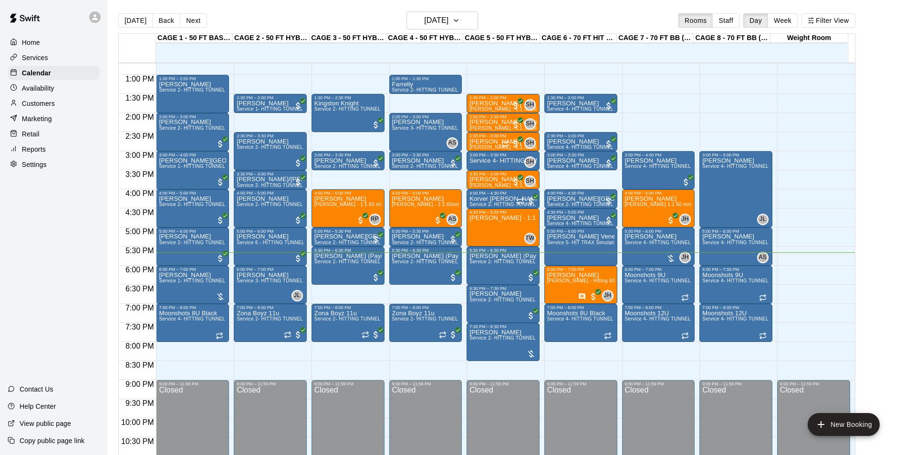
click at [666, 113] on div "12:00 AM – 10:00 AM Closed 10:00 AM – 11:30 AM Weekly Day classes ( [DATE],[DAT…" at bounding box center [658, 37] width 73 height 916
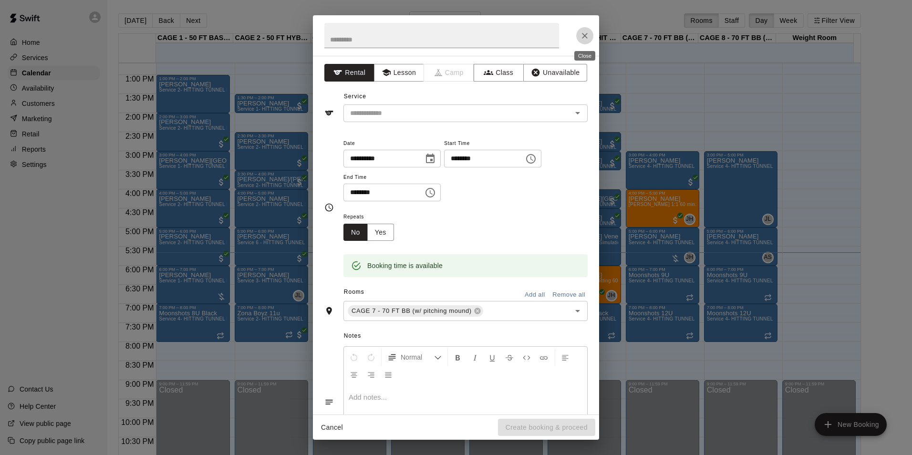
click at [588, 37] on icon "Close" at bounding box center [585, 36] width 10 height 10
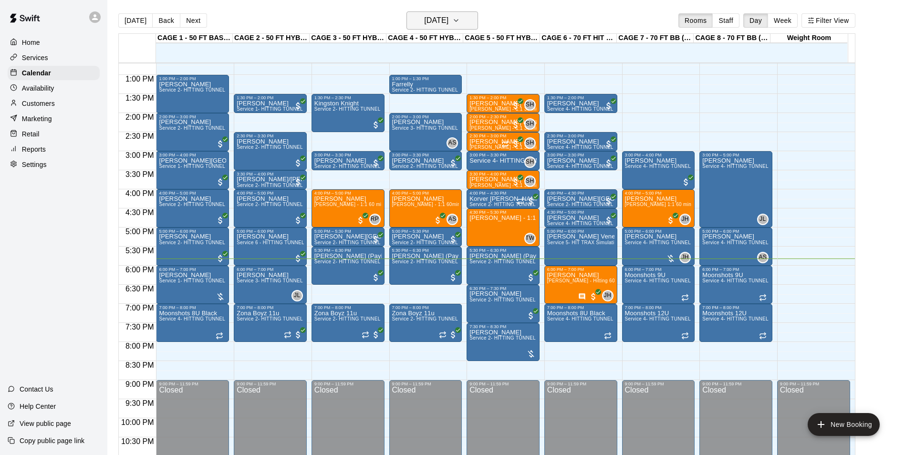
click at [448, 22] on h6 "[DATE]" at bounding box center [436, 20] width 24 height 13
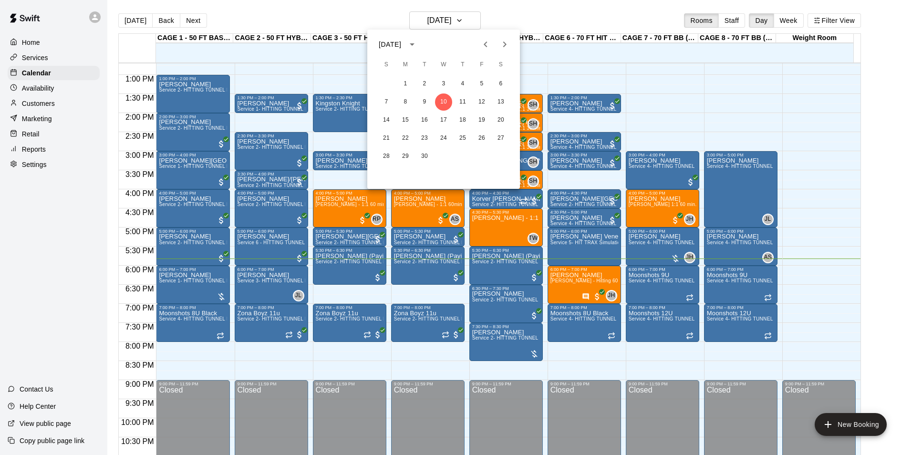
click at [459, 25] on div at bounding box center [456, 227] width 912 height 455
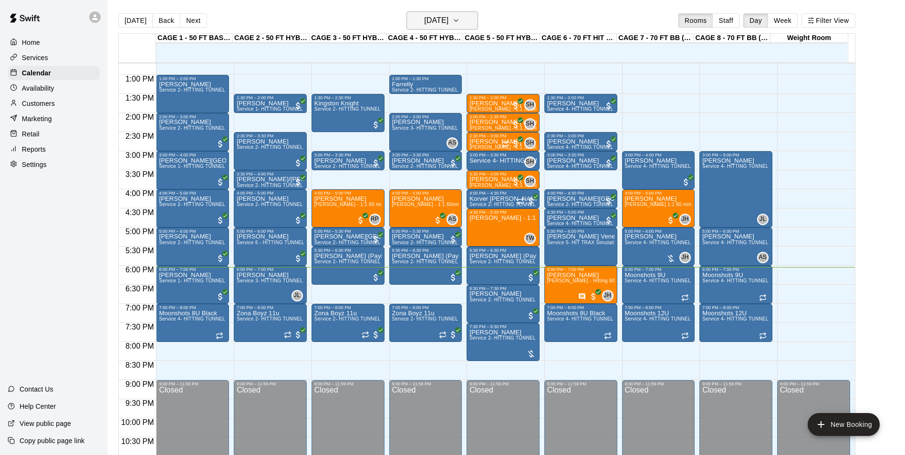
click at [447, 18] on h6 "[DATE]" at bounding box center [436, 20] width 24 height 13
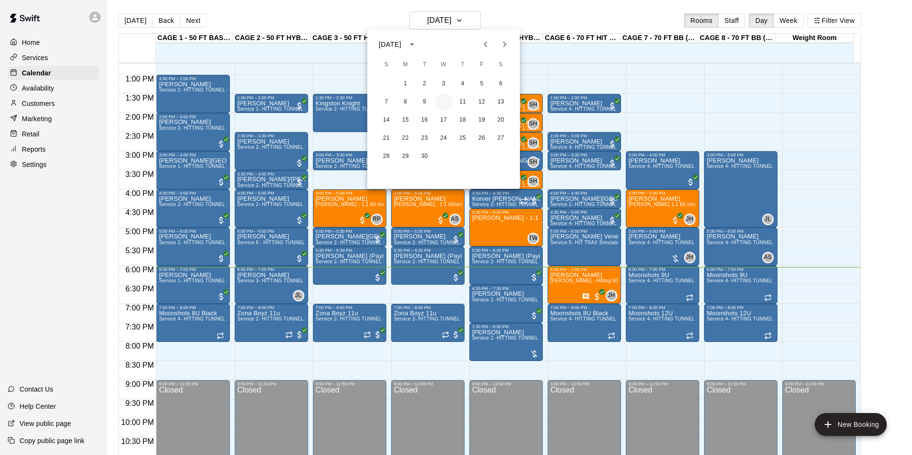
click at [446, 100] on button "10" at bounding box center [443, 101] width 17 height 17
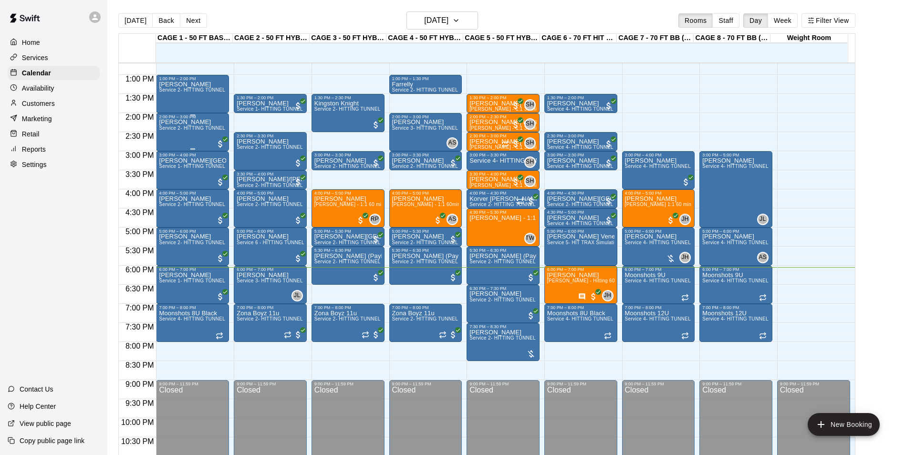
click at [195, 124] on div "Tom Lesson Service 2- HITTING TUNNEL RENTAL - 50ft Baseball" at bounding box center [192, 346] width 67 height 455
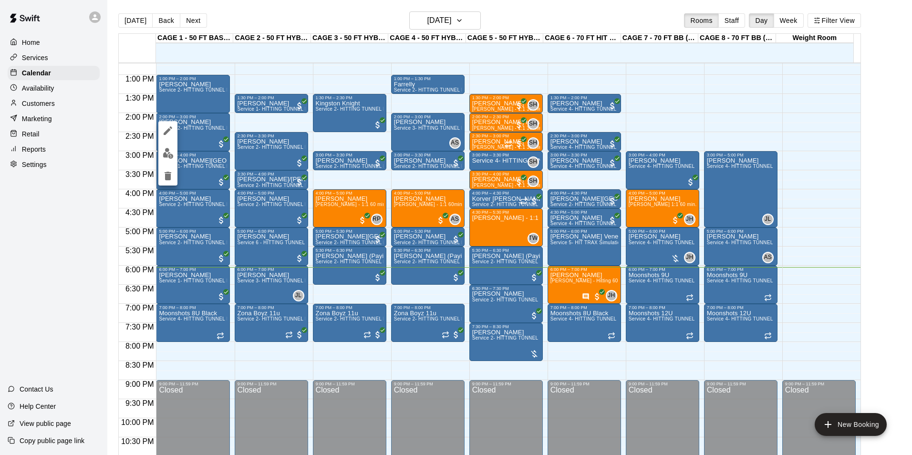
click at [219, 133] on div at bounding box center [456, 227] width 912 height 455
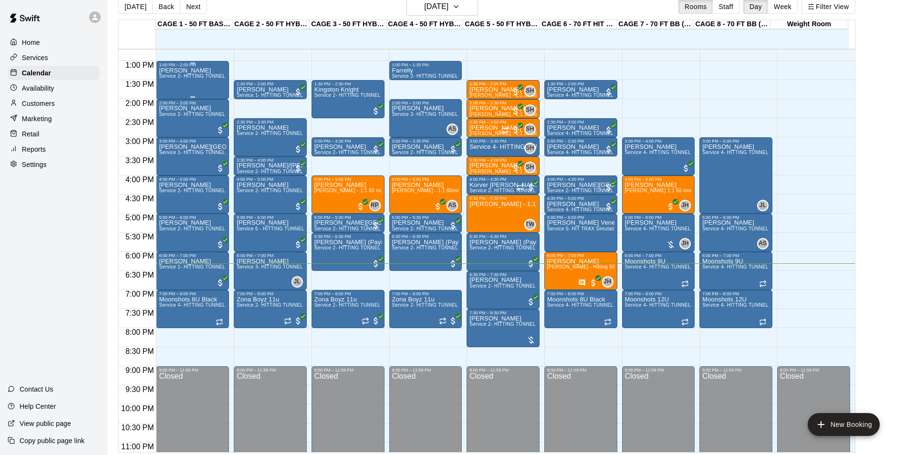
scroll to position [15, 0]
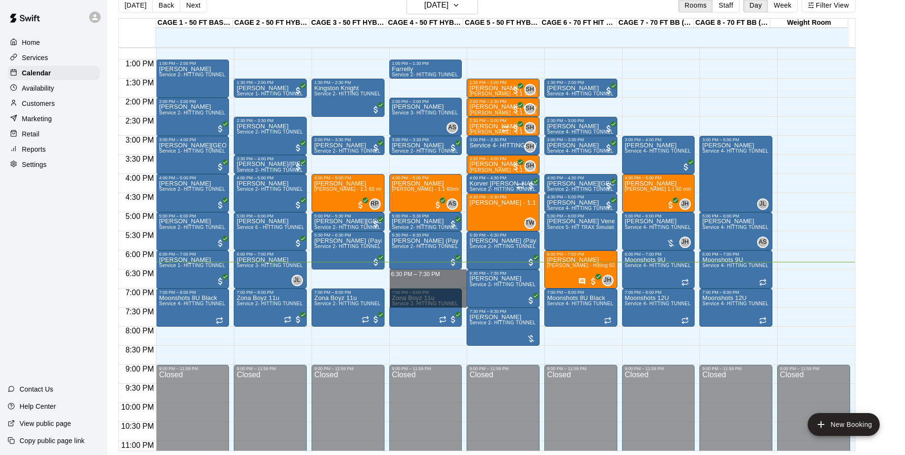
drag, startPoint x: 394, startPoint y: 271, endPoint x: 394, endPoint y: 306, distance: 34.8
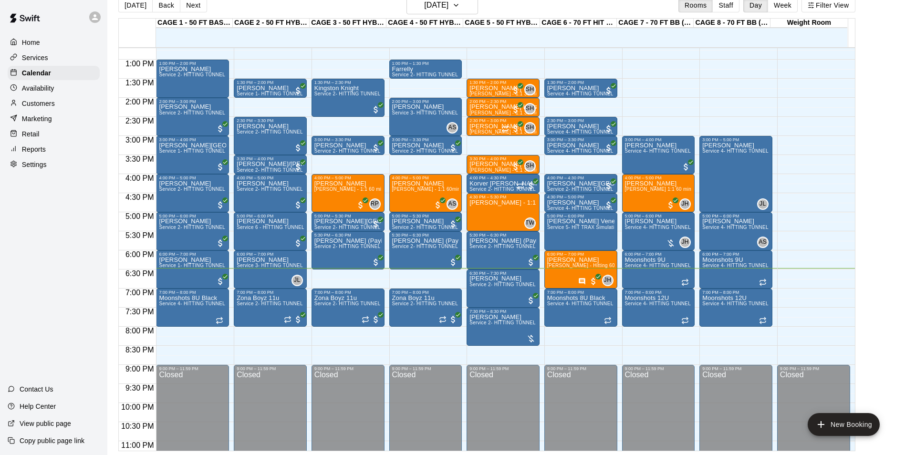
click at [408, 331] on div "12:00 AM – 10:00 AM Closed 1:00 PM – 1:30 PM Farrelly Service 2- HITTING TUNNEL…" at bounding box center [425, 22] width 73 height 916
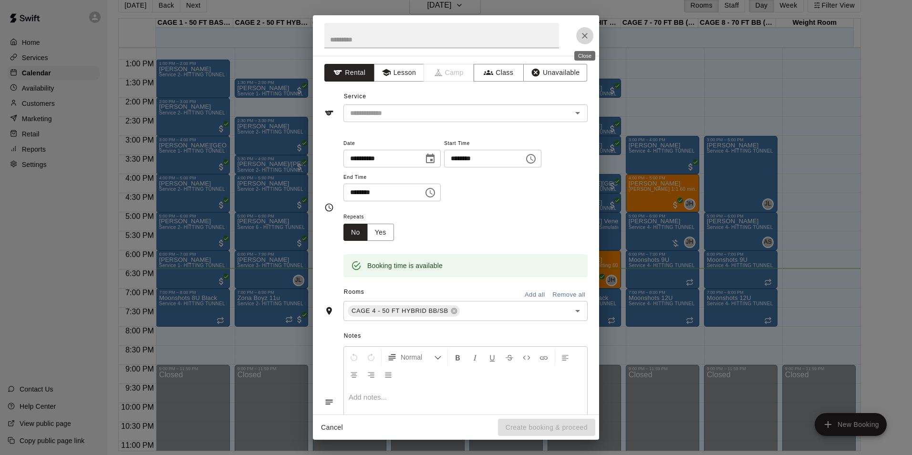
click at [588, 33] on icon "Close" at bounding box center [585, 36] width 10 height 10
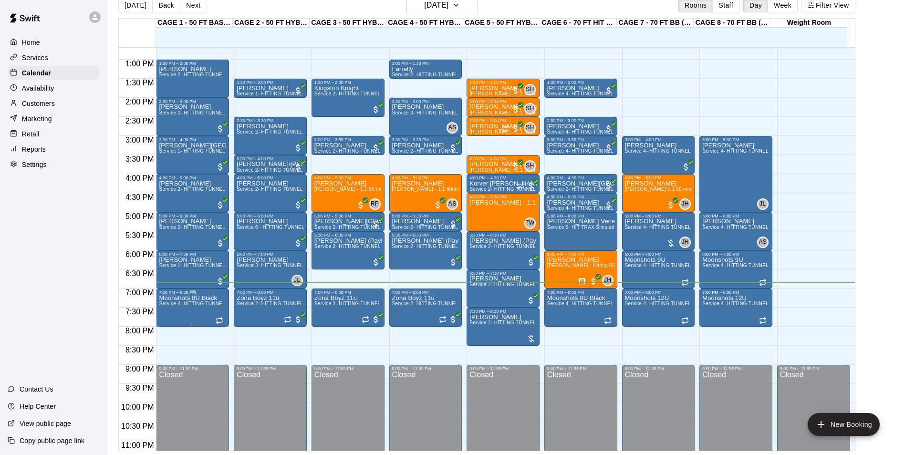
click at [184, 296] on div "7:00 PM – 8:00 PM Moonshots 8U Black Service 4- HITTING TUNNEL RENTAL - 70ft Ba…" at bounding box center [192, 307] width 67 height 35
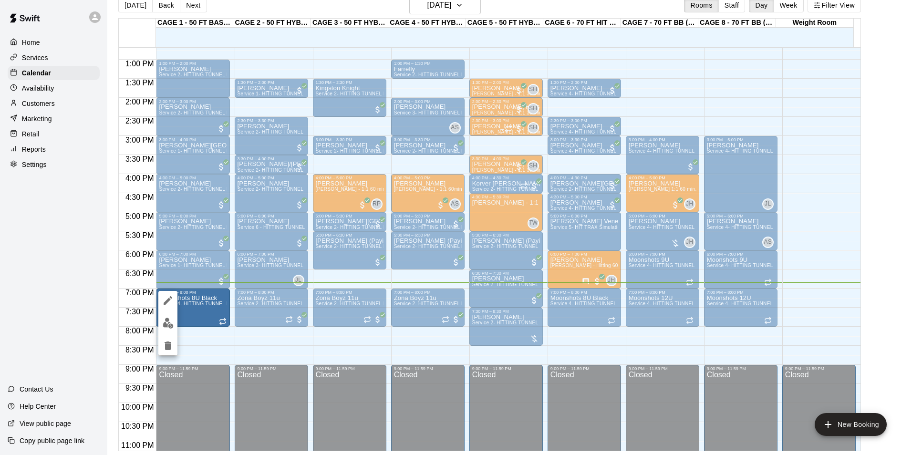
click at [254, 298] on div at bounding box center [456, 227] width 912 height 455
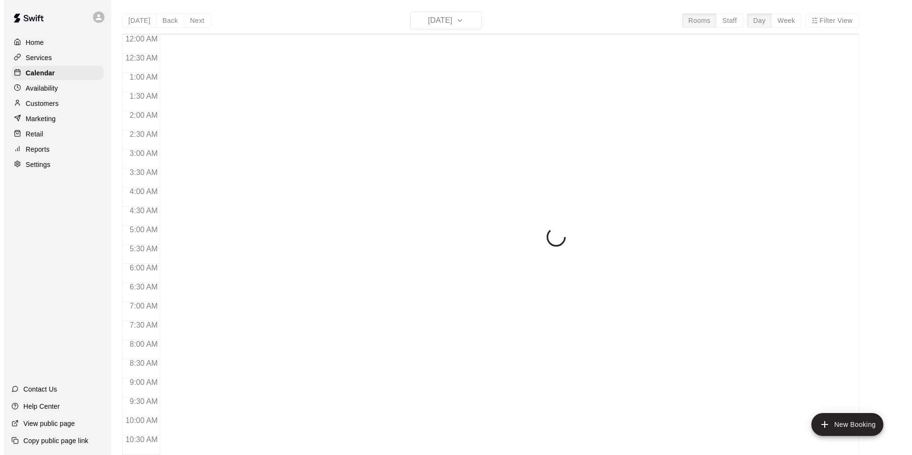
scroll to position [485, 0]
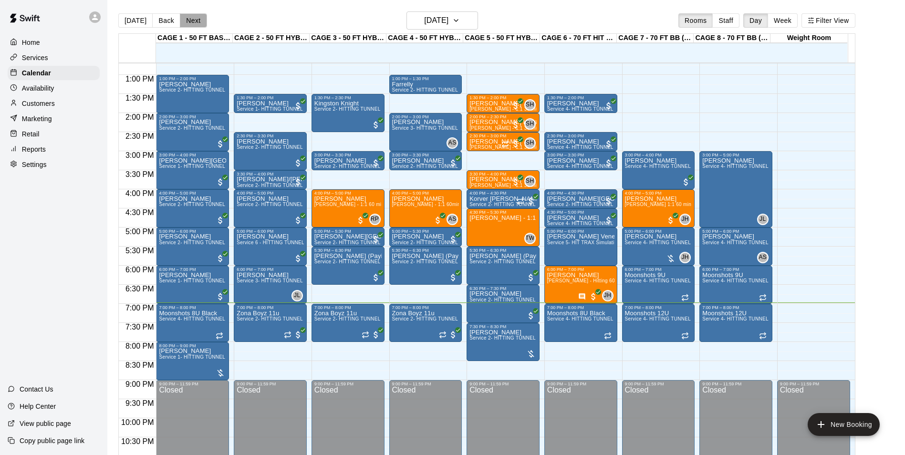
click at [185, 23] on button "Next" at bounding box center [193, 20] width 27 height 14
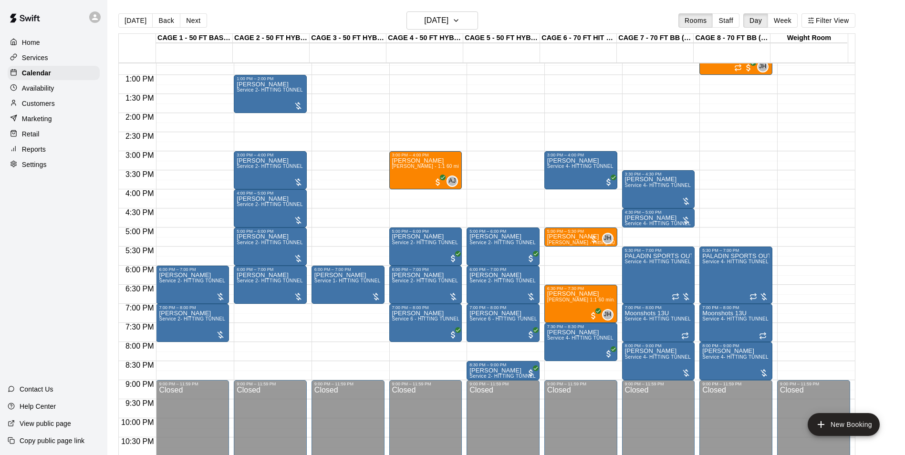
click at [144, 20] on button "[DATE]" at bounding box center [135, 20] width 34 height 14
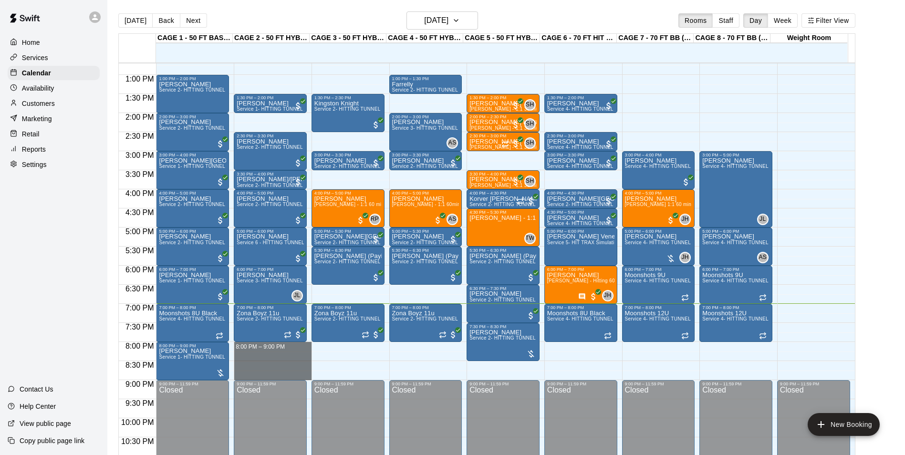
drag, startPoint x: 308, startPoint y: 343, endPoint x: 306, endPoint y: 372, distance: 28.7
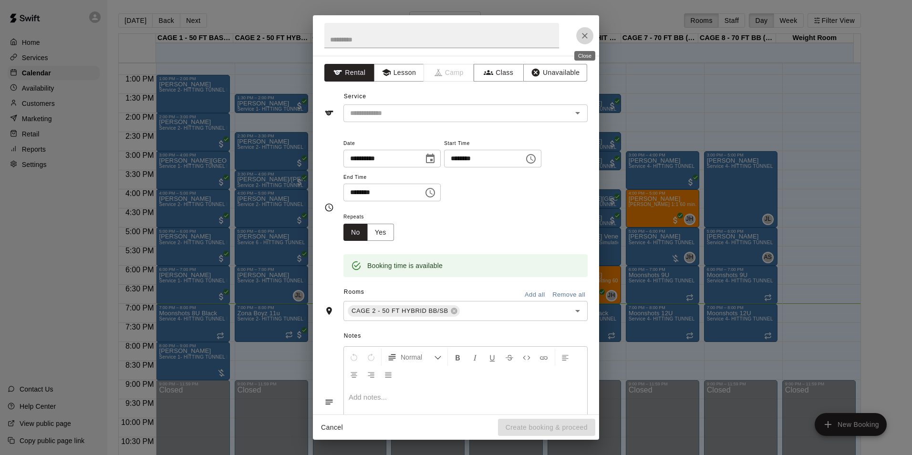
click at [584, 35] on icon "Close" at bounding box center [585, 36] width 6 height 6
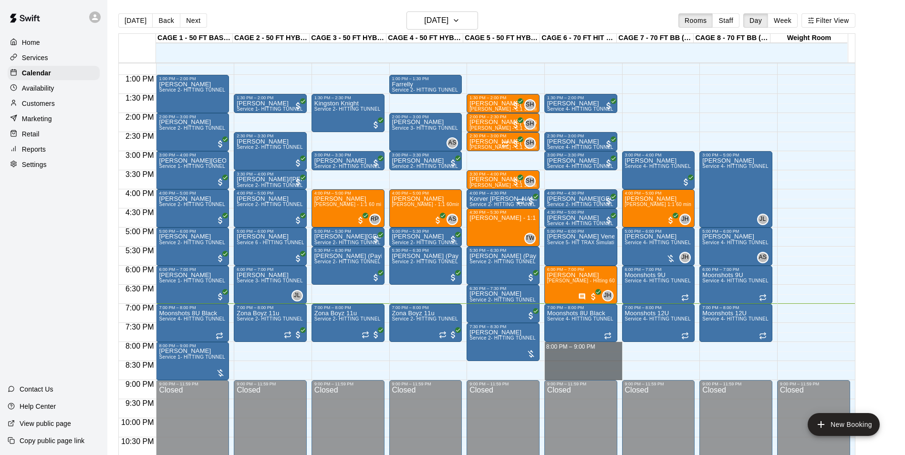
drag, startPoint x: 617, startPoint y: 343, endPoint x: 618, endPoint y: 374, distance: 31.0
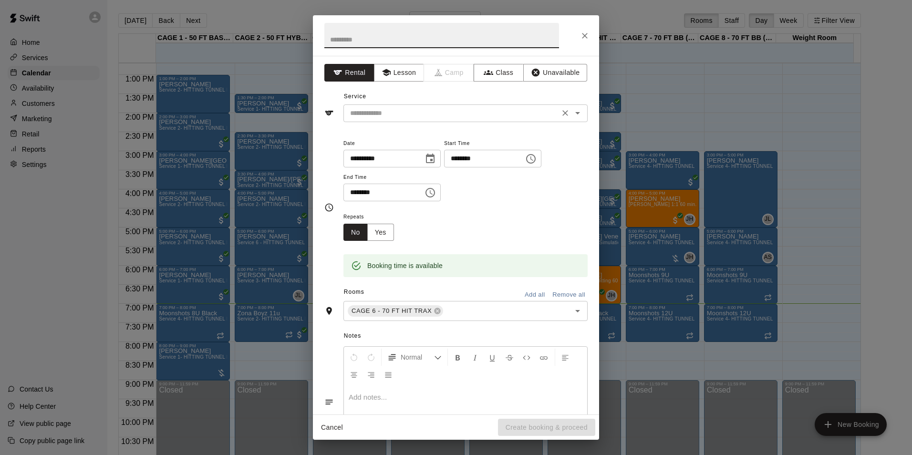
click at [391, 121] on div "​" at bounding box center [465, 113] width 244 height 18
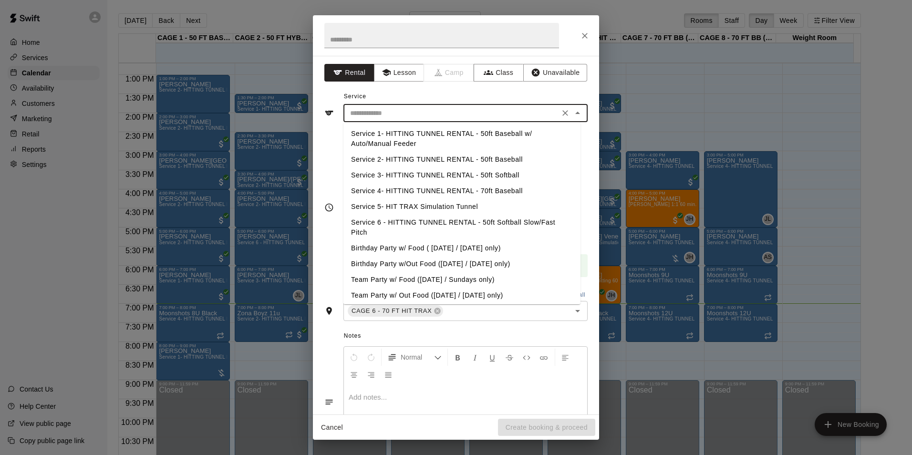
click at [483, 189] on li "Service 4- HITTING TUNNEL RENTAL - 70ft Baseball" at bounding box center [461, 191] width 237 height 16
type input "**********"
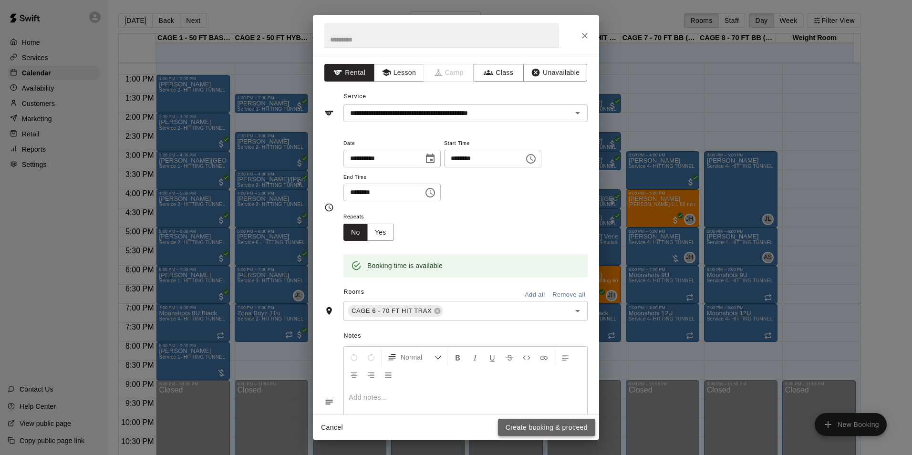
click at [556, 424] on button "Create booking & proceed" at bounding box center [546, 428] width 97 height 18
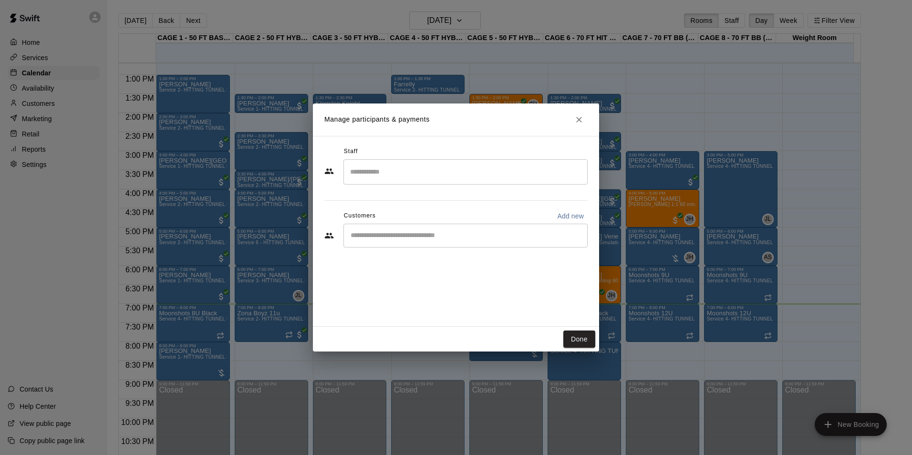
click at [388, 234] on input "Start typing to search customers..." at bounding box center [466, 236] width 236 height 10
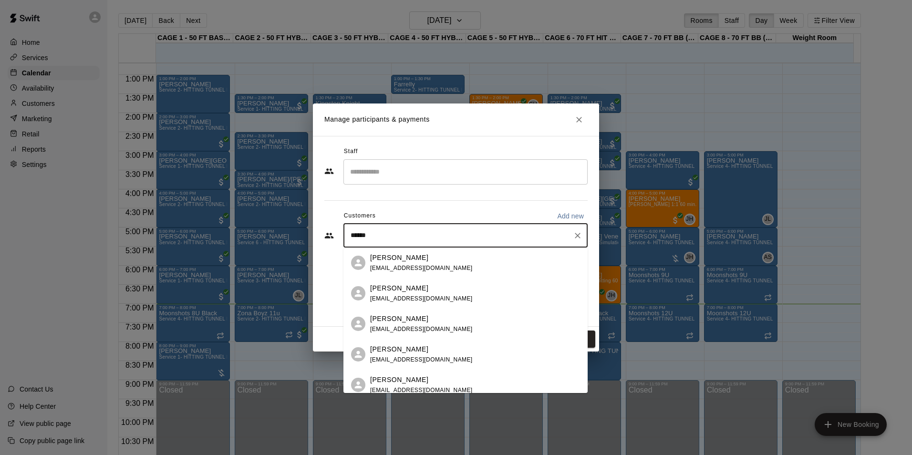
click at [350, 236] on input "******" at bounding box center [458, 236] width 221 height 10
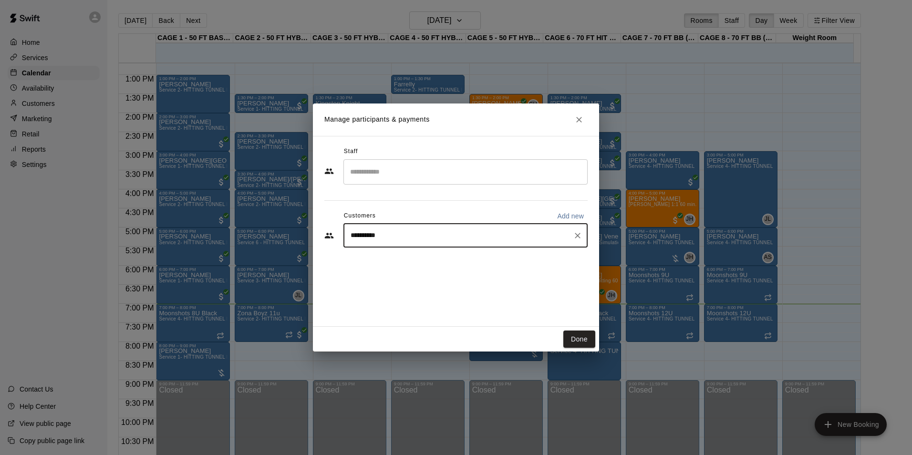
click at [363, 235] on input "**********" at bounding box center [458, 236] width 221 height 10
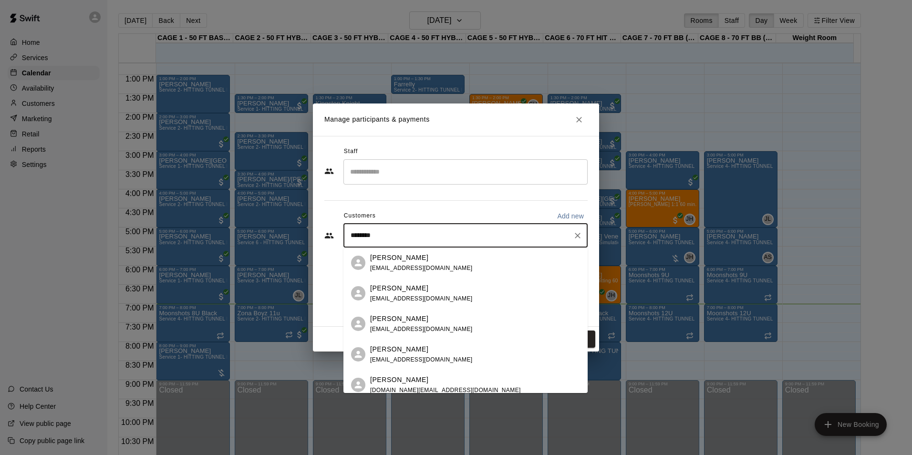
type input "******"
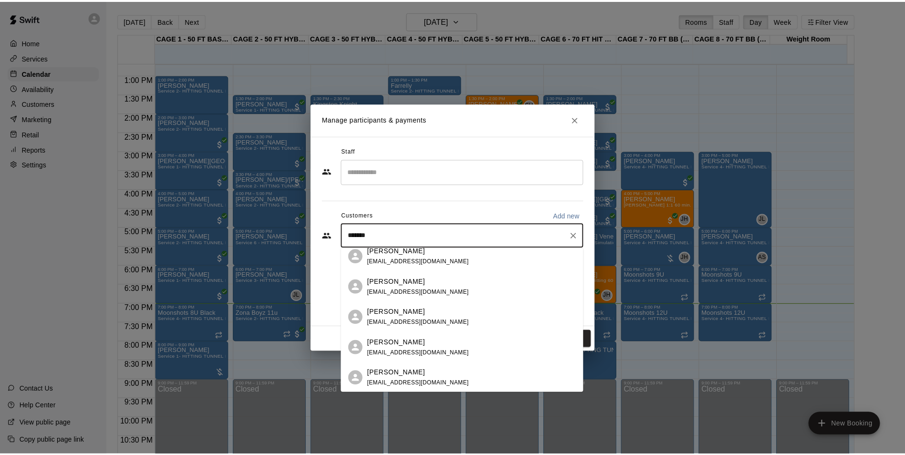
scroll to position [239, 0]
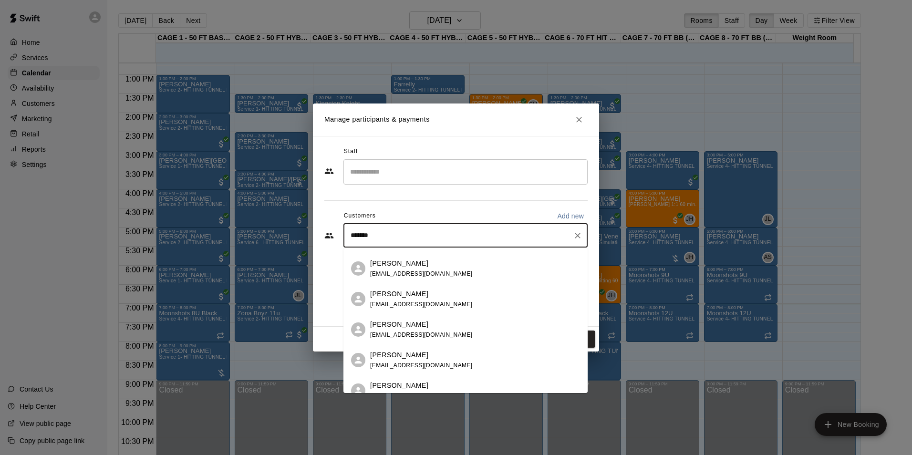
click at [413, 275] on span "[EMAIL_ADDRESS][DOMAIN_NAME]" at bounding box center [421, 273] width 103 height 7
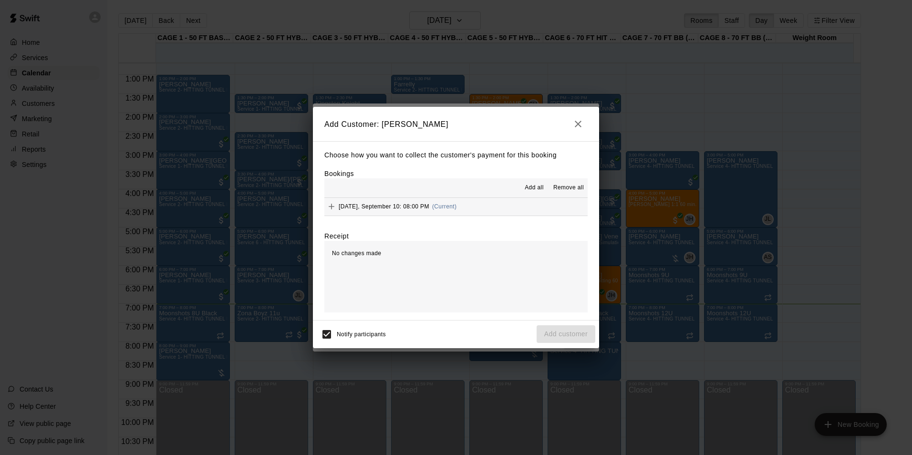
click at [416, 202] on div "[DATE], September 10: 08:00 PM (Current)" at bounding box center [390, 206] width 132 height 14
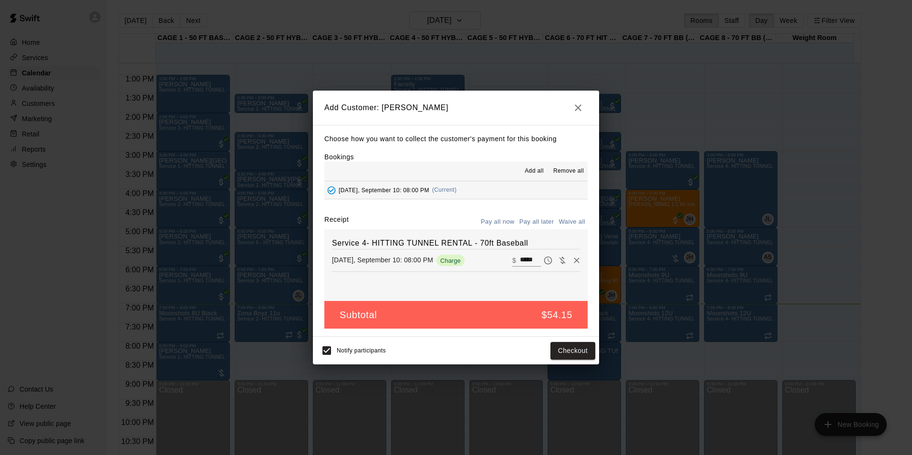
click at [538, 225] on button "Pay all later" at bounding box center [537, 222] width 40 height 15
click at [585, 346] on button "Add customer" at bounding box center [566, 351] width 59 height 18
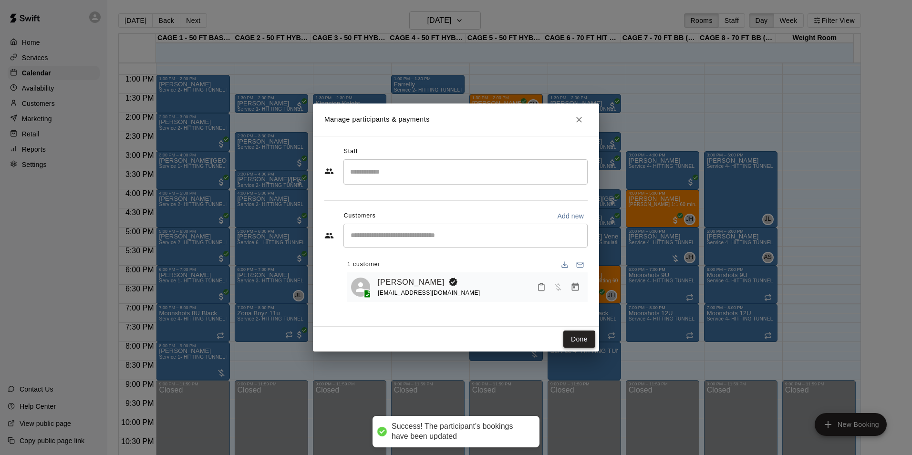
click at [587, 341] on button "Done" at bounding box center [579, 340] width 32 height 18
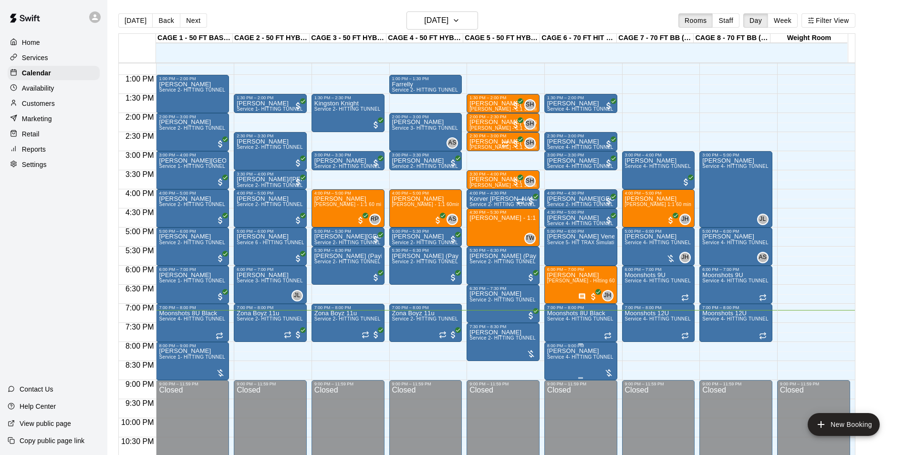
click at [568, 351] on p "[PERSON_NAME]" at bounding box center [580, 351] width 67 height 0
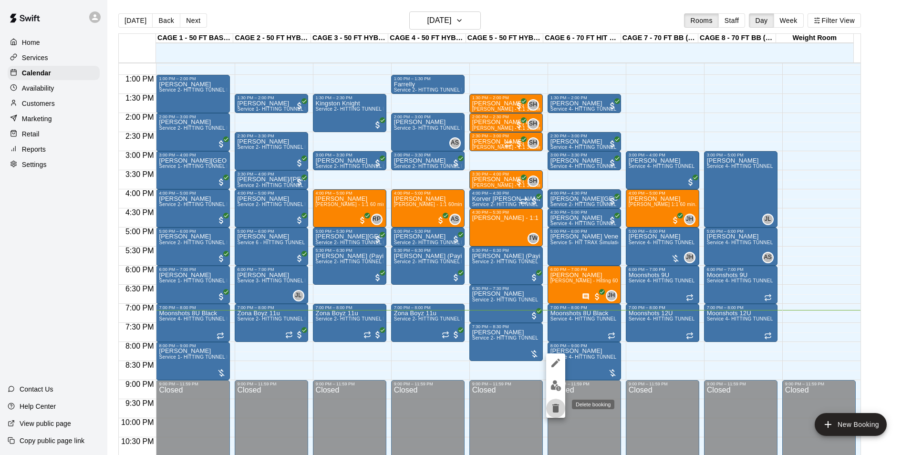
click at [556, 410] on icon "delete" at bounding box center [555, 408] width 7 height 9
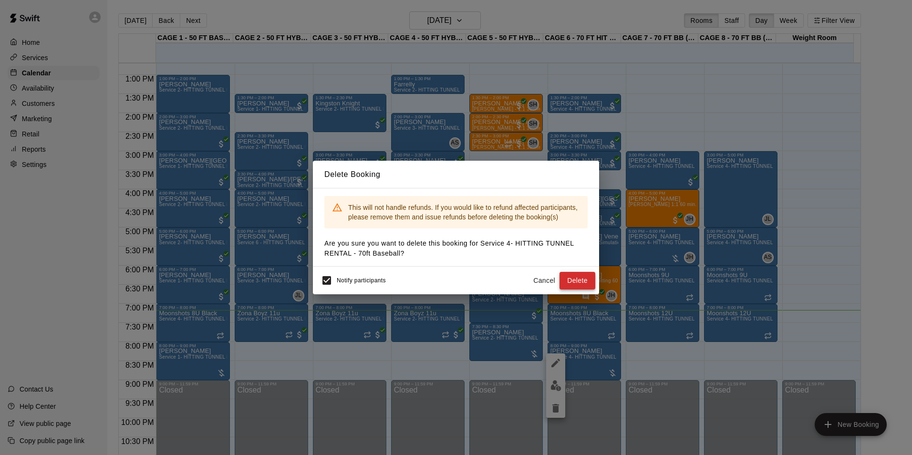
click at [585, 277] on button "Delete" at bounding box center [578, 281] width 36 height 18
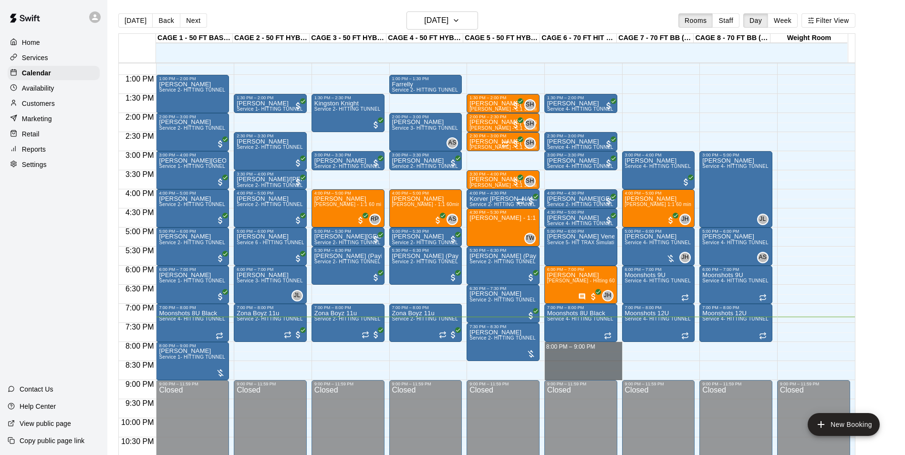
drag, startPoint x: 544, startPoint y: 343, endPoint x: 555, endPoint y: 373, distance: 31.8
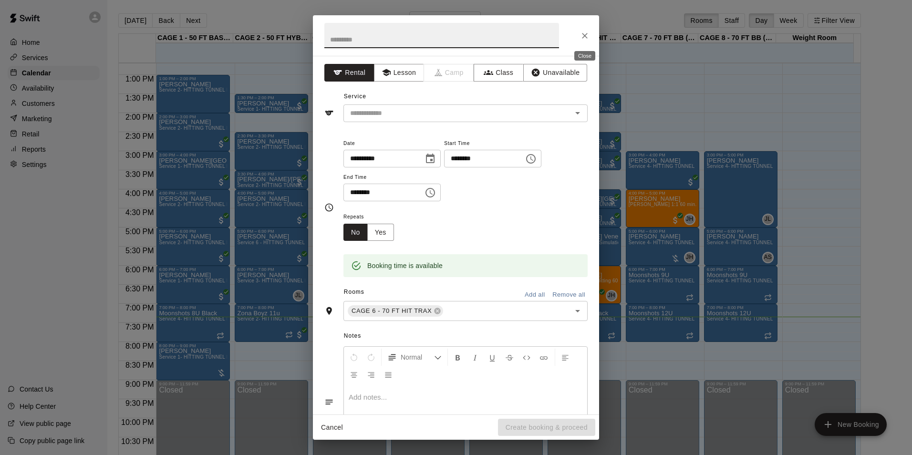
click at [588, 41] on button "Close" at bounding box center [584, 35] width 17 height 17
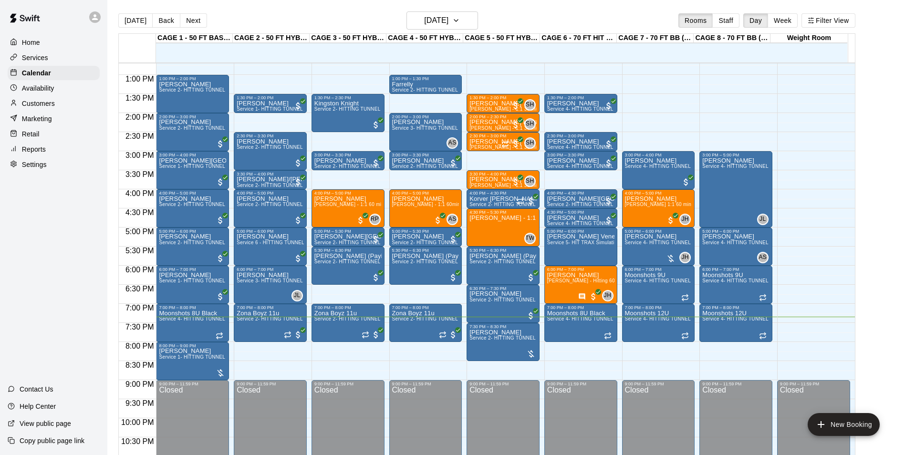
click at [41, 91] on p "Availability" at bounding box center [38, 88] width 32 height 10
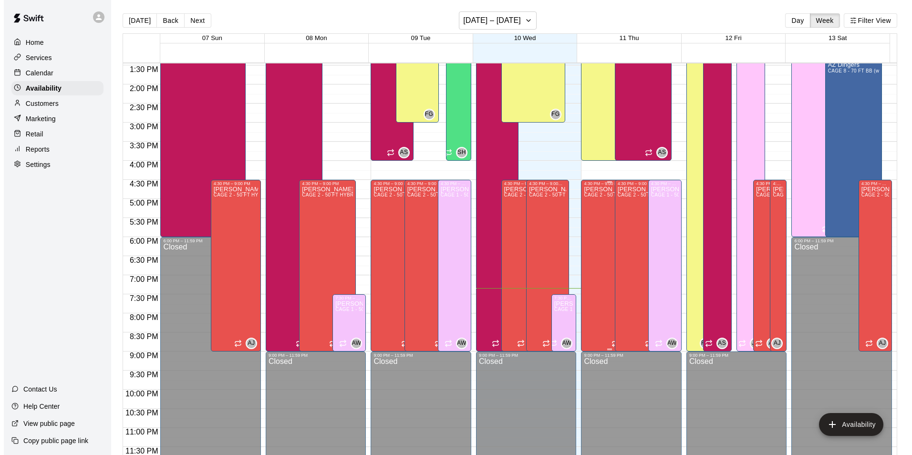
scroll to position [15, 0]
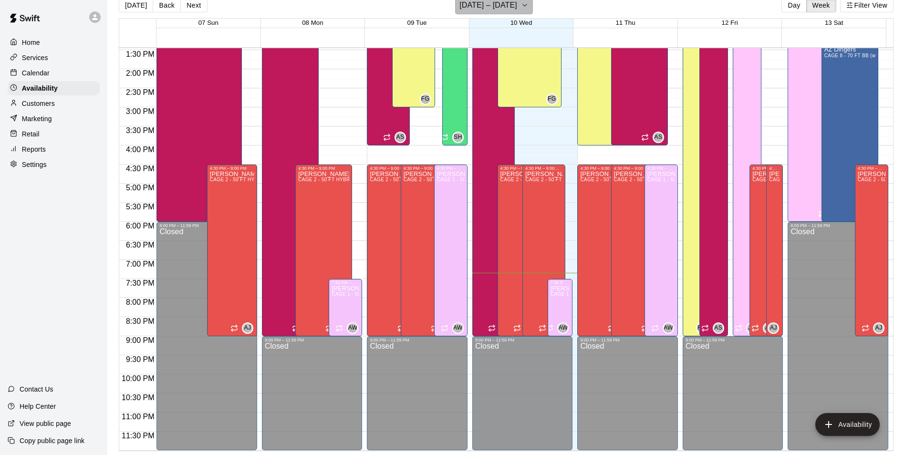
click at [505, 6] on h6 "[DATE] – [DATE]" at bounding box center [488, 5] width 58 height 13
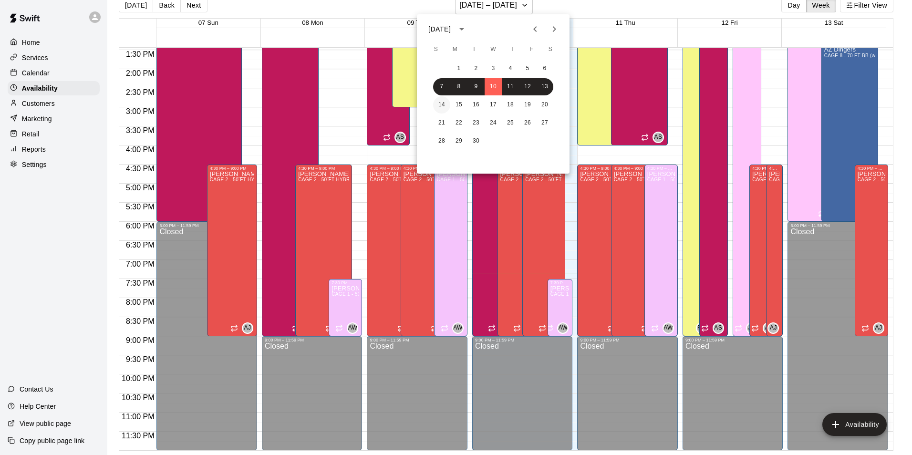
click at [446, 105] on button "14" at bounding box center [441, 104] width 17 height 17
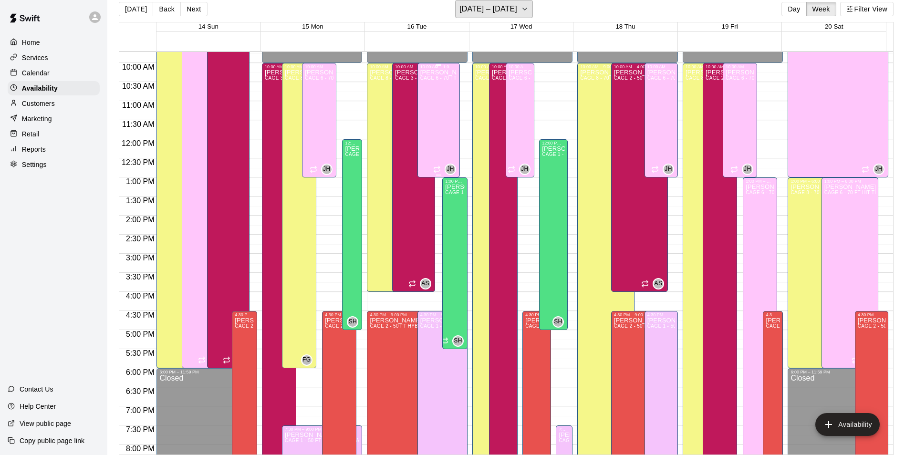
scroll to position [418, 0]
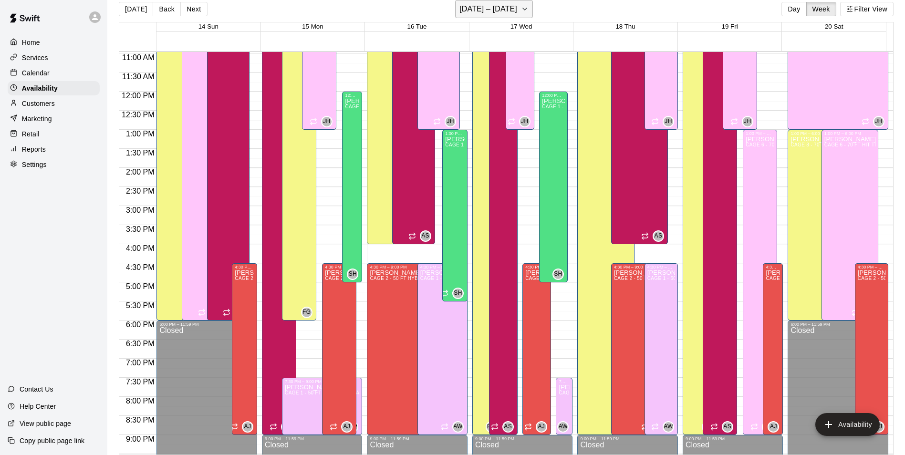
click at [481, 3] on h6 "[DATE] – [DATE]" at bounding box center [488, 8] width 58 height 13
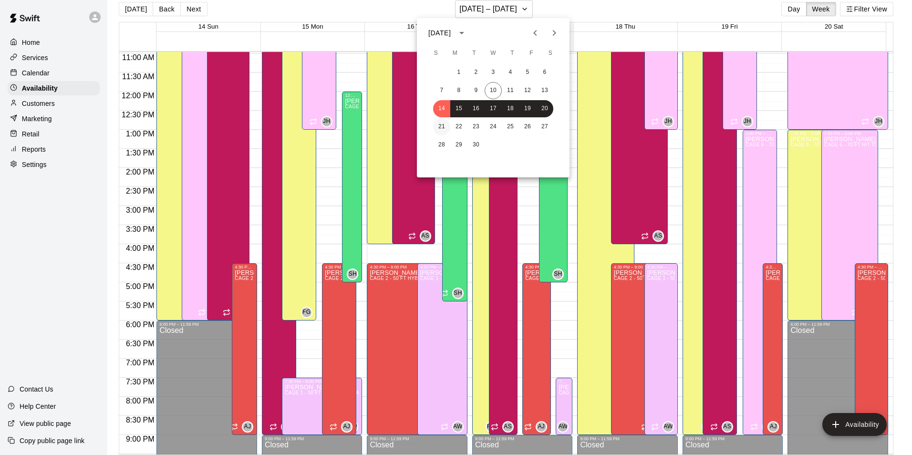
click at [445, 124] on button "21" at bounding box center [441, 126] width 17 height 17
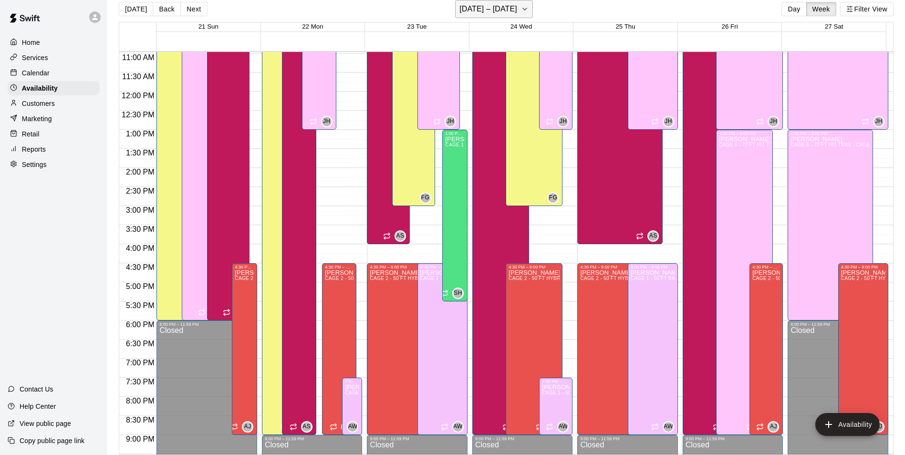
click at [467, 14] on h6 "[DATE] – [DATE]" at bounding box center [488, 8] width 58 height 13
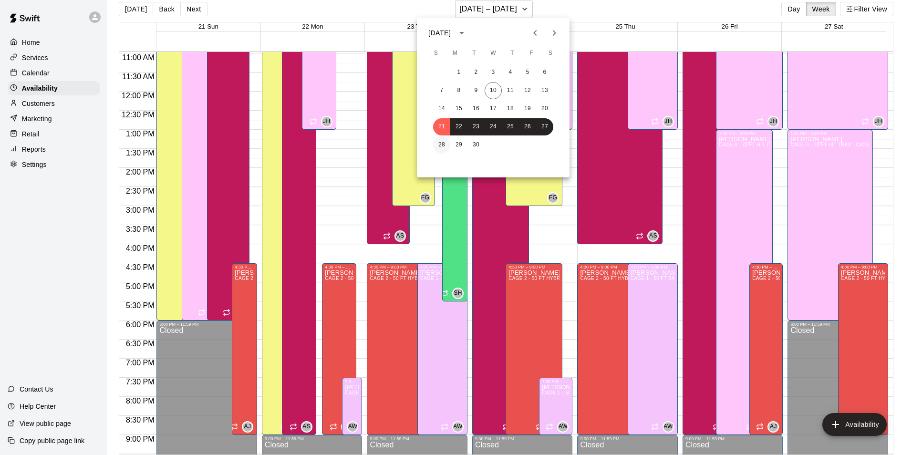
click at [447, 145] on button "28" at bounding box center [441, 144] width 17 height 17
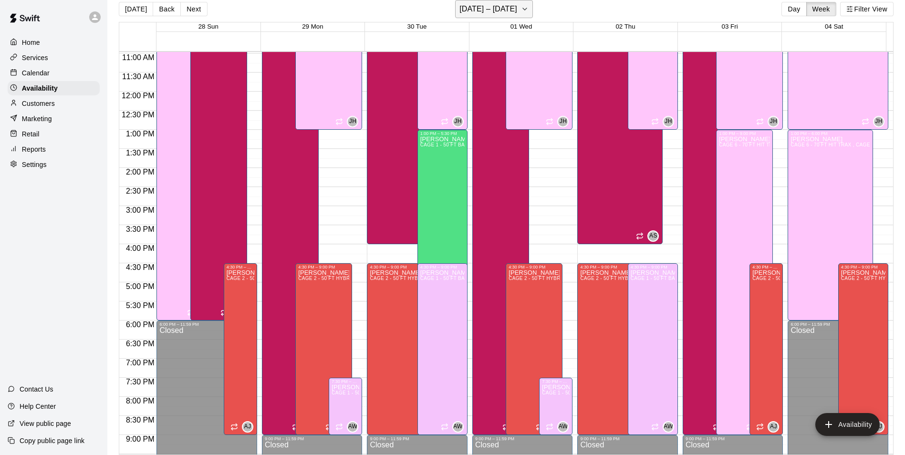
click at [467, 8] on h6 "[DATE] – [DATE]" at bounding box center [488, 8] width 58 height 13
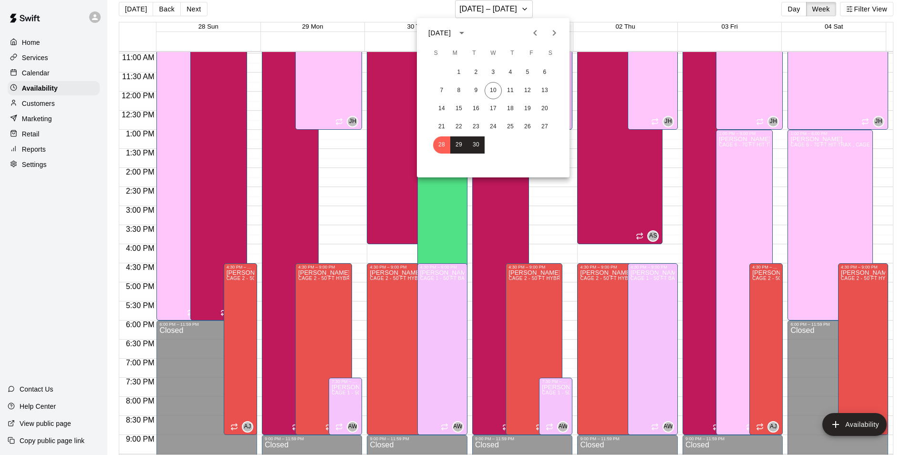
click at [553, 33] on icon "Next month" at bounding box center [554, 32] width 11 height 11
click at [493, 75] on button "1" at bounding box center [493, 72] width 17 height 17
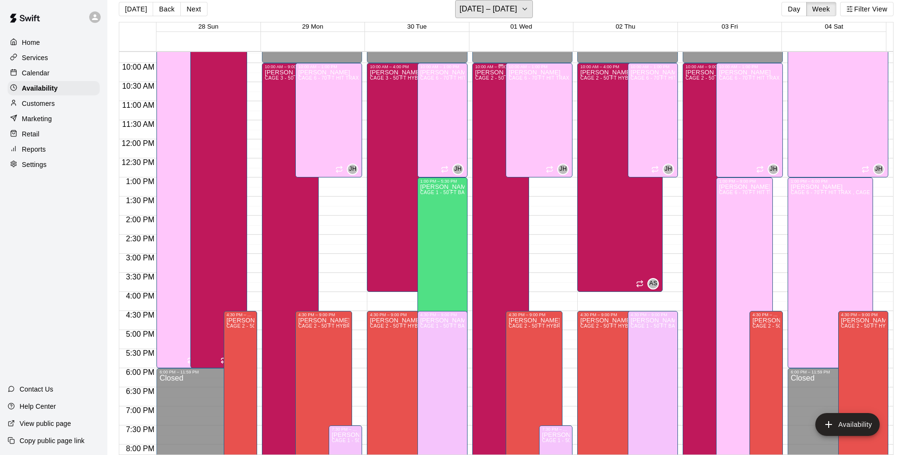
scroll to position [323, 0]
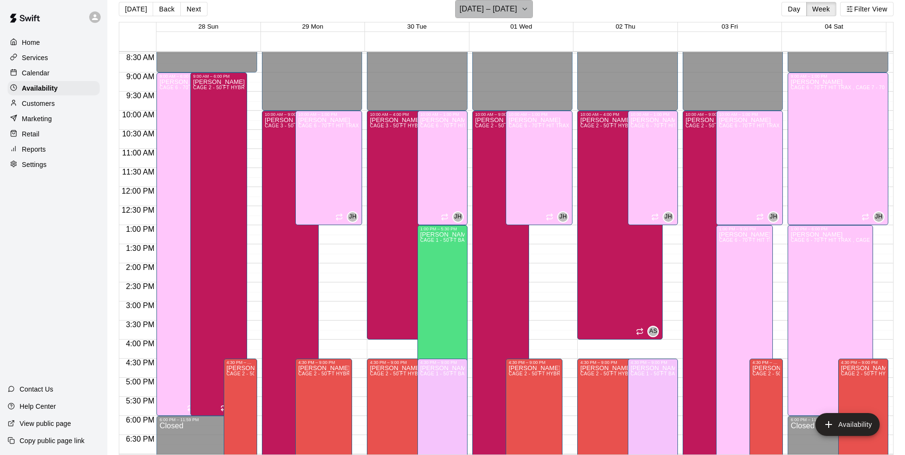
click at [517, 9] on h6 "September 28 – October 04" at bounding box center [488, 8] width 58 height 13
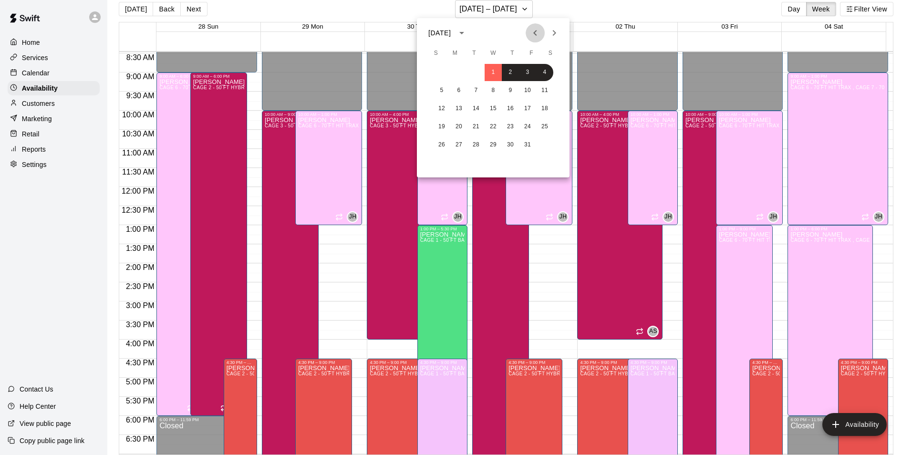
click at [536, 31] on icon "Previous month" at bounding box center [534, 32] width 11 height 11
click at [493, 93] on button "10" at bounding box center [493, 90] width 17 height 17
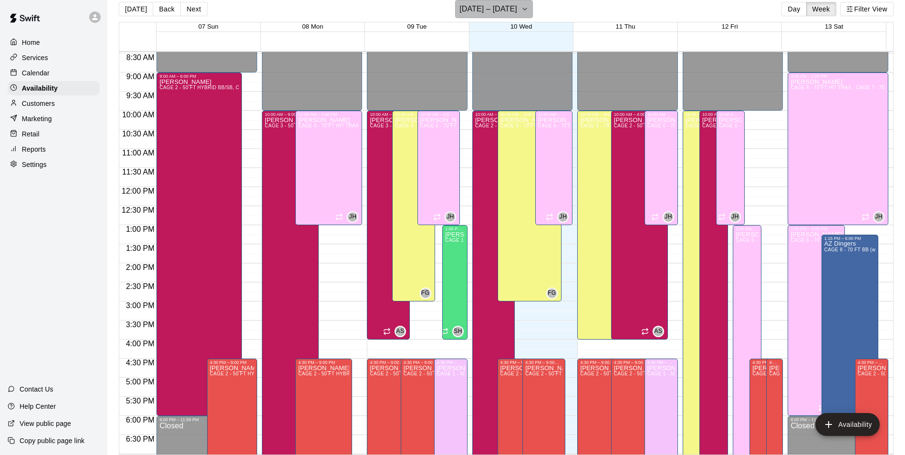
click at [516, 4] on h6 "September 07 – 13" at bounding box center [488, 8] width 58 height 13
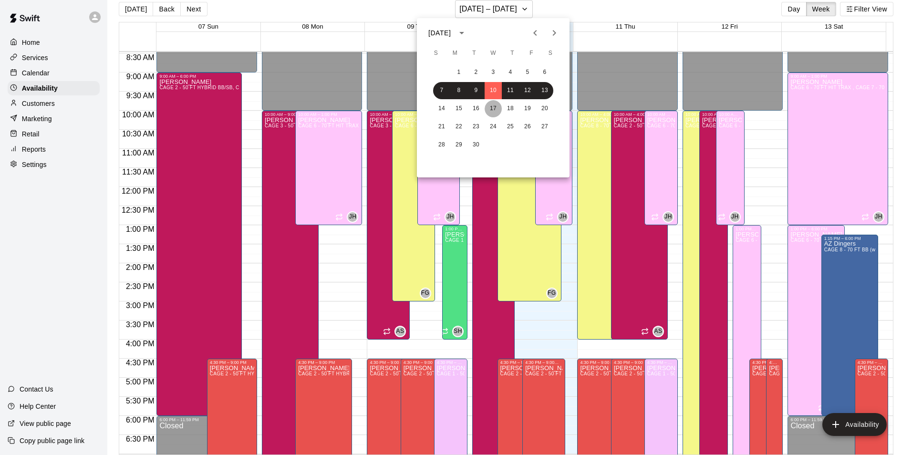
click at [489, 109] on button "17" at bounding box center [493, 108] width 17 height 17
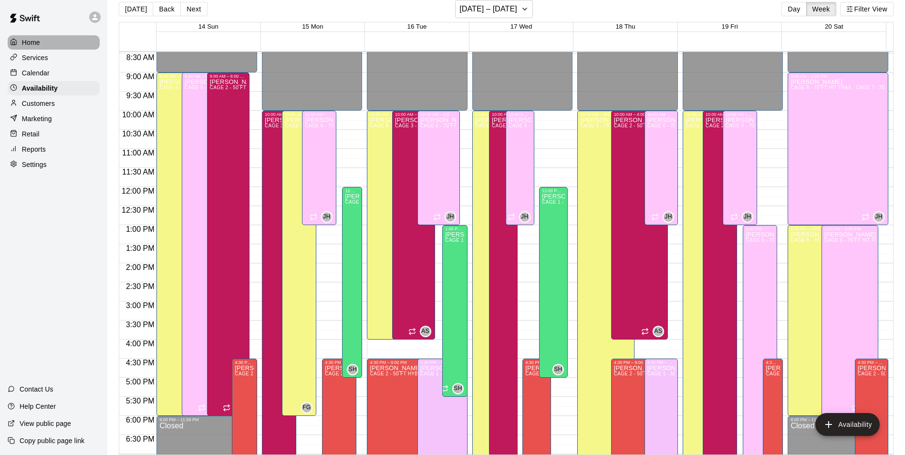
click at [26, 42] on p "Home" at bounding box center [31, 43] width 18 height 10
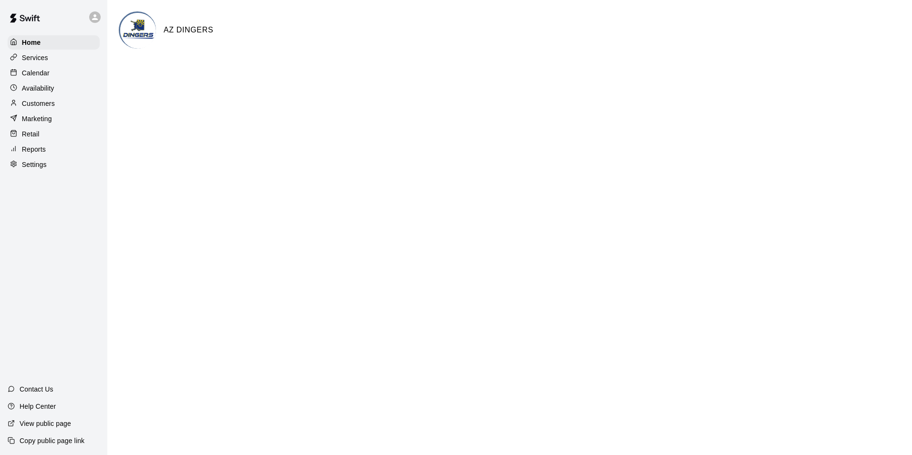
click at [34, 102] on p "Customers" at bounding box center [38, 104] width 33 height 10
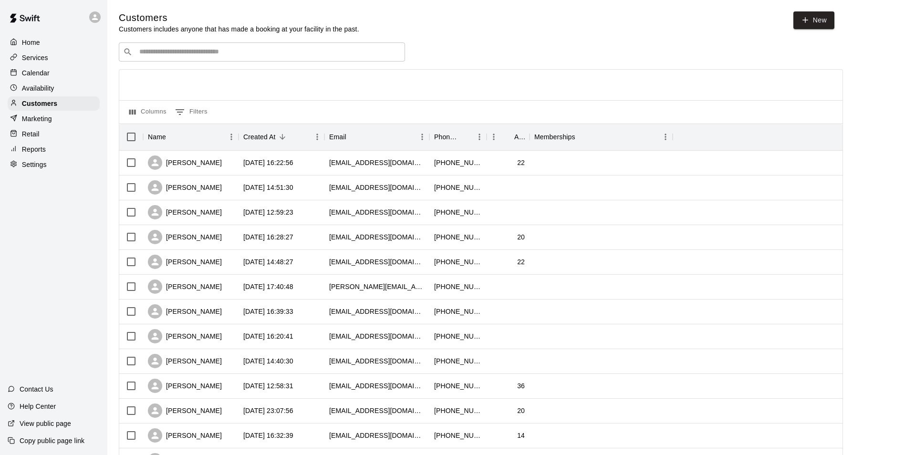
click at [32, 42] on p "Home" at bounding box center [31, 43] width 18 height 10
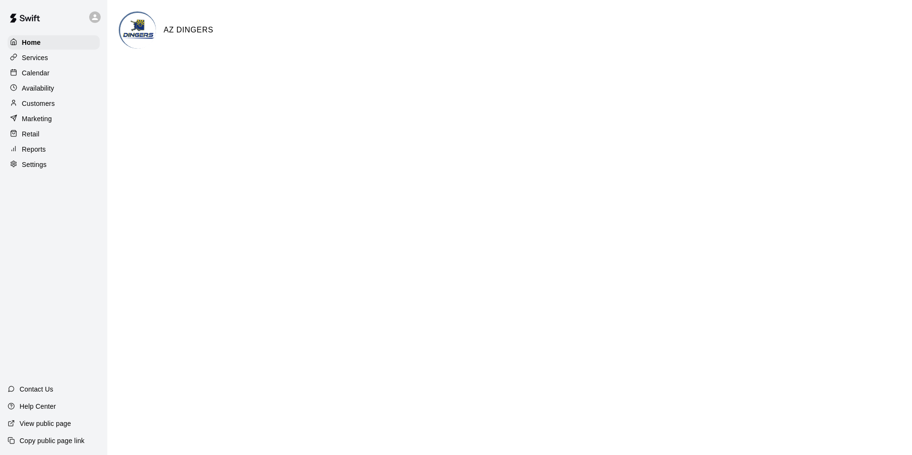
click at [145, 20] on img at bounding box center [138, 31] width 36 height 36
click at [178, 6] on main "AZ DINGERS" at bounding box center [509, 38] width 805 height 76
click at [59, 38] on div "Home" at bounding box center [54, 42] width 92 height 14
click at [41, 74] on p "Calendar" at bounding box center [36, 73] width 28 height 10
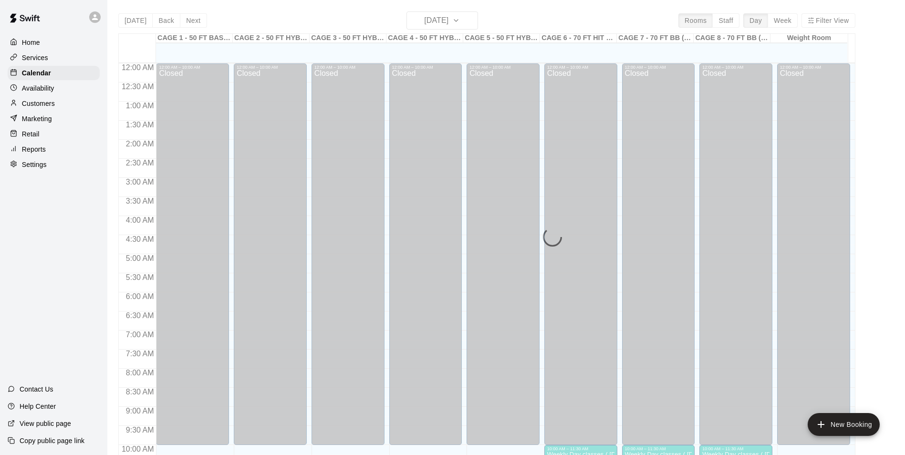
scroll to position [485, 0]
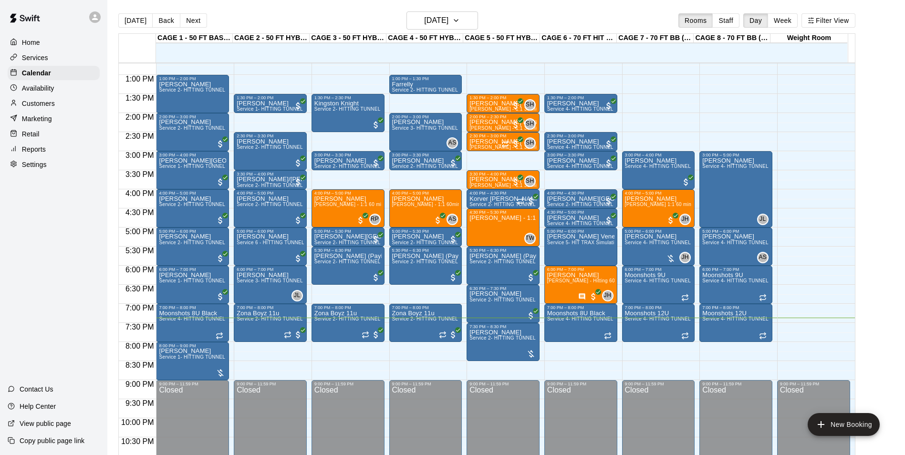
click at [44, 91] on p "Availability" at bounding box center [38, 88] width 32 height 10
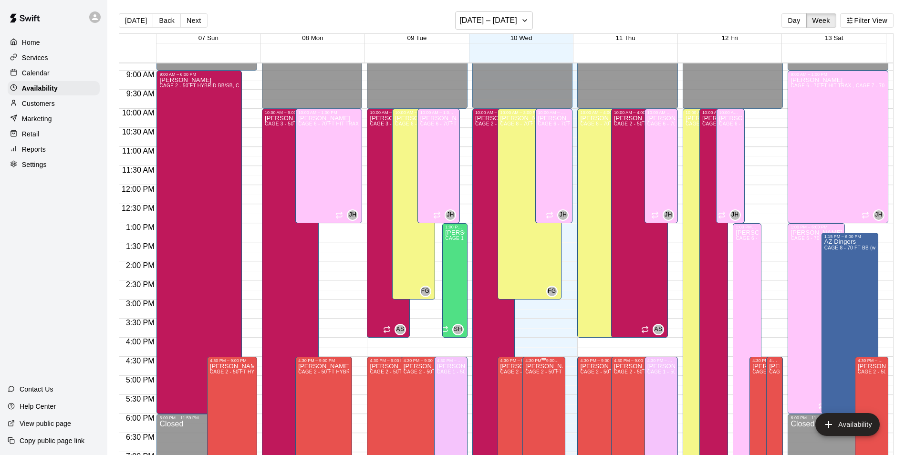
scroll to position [275, 0]
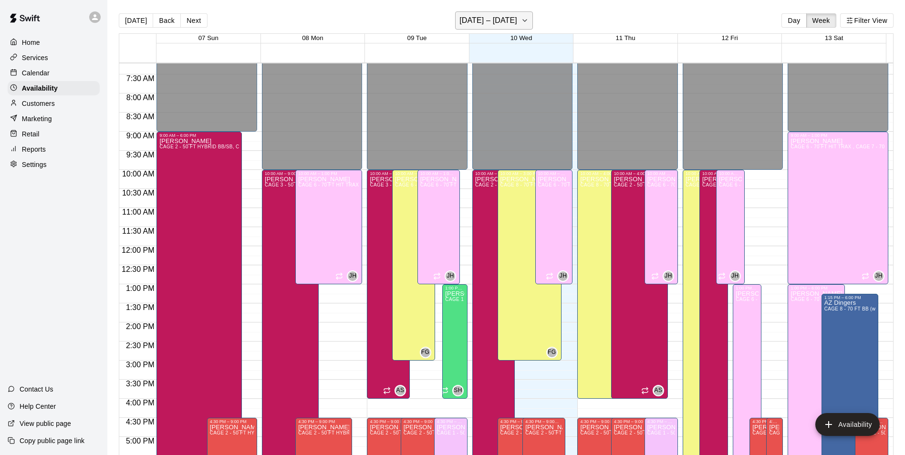
click at [492, 12] on button "September 07 – 13" at bounding box center [494, 20] width 78 height 18
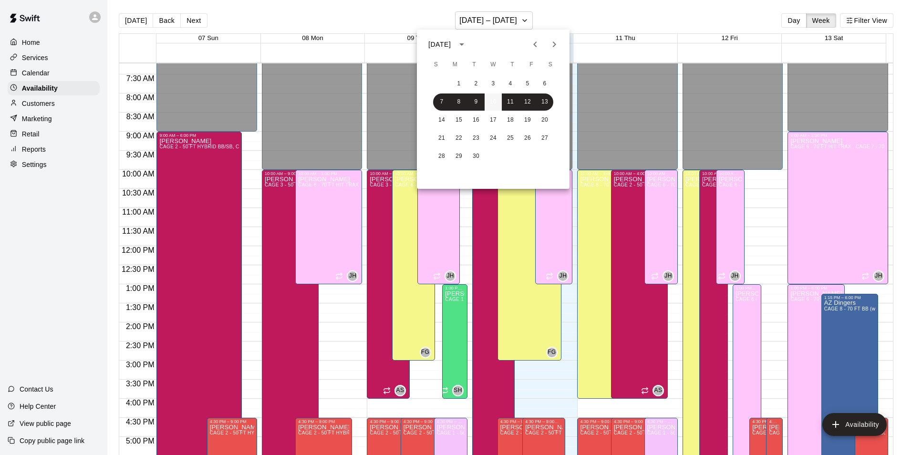
click at [494, 101] on button "10" at bounding box center [493, 101] width 17 height 17
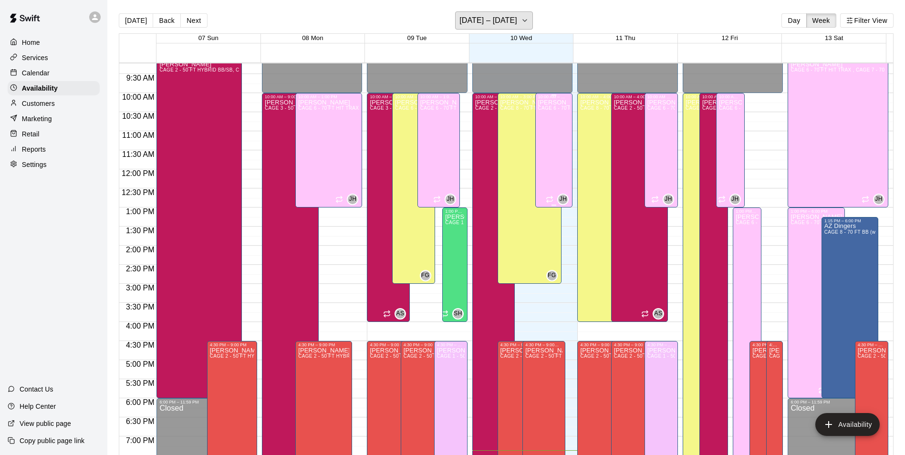
scroll to position [371, 0]
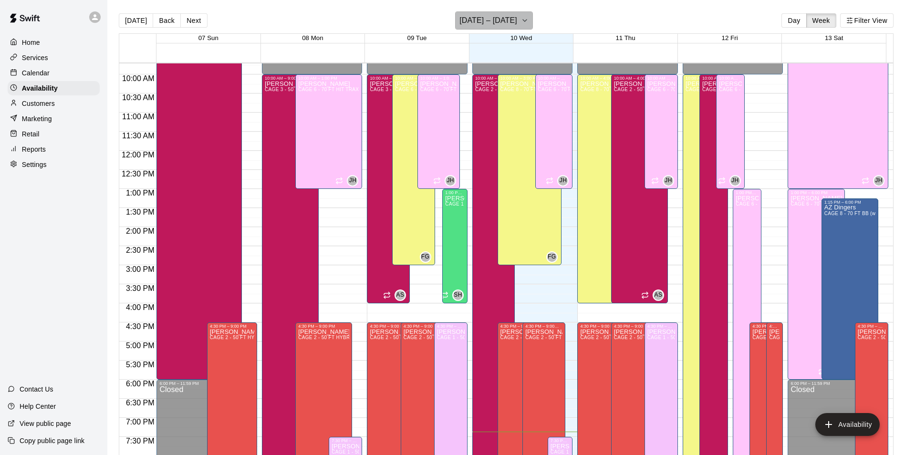
click at [512, 17] on h6 "September 07 – 13" at bounding box center [488, 20] width 58 height 13
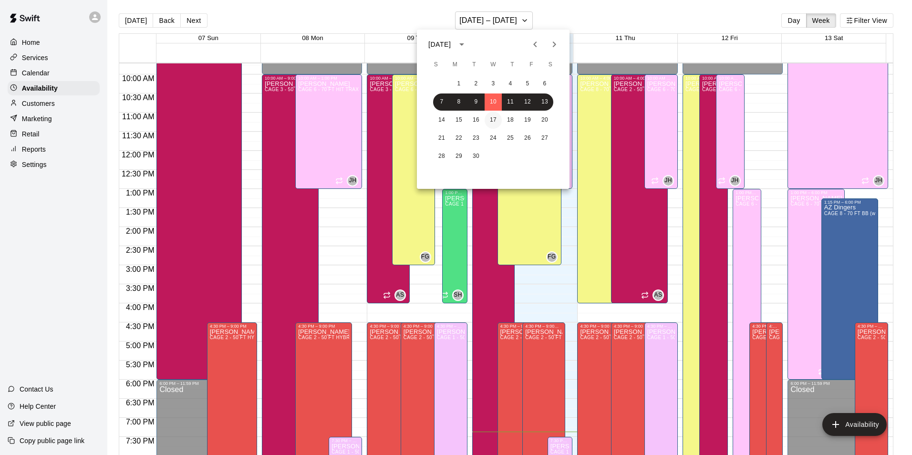
click at [494, 115] on button "17" at bounding box center [493, 120] width 17 height 17
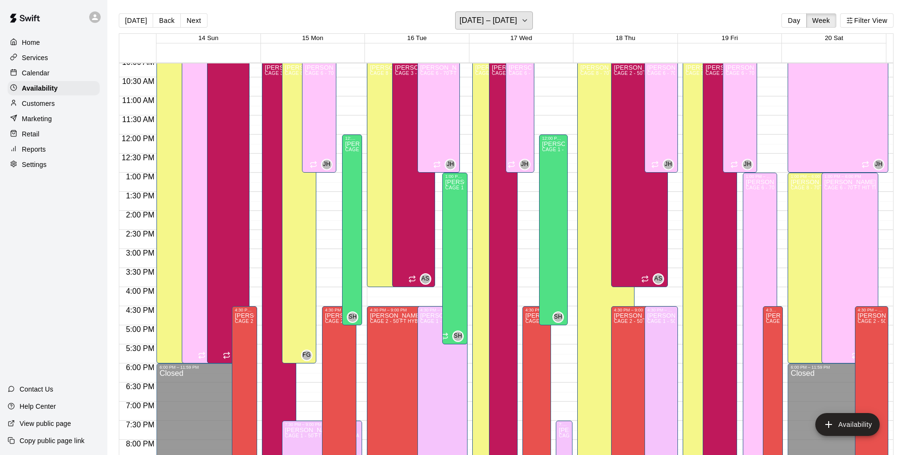
scroll to position [323, 0]
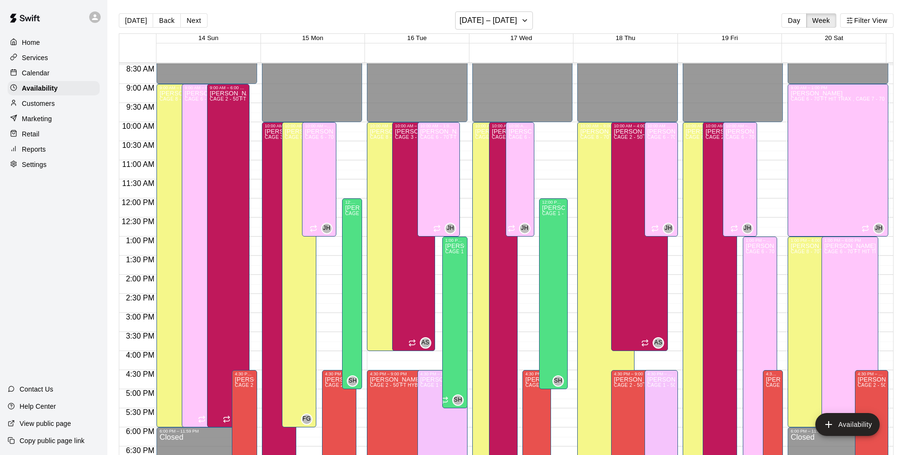
click at [32, 72] on p "Calendar" at bounding box center [36, 73] width 28 height 10
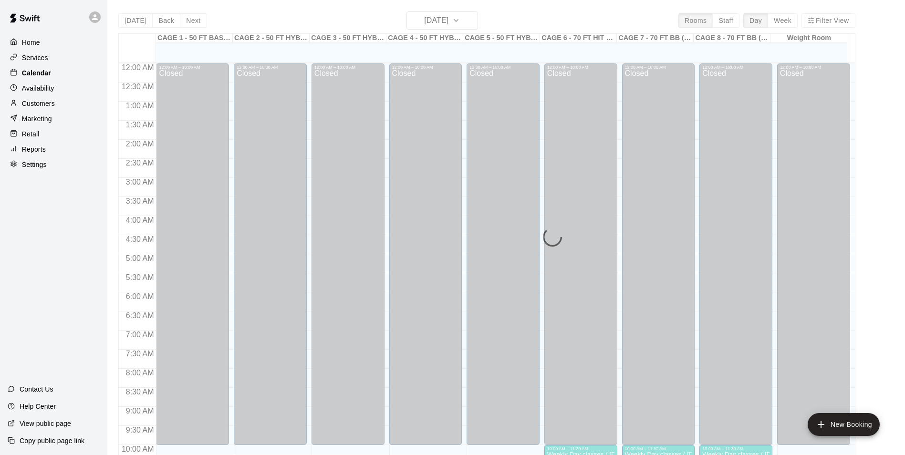
scroll to position [485, 0]
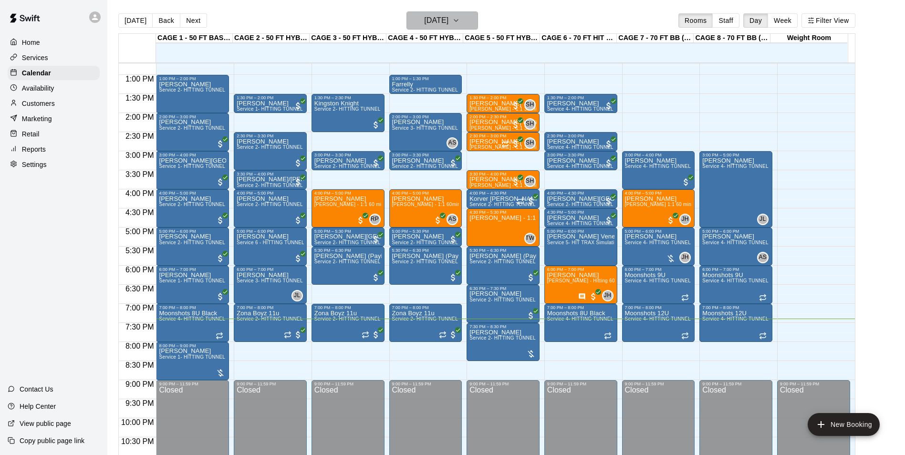
click at [472, 19] on button "[DATE]" at bounding box center [442, 20] width 72 height 18
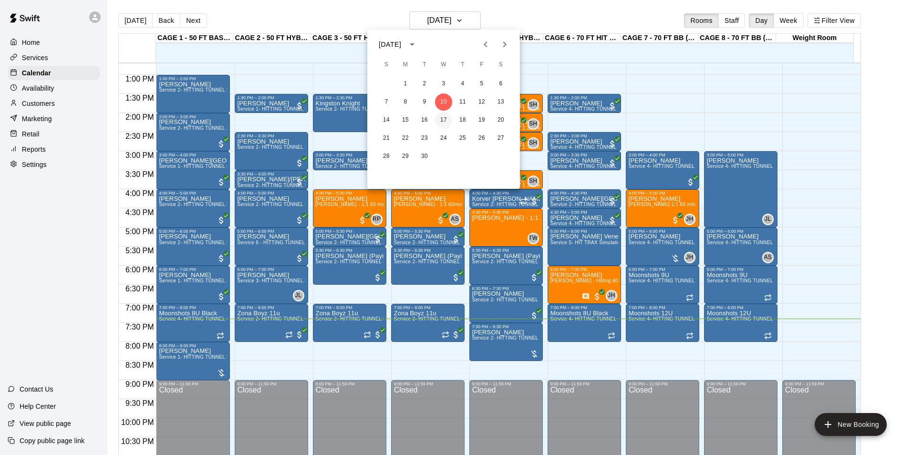
click at [445, 119] on button "17" at bounding box center [443, 120] width 17 height 17
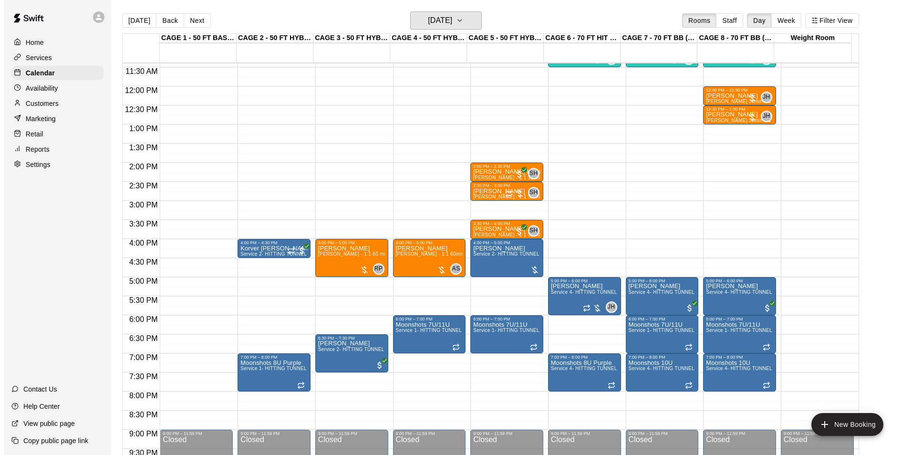
scroll to position [389, 0]
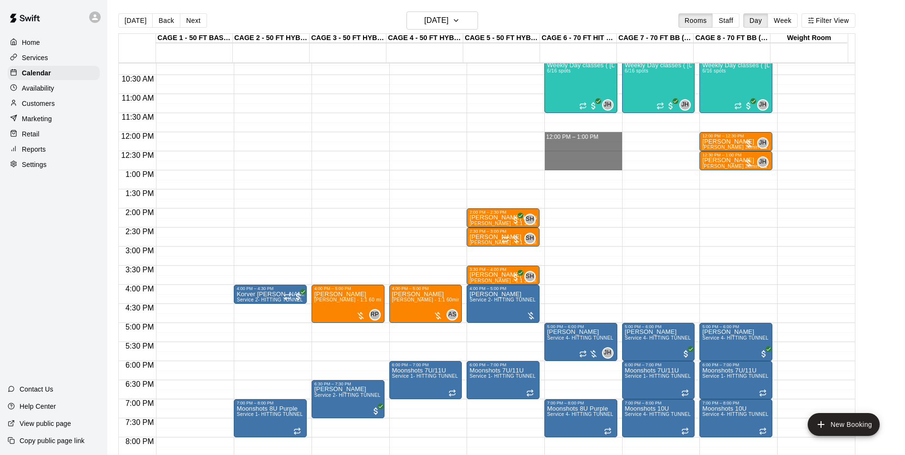
drag, startPoint x: 557, startPoint y: 134, endPoint x: 558, endPoint y: 167, distance: 33.4
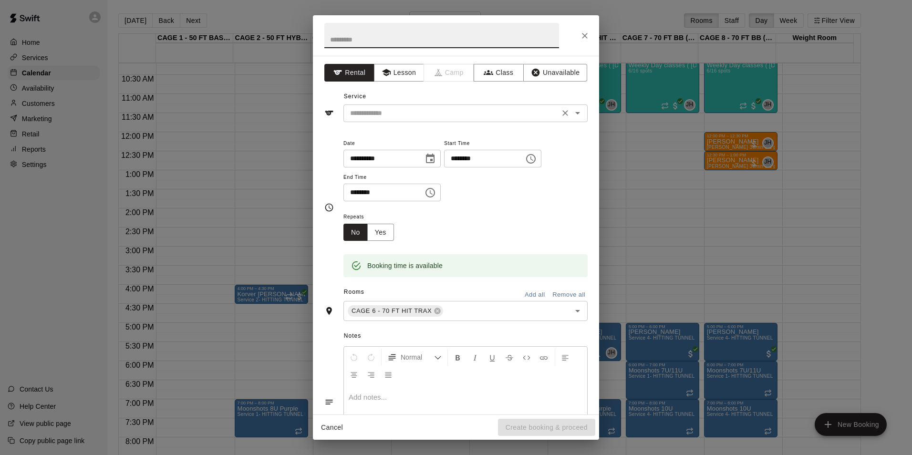
click at [387, 113] on input "text" at bounding box center [451, 113] width 210 height 12
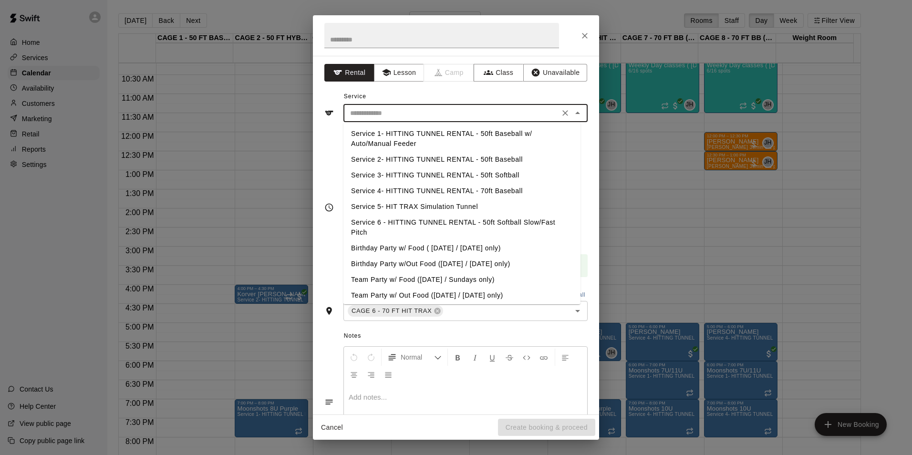
click at [465, 187] on li "Service 4- HITTING TUNNEL RENTAL - 70ft Baseball" at bounding box center [461, 191] width 237 height 16
type input "**********"
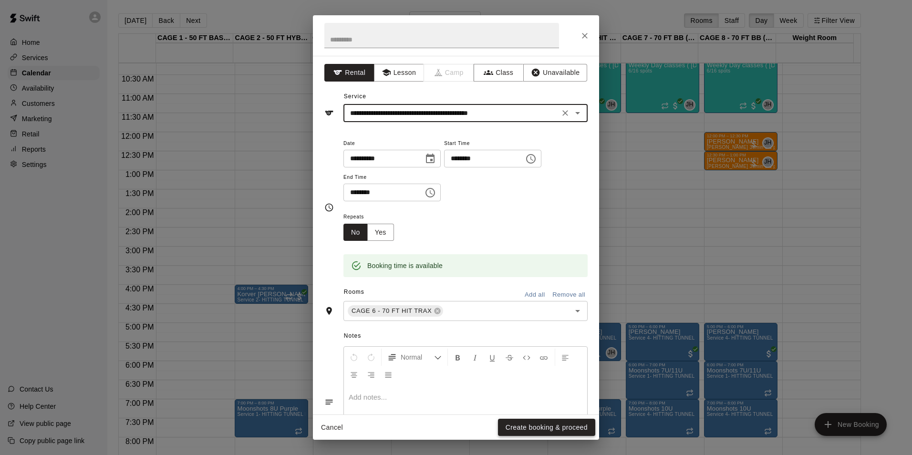
click at [533, 426] on button "Create booking & proceed" at bounding box center [546, 428] width 97 height 18
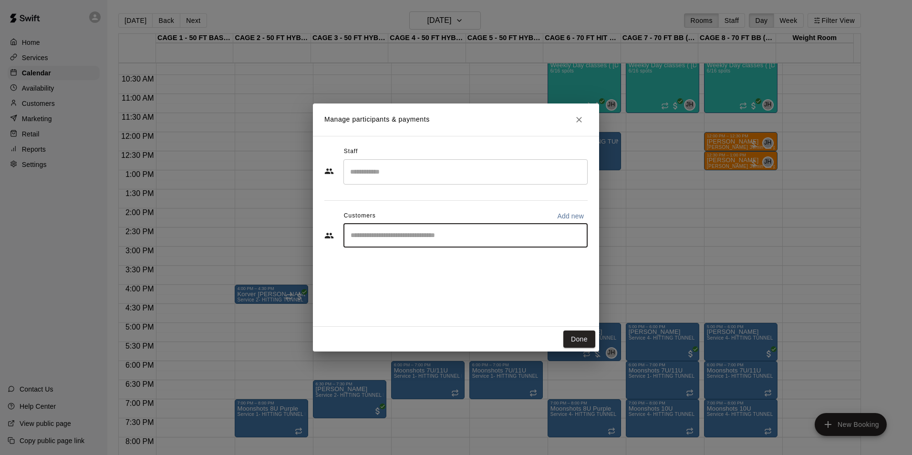
click at [423, 237] on input "Start typing to search customers..." at bounding box center [466, 236] width 236 height 10
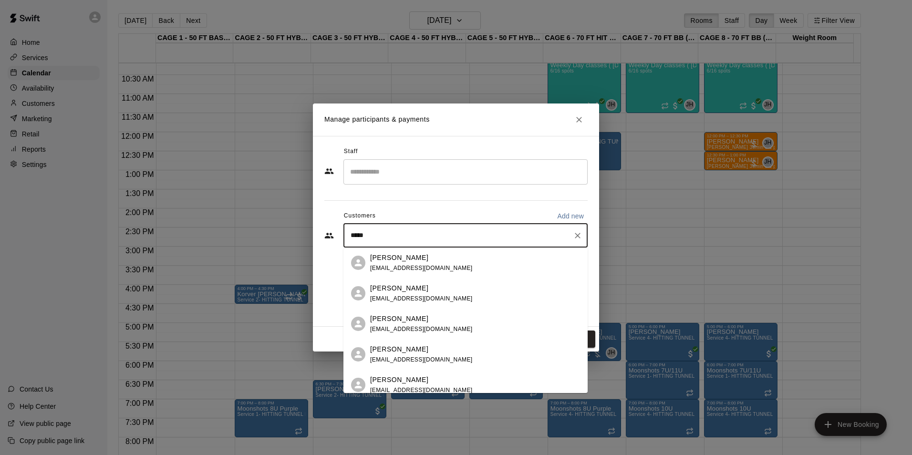
click at [352, 235] on input "*****" at bounding box center [458, 236] width 221 height 10
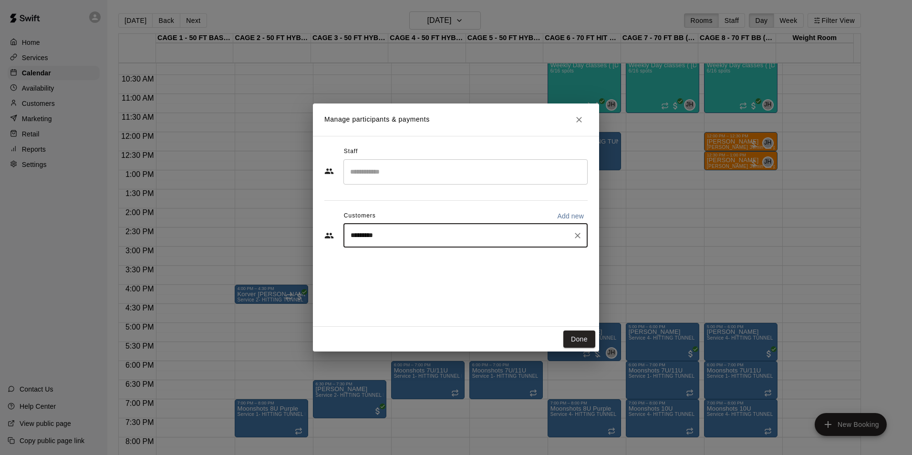
type input "**********"
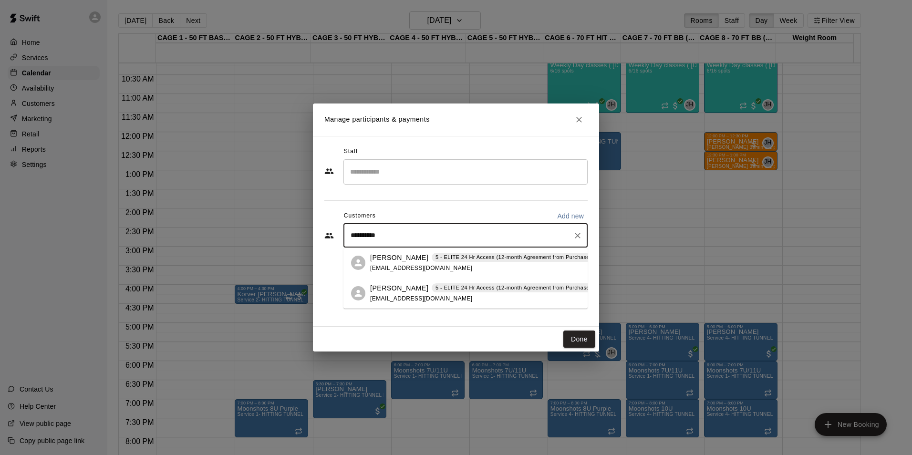
click at [403, 262] on div "Jack Brown 5 - ELITE 24 Hr Access (12-month Agreement from Purchase Date) jbbro…" at bounding box center [489, 263] width 239 height 21
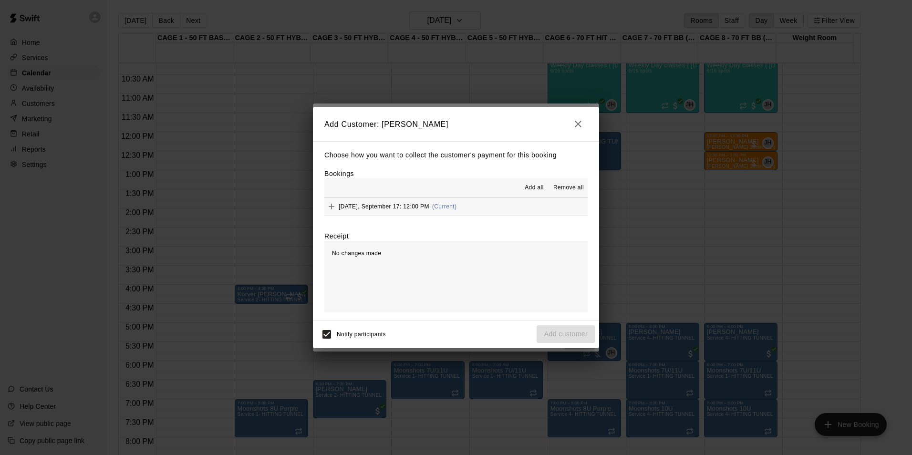
click at [405, 205] on span "Wednesday, September 17: 12:00 PM" at bounding box center [384, 206] width 91 height 7
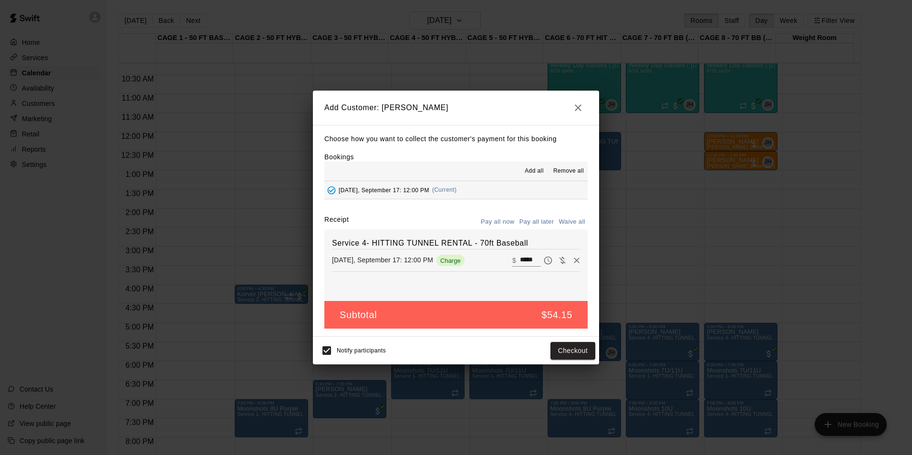
click at [540, 227] on button "Pay all later" at bounding box center [537, 222] width 40 height 15
click at [575, 352] on button "Add customer" at bounding box center [566, 351] width 59 height 18
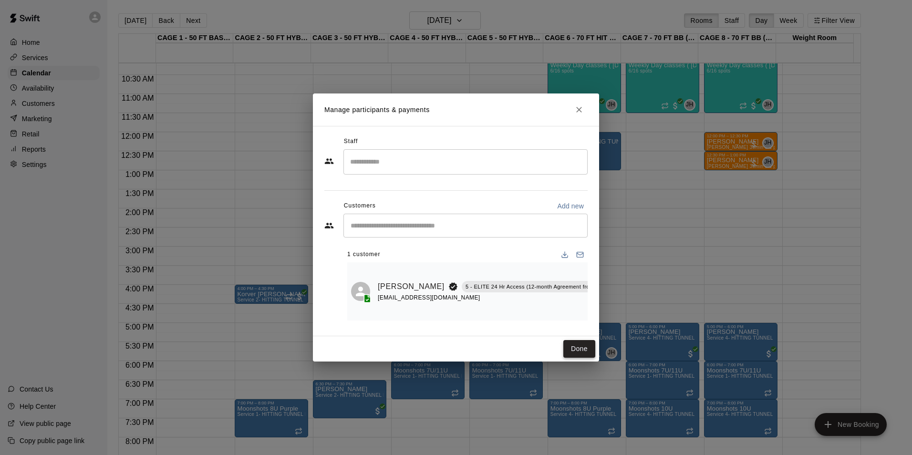
click at [583, 351] on button "Done" at bounding box center [579, 349] width 32 height 18
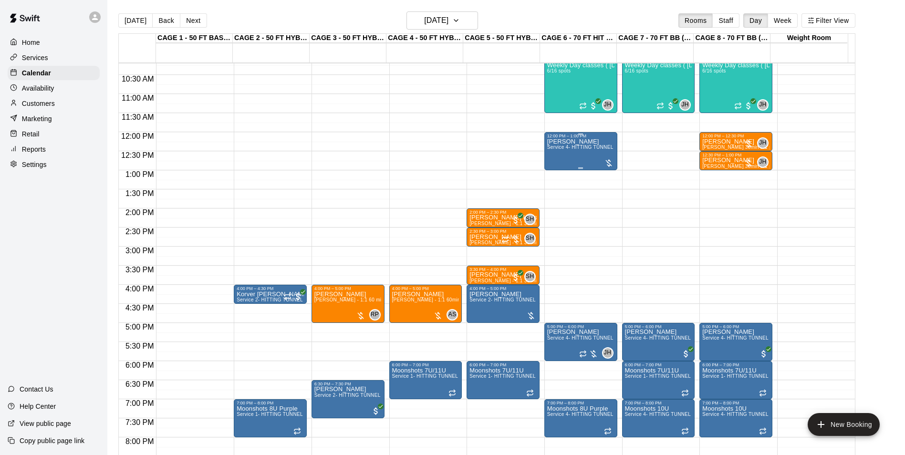
click at [580, 137] on div "12:00 PM – 1:00 PM" at bounding box center [580, 136] width 67 height 5
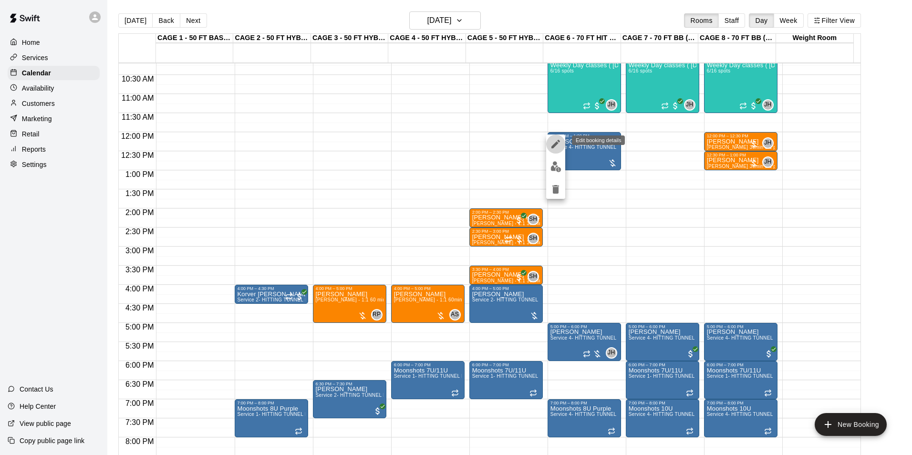
click at [556, 142] on icon "edit" at bounding box center [555, 144] width 9 height 9
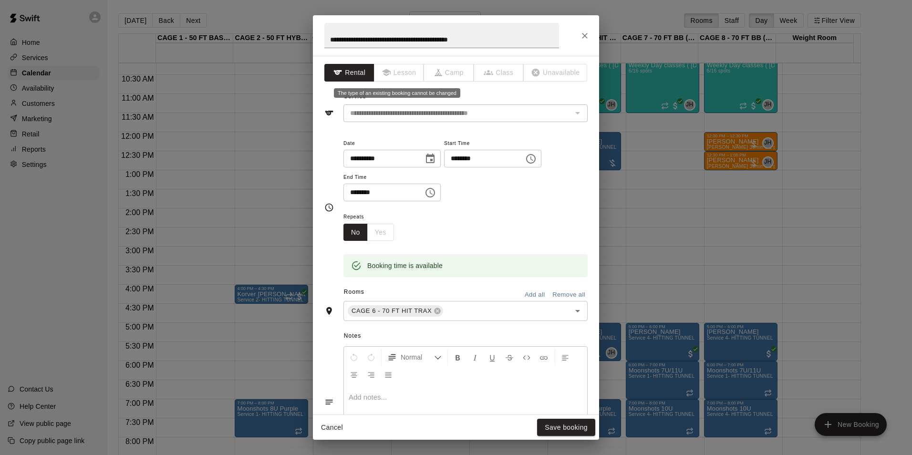
click at [392, 73] on span "Lesson" at bounding box center [399, 73] width 50 height 18
click at [586, 37] on icon "Close" at bounding box center [585, 36] width 6 height 6
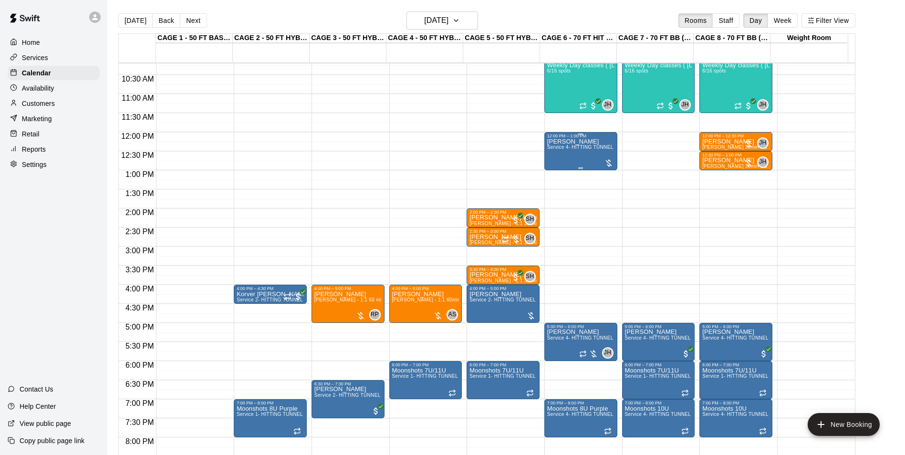
click at [583, 158] on div "Jack Brown Service 4- HITTING TUNNEL RENTAL - 70ft Baseball" at bounding box center [580, 365] width 67 height 455
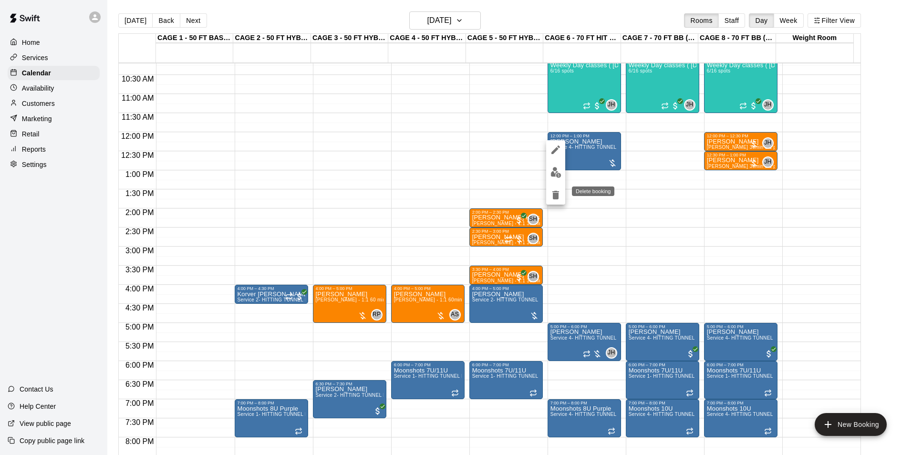
click at [555, 196] on icon "delete" at bounding box center [555, 195] width 7 height 9
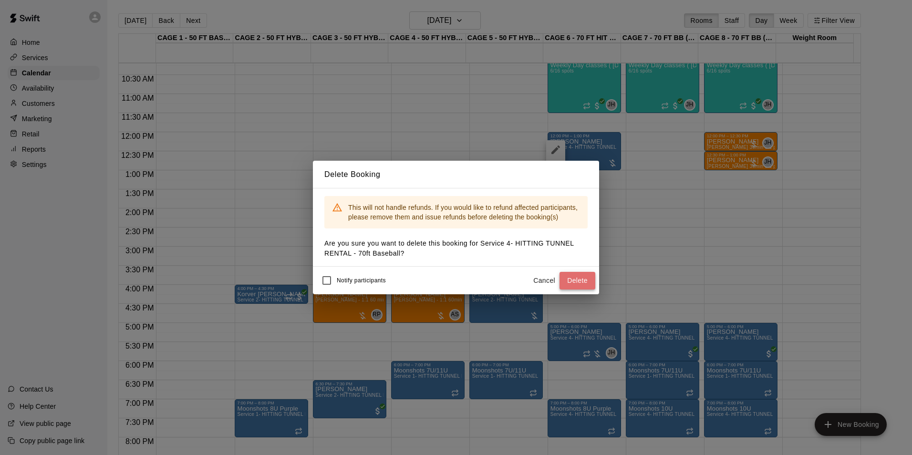
click at [581, 283] on button "Delete" at bounding box center [578, 281] width 36 height 18
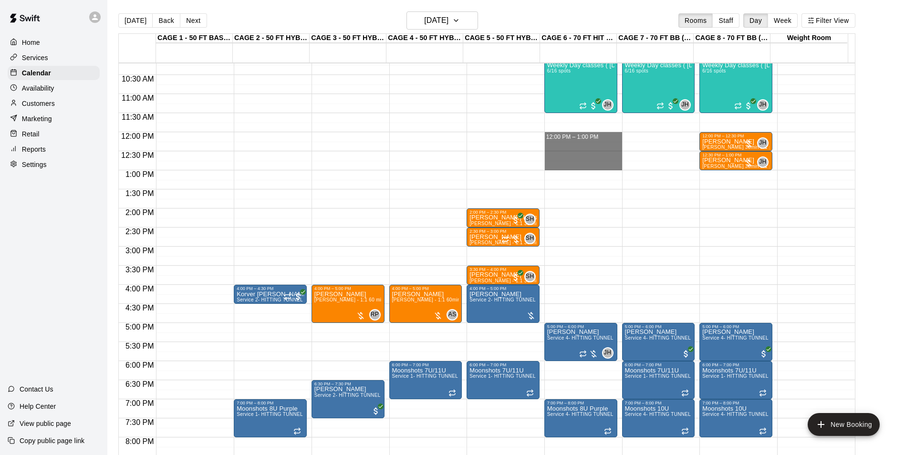
drag, startPoint x: 548, startPoint y: 133, endPoint x: 550, endPoint y: 167, distance: 33.9
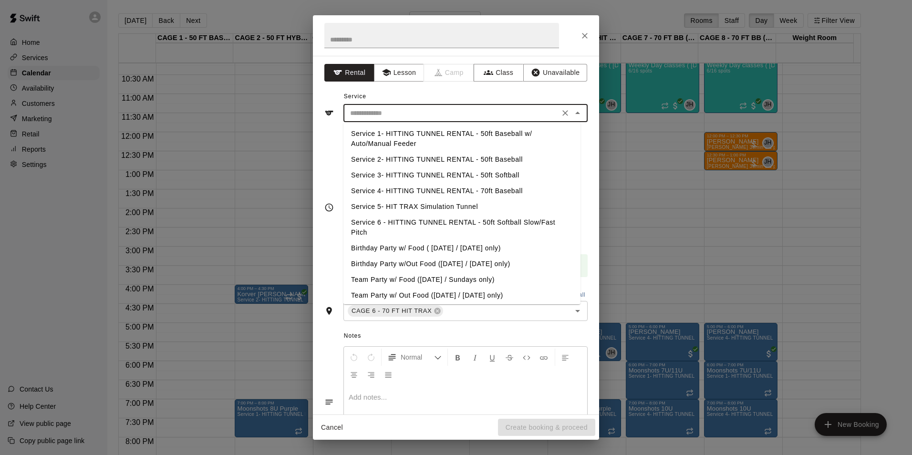
click at [460, 111] on input "text" at bounding box center [451, 113] width 210 height 12
click at [404, 76] on button "Lesson" at bounding box center [399, 73] width 50 height 18
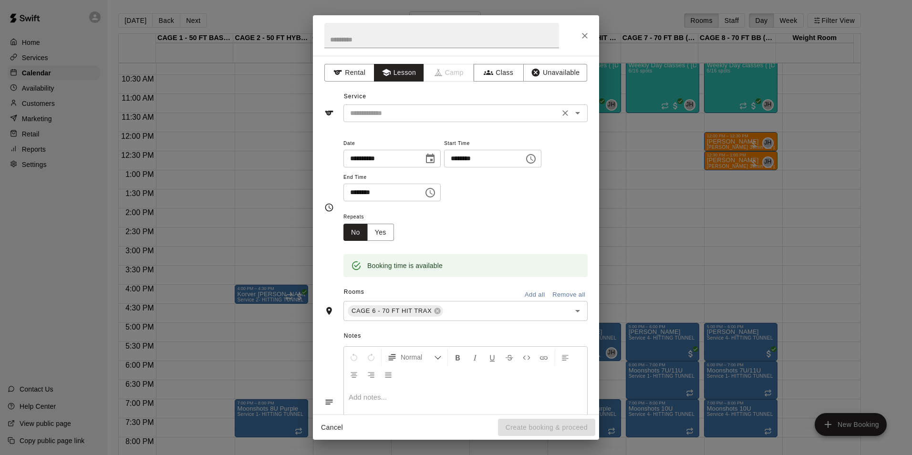
click at [412, 112] on input "text" at bounding box center [451, 113] width 210 height 12
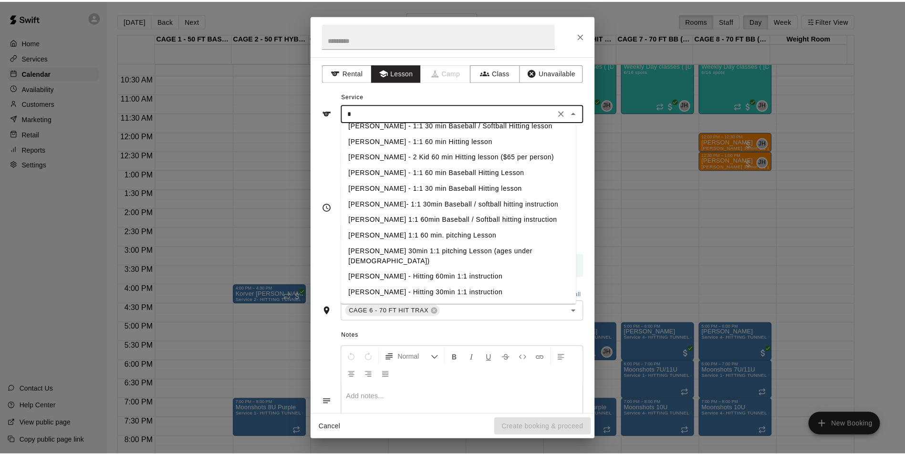
scroll to position [0, 0]
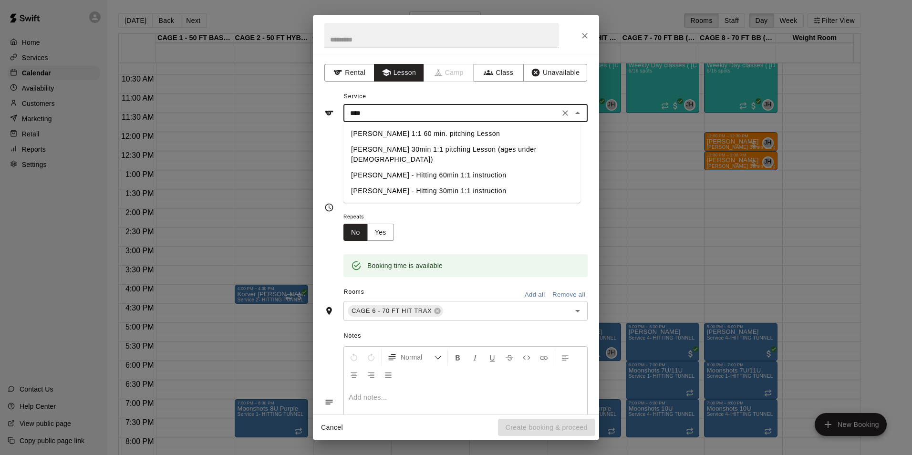
click at [434, 133] on li "[PERSON_NAME] 1:1 60 min. pitching Lesson" at bounding box center [461, 134] width 237 height 16
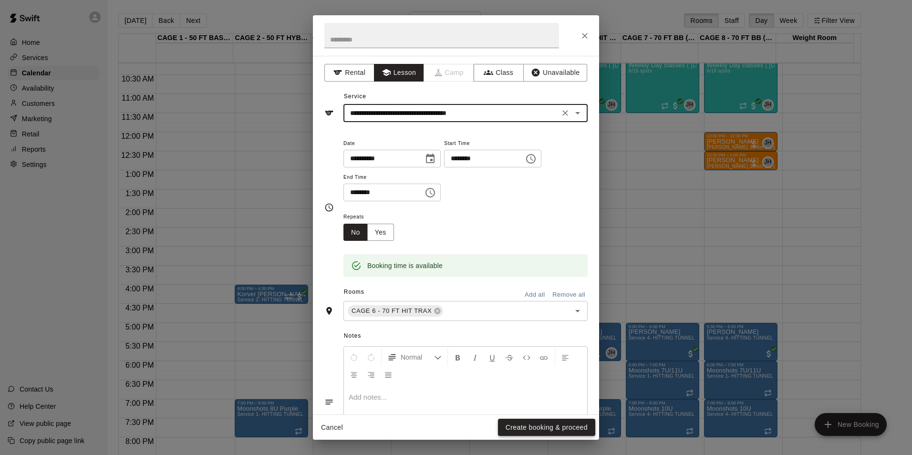
type input "**********"
click at [540, 419] on button "Create booking & proceed" at bounding box center [546, 428] width 97 height 18
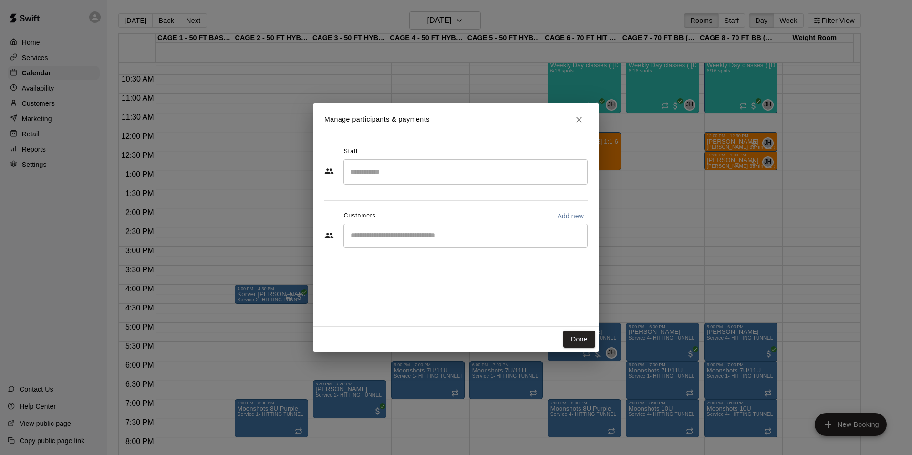
click at [395, 236] on input "Start typing to search customers..." at bounding box center [466, 236] width 236 height 10
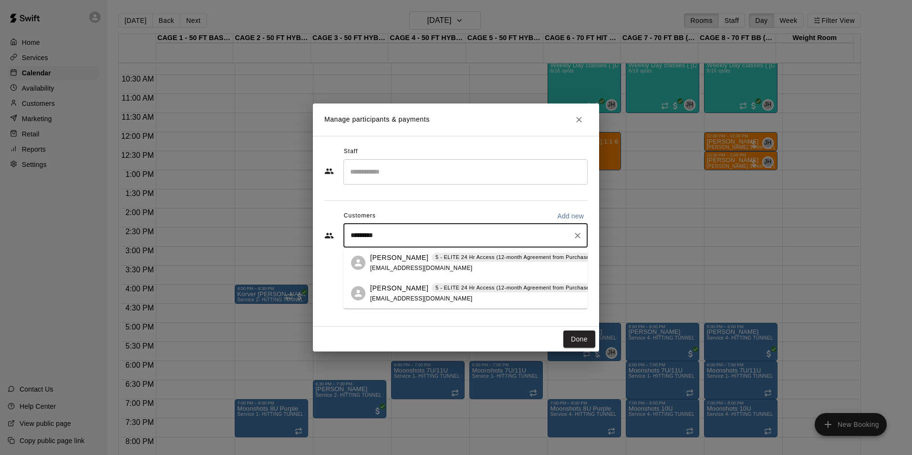
type input "**********"
click at [435, 268] on div "Jack Brown 5 - ELITE 24 Hr Access (12-month Agreement from Purchase Date) jbbro…" at bounding box center [489, 263] width 239 height 21
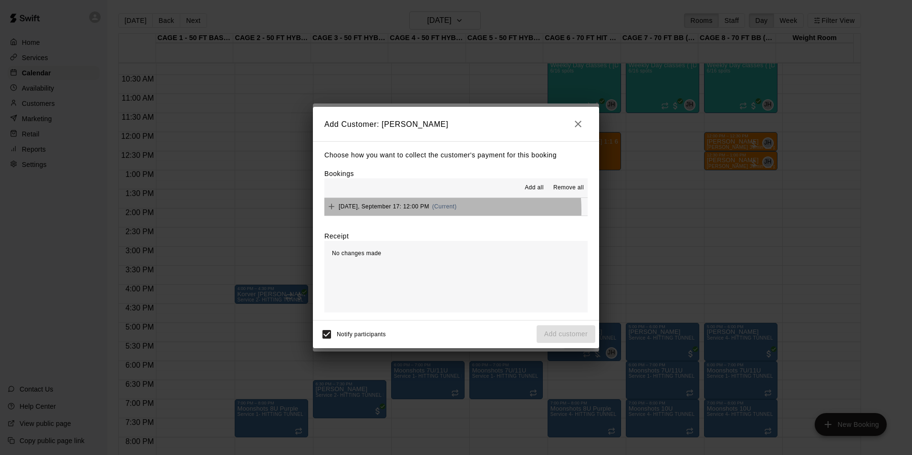
click at [410, 211] on div "Wednesday, September 17: 12:00 PM (Current)" at bounding box center [390, 206] width 132 height 14
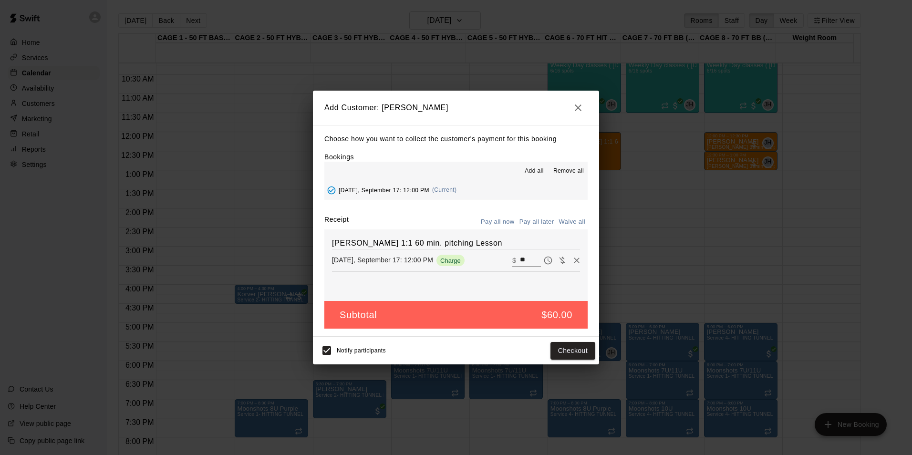
click at [538, 221] on button "Pay all later" at bounding box center [537, 222] width 40 height 15
click at [554, 353] on button "Add customer" at bounding box center [566, 351] width 59 height 18
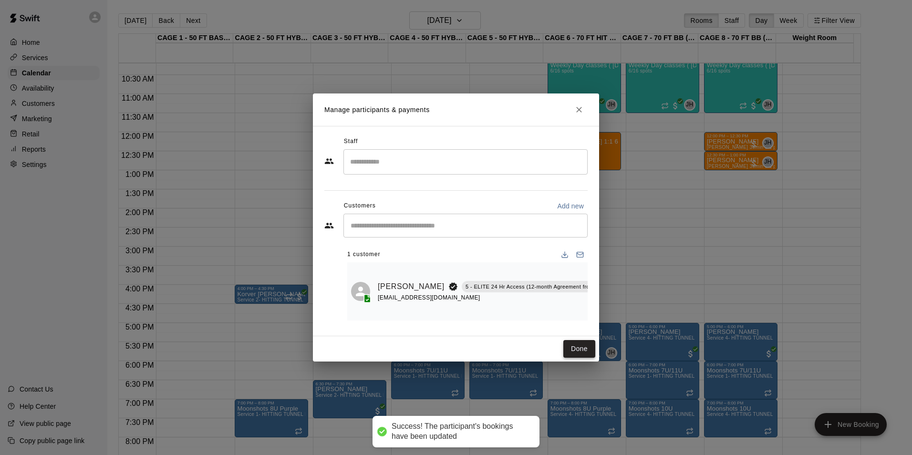
click at [569, 348] on button "Done" at bounding box center [579, 349] width 32 height 18
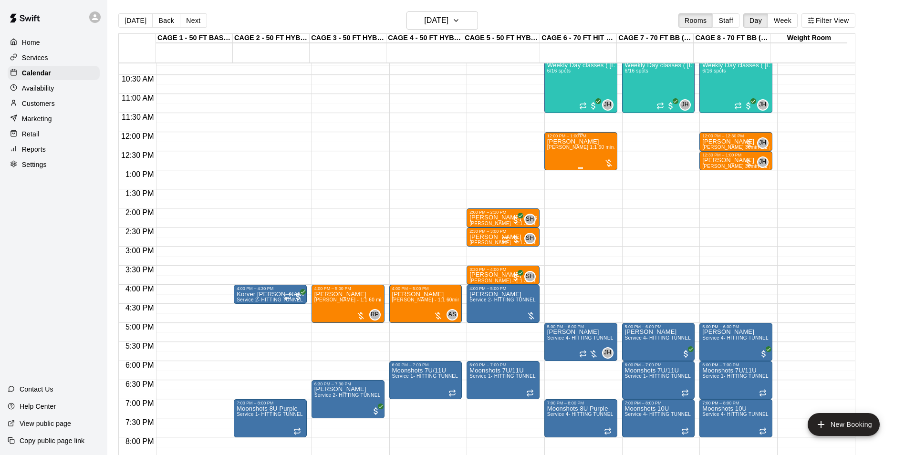
click at [602, 144] on div "Jack Brown John Havird 1:1 60 min. pitching Lesson" at bounding box center [580, 365] width 67 height 455
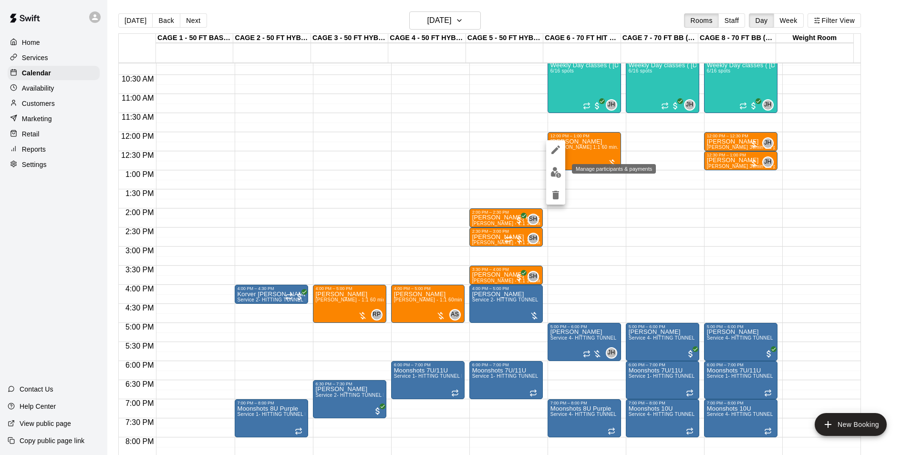
click at [555, 176] on img "edit" at bounding box center [555, 172] width 11 height 11
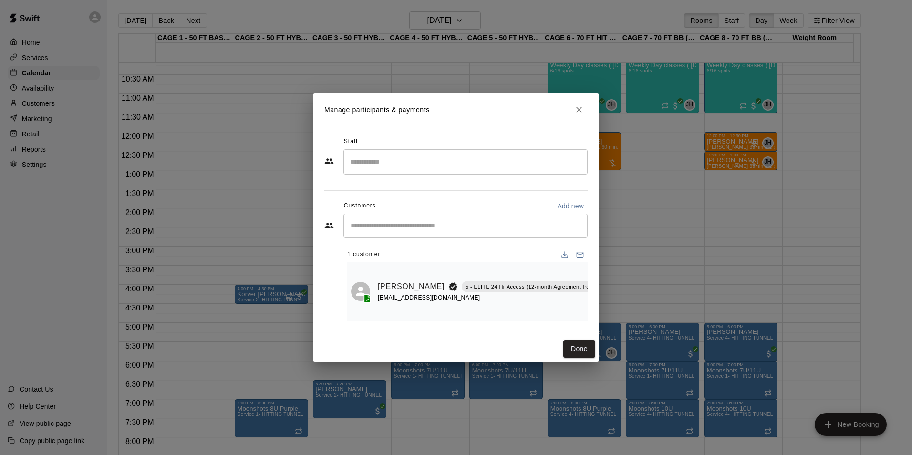
click at [466, 156] on input "Search staff" at bounding box center [466, 162] width 236 height 17
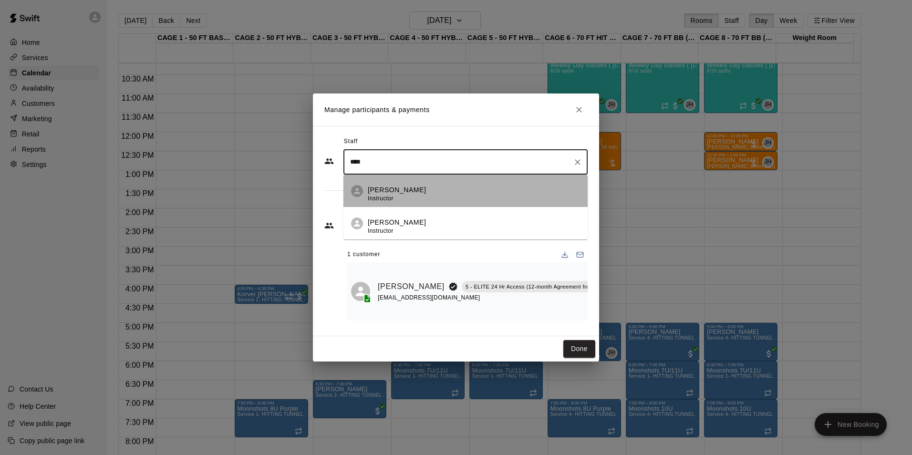
click at [467, 177] on li "John Havird Instructor" at bounding box center [465, 191] width 244 height 32
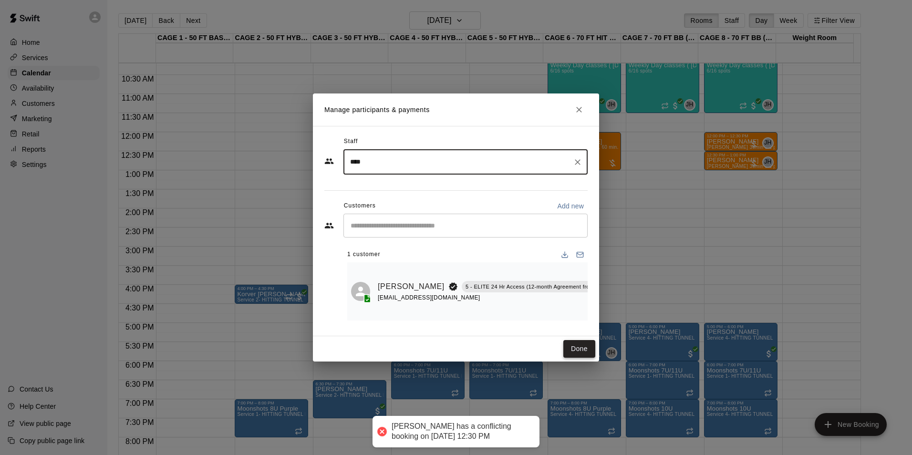
type input "****"
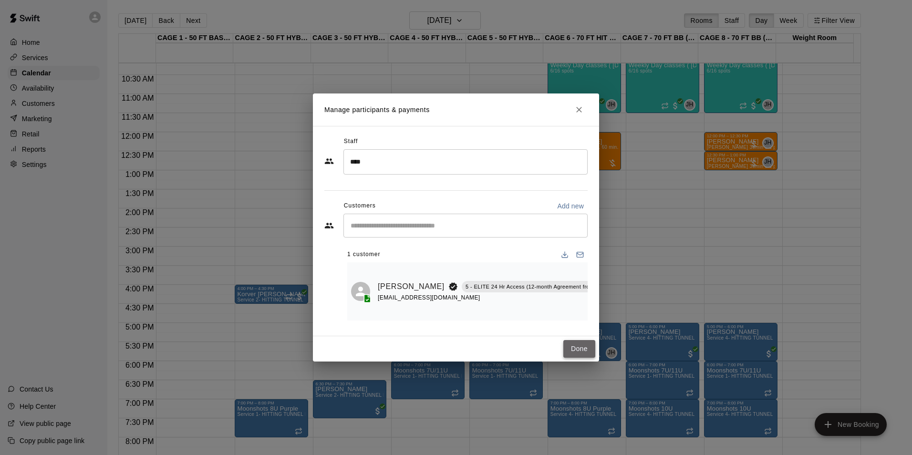
click at [572, 350] on button "Done" at bounding box center [579, 349] width 32 height 18
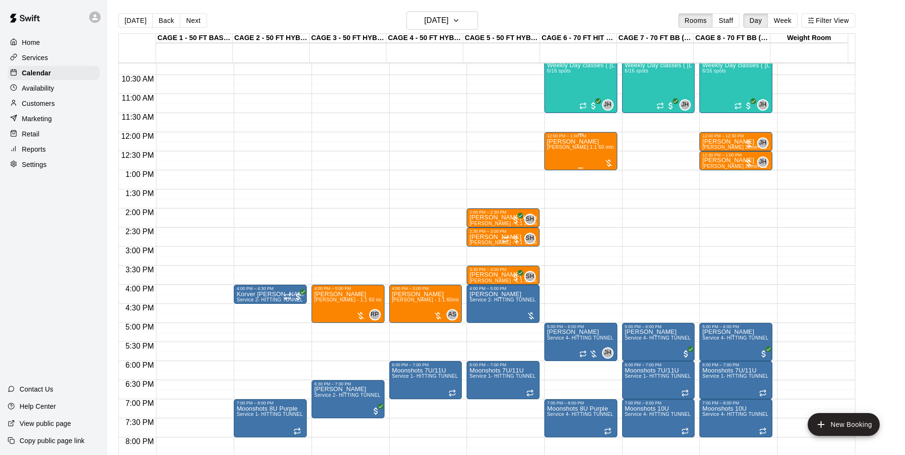
click at [582, 156] on div "Jack Brown John Havird 1:1 60 min. pitching Lesson" at bounding box center [580, 365] width 67 height 455
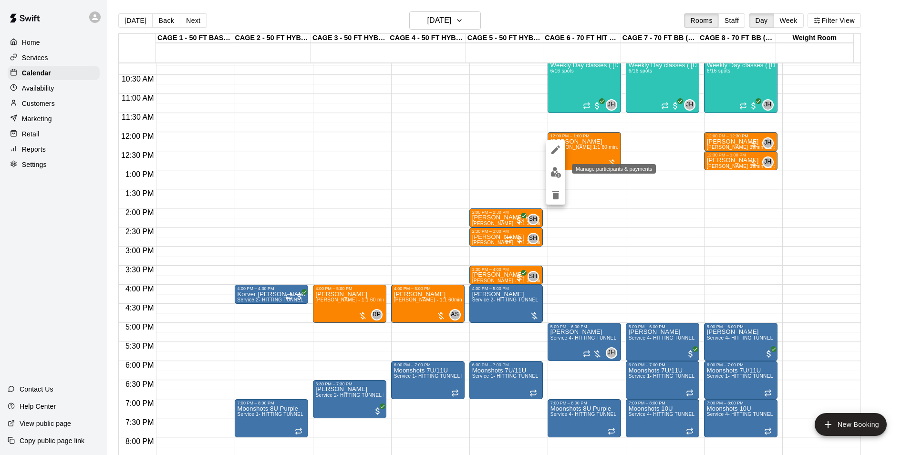
click at [558, 168] on img "edit" at bounding box center [555, 172] width 11 height 11
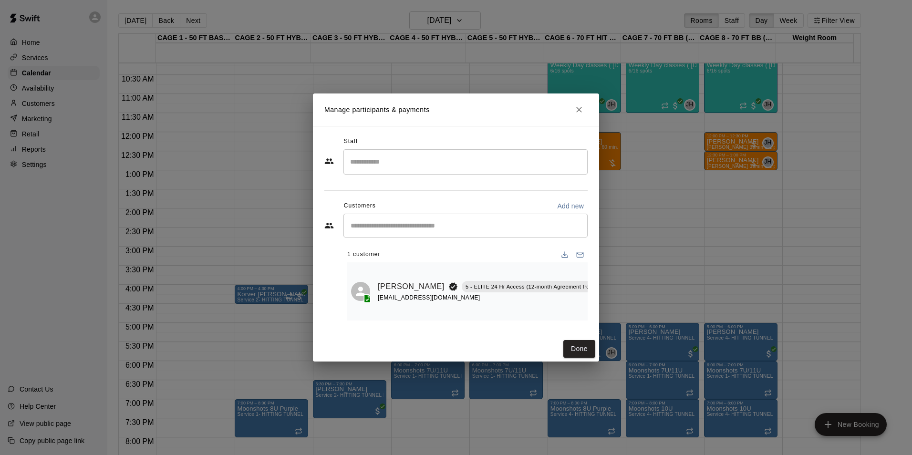
click at [556, 167] on div "​" at bounding box center [465, 161] width 244 height 25
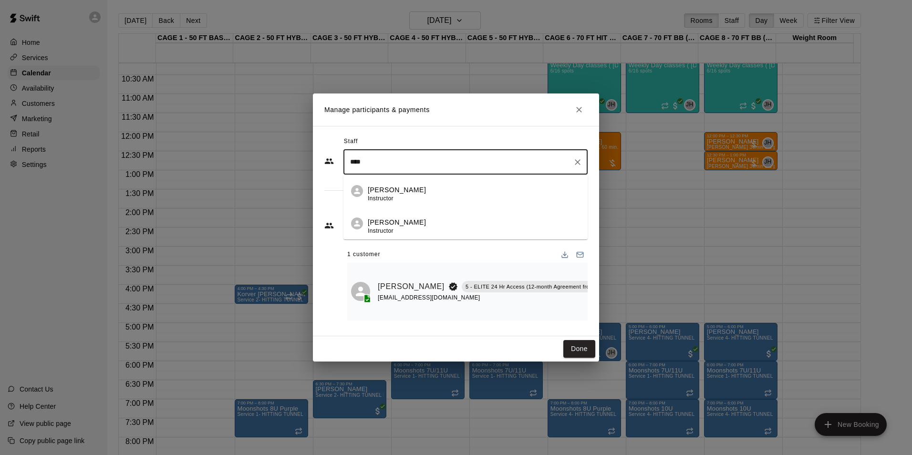
click at [488, 186] on div "John Havird Instructor" at bounding box center [474, 194] width 212 height 19
type input "****"
click at [601, 105] on div "Manage participants & payments Staff **** ​ Customers Add new ​ 1 customer Jack…" at bounding box center [456, 227] width 912 height 455
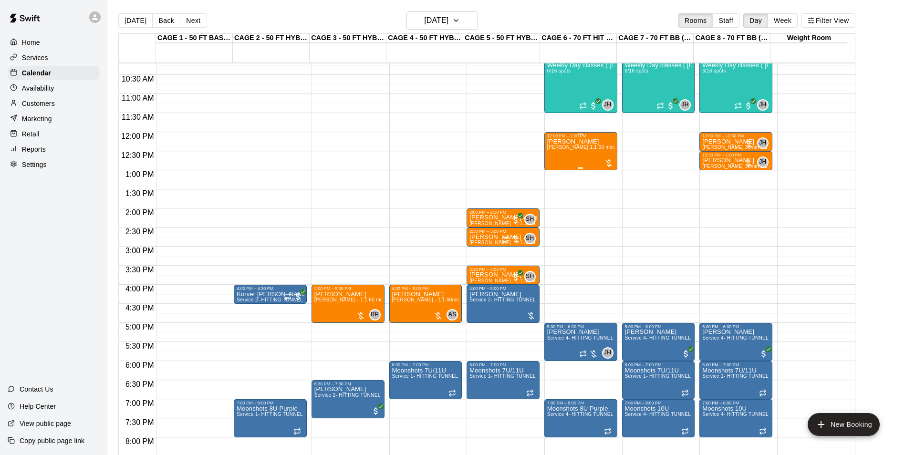
click at [577, 148] on span "[PERSON_NAME] 1:1 60 min. pitching Lesson" at bounding box center [599, 147] width 105 height 5
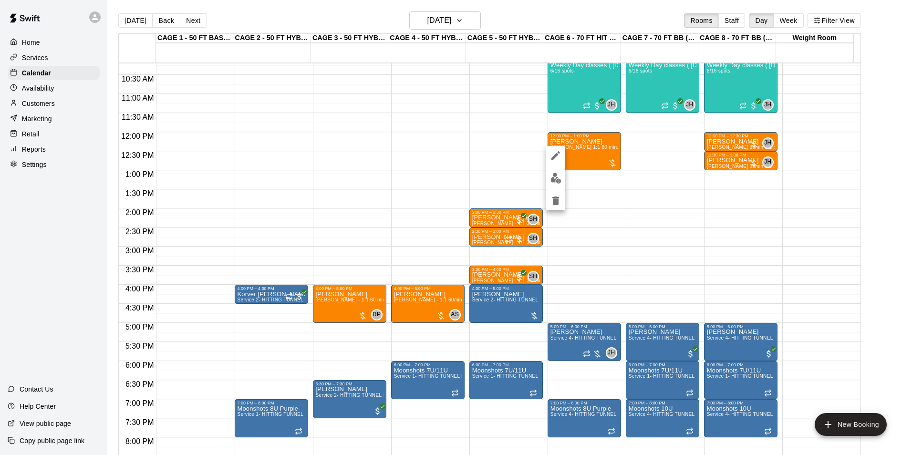
click at [628, 125] on div at bounding box center [456, 227] width 912 height 455
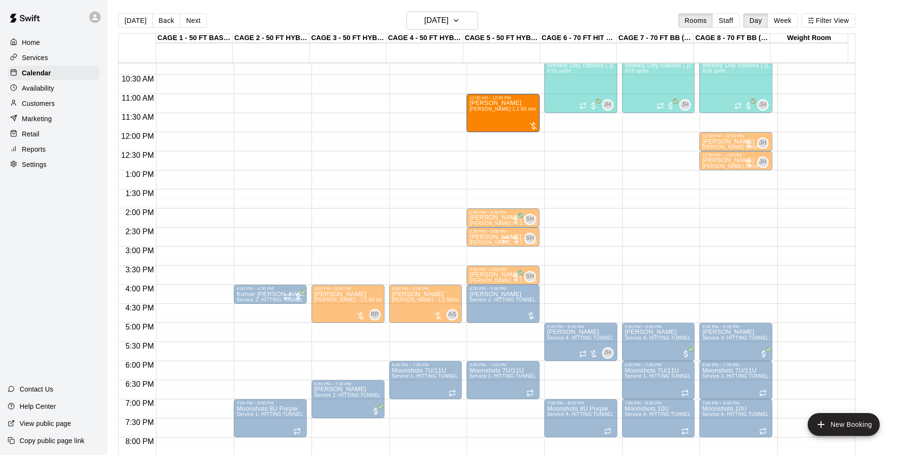
drag, startPoint x: 585, startPoint y: 143, endPoint x: 504, endPoint y: 111, distance: 87.2
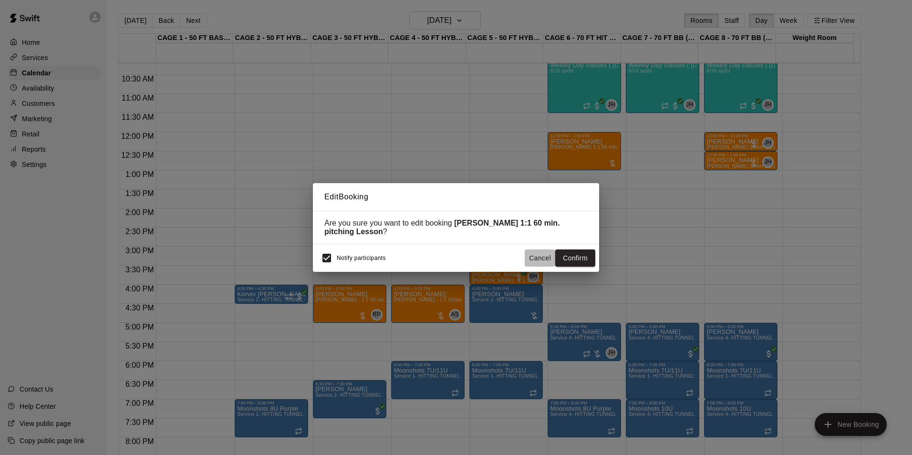
click at [535, 254] on button "Cancel" at bounding box center [540, 258] width 31 height 18
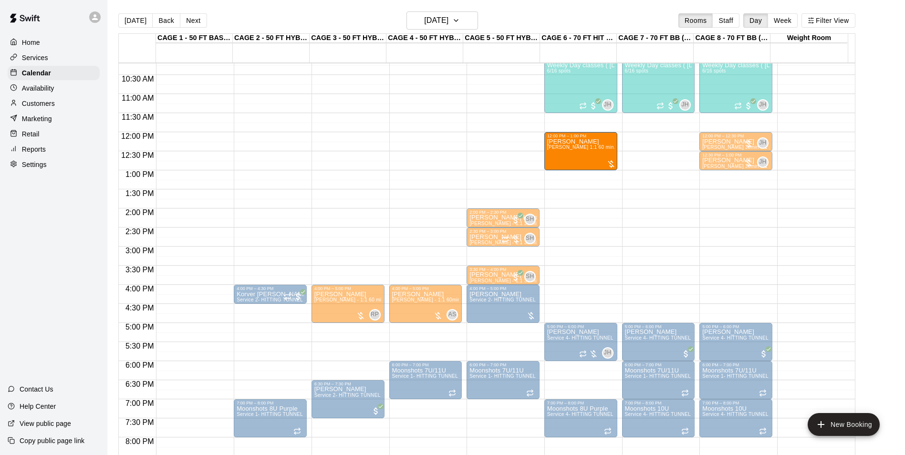
drag, startPoint x: 581, startPoint y: 146, endPoint x: 598, endPoint y: 150, distance: 17.2
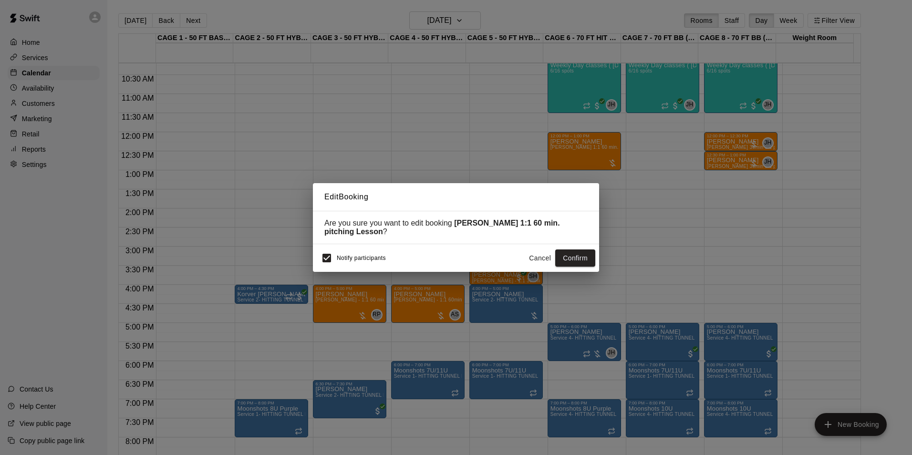
click at [531, 258] on button "Cancel" at bounding box center [540, 258] width 31 height 18
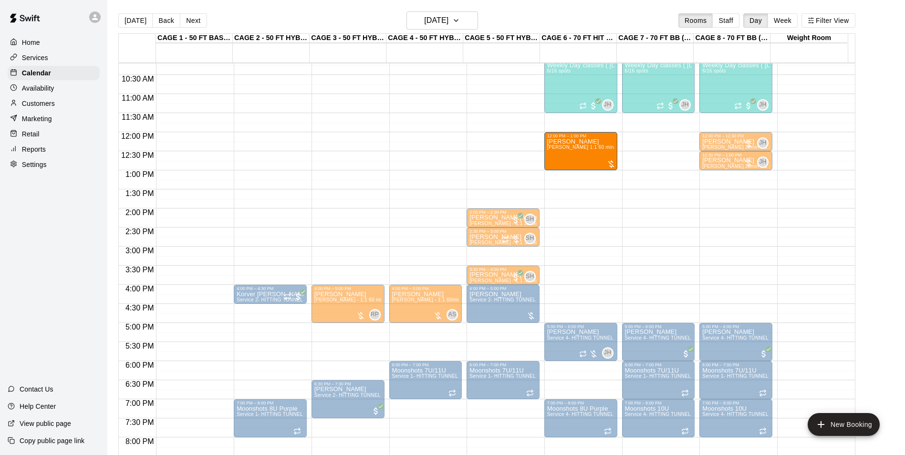
drag, startPoint x: 581, startPoint y: 144, endPoint x: 560, endPoint y: 145, distance: 21.0
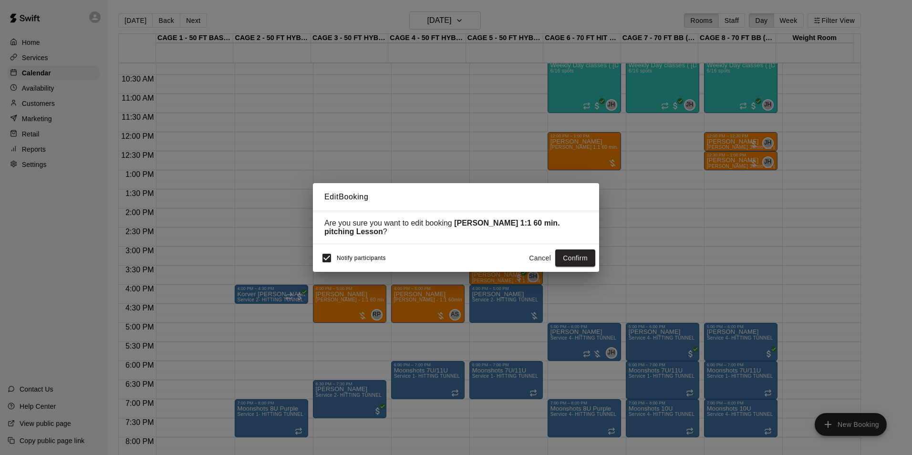
click at [536, 262] on button "Cancel" at bounding box center [540, 258] width 31 height 18
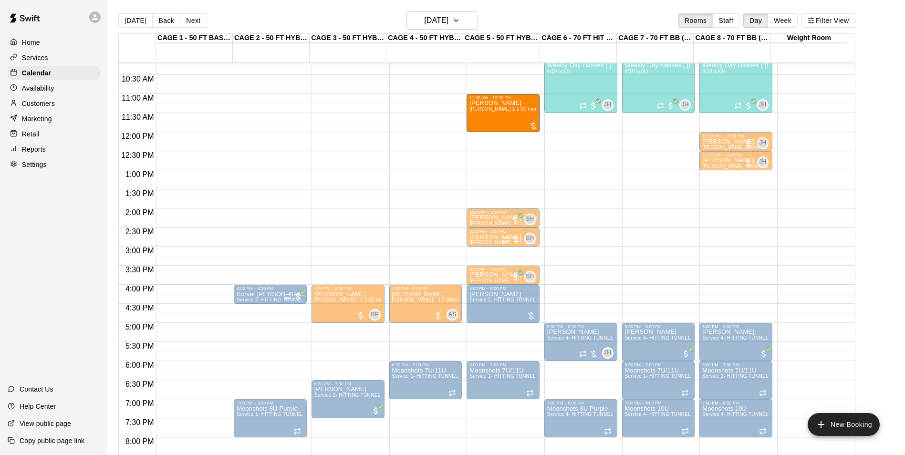
drag, startPoint x: 573, startPoint y: 147, endPoint x: 497, endPoint y: 113, distance: 83.7
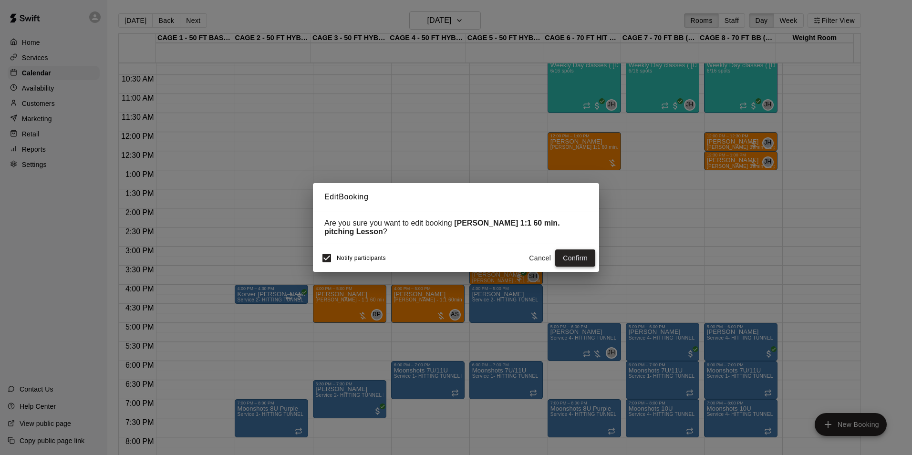
click at [583, 261] on button "Confirm" at bounding box center [575, 258] width 40 height 18
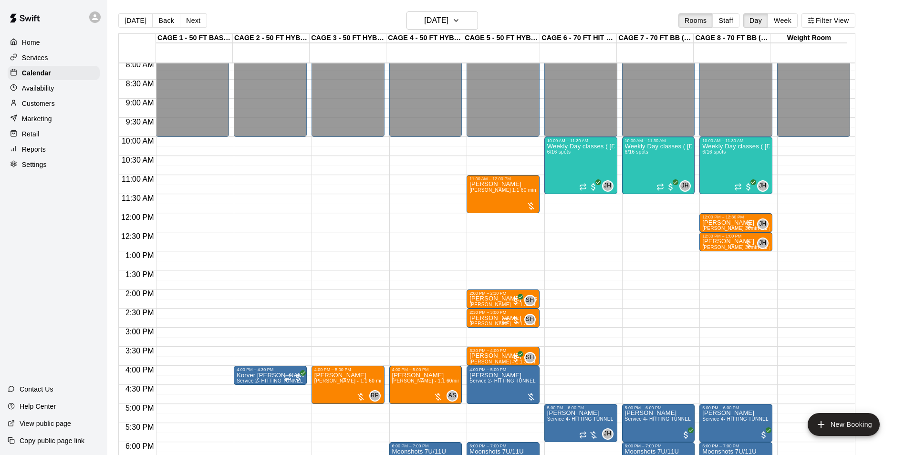
scroll to position [294, 0]
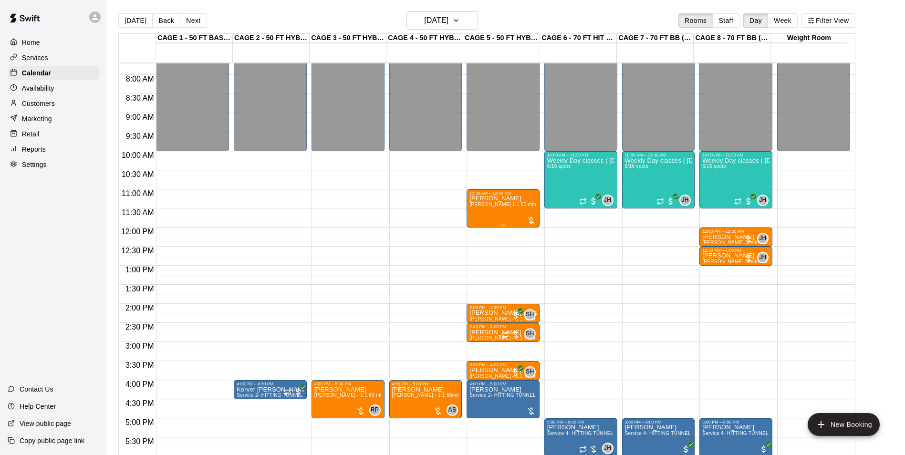
click at [511, 207] on span "[PERSON_NAME] 1:1 60 min. pitching Lesson" at bounding box center [521, 204] width 105 height 5
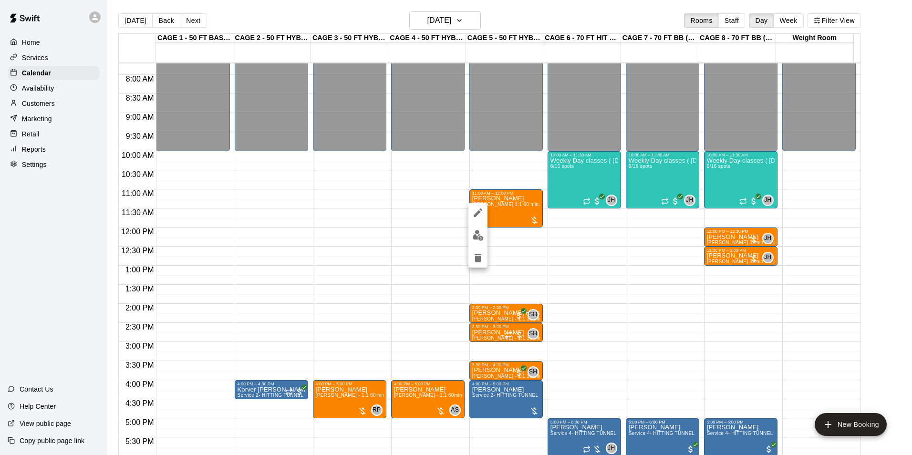
click at [481, 239] on img "edit" at bounding box center [478, 235] width 11 height 11
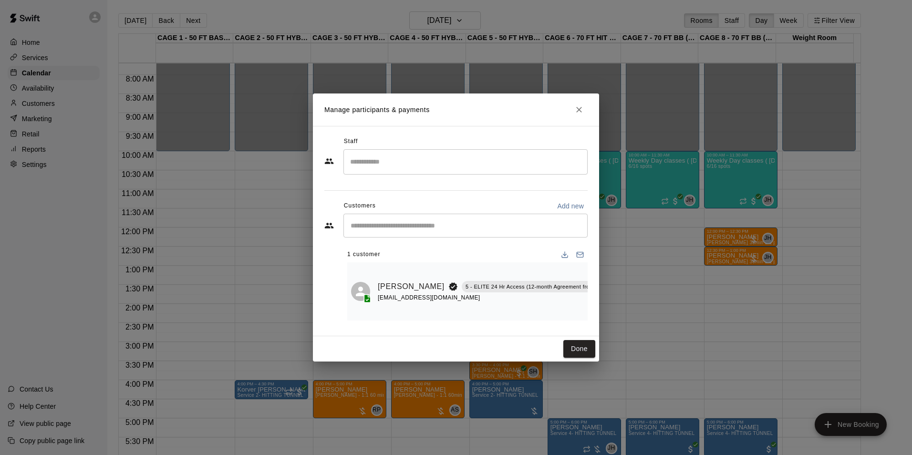
click at [406, 158] on input "Search staff" at bounding box center [466, 162] width 236 height 17
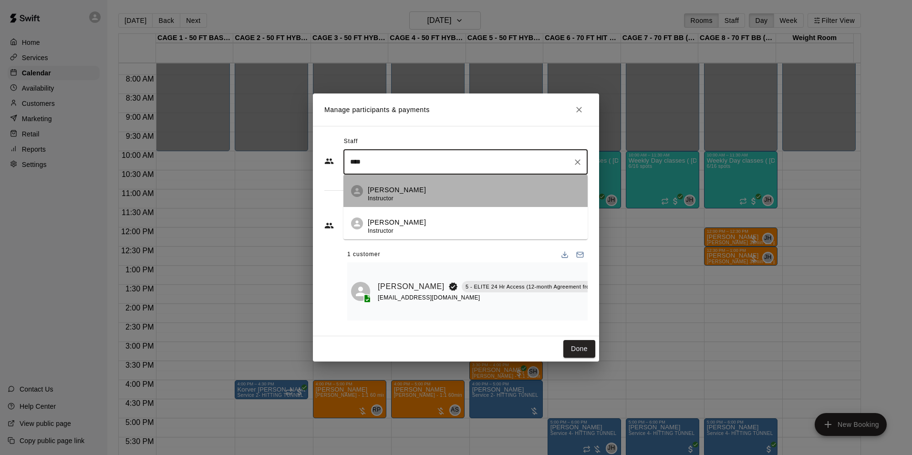
click at [429, 195] on div "John Havird Instructor" at bounding box center [474, 194] width 212 height 19
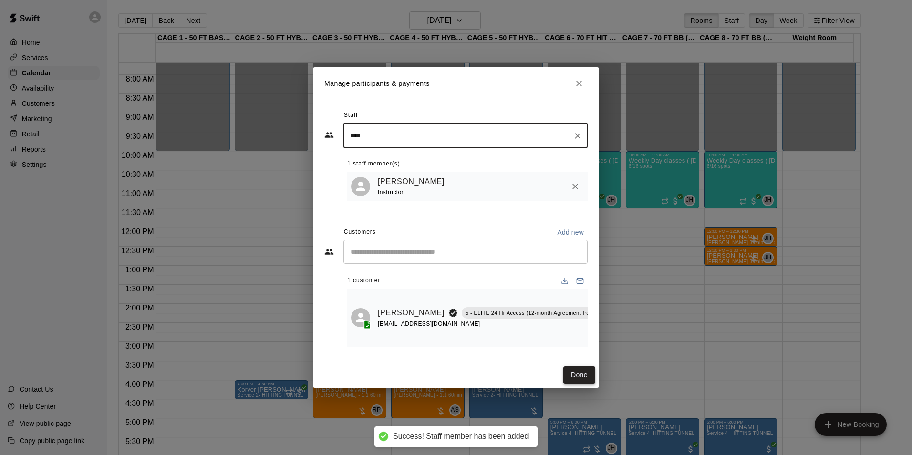
type input "****"
click at [581, 374] on button "Done" at bounding box center [579, 375] width 32 height 18
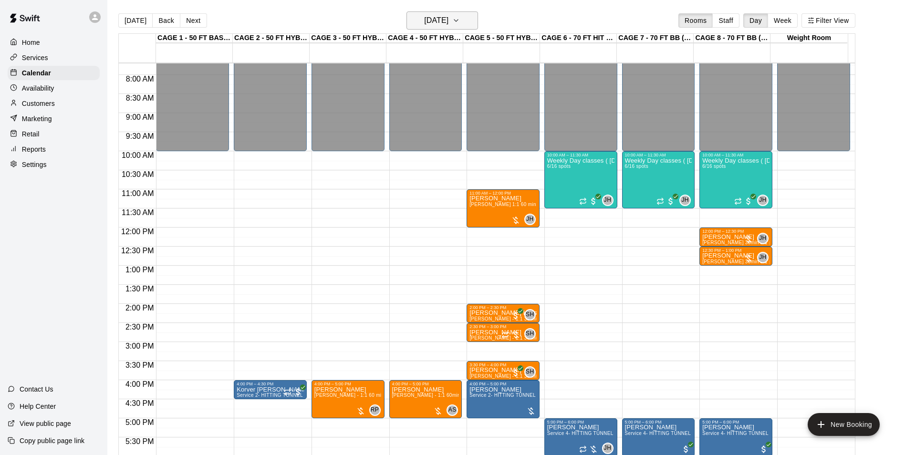
click at [448, 22] on h6 "Wednesday Sep 17" at bounding box center [436, 20] width 24 height 13
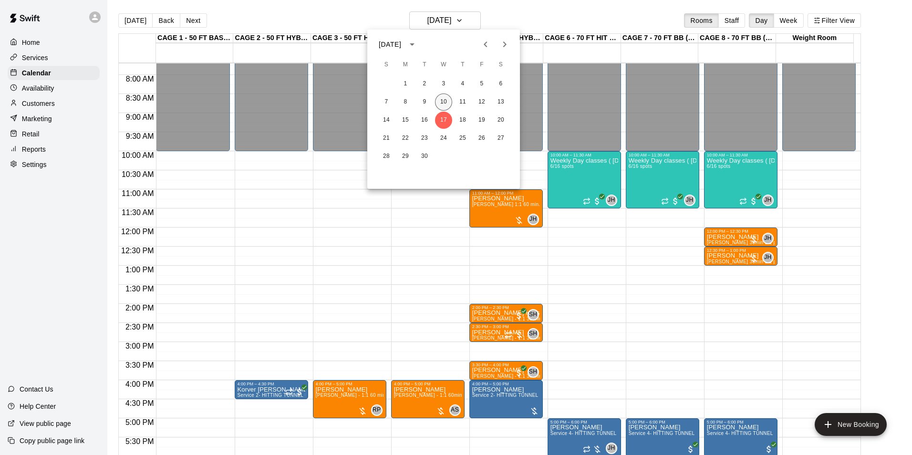
click at [445, 100] on button "10" at bounding box center [443, 101] width 17 height 17
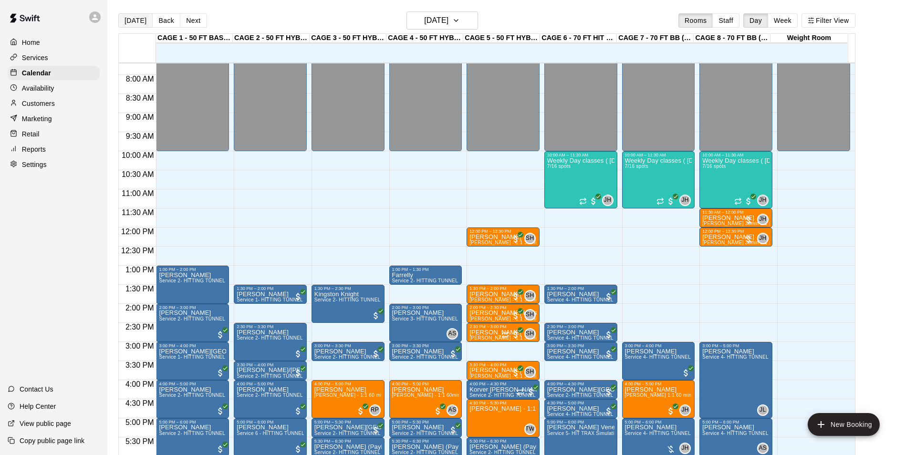
click at [124, 15] on button "[DATE]" at bounding box center [135, 20] width 34 height 14
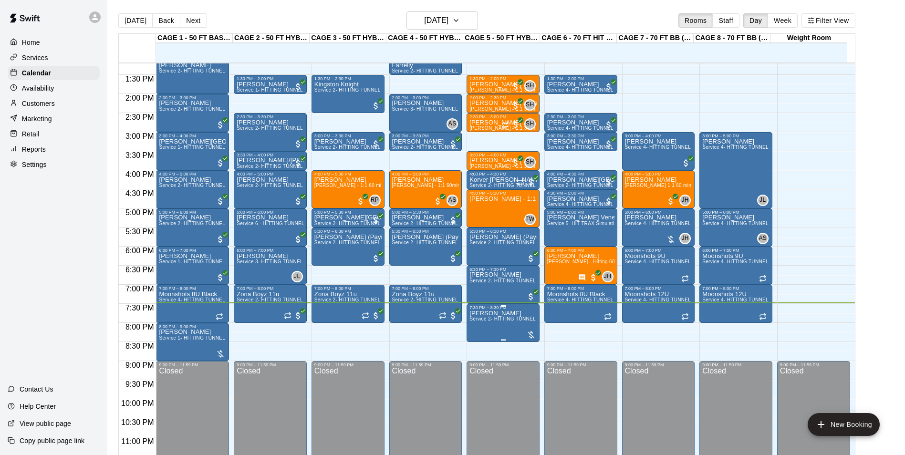
scroll to position [514, 0]
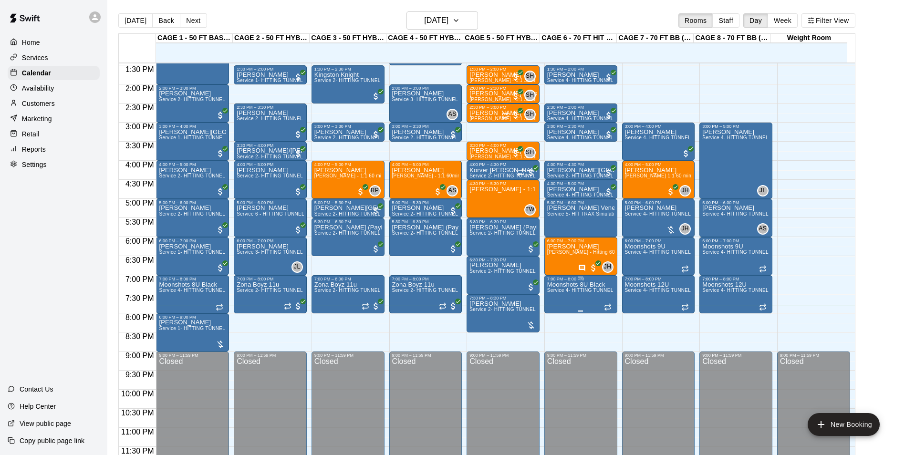
click at [606, 280] on div "7:00 PM – 8:00 PM Moonshots 8U Black Service 4- HITTING TUNNEL RENTAL - 70ft Ba…" at bounding box center [580, 294] width 73 height 38
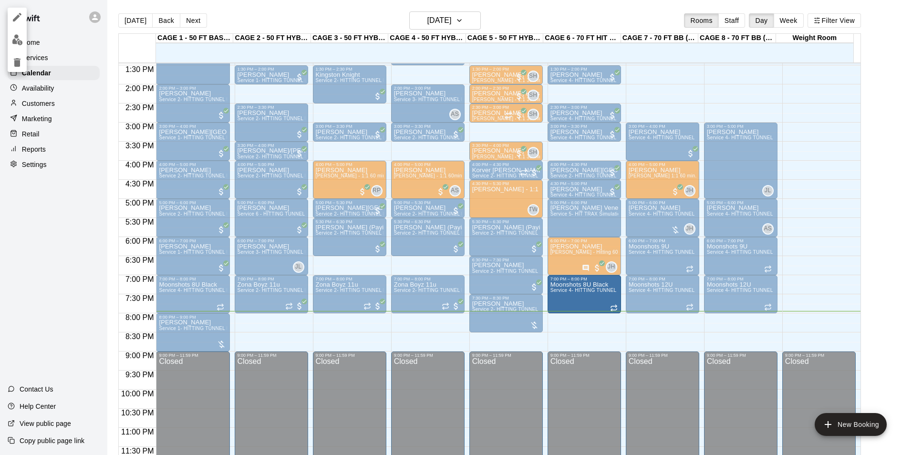
click at [874, 124] on div at bounding box center [456, 227] width 912 height 455
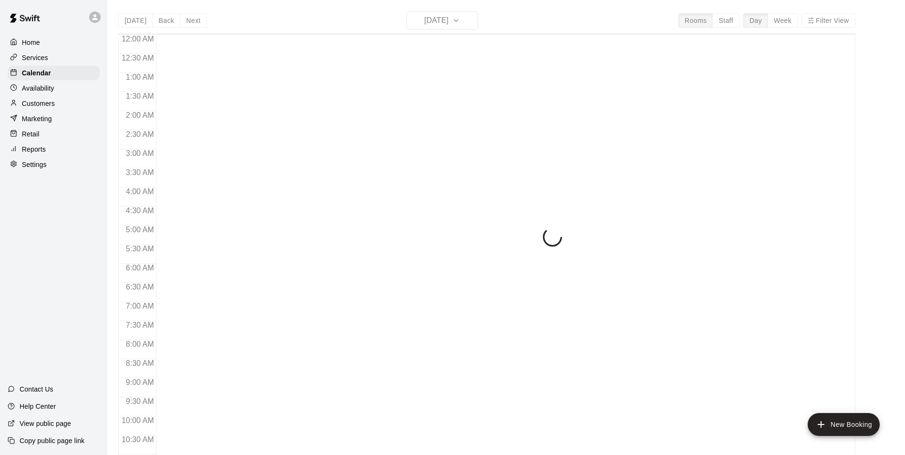
scroll to position [485, 0]
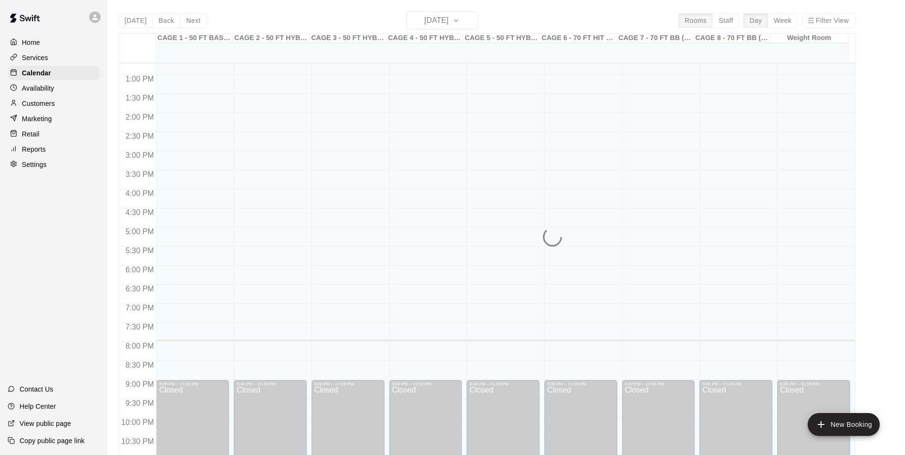
click at [886, 219] on main "[DATE] Back [DATE][DATE] Rooms Staff Day Week Filter View CAGE 1 - 50 FT BASEBA…" at bounding box center [506, 238] width 790 height 455
